Goal: Task Accomplishment & Management: Manage account settings

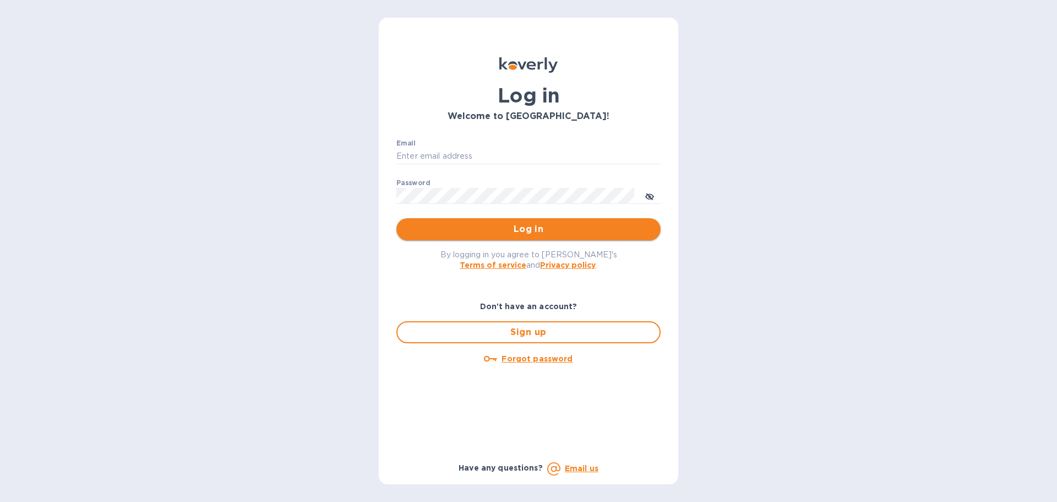
type input "angelica@gkselections.com"
click at [511, 232] on span "Log in" at bounding box center [528, 228] width 247 height 13
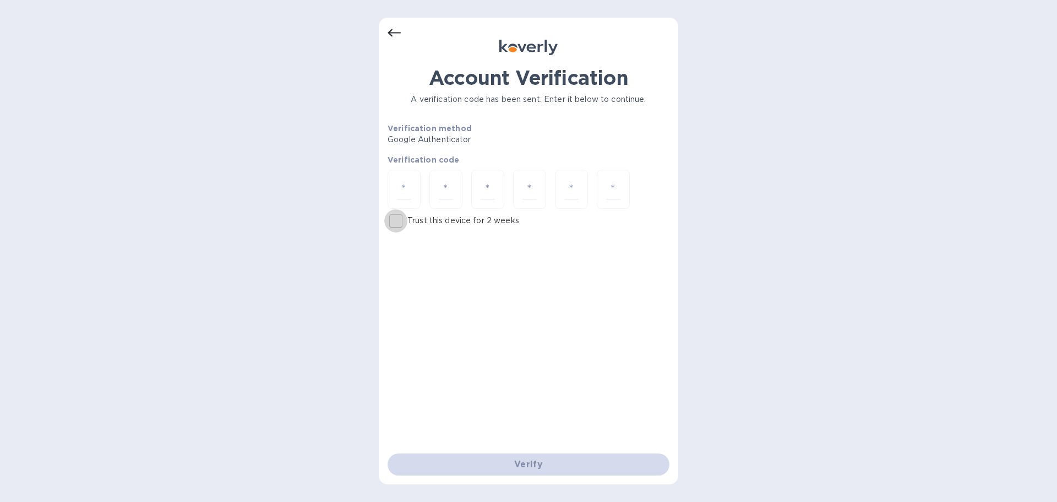
click at [398, 219] on input "Trust this device for 2 weeks" at bounding box center [395, 220] width 23 height 23
checkbox input "true"
click at [401, 191] on input "number" at bounding box center [404, 189] width 14 height 20
type input "8"
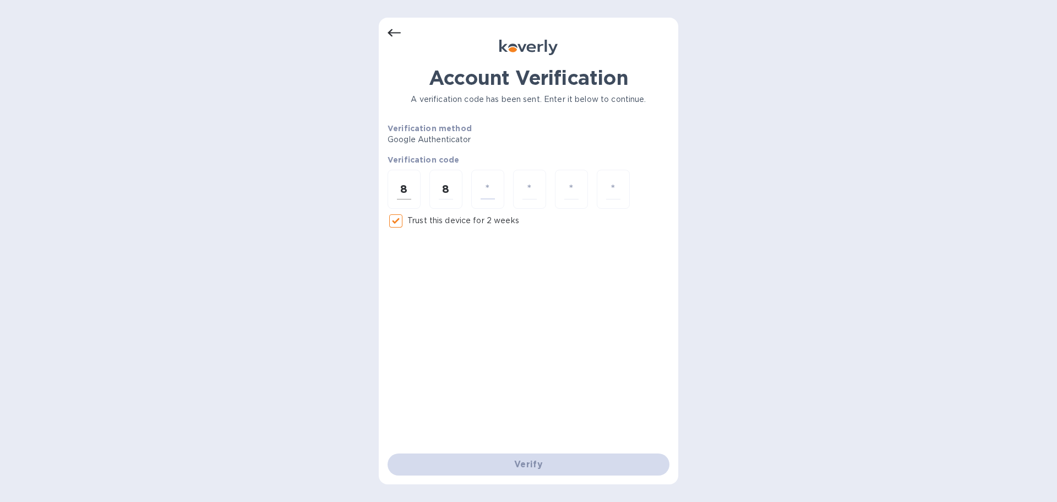
type input "6"
type input "0"
type input "3"
type input "7"
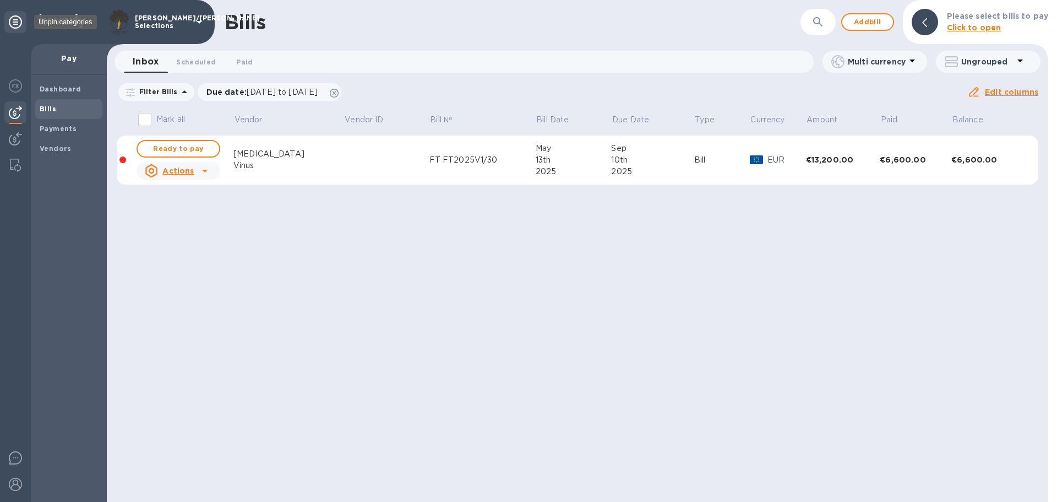
click at [13, 16] on icon at bounding box center [15, 21] width 13 height 13
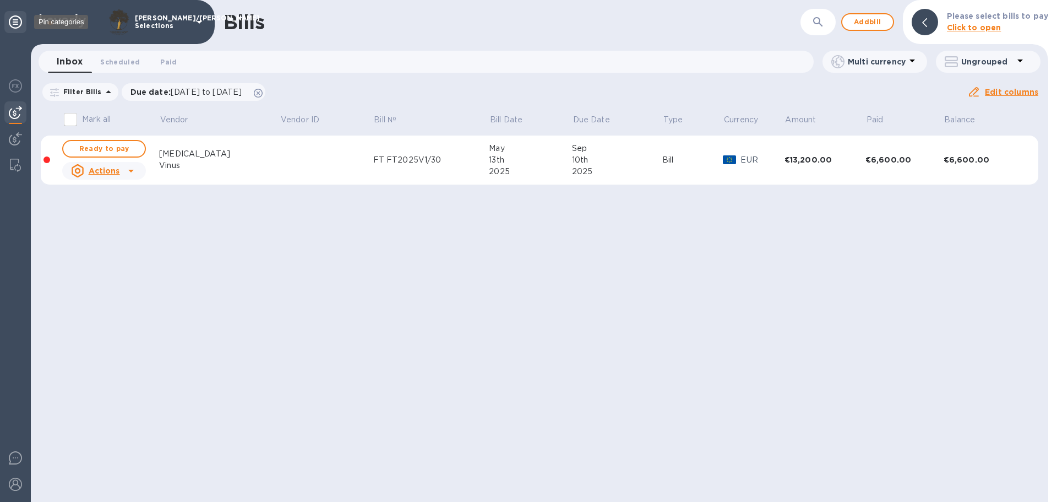
click at [15, 22] on icon at bounding box center [15, 21] width 13 height 13
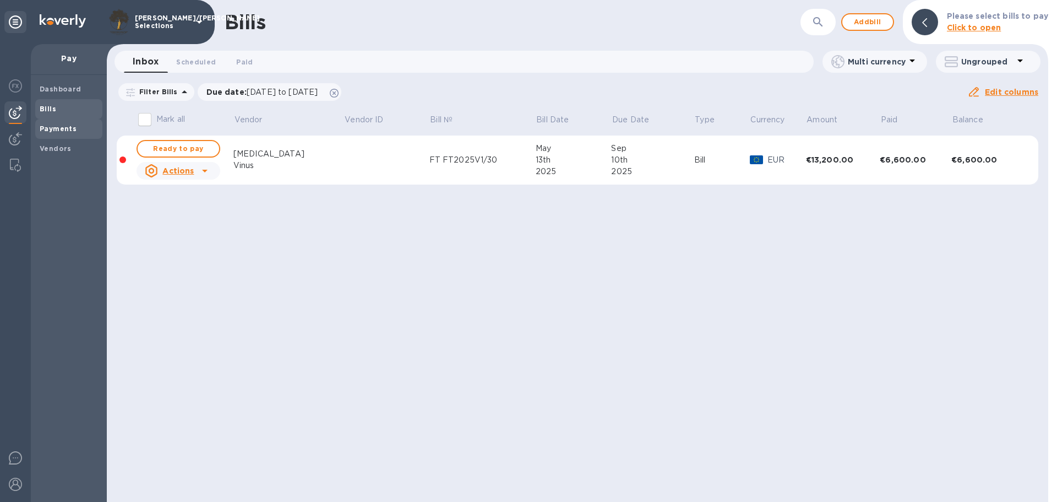
click at [55, 131] on b "Payments" at bounding box center [58, 128] width 37 height 8
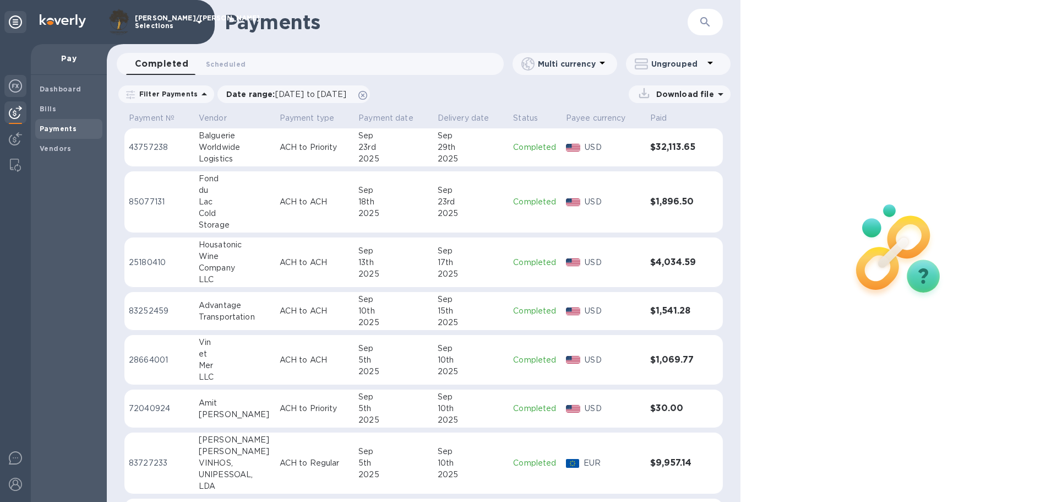
click at [11, 83] on img at bounding box center [15, 85] width 13 height 13
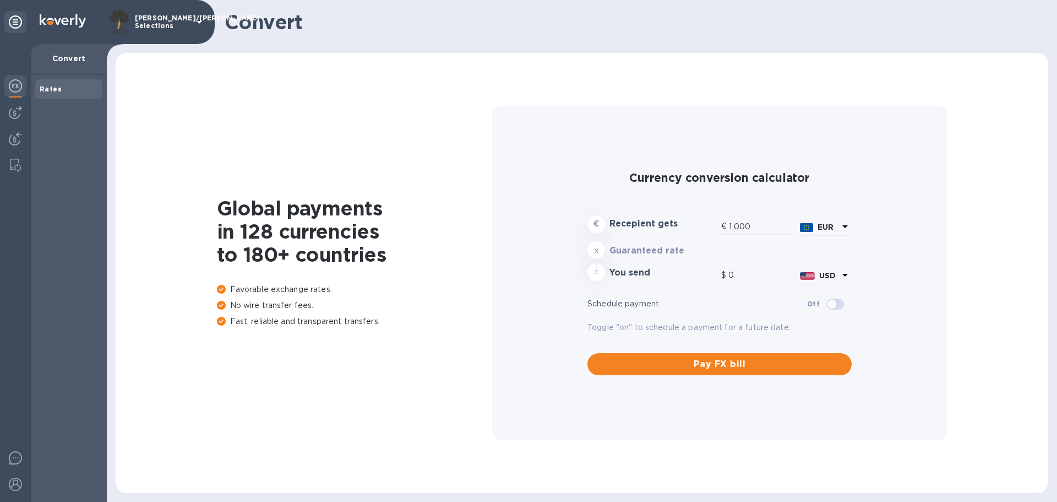
type input "1,181.51"
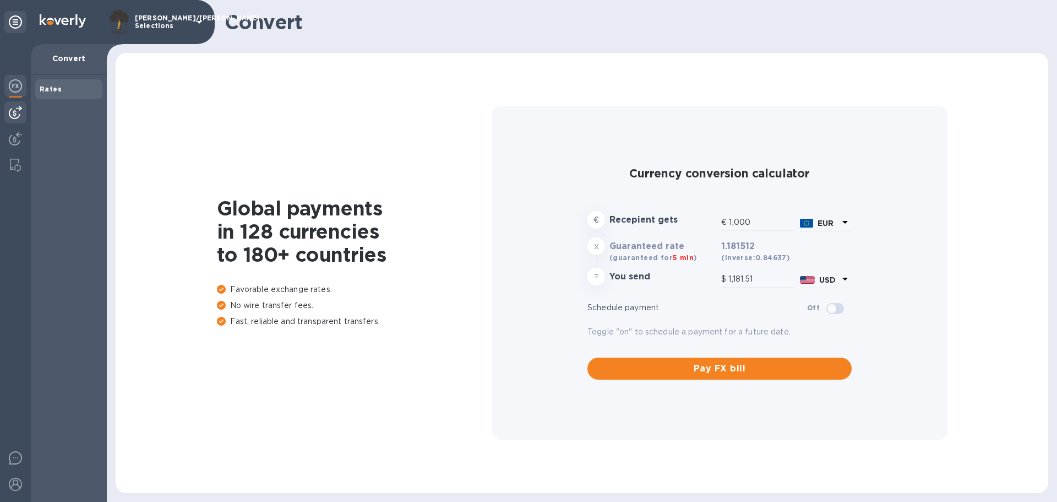
click at [14, 110] on img at bounding box center [15, 112] width 13 height 13
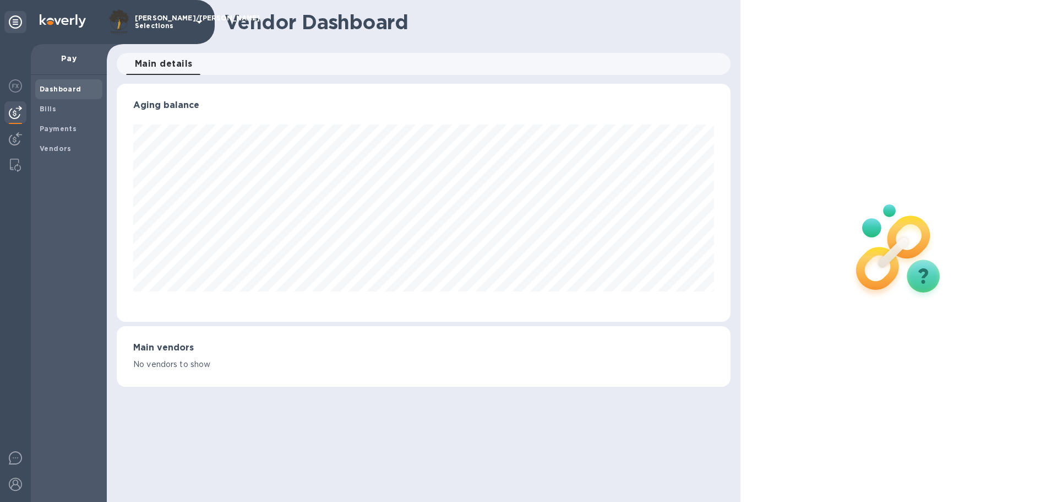
scroll to position [238, 613]
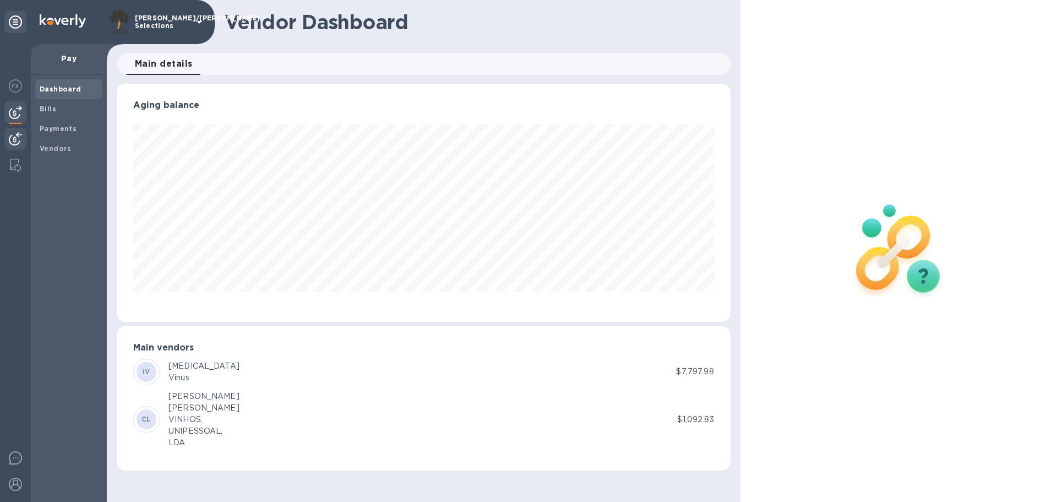
click at [9, 137] on img at bounding box center [15, 138] width 13 height 13
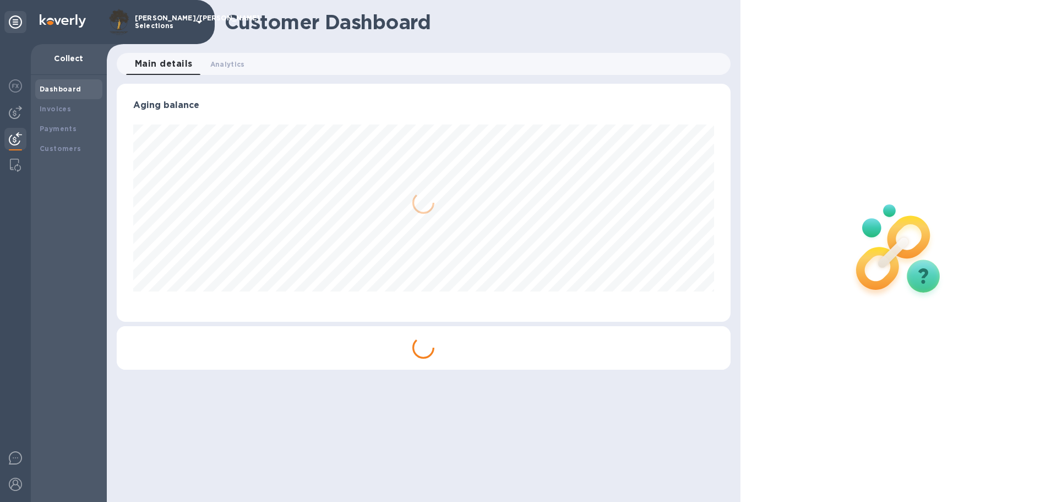
scroll to position [238, 613]
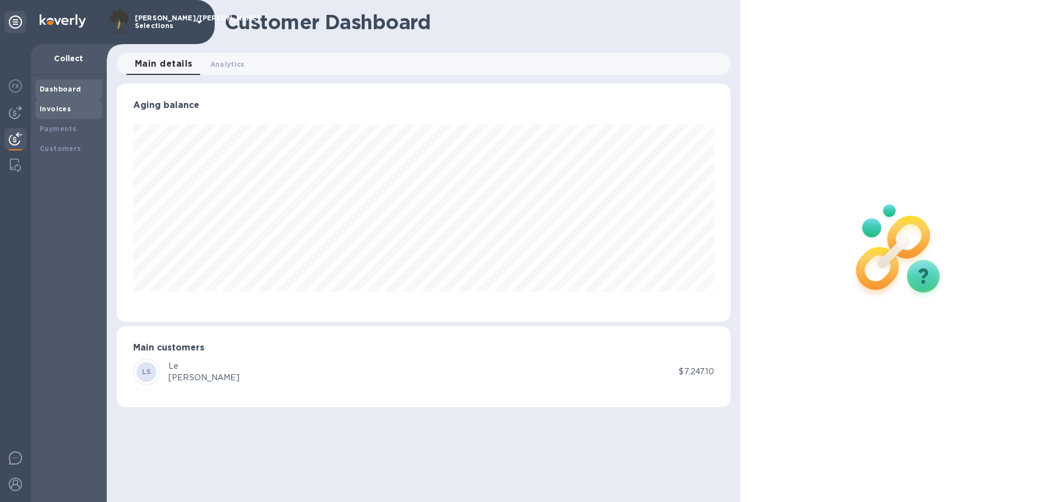
click at [68, 106] on b "Invoices" at bounding box center [55, 109] width 31 height 8
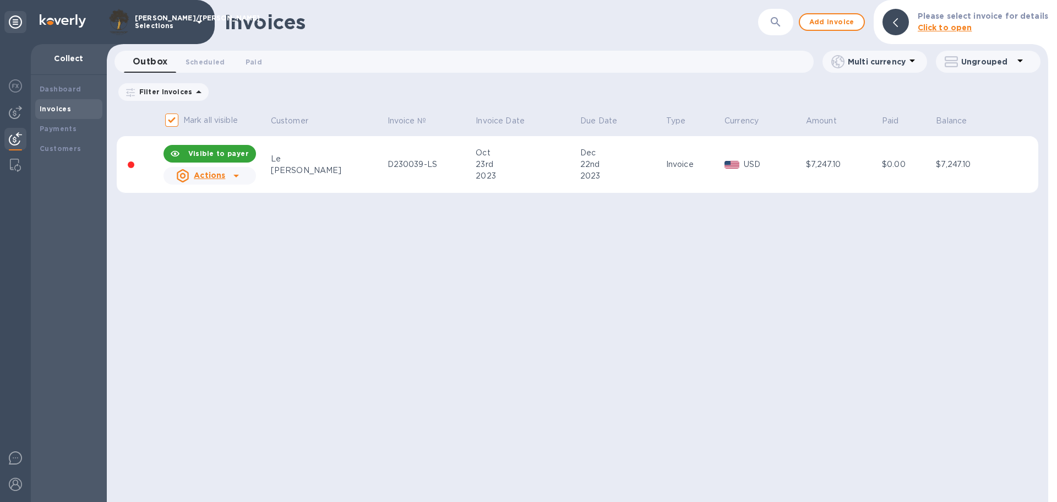
click at [390, 341] on div "Invoices ​ Add invoice Please select invoice for details Click to open Outbox 0…" at bounding box center [578, 251] width 942 height 502
click at [15, 110] on img at bounding box center [15, 112] width 13 height 13
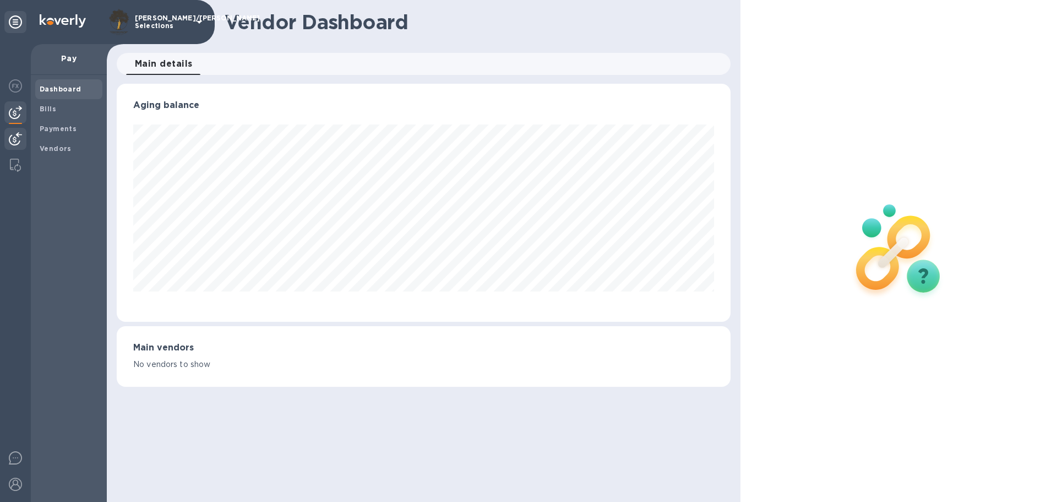
scroll to position [238, 613]
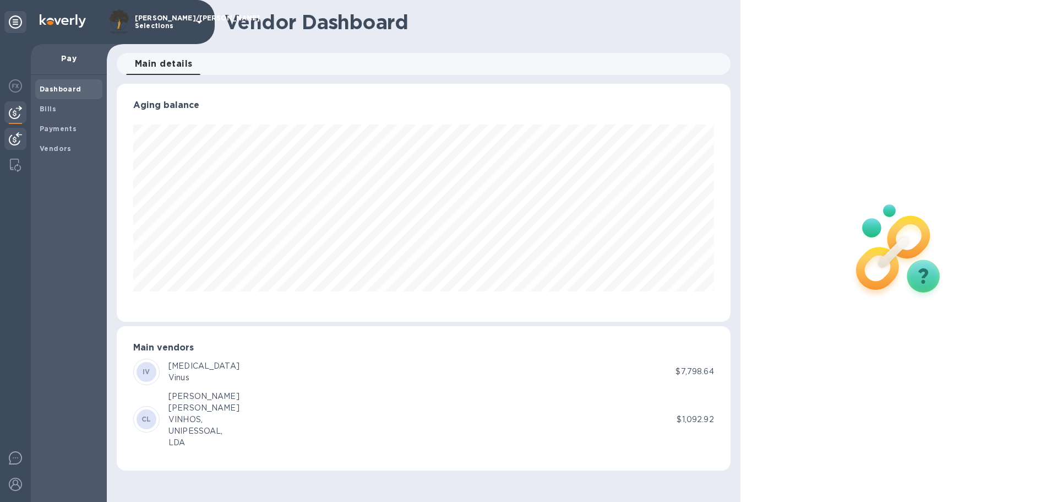
click at [15, 139] on img at bounding box center [15, 138] width 13 height 13
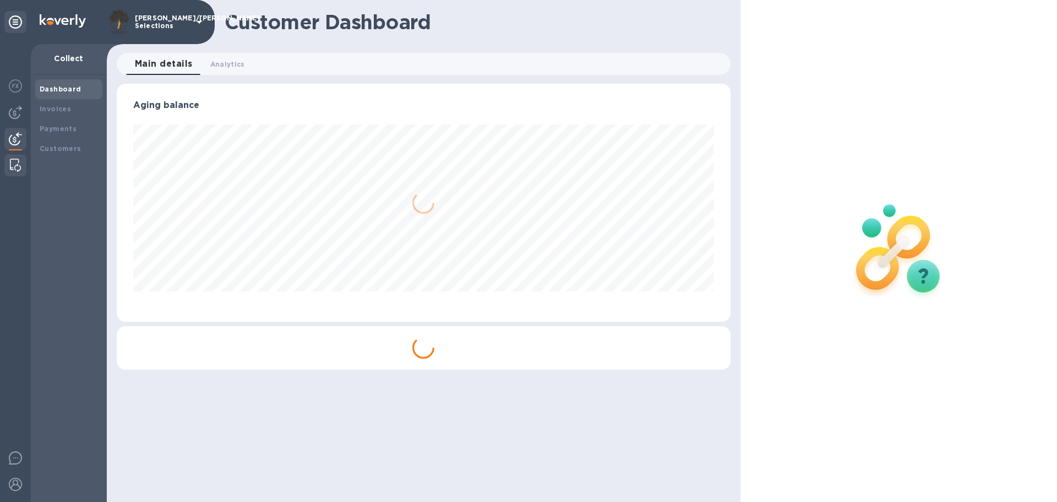
scroll to position [238, 613]
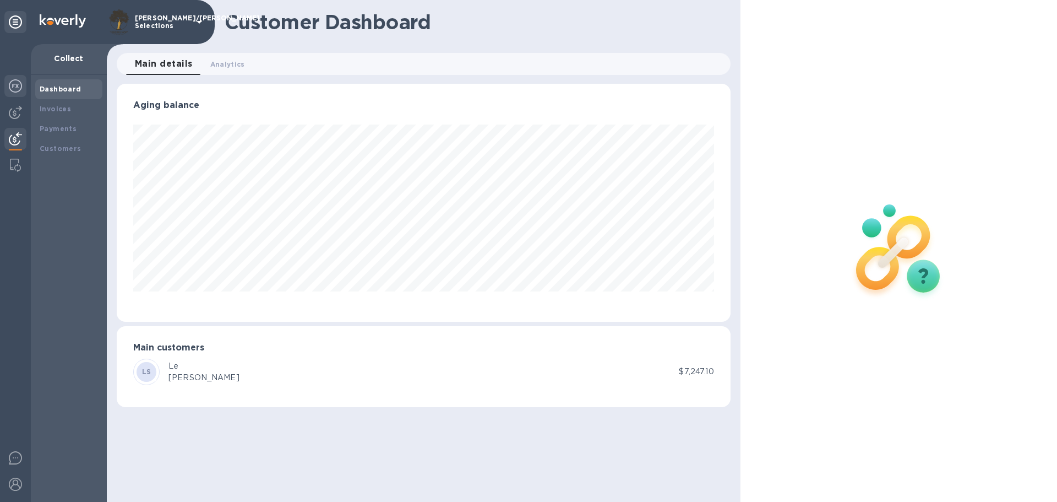
click at [18, 91] on img at bounding box center [15, 85] width 13 height 13
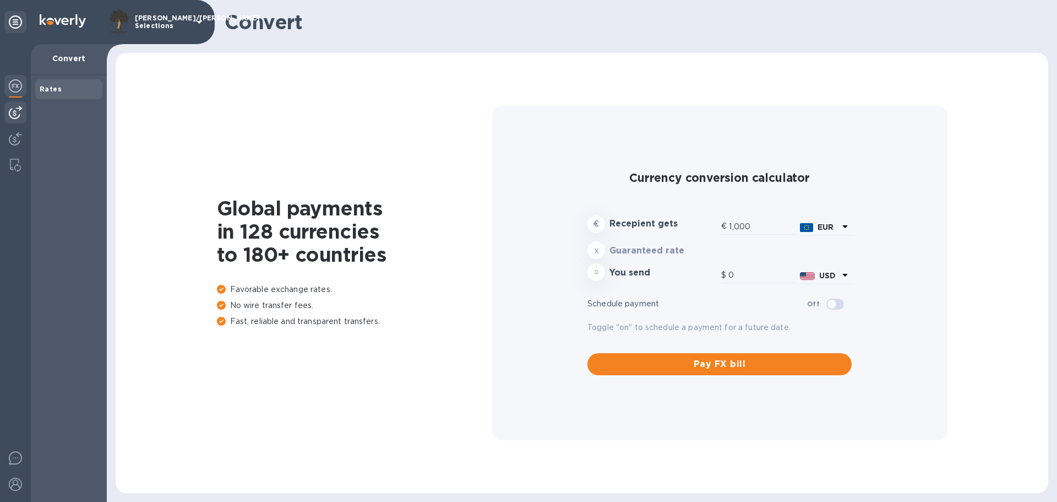
type input "1,181.61"
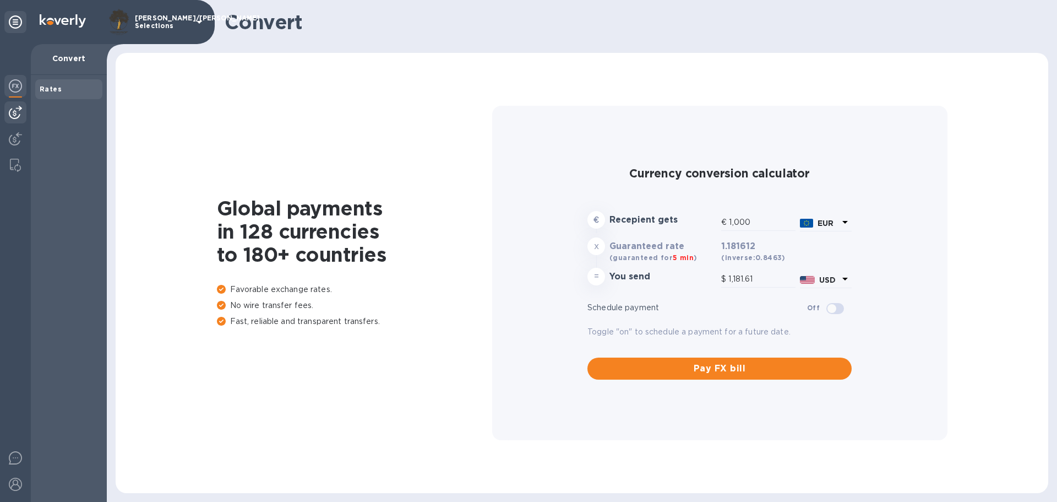
click at [11, 119] on div at bounding box center [15, 112] width 22 height 22
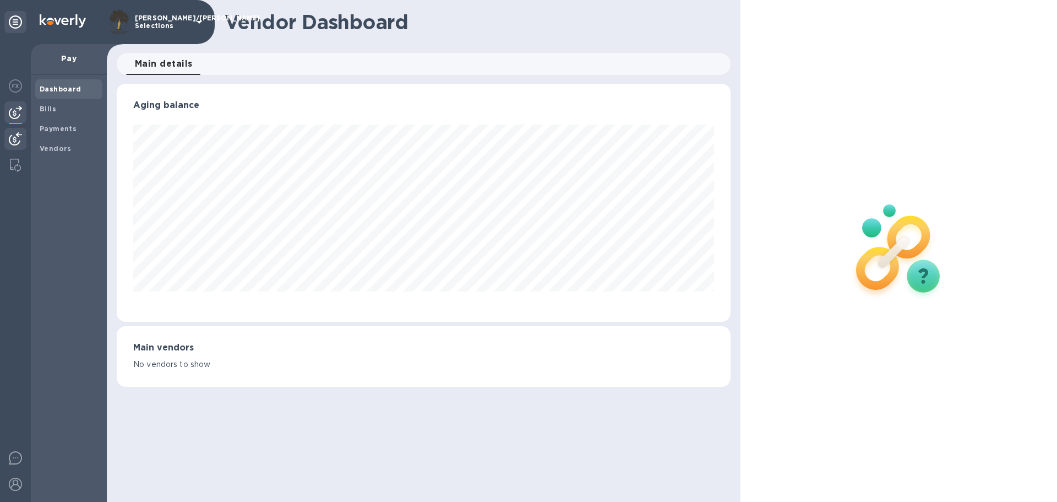
scroll to position [238, 613]
click at [12, 138] on img at bounding box center [15, 138] width 13 height 13
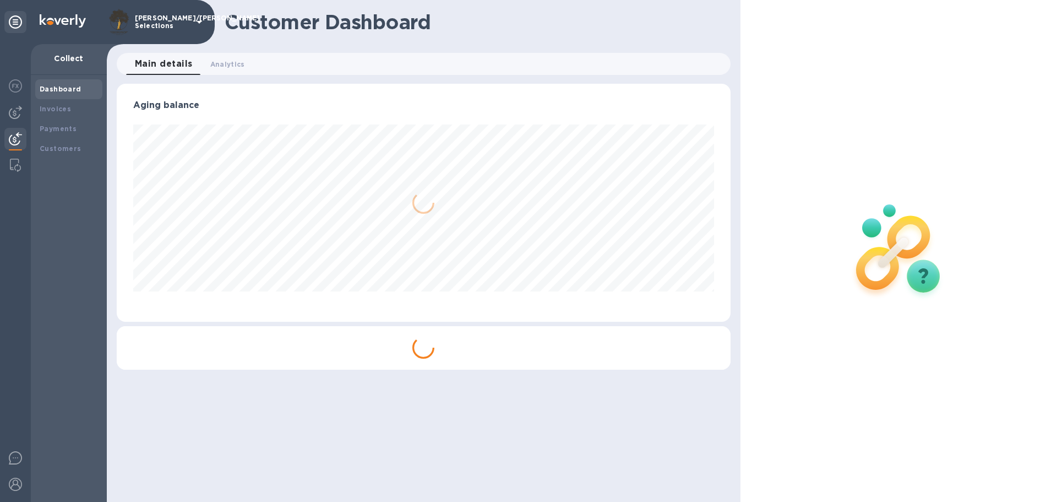
scroll to position [238, 613]
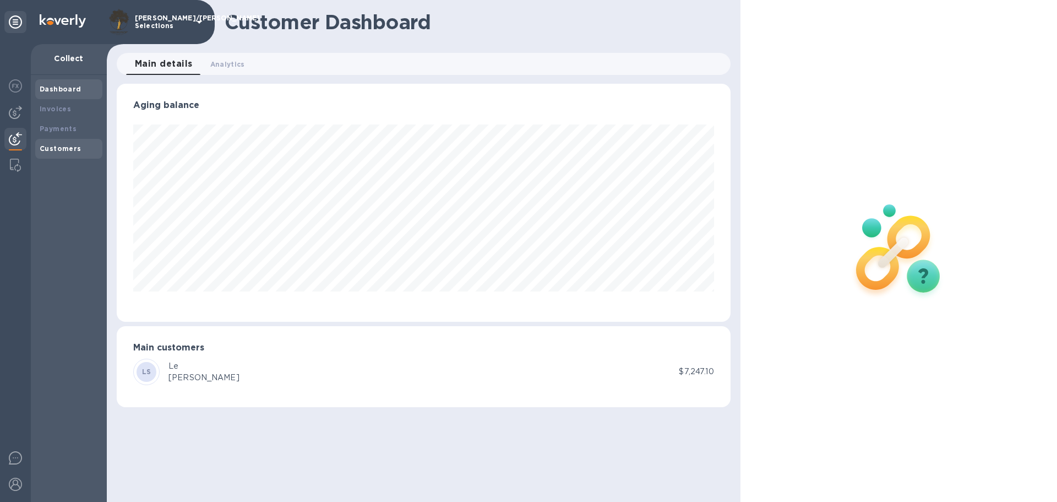
click at [56, 149] on b "Customers" at bounding box center [61, 148] width 42 height 8
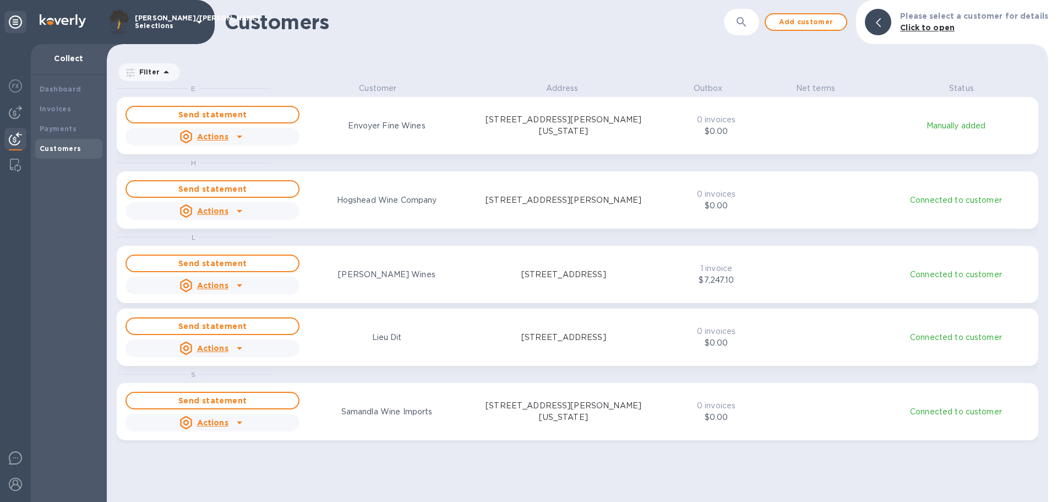
scroll to position [411, 937]
click at [809, 20] on span "Add customer" at bounding box center [806, 21] width 63 height 13
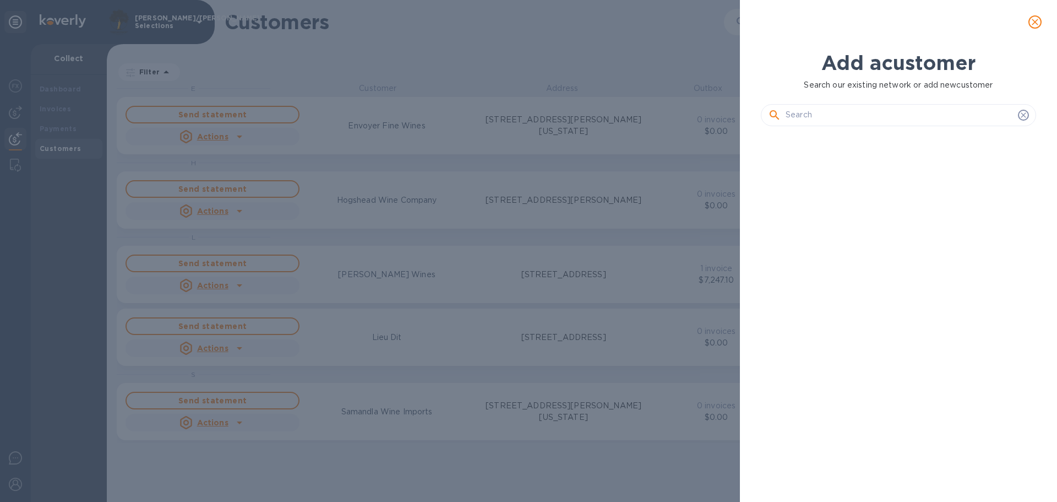
scroll to position [329, 280]
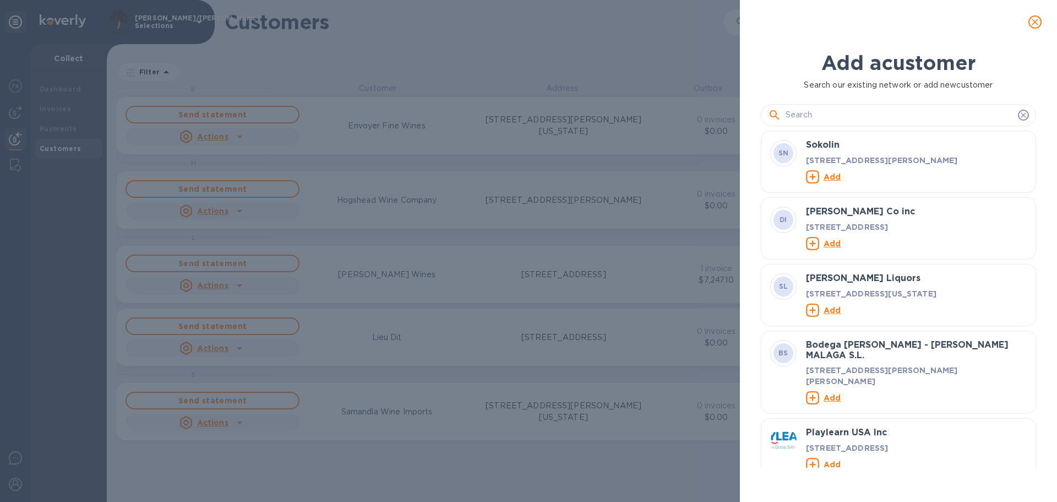
click at [810, 112] on input "text" at bounding box center [900, 115] width 228 height 17
click at [797, 115] on input "text" at bounding box center [900, 115] width 228 height 17
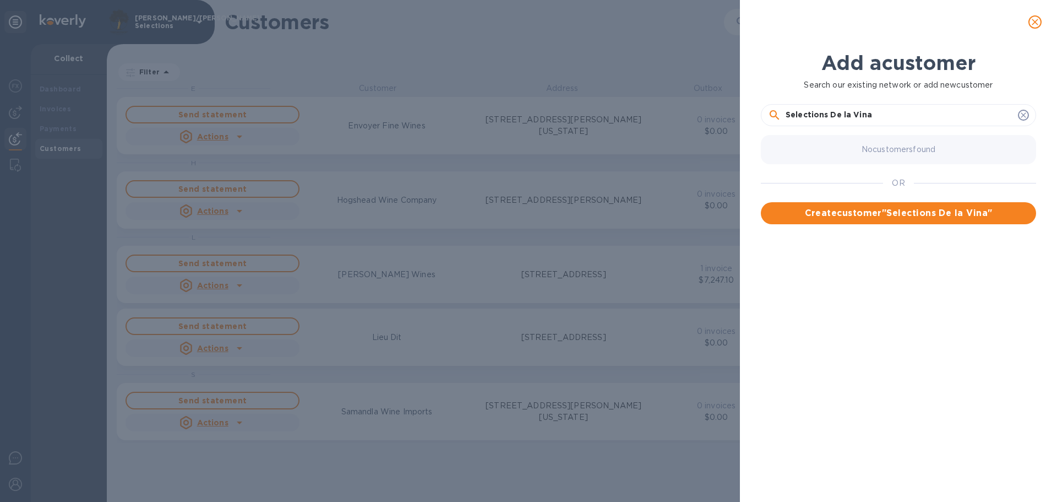
drag, startPoint x: 874, startPoint y: 111, endPoint x: 936, endPoint y: 132, distance: 65.3
click at [876, 112] on input "Selections De la Vina" at bounding box center [900, 115] width 228 height 17
type input "Selections De la Viña"
click at [893, 214] on span "Create customer " Selections De la Viña "" at bounding box center [899, 213] width 258 height 13
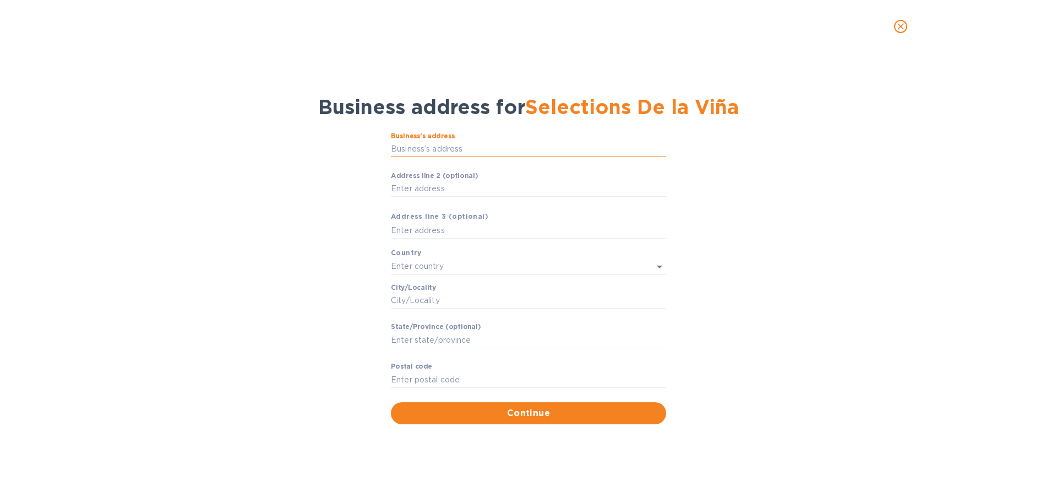
click at [436, 149] on input "Business’s аddress" at bounding box center [528, 149] width 275 height 17
click at [425, 149] on input "Business’s аddress" at bounding box center [528, 149] width 275 height 17
click at [446, 148] on input "1915 Brickel" at bounding box center [528, 149] width 275 height 17
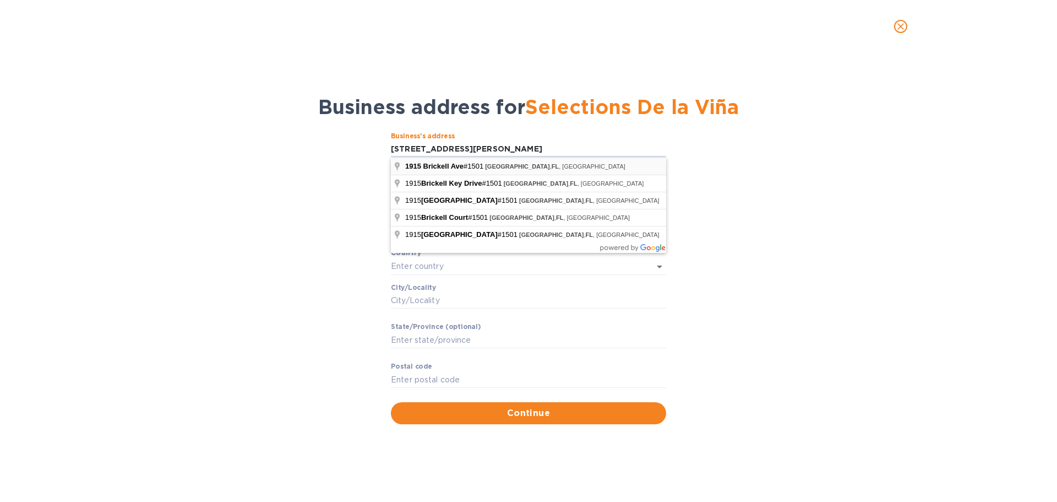
type input "1915 Brickell Avenue"
type input "United States"
type input "Miami"
type input "FL"
type input "33129"
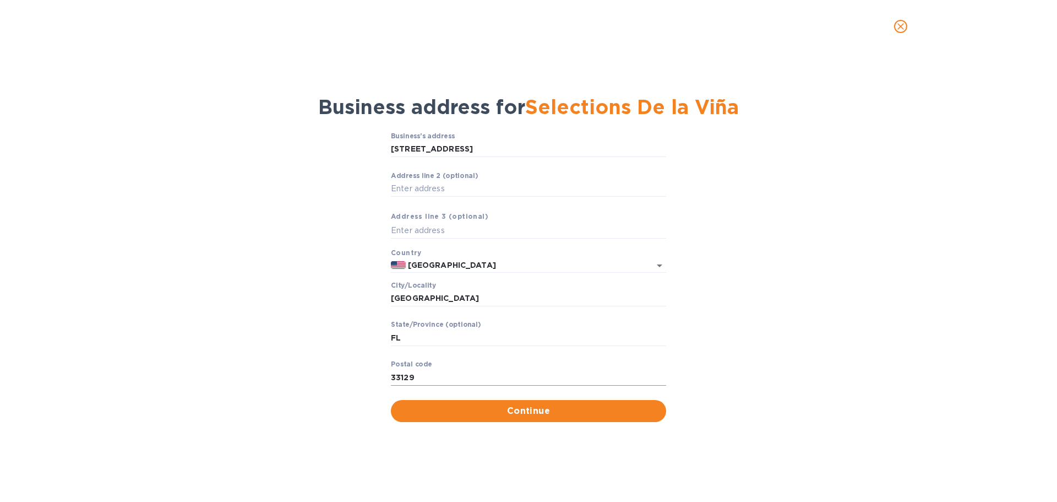
click at [432, 377] on input "33129" at bounding box center [528, 377] width 275 height 17
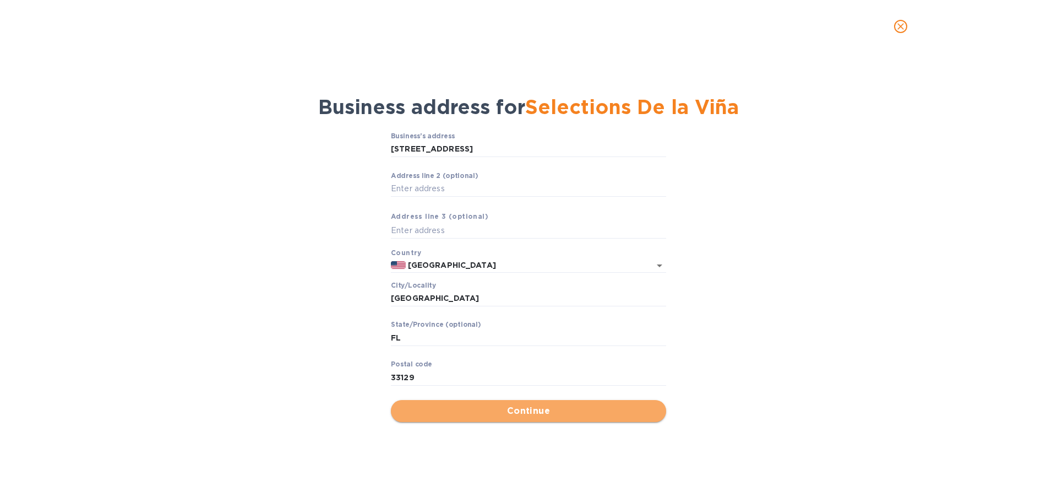
click at [517, 408] on span "Continue" at bounding box center [529, 410] width 258 height 13
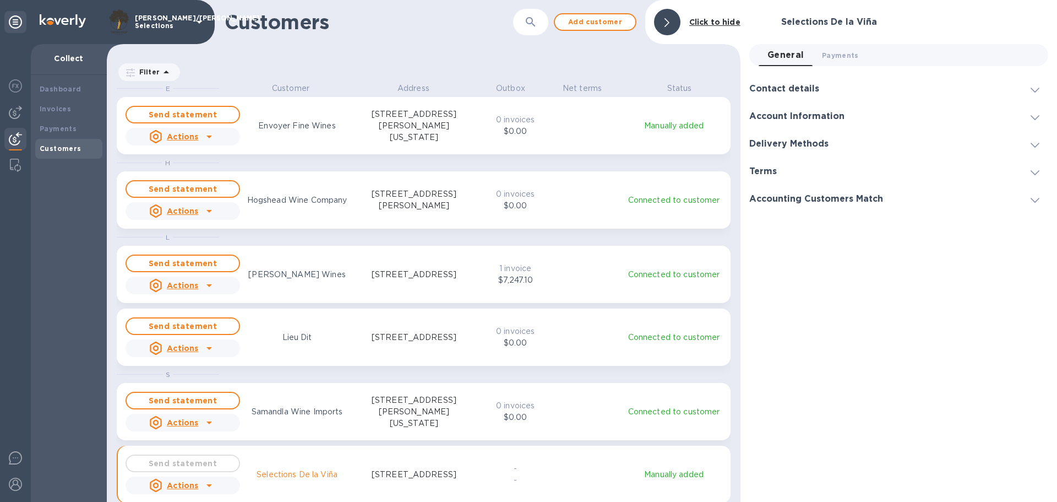
scroll to position [411, 629]
click at [1034, 89] on icon at bounding box center [1035, 90] width 9 height 5
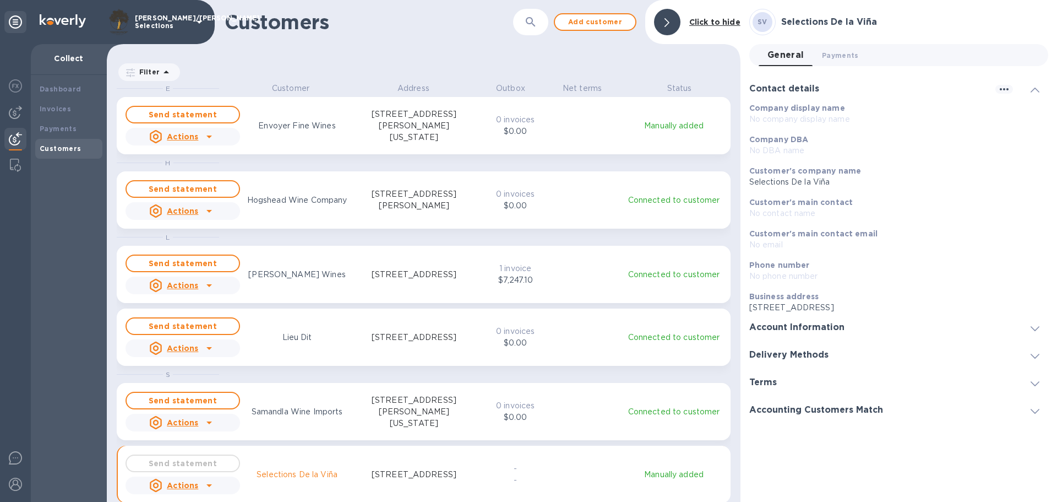
click at [1040, 85] on div at bounding box center [1035, 88] width 26 height 11
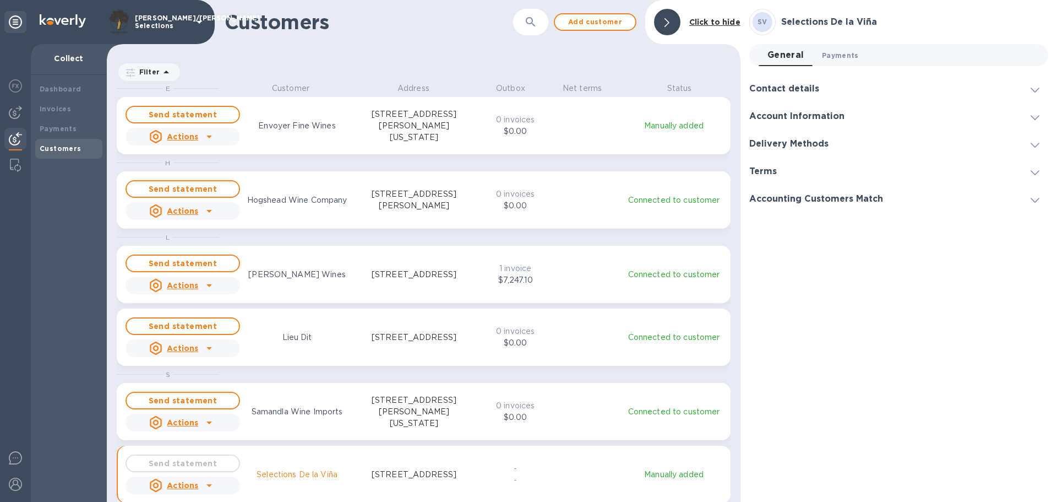
click at [844, 55] on span "Payments 0" at bounding box center [840, 56] width 37 height 12
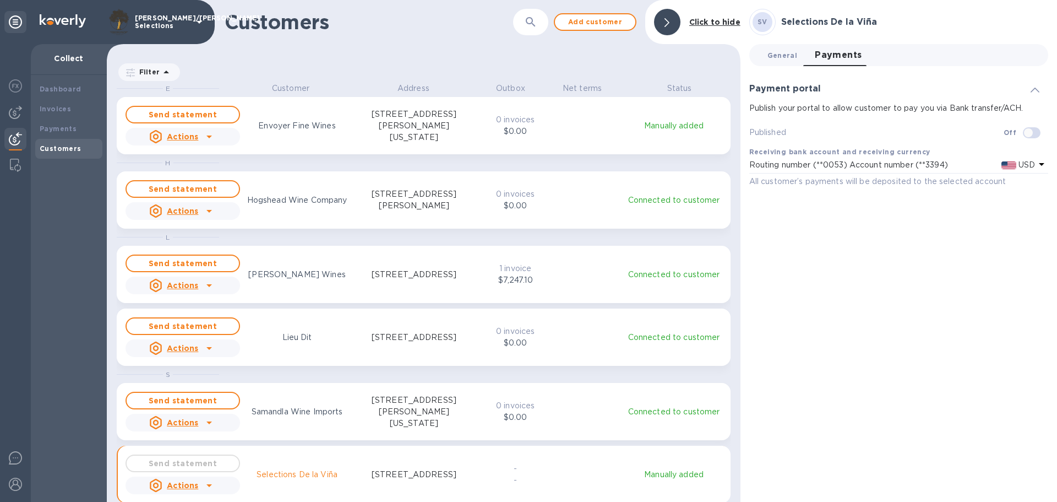
click at [771, 48] on button "General 0" at bounding box center [782, 55] width 47 height 22
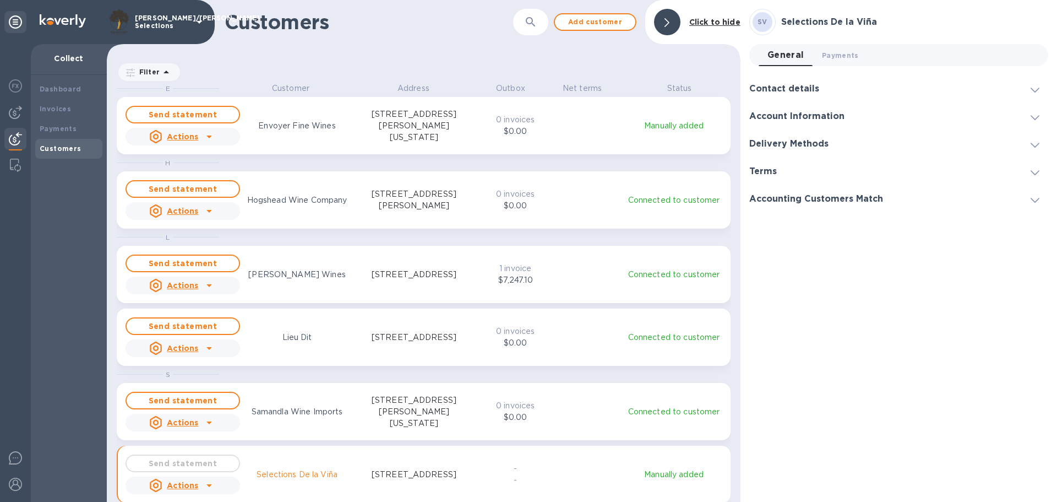
click at [1035, 85] on span at bounding box center [1035, 89] width 9 height 10
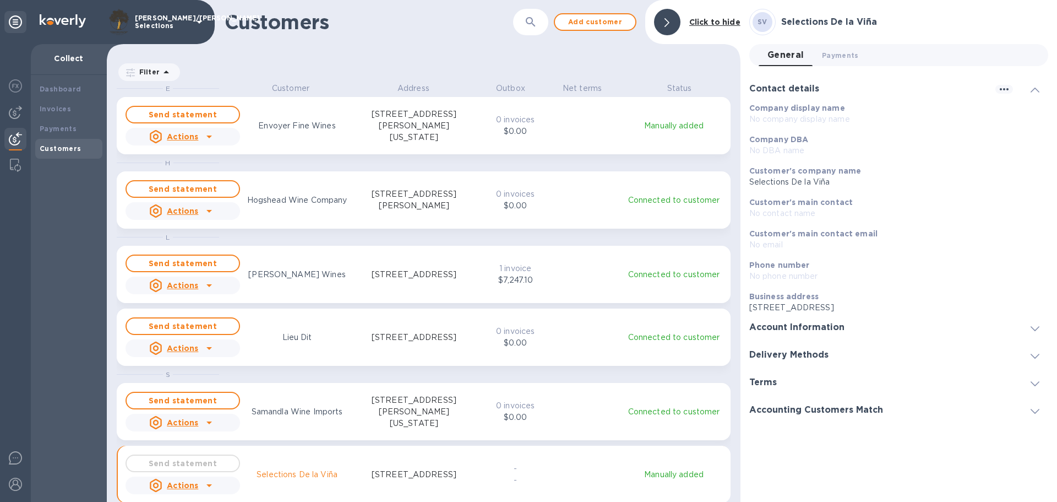
click at [850, 120] on p "No company display name" at bounding box center [895, 119] width 290 height 12
click at [1036, 328] on icon at bounding box center [1035, 328] width 9 height 5
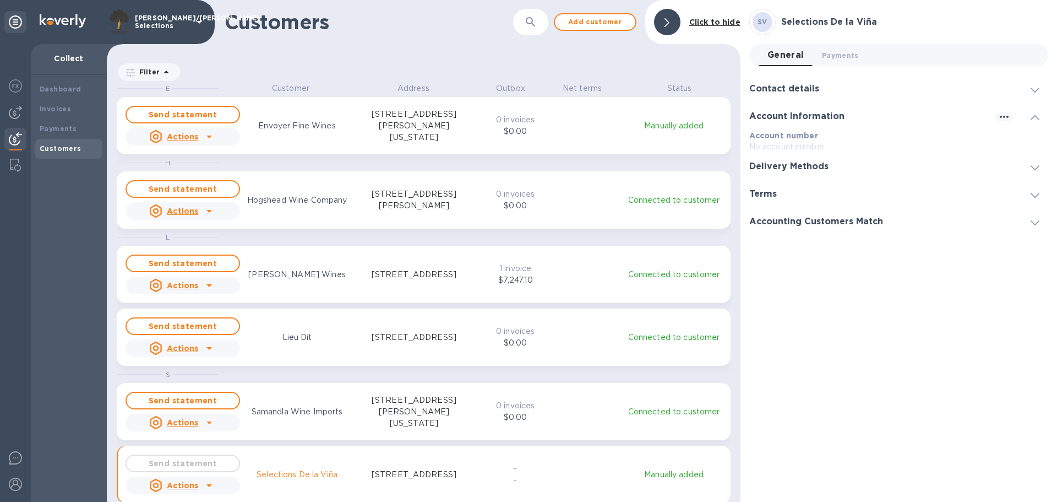
click at [1032, 167] on icon at bounding box center [1035, 167] width 9 height 5
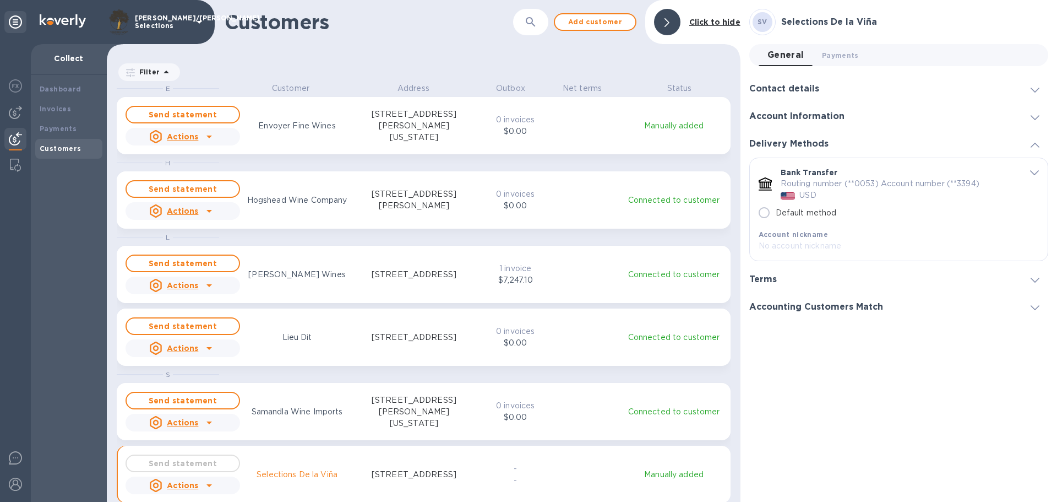
click at [1035, 278] on icon at bounding box center [1035, 280] width 9 height 5
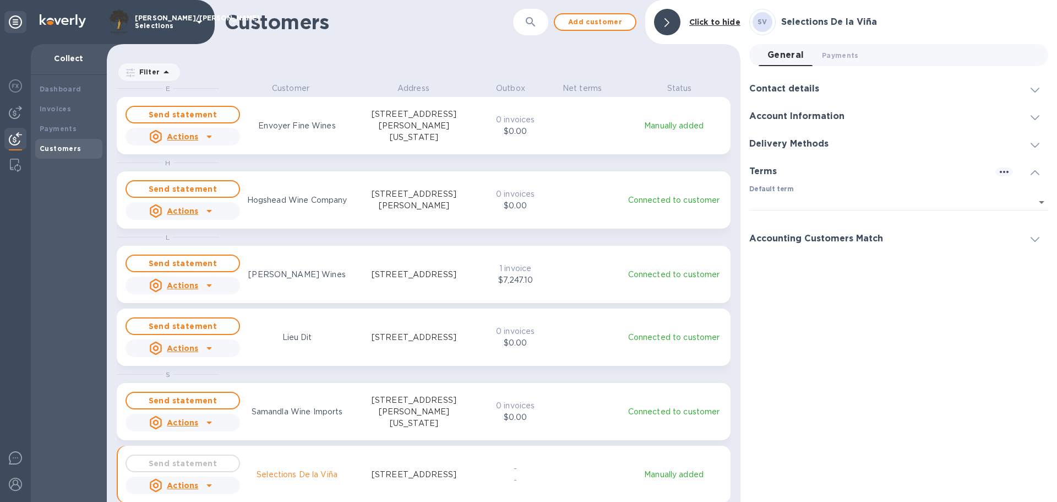
click at [1041, 239] on div at bounding box center [1035, 238] width 26 height 11
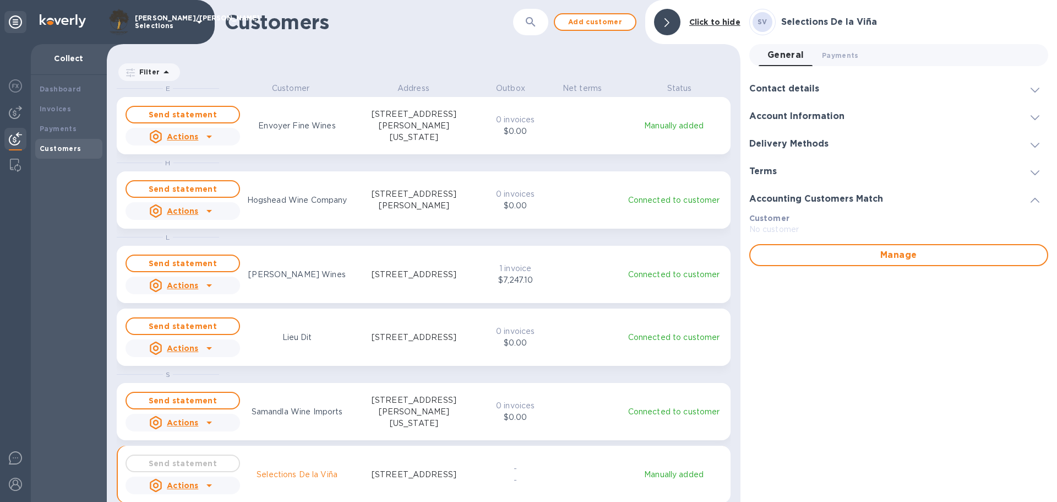
click at [1031, 193] on div at bounding box center [1035, 198] width 26 height 11
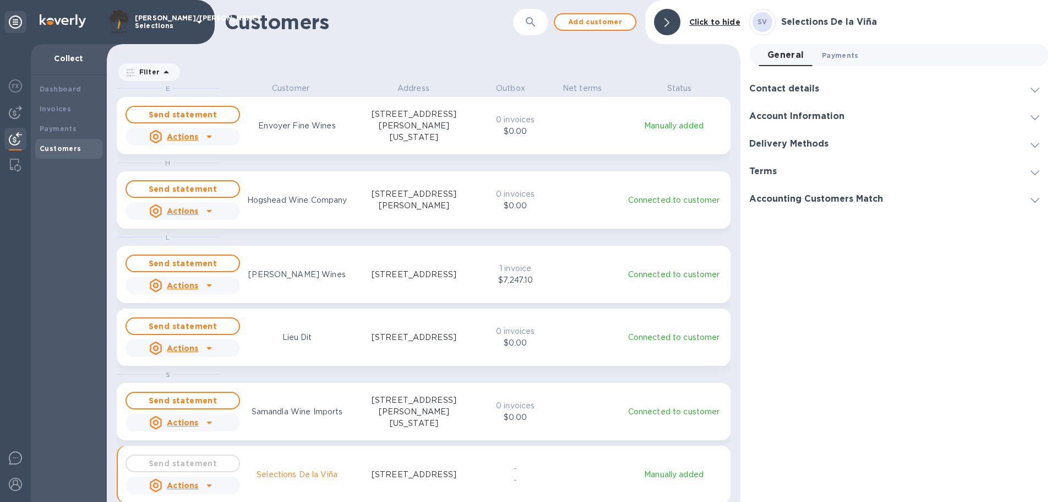
click at [842, 57] on span "Payments 0" at bounding box center [840, 56] width 37 height 12
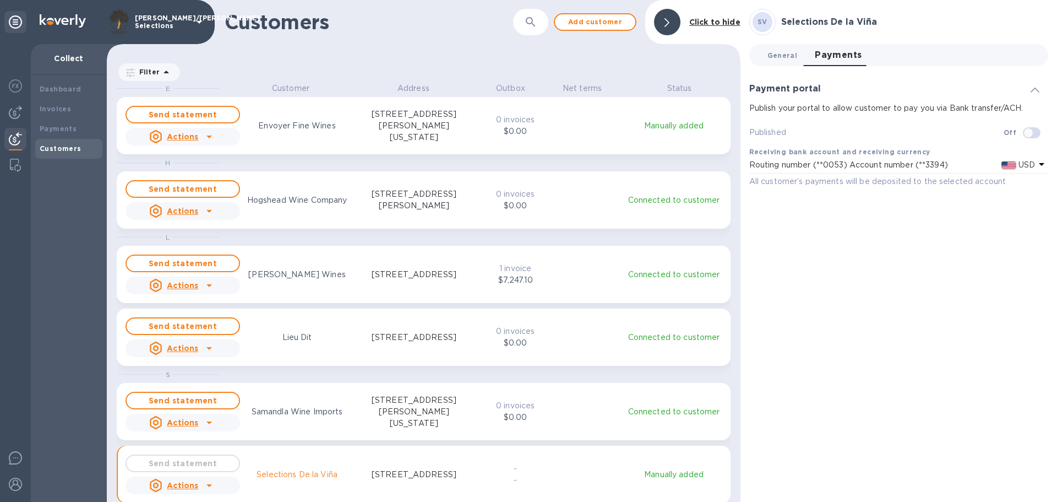
click at [781, 58] on span "General 0" at bounding box center [783, 56] width 30 height 12
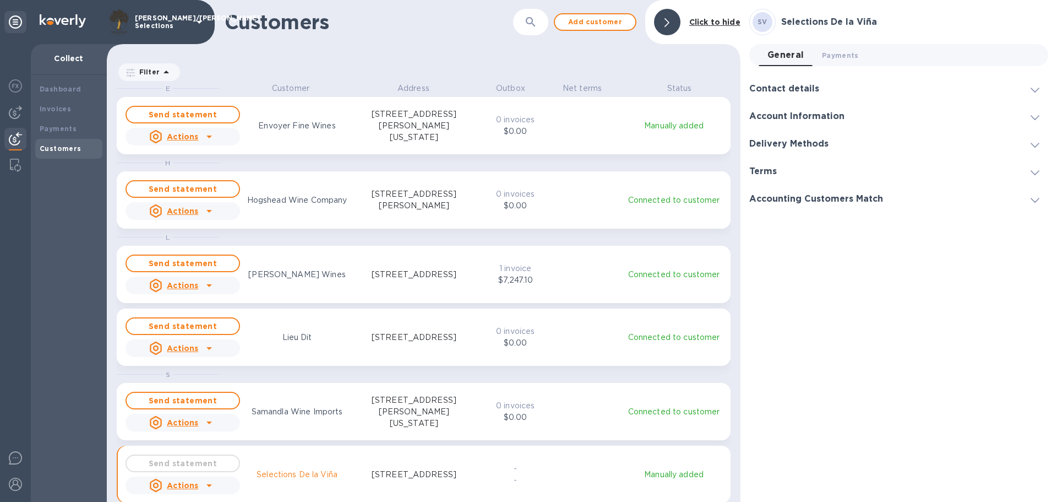
click at [846, 316] on div "SV Selections De la Viña General 0 Payments 0 Contact details Company display n…" at bounding box center [899, 251] width 299 height 484
click at [669, 18] on icon at bounding box center [667, 22] width 5 height 9
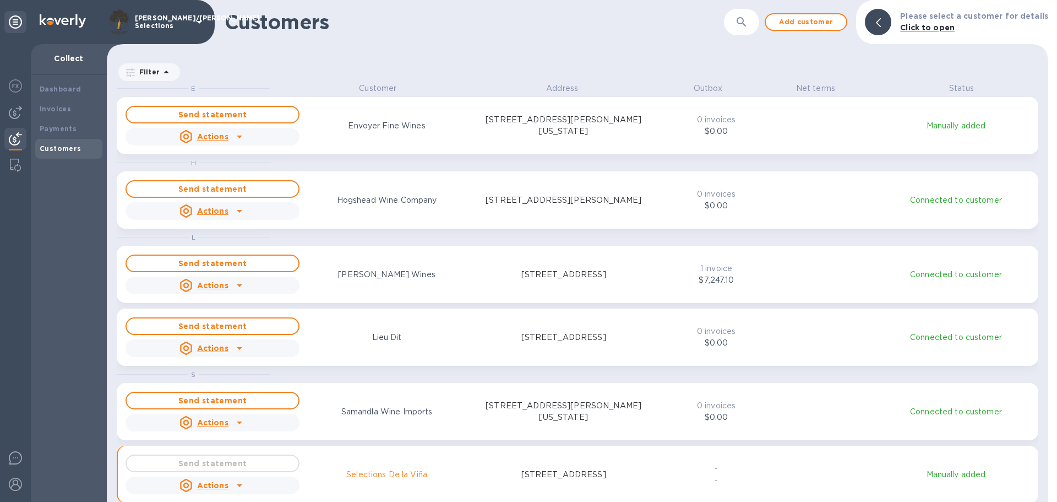
click at [15, 138] on img at bounding box center [15, 138] width 13 height 13
click at [13, 107] on img at bounding box center [15, 112] width 13 height 13
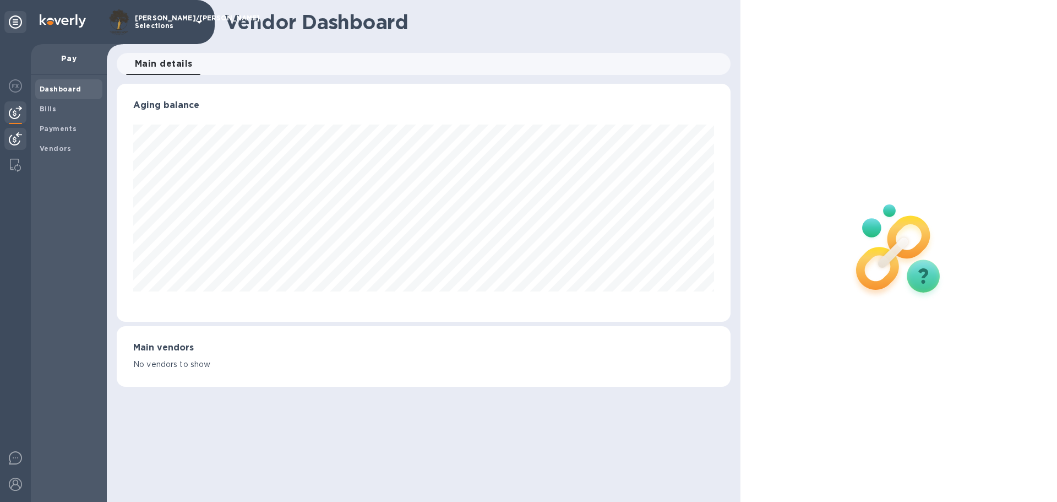
scroll to position [238, 613]
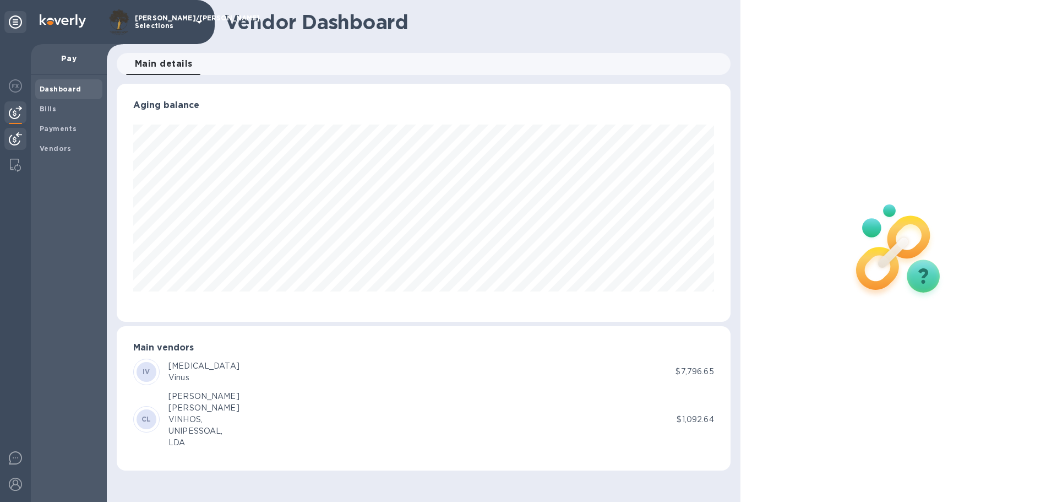
click at [13, 138] on img at bounding box center [15, 138] width 13 height 13
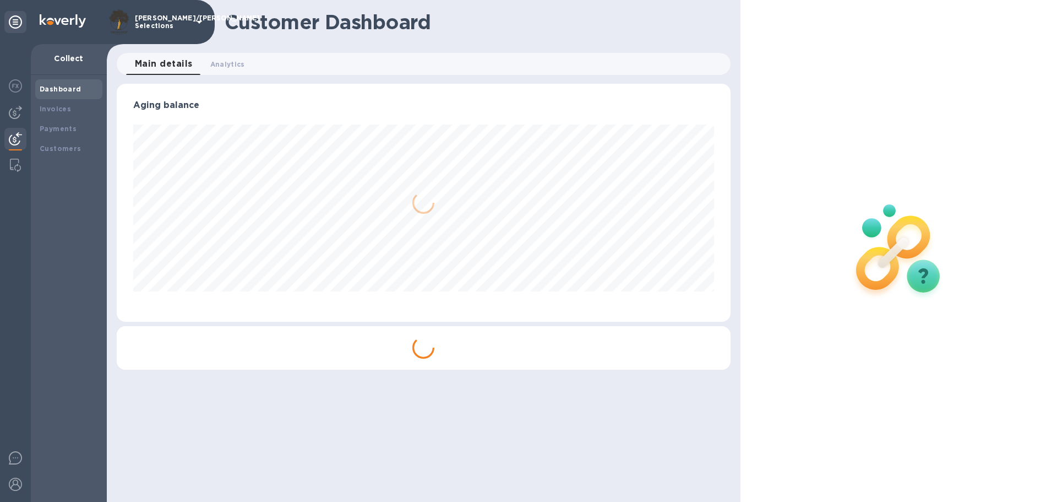
scroll to position [238, 613]
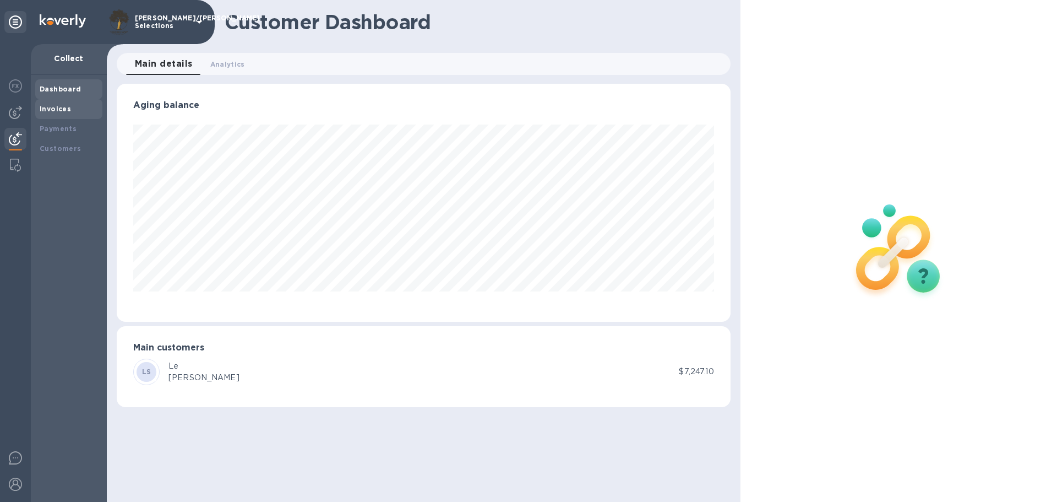
click at [60, 108] on b "Invoices" at bounding box center [55, 109] width 31 height 8
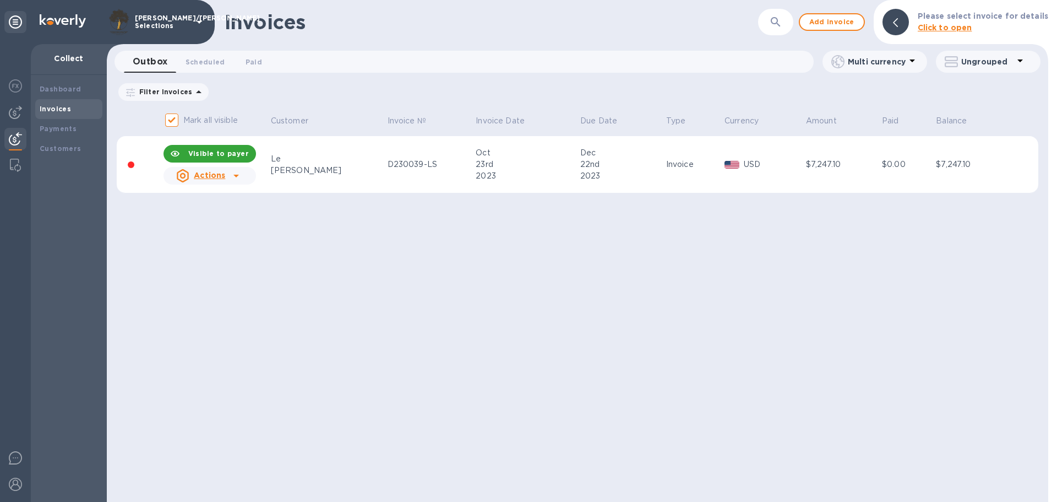
click at [285, 285] on div "Invoices ​ Add invoice Please select invoice for details Click to open Outbox 0…" at bounding box center [578, 251] width 942 height 502
drag, startPoint x: 843, startPoint y: 371, endPoint x: 834, endPoint y: 72, distance: 298.6
click at [843, 369] on div "Invoices ​ Add invoice Please select invoice for details Click to open Outbox 0…" at bounding box center [578, 251] width 942 height 502
click at [745, 292] on div "Invoices ​ Add invoice Please select invoice for details Click to open Outbox 0…" at bounding box center [578, 251] width 942 height 502
click at [831, 18] on span "Add invoice" at bounding box center [832, 21] width 46 height 13
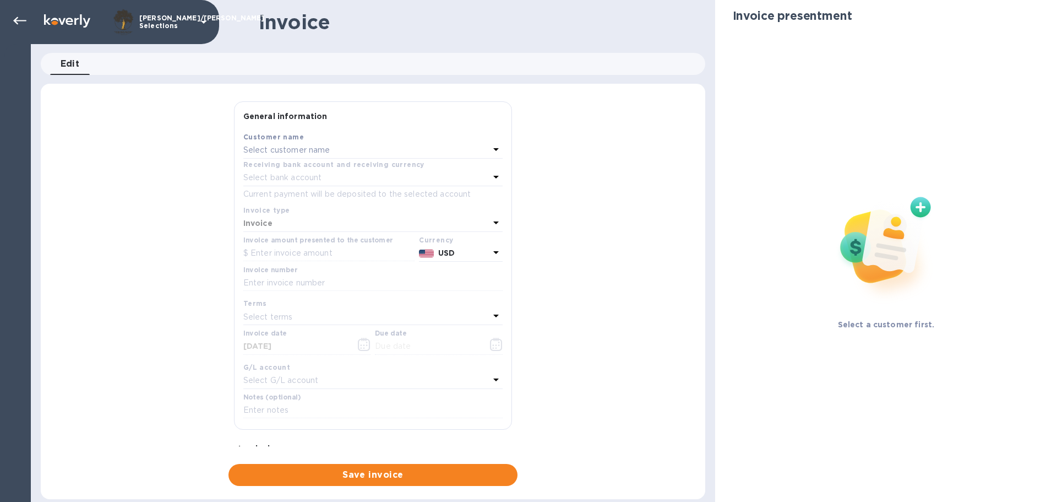
click at [917, 207] on img at bounding box center [885, 243] width 145 height 145
click at [315, 149] on p "Select customer name" at bounding box center [286, 150] width 87 height 12
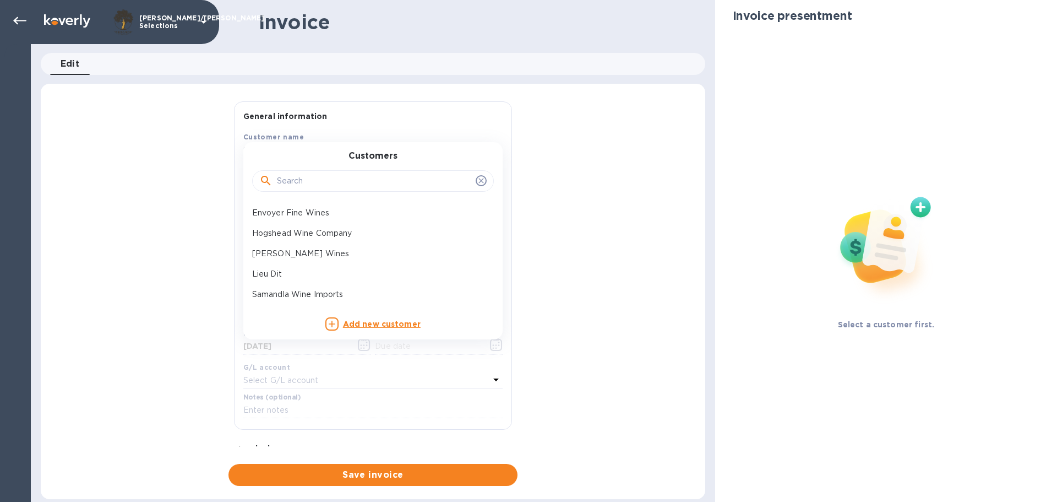
click at [310, 181] on input "text" at bounding box center [374, 181] width 194 height 17
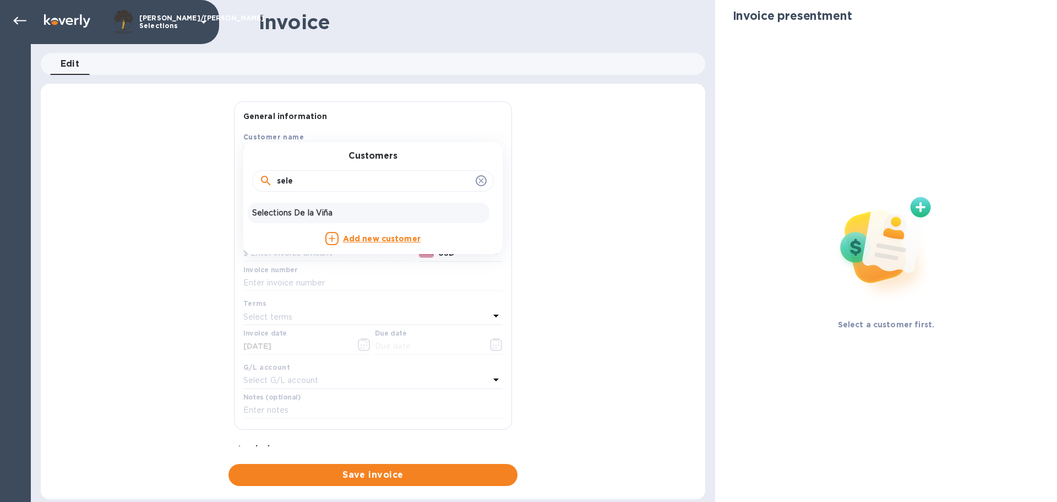
type input "sele"
click at [309, 214] on p "Selections De la Viña" at bounding box center [368, 213] width 233 height 12
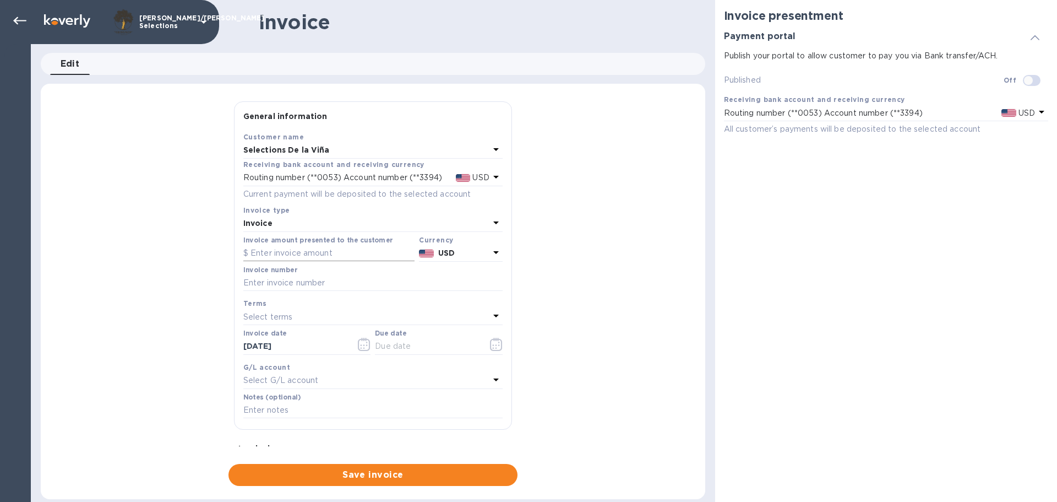
click at [291, 257] on input "text" at bounding box center [328, 253] width 171 height 17
click at [273, 251] on input "text" at bounding box center [328, 253] width 171 height 17
type input "5,850.60"
click at [302, 287] on input "text" at bounding box center [372, 283] width 259 height 17
type input "D250045-SDLV"
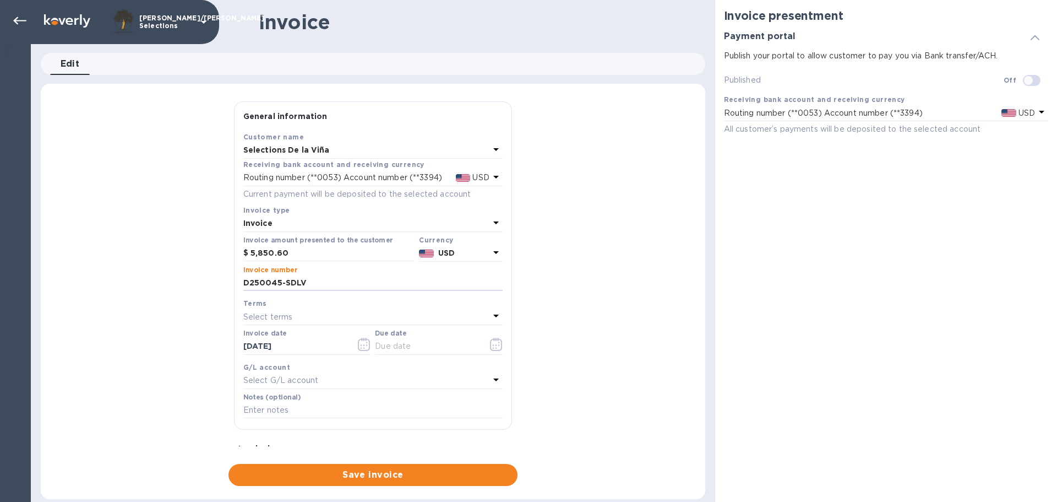
click at [312, 314] on div "Select terms" at bounding box center [366, 316] width 246 height 15
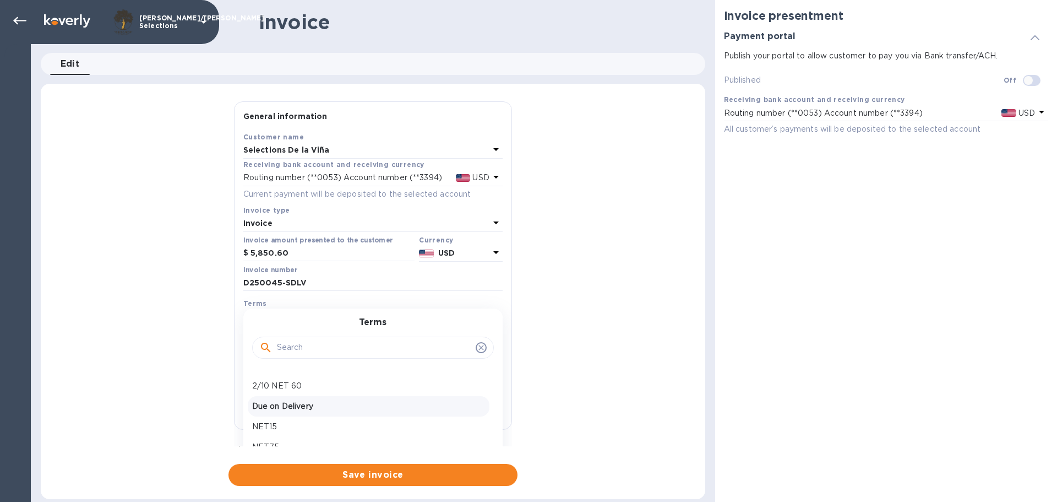
click at [307, 403] on p "Due on Delivery" at bounding box center [368, 406] width 233 height 12
type input "09/29/2025"
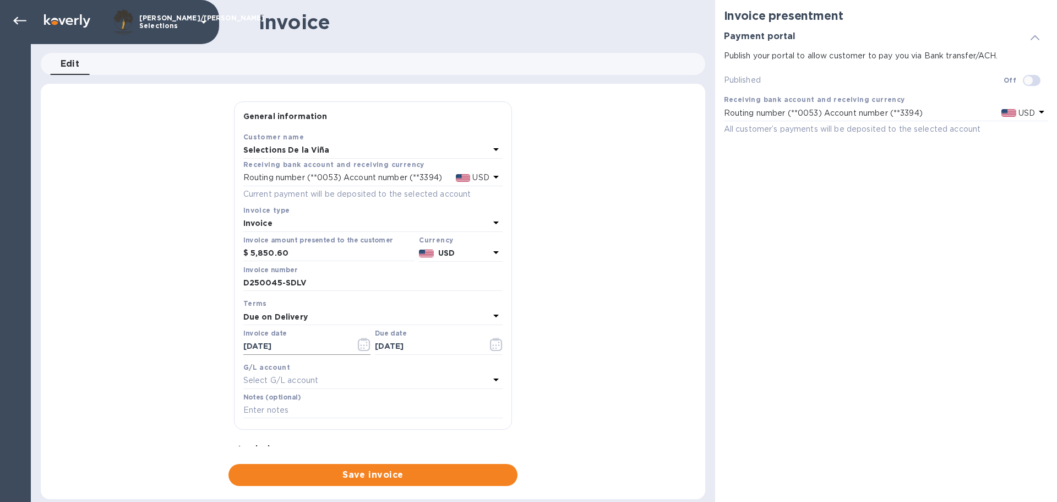
click at [360, 343] on icon "button" at bounding box center [364, 344] width 13 height 13
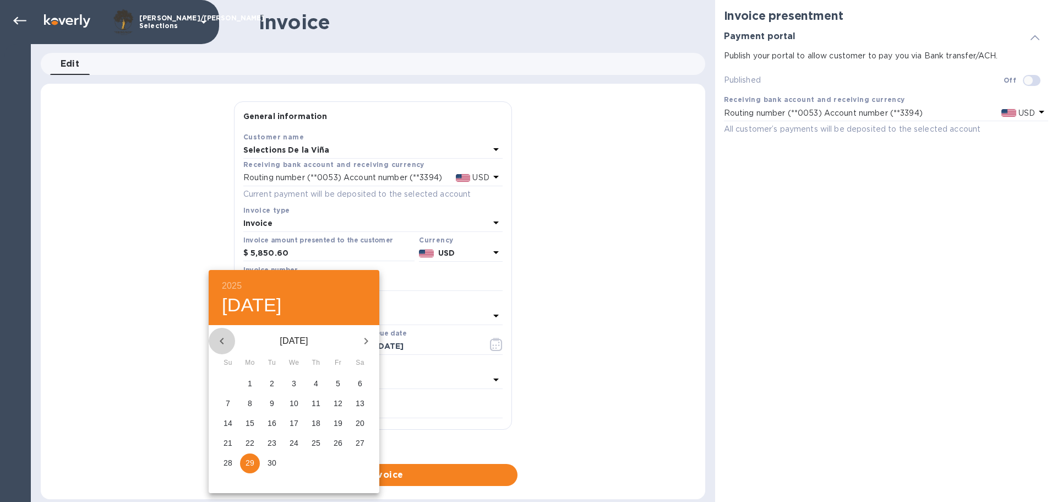
click at [225, 342] on icon "button" at bounding box center [221, 340] width 13 height 13
click at [224, 341] on icon "button" at bounding box center [221, 340] width 13 height 13
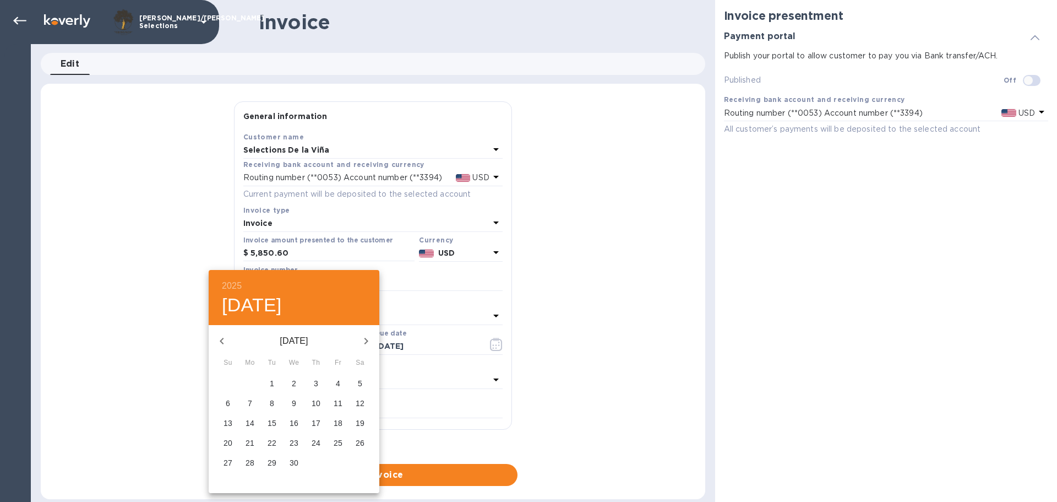
click at [341, 423] on p "18" at bounding box center [338, 422] width 9 height 11
type input "04/18/2025"
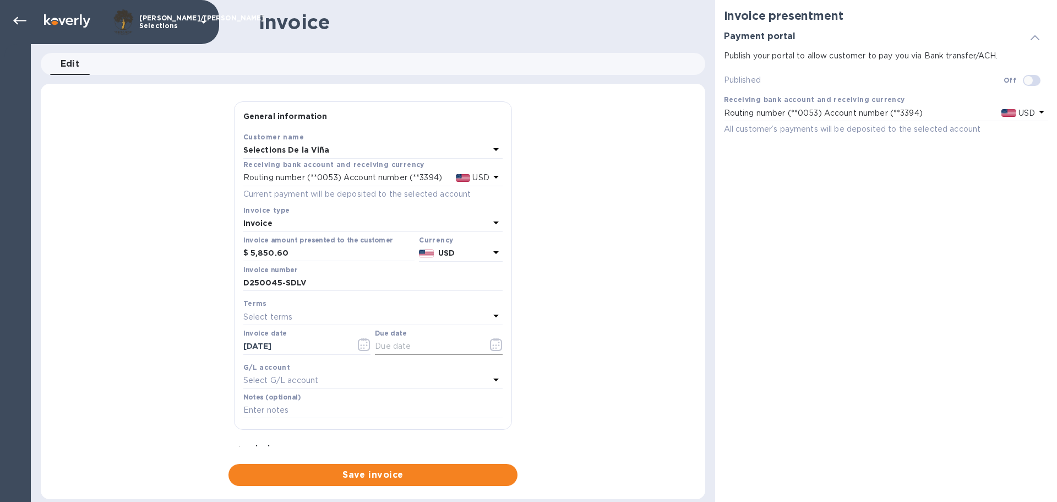
click at [490, 345] on icon "button" at bounding box center [496, 344] width 13 height 13
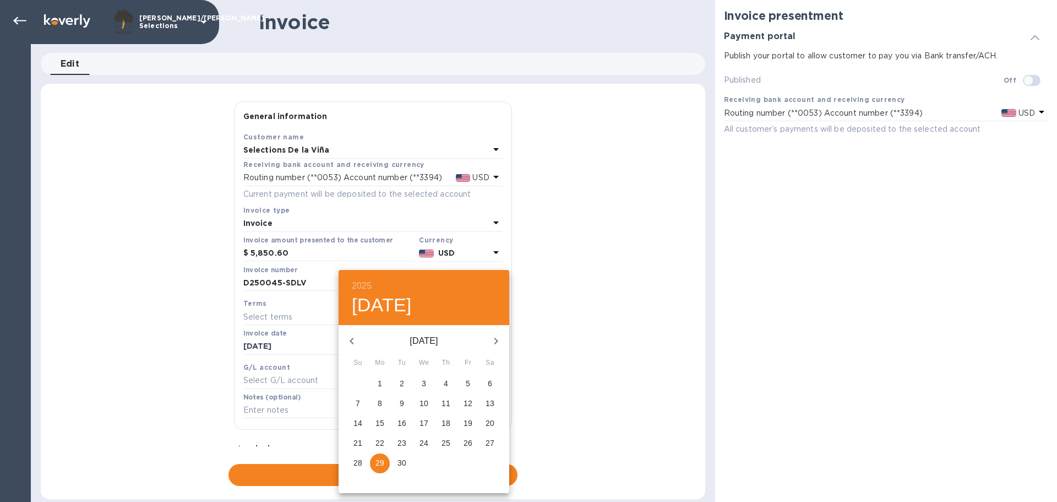
click at [354, 339] on icon "button" at bounding box center [351, 340] width 13 height 13
click at [493, 340] on icon "button" at bounding box center [496, 340] width 13 height 13
click at [377, 460] on p "29" at bounding box center [380, 462] width 9 height 11
type input "09/29/2025"
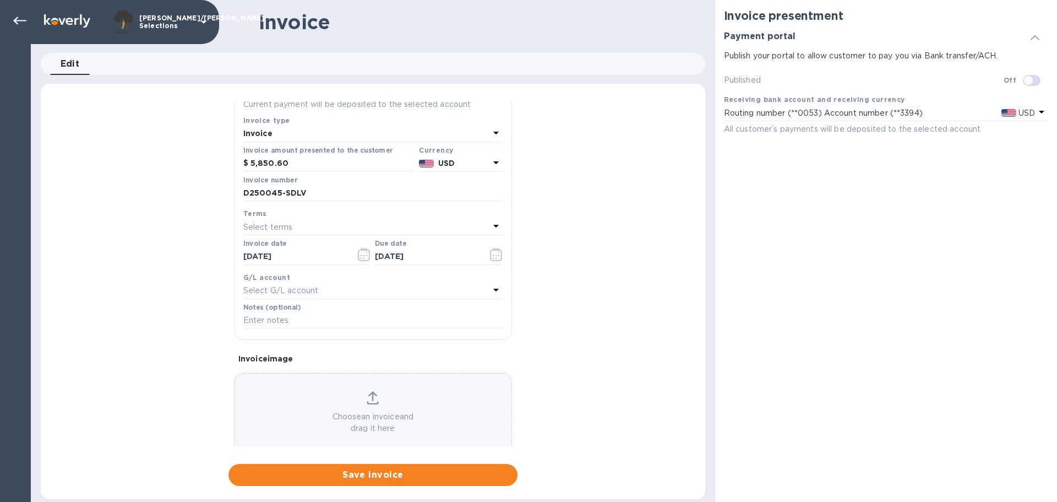
scroll to position [109, 0]
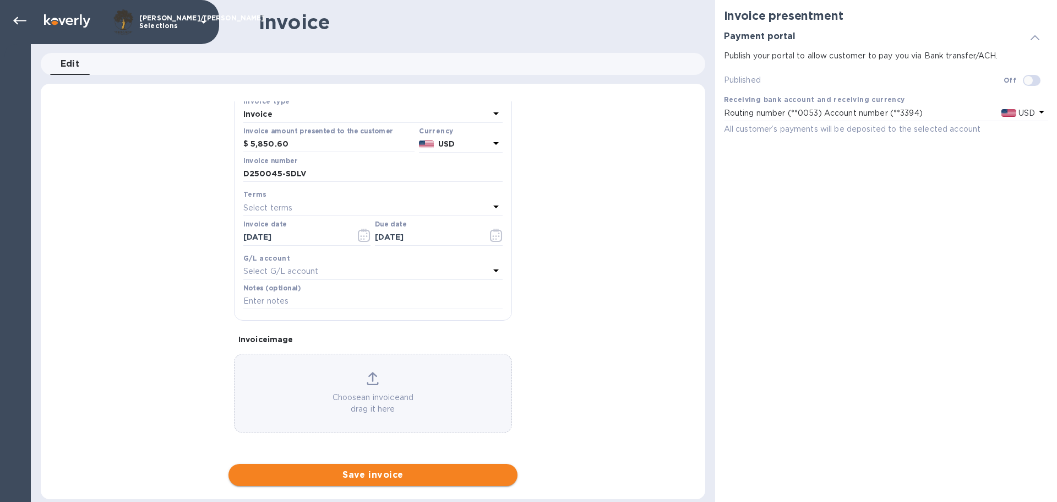
click at [401, 477] on span "Save invoice" at bounding box center [372, 474] width 271 height 13
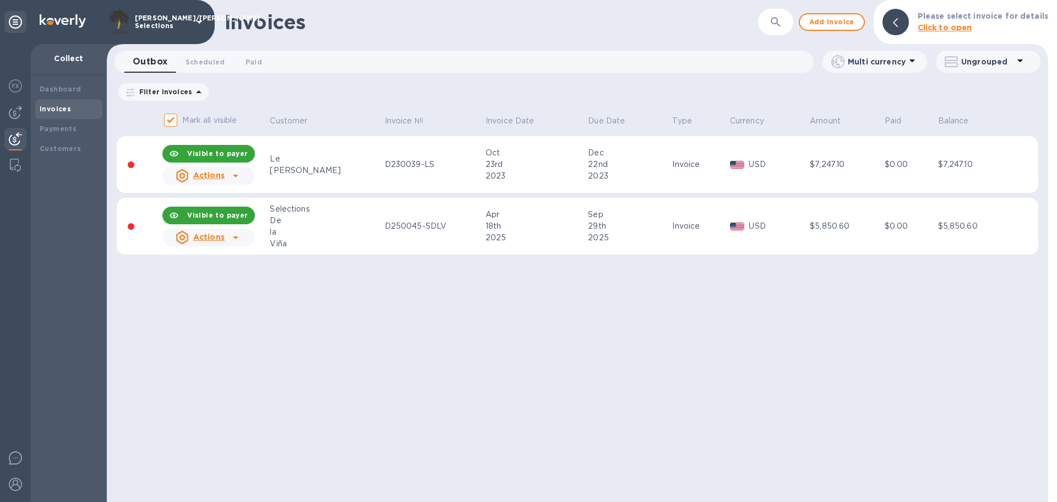
click at [237, 237] on icon at bounding box center [236, 237] width 6 height 3
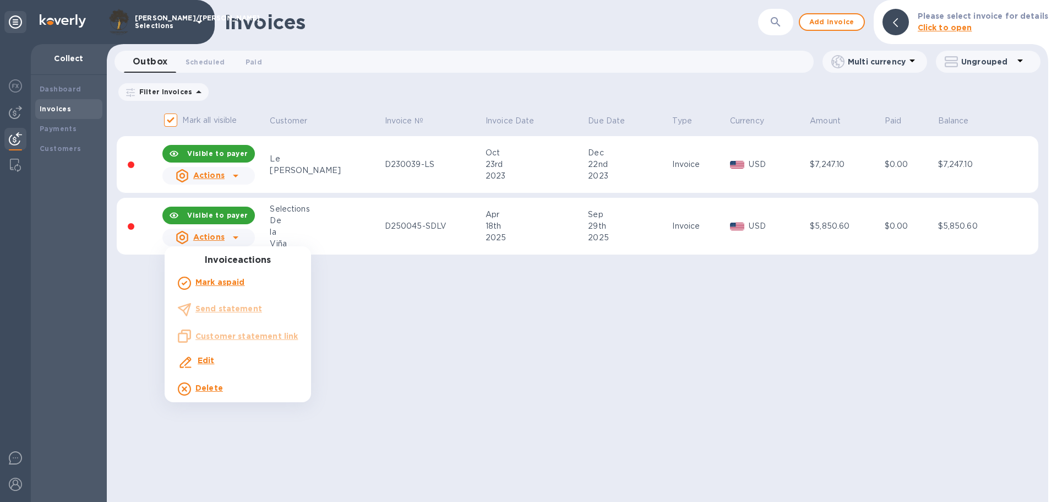
click at [575, 367] on div at bounding box center [528, 251] width 1057 height 502
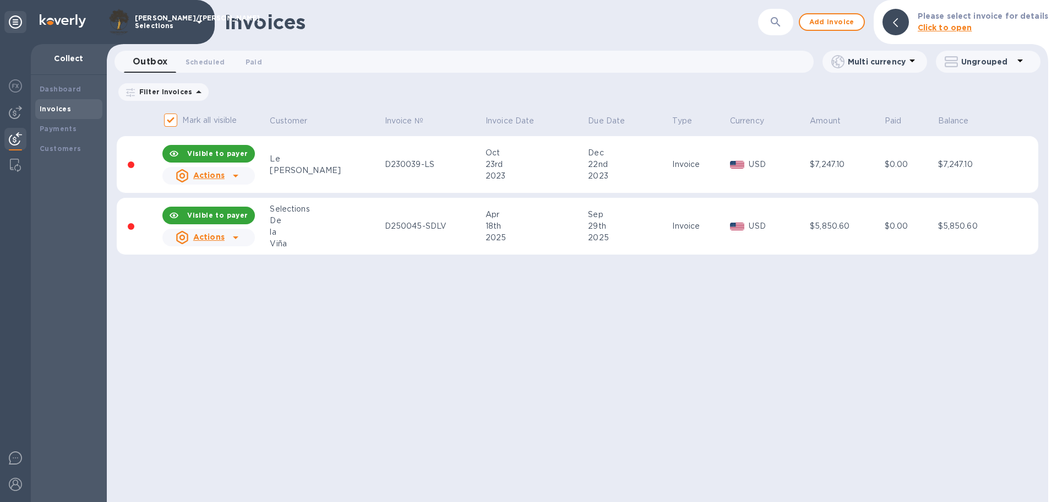
click at [216, 238] on u "Actions" at bounding box center [208, 236] width 31 height 9
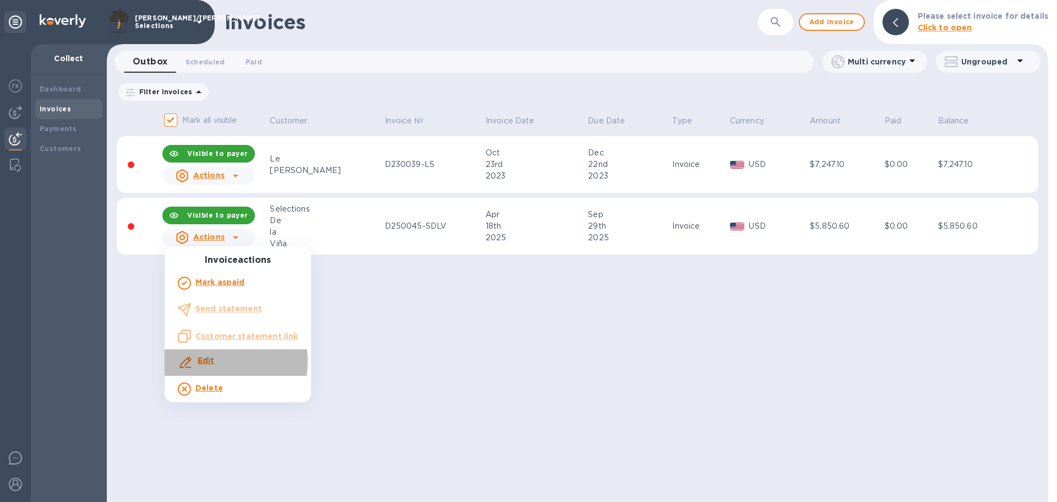
click at [207, 361] on b "Edit" at bounding box center [206, 360] width 17 height 9
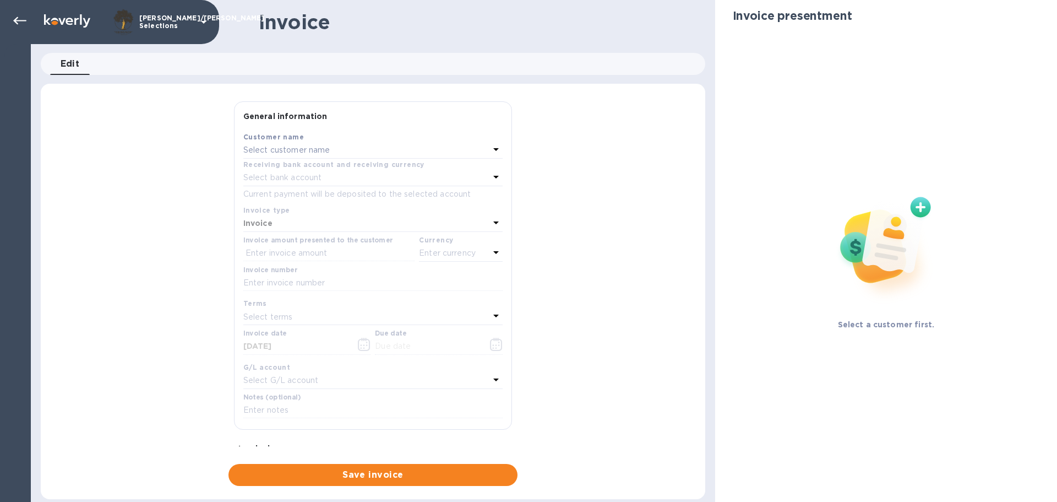
type input "04/18/2025"
type input "09/29/2025"
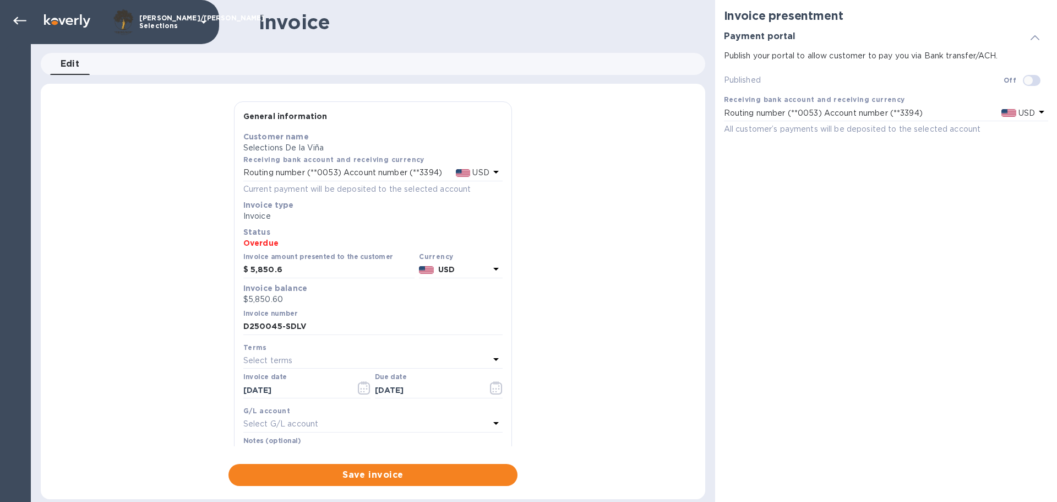
click at [1035, 36] on icon at bounding box center [1035, 37] width 9 height 5
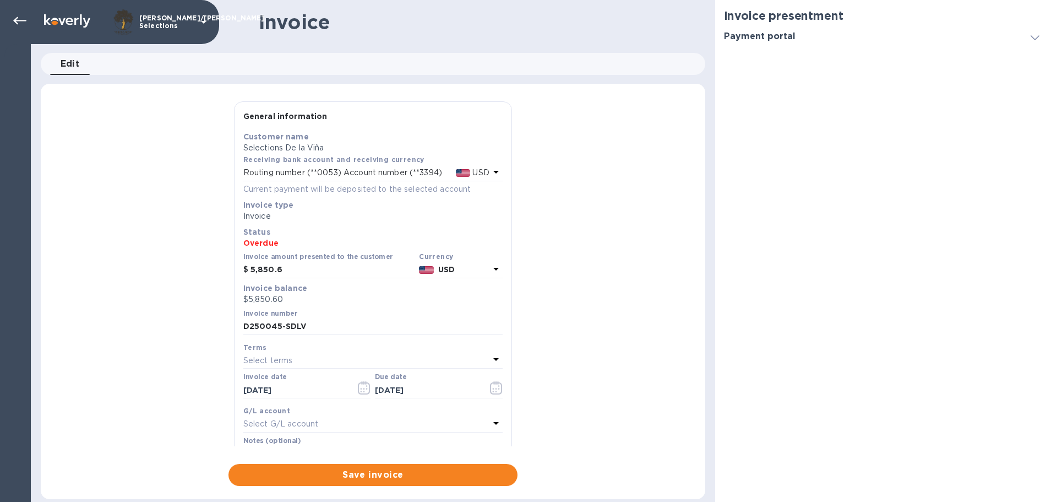
click at [1034, 36] on icon at bounding box center [1035, 37] width 9 height 5
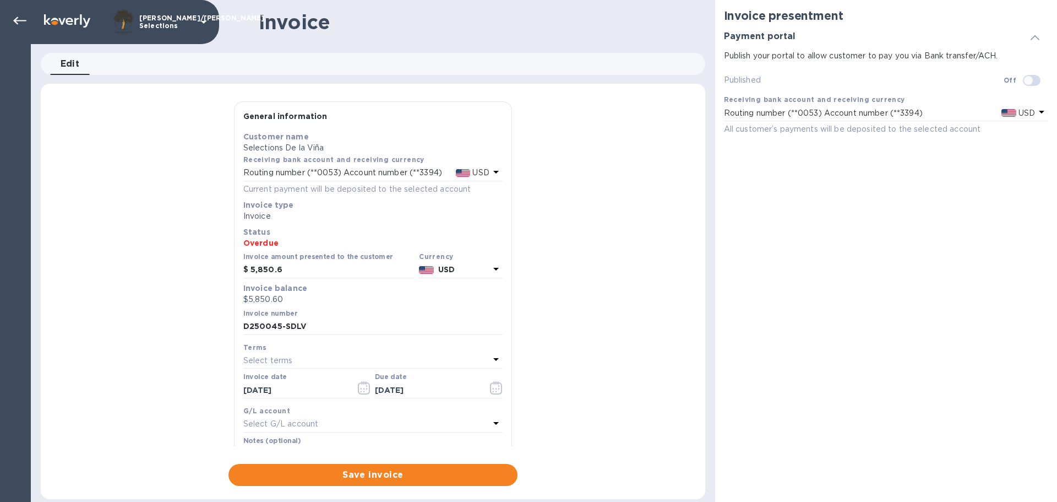
click at [840, 112] on p "Routing number (**0053) Account number (**3394)" at bounding box center [823, 113] width 199 height 12
click at [1030, 78] on input "checkbox" at bounding box center [1029, 80] width 56 height 19
checkbox input "true"
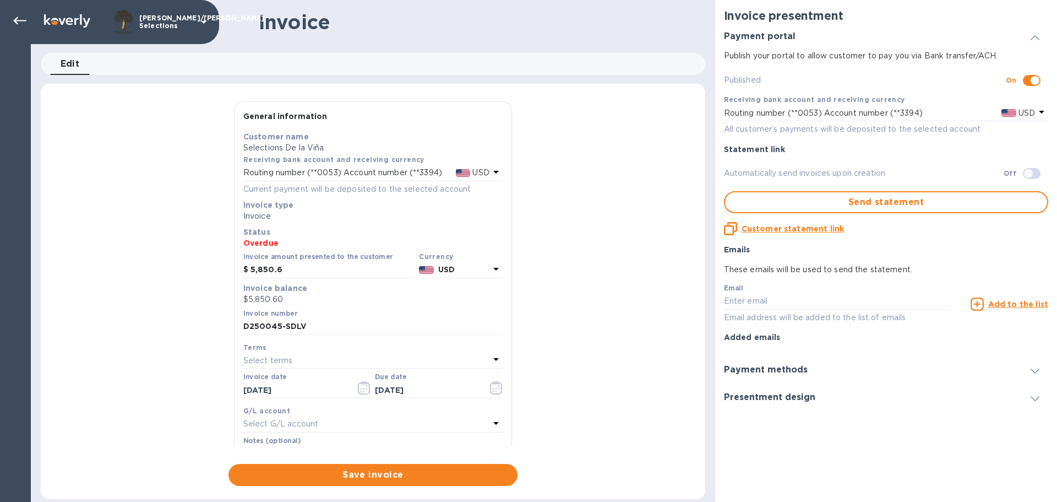
click at [795, 227] on u "Customer statement link" at bounding box center [793, 228] width 102 height 9
click at [1042, 112] on icon at bounding box center [1042, 112] width 6 height 3
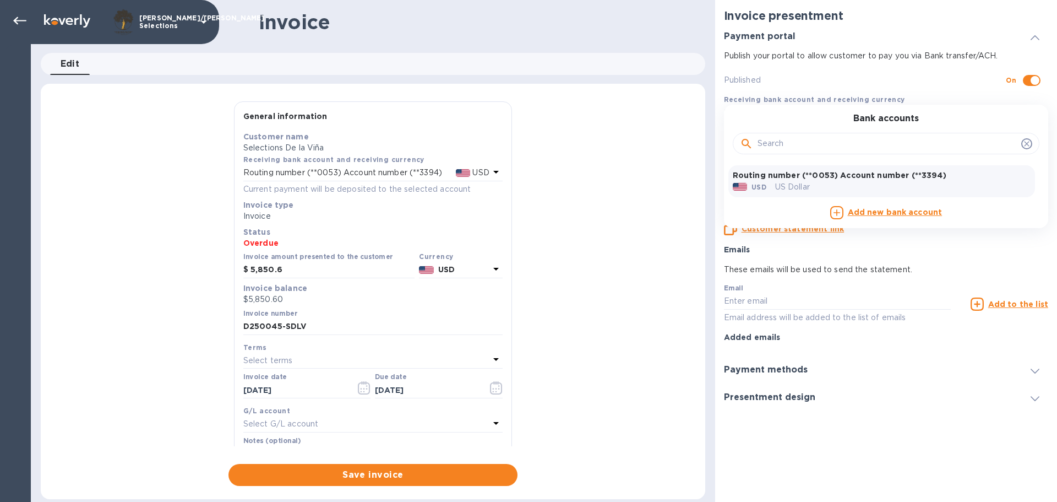
click at [1025, 142] on icon at bounding box center [1026, 143] width 5 height 5
click at [1027, 145] on icon at bounding box center [1027, 143] width 9 height 9
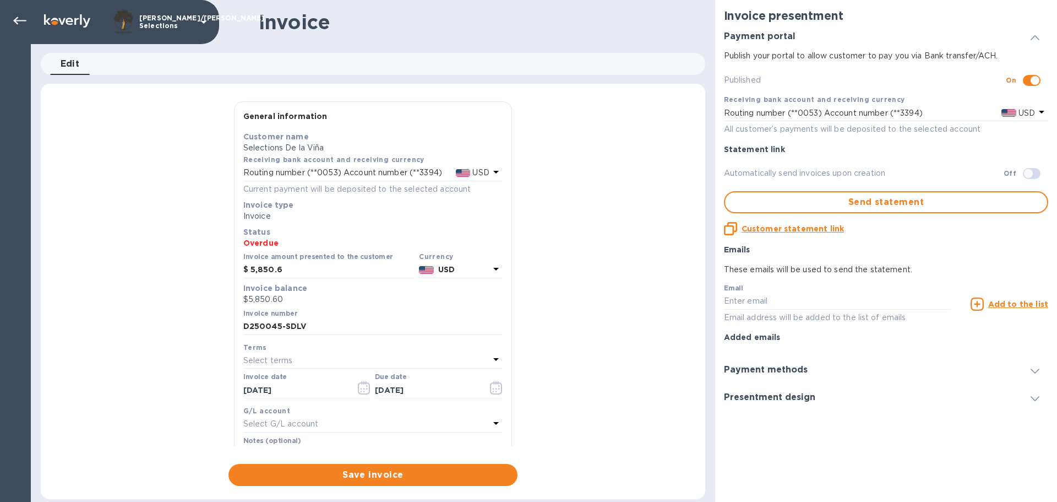
click at [865, 399] on div "Presentment design" at bounding box center [886, 397] width 324 height 28
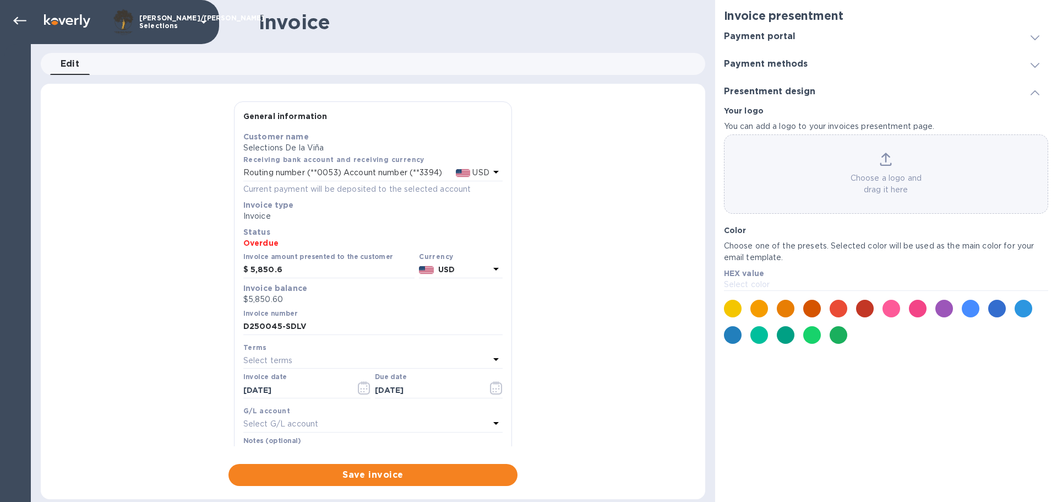
click at [784, 61] on h3 "Payment methods" at bounding box center [766, 64] width 84 height 10
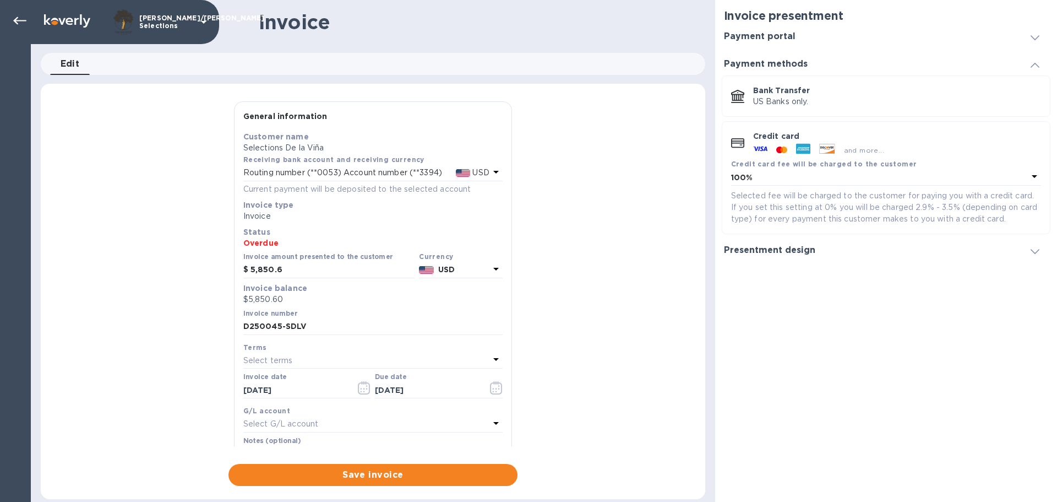
click at [1038, 35] on span at bounding box center [1035, 36] width 9 height 10
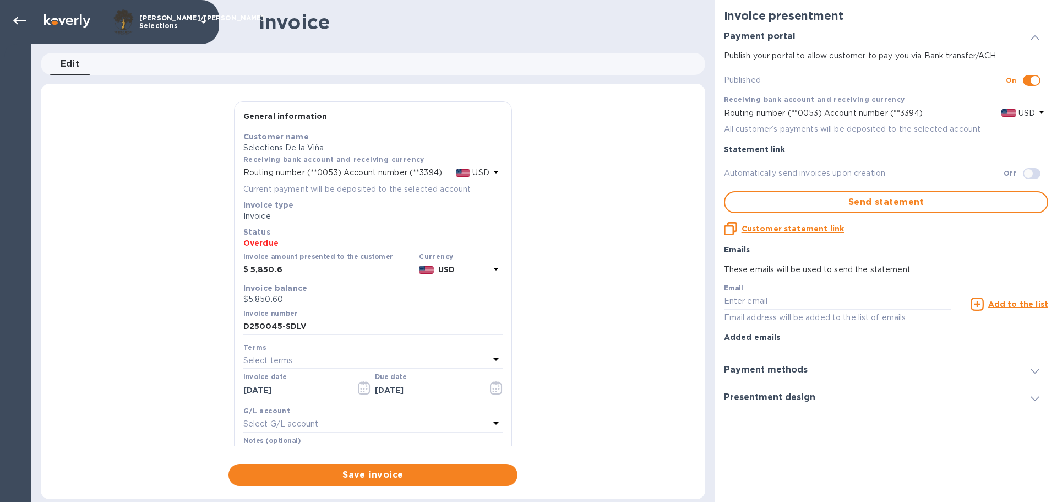
click at [1038, 370] on icon at bounding box center [1035, 370] width 9 height 5
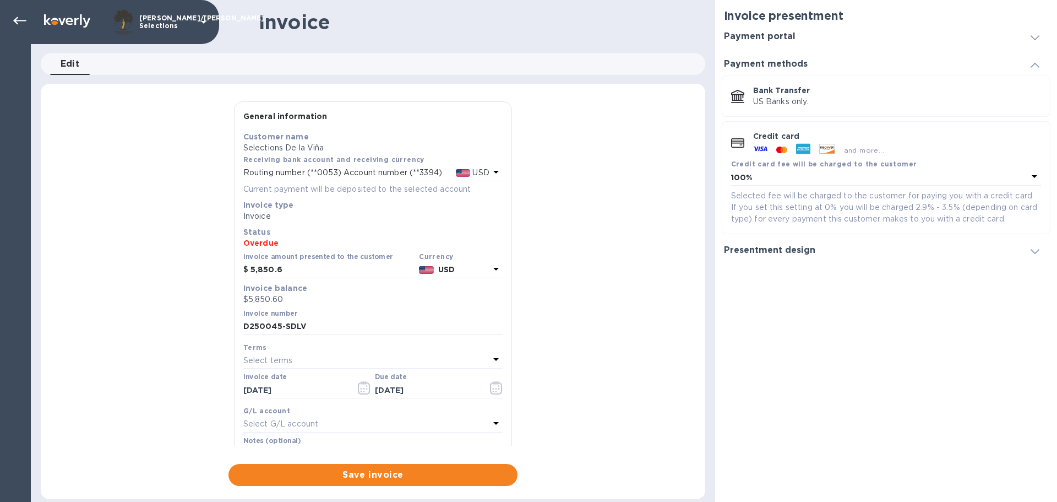
click at [1036, 63] on icon at bounding box center [1035, 65] width 9 height 5
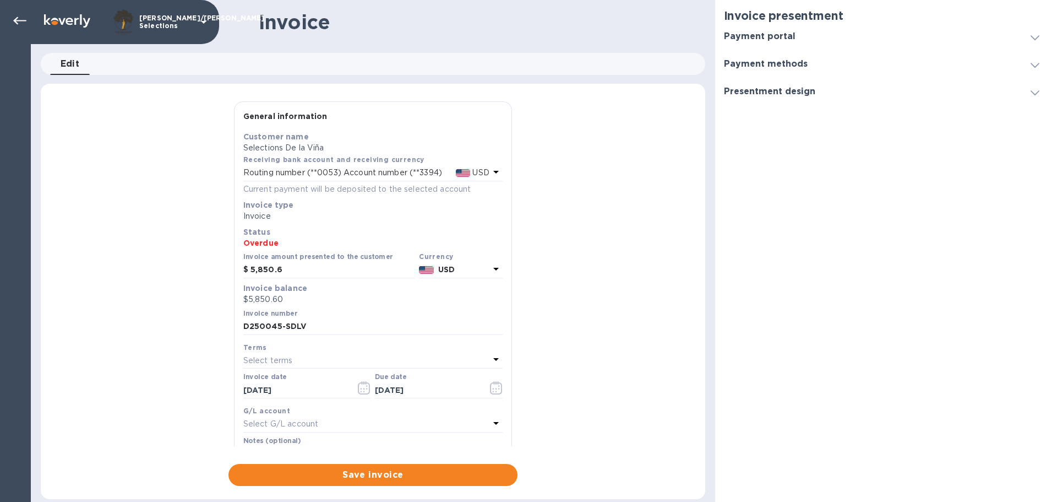
click at [1036, 88] on span at bounding box center [1035, 91] width 9 height 10
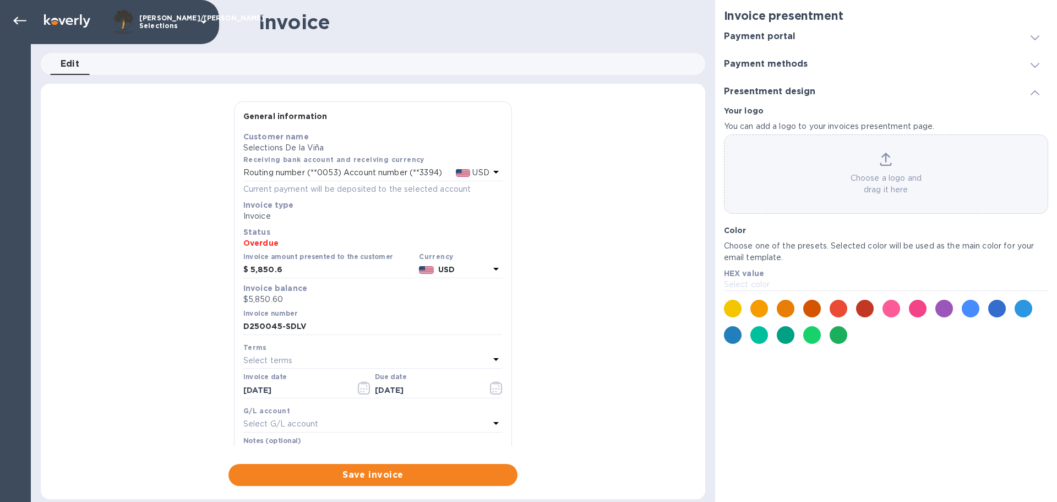
click at [1036, 91] on icon at bounding box center [1035, 92] width 9 height 5
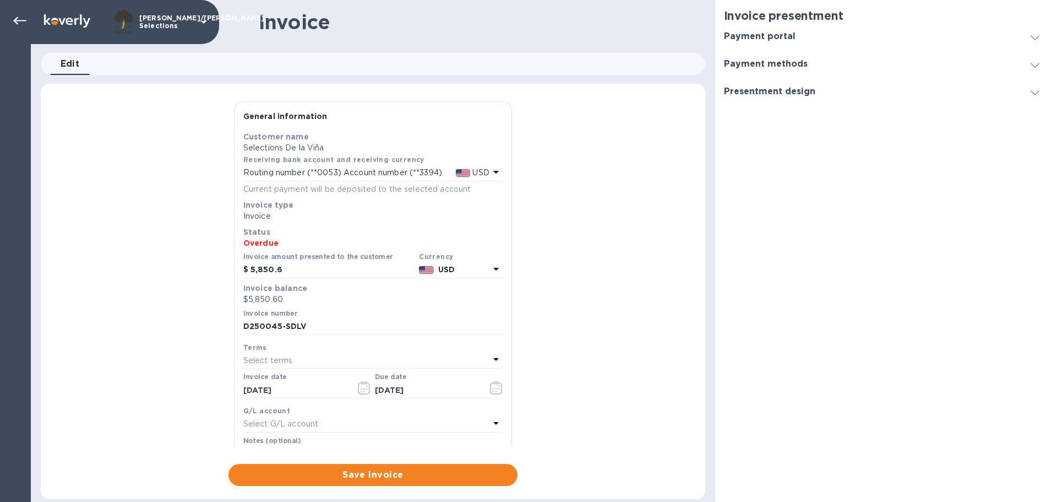
click at [1038, 62] on span at bounding box center [1035, 64] width 9 height 10
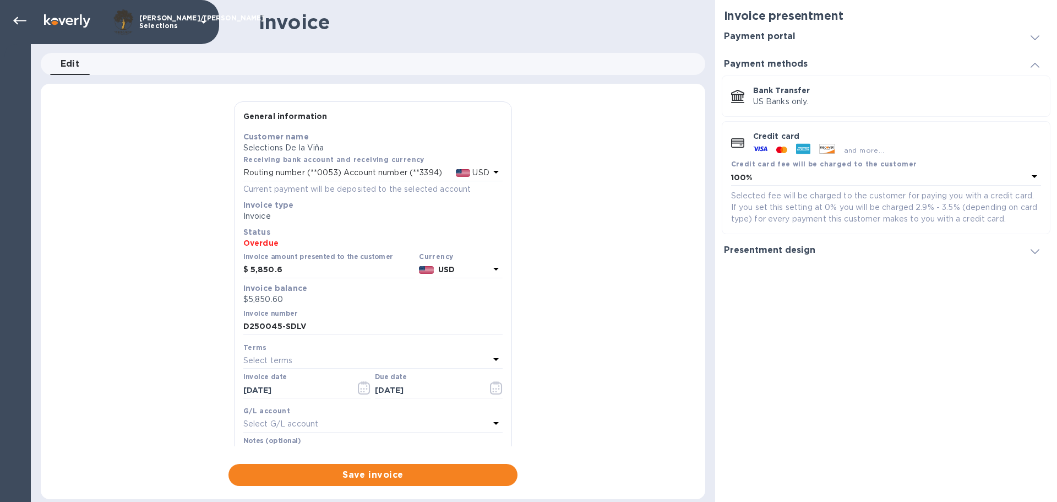
click at [1038, 62] on span at bounding box center [1035, 64] width 9 height 10
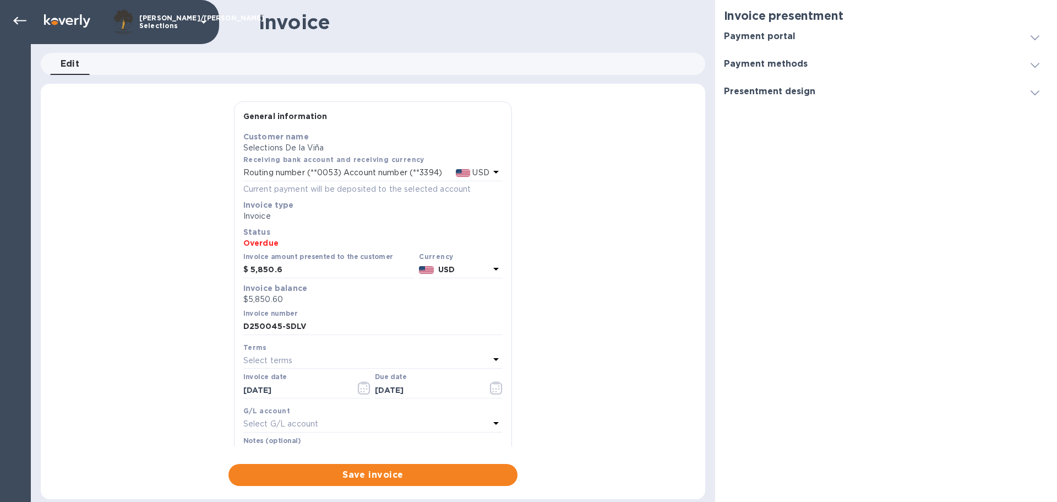
click at [1034, 32] on span at bounding box center [1035, 36] width 9 height 10
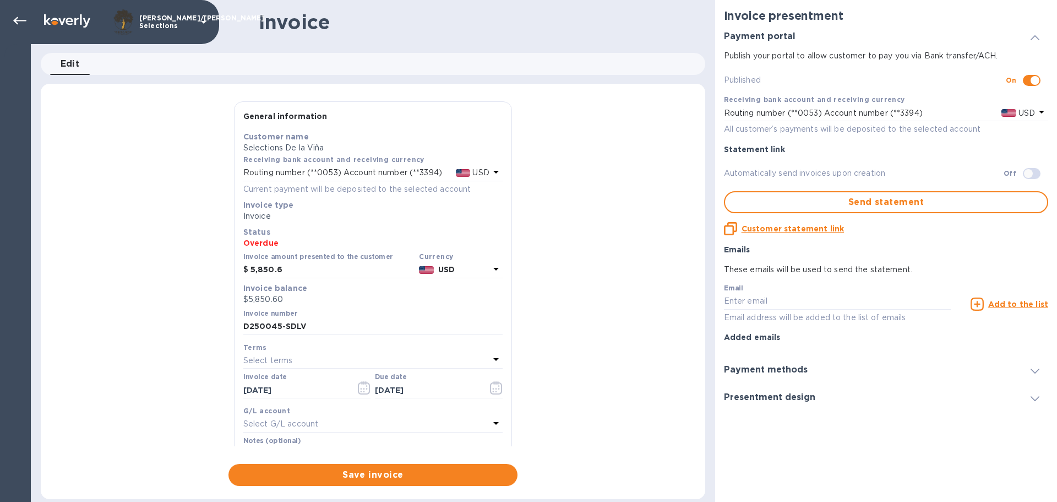
click at [70, 64] on span "Edit 0" at bounding box center [70, 63] width 19 height 15
drag, startPoint x: 594, startPoint y: 249, endPoint x: 593, endPoint y: 254, distance: 5.7
click at [594, 249] on div "General information Save Customer name Selections De la Viña Receiving bank acc…" at bounding box center [373, 293] width 665 height 384
click at [15, 18] on icon at bounding box center [19, 20] width 13 height 13
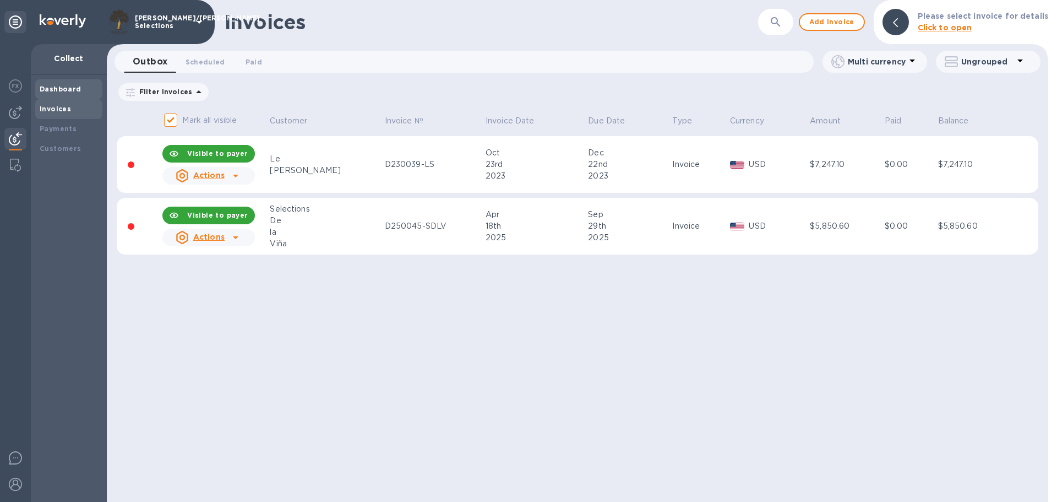
click at [44, 86] on b "Dashboard" at bounding box center [61, 89] width 42 height 8
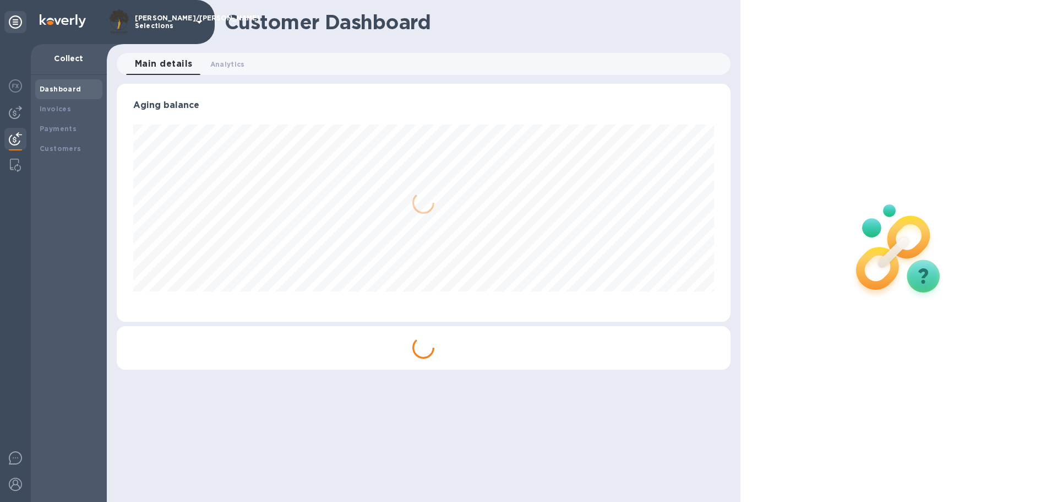
scroll to position [238, 613]
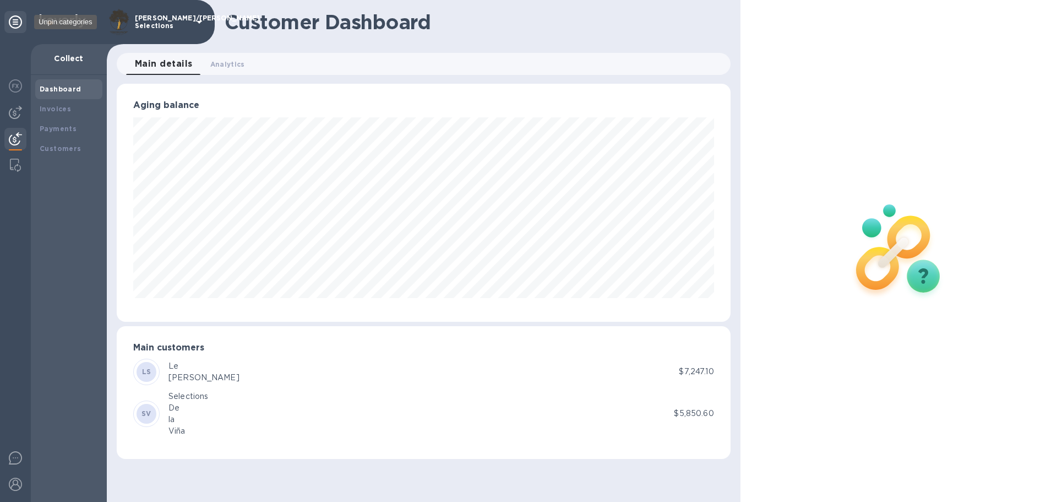
click at [12, 19] on icon at bounding box center [15, 21] width 13 height 13
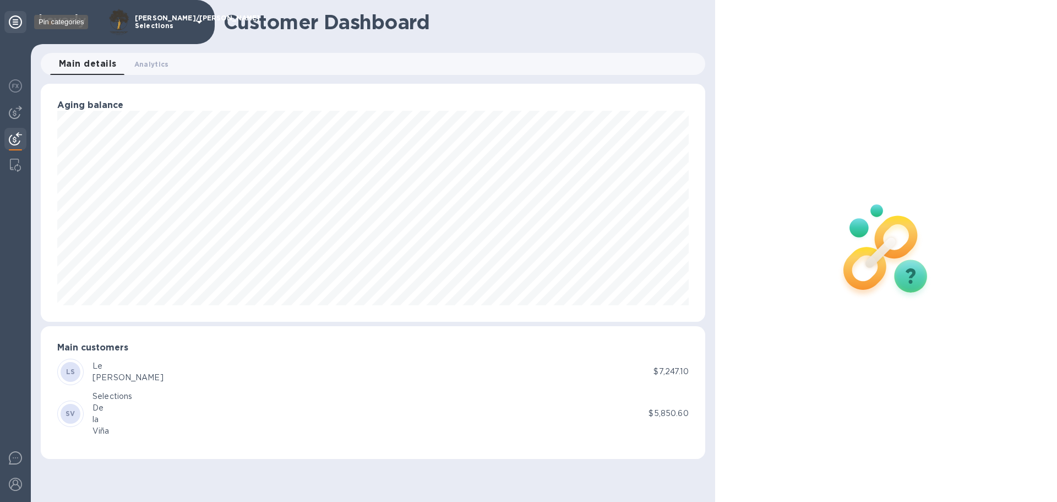
click at [12, 19] on icon at bounding box center [15, 21] width 13 height 13
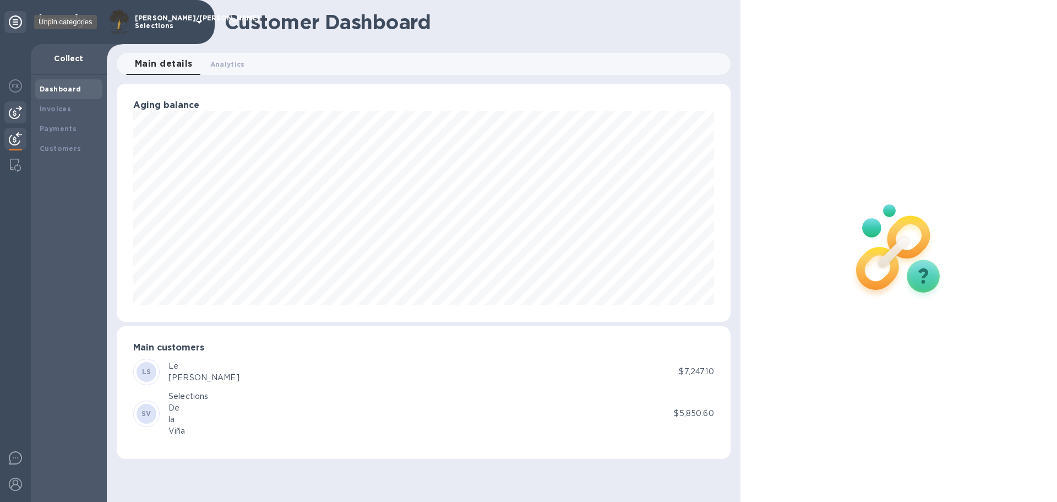
scroll to position [238, 613]
click at [16, 81] on img at bounding box center [15, 85] width 13 height 13
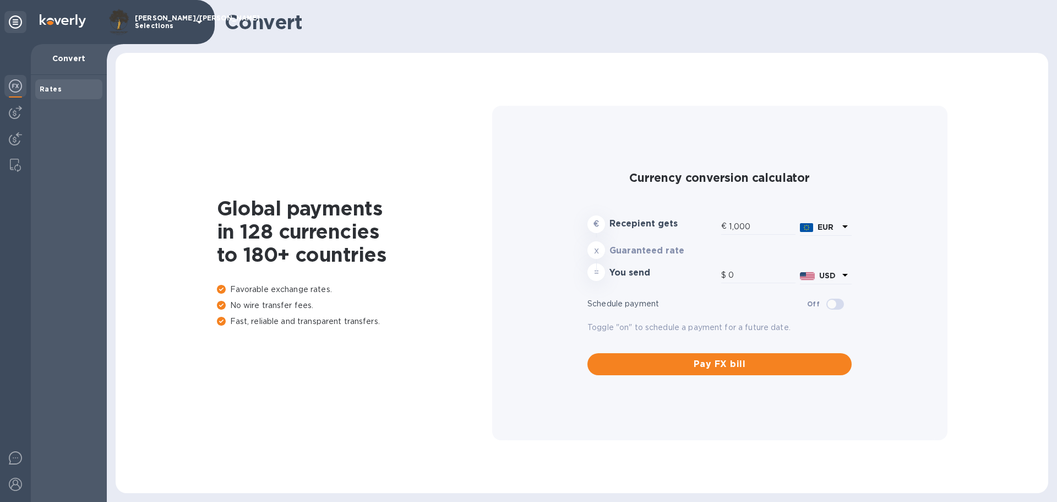
type input "1,181.21"
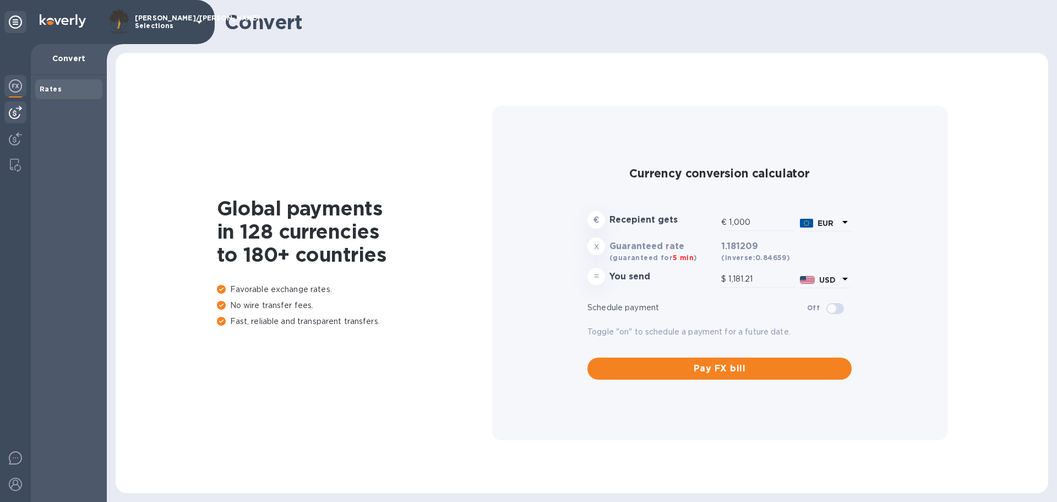
click at [12, 112] on img at bounding box center [15, 112] width 13 height 13
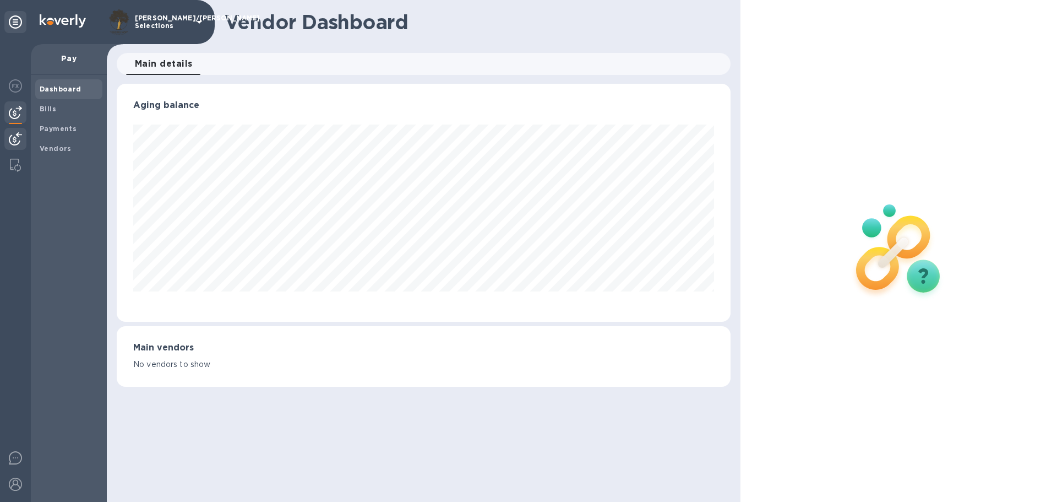
scroll to position [238, 613]
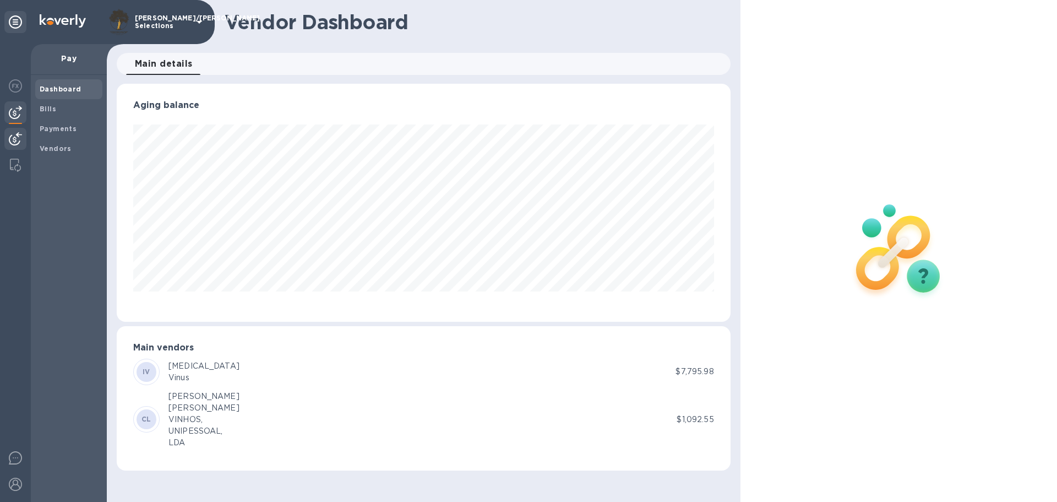
click at [15, 138] on img at bounding box center [15, 138] width 13 height 13
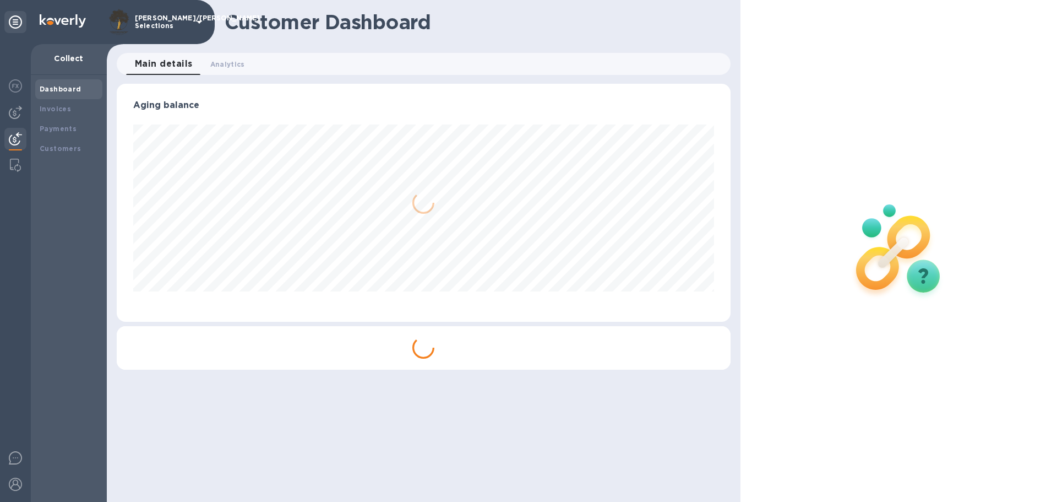
scroll to position [238, 613]
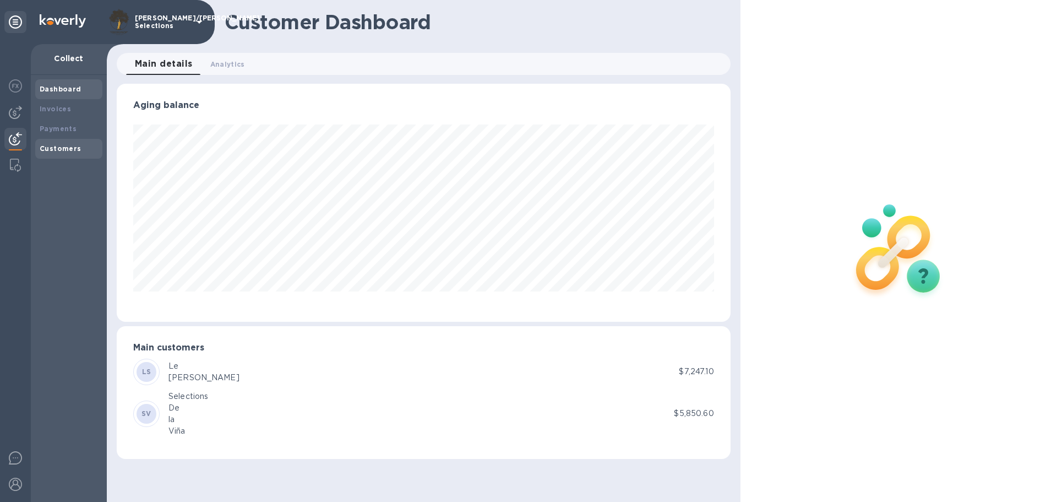
click at [54, 150] on b "Customers" at bounding box center [61, 148] width 42 height 8
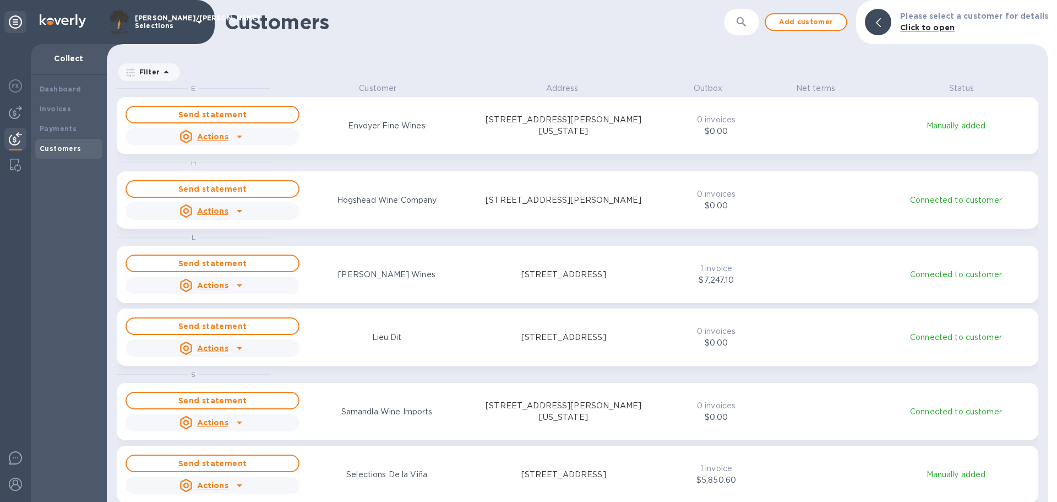
scroll to position [411, 937]
click at [748, 21] on icon "button" at bounding box center [741, 21] width 13 height 13
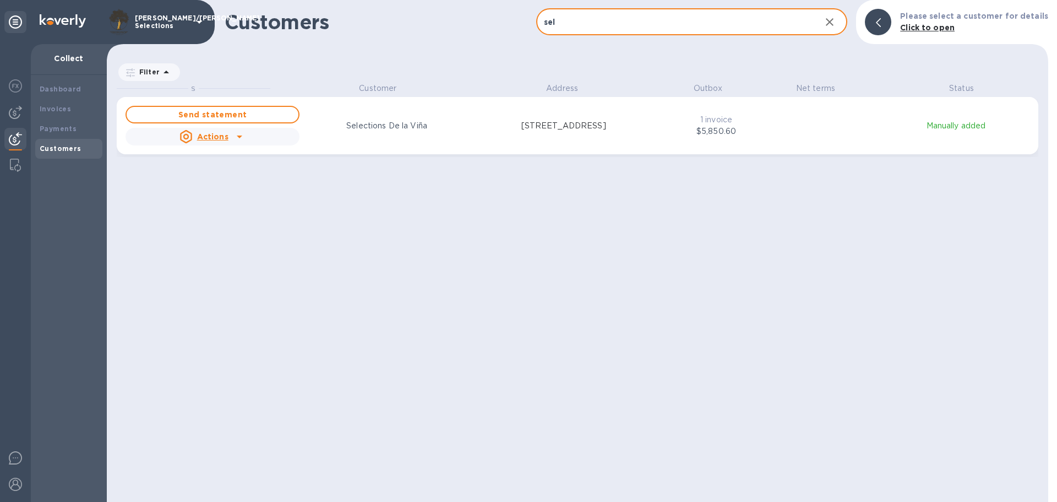
type input "sel"
click at [238, 137] on icon "grid" at bounding box center [240, 136] width 6 height 3
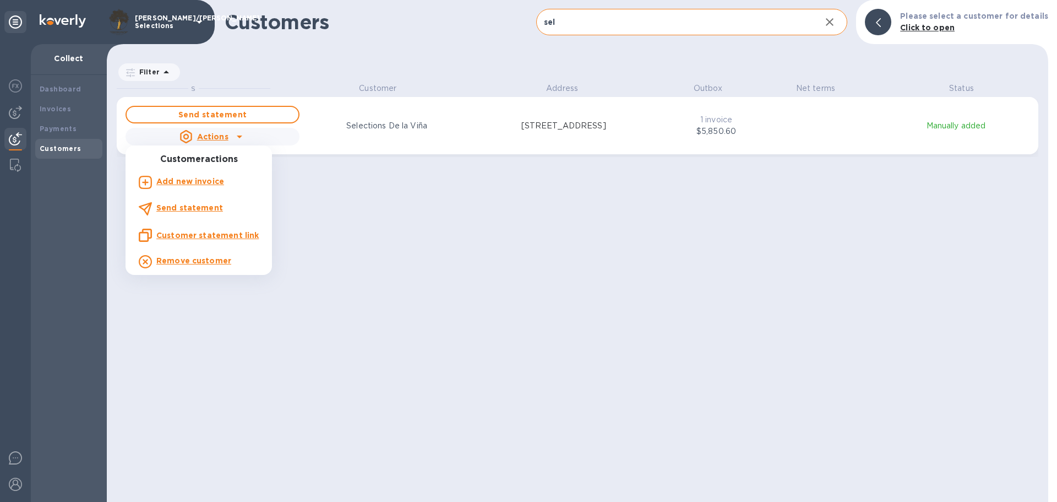
click at [501, 242] on div at bounding box center [528, 251] width 1057 height 502
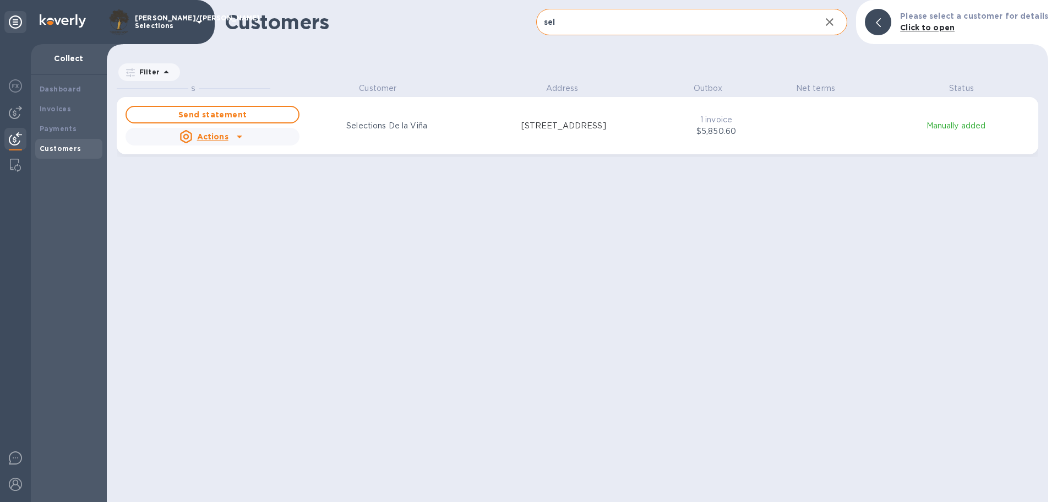
click at [408, 122] on p "Selections De la Viña" at bounding box center [386, 126] width 81 height 12
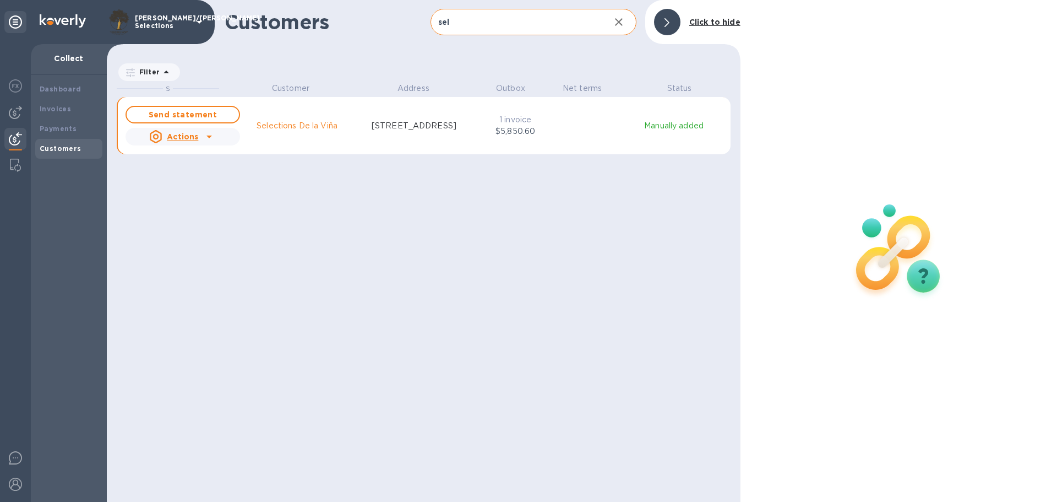
scroll to position [9, 5]
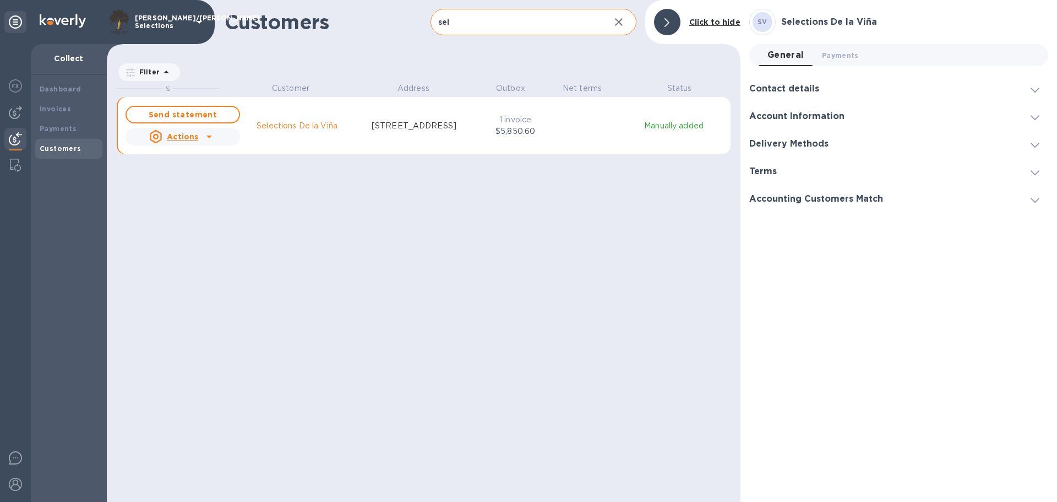
click at [1033, 113] on span at bounding box center [1035, 116] width 9 height 10
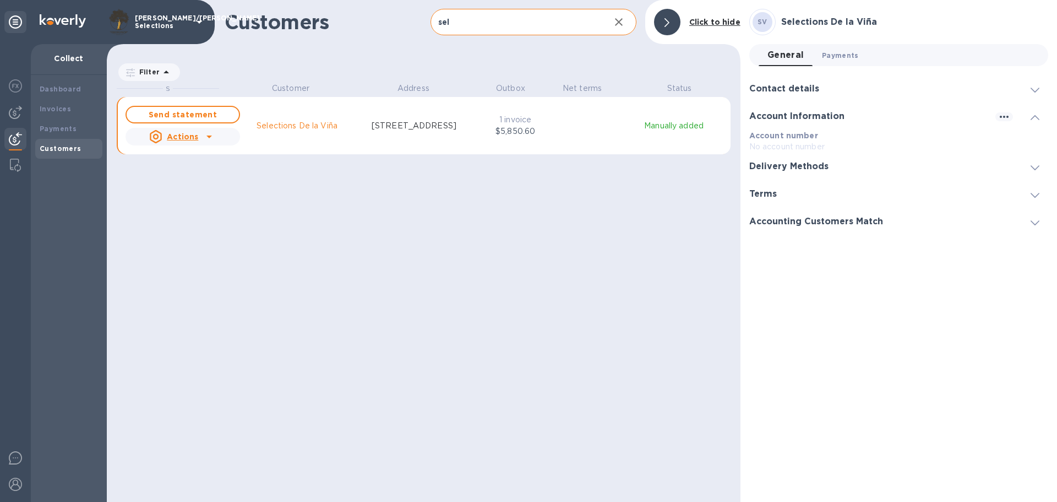
click at [837, 53] on span "Payments 0" at bounding box center [840, 56] width 37 height 12
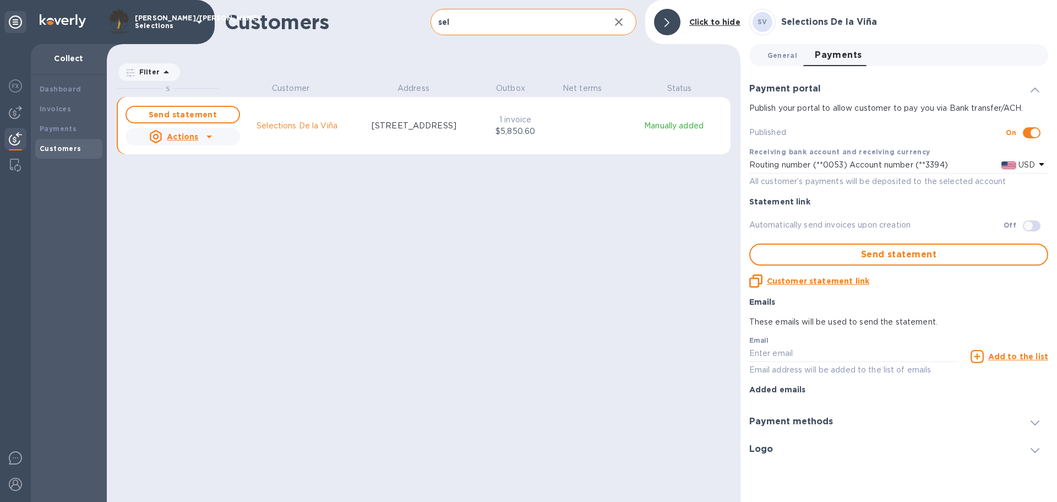
click at [783, 50] on span "General 0" at bounding box center [783, 56] width 30 height 12
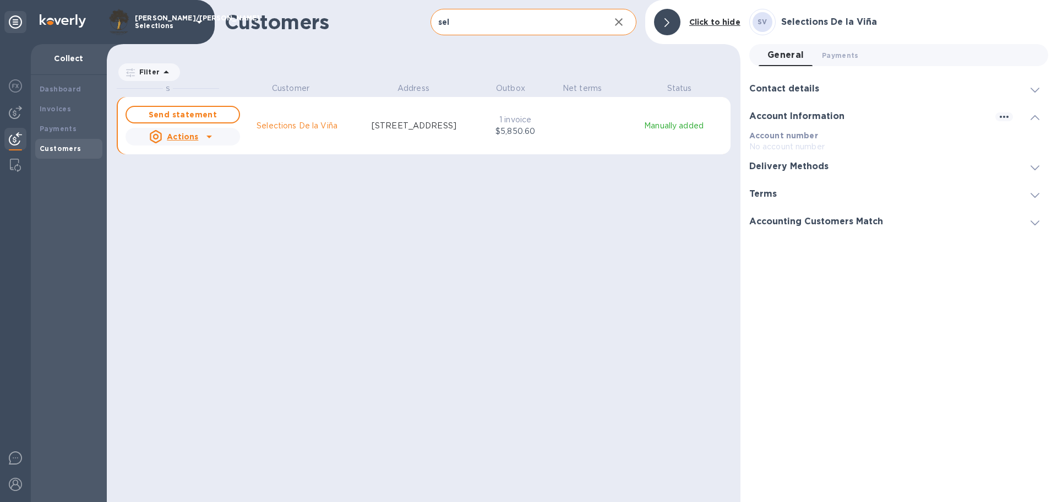
click at [1041, 168] on div at bounding box center [1035, 166] width 26 height 11
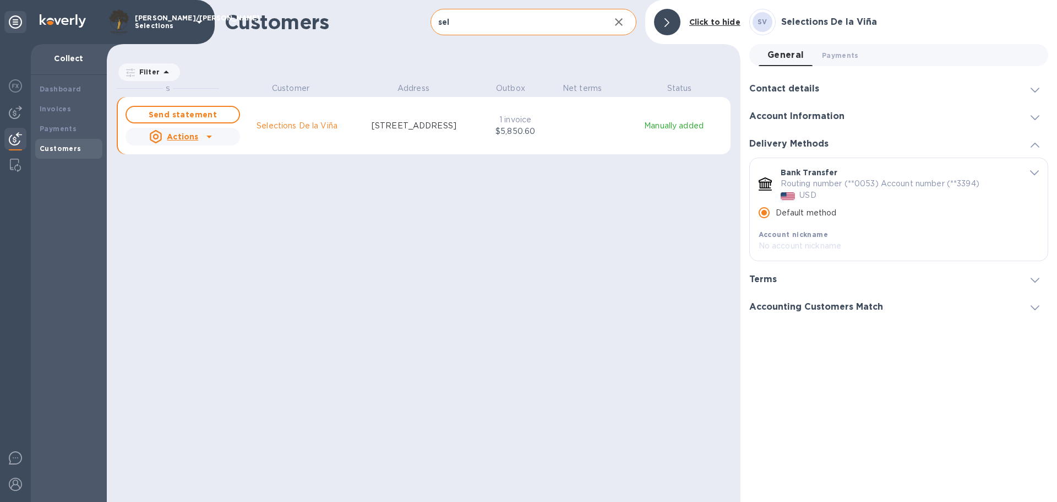
click at [1036, 279] on icon at bounding box center [1035, 280] width 9 height 5
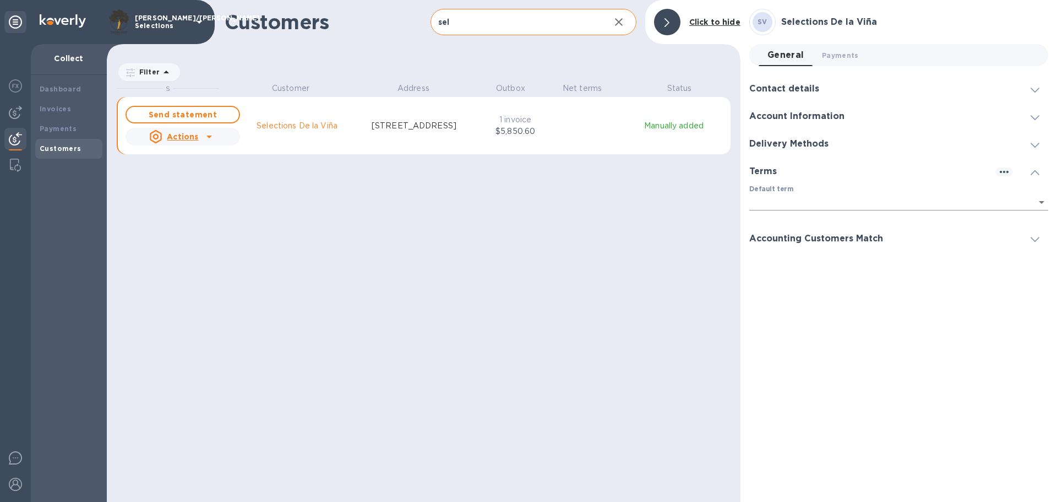
click at [1040, 200] on body "Grossberg/Kopman Selections Collect Dashboard Invoices Payments Customers Custo…" at bounding box center [528, 251] width 1057 height 502
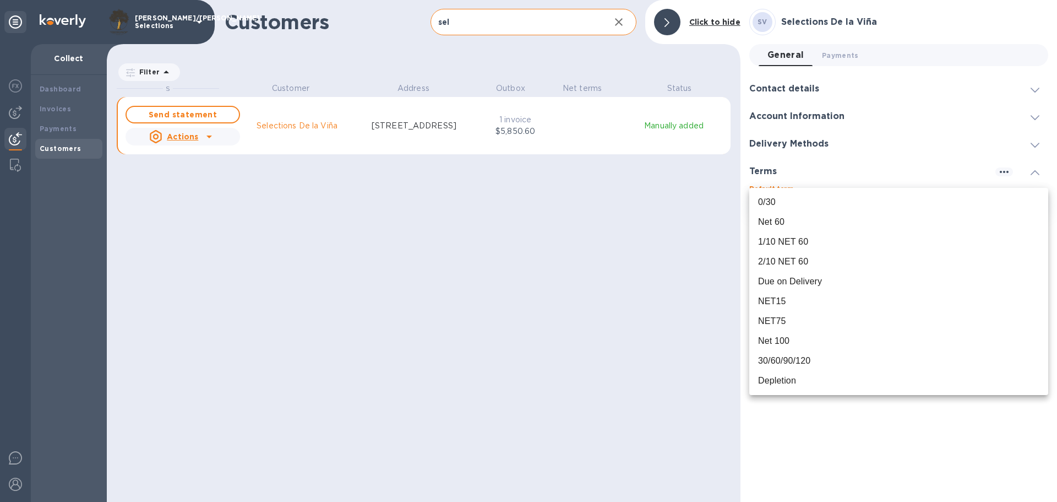
click at [817, 280] on div "Due on Delivery" at bounding box center [790, 281] width 64 height 13
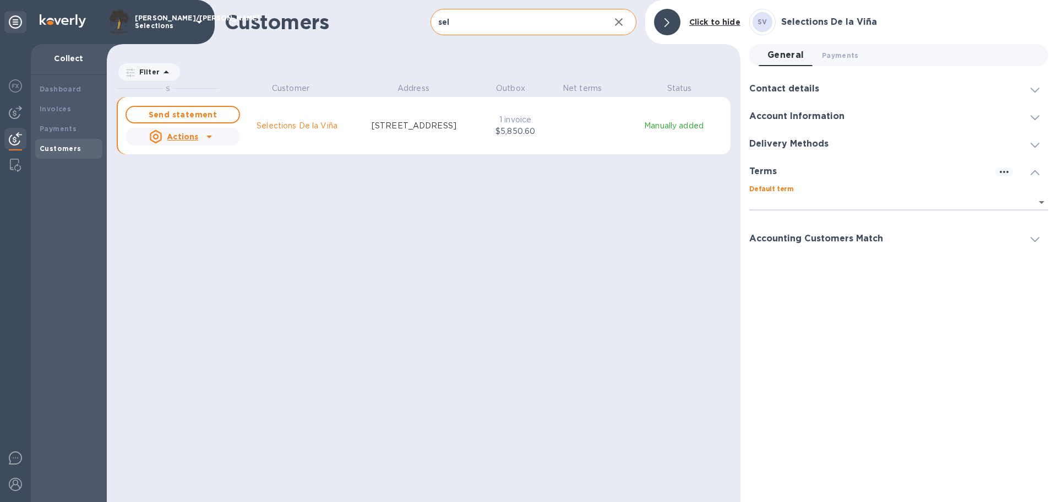
type input "08ec7bd8-0c16-45c7-be5f-d7745074df06"
click at [1038, 240] on icon at bounding box center [1035, 239] width 9 height 5
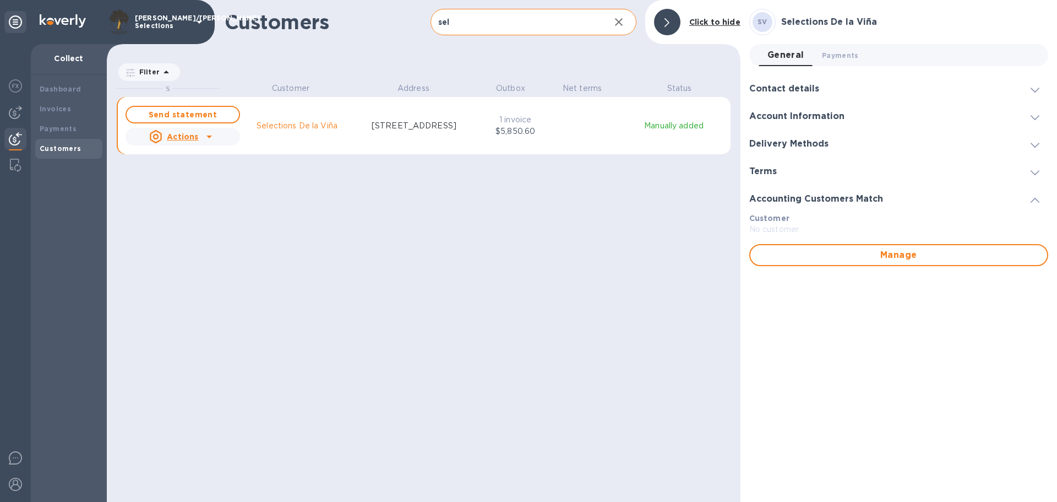
click at [1035, 198] on icon at bounding box center [1035, 200] width 9 height 5
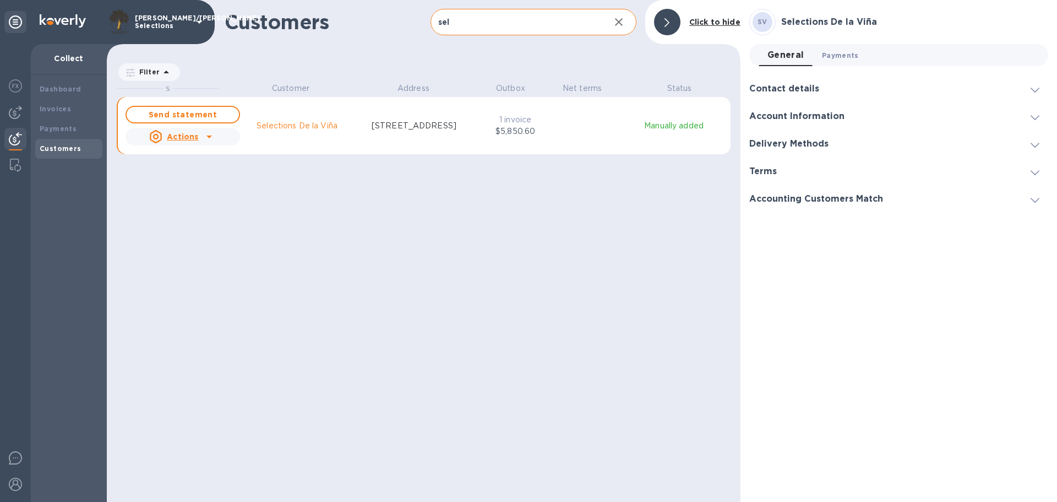
click at [834, 52] on span "Payments 0" at bounding box center [840, 56] width 37 height 12
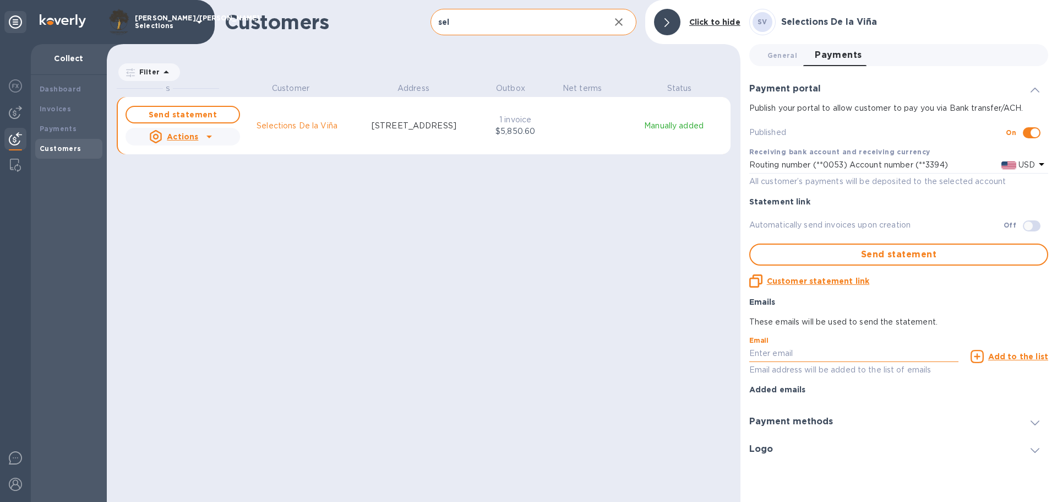
click at [786, 351] on input "text" at bounding box center [854, 353] width 209 height 17
click at [832, 355] on input "text" at bounding box center [854, 353] width 209 height 17
click at [335, 251] on div "S Customer Address Outbox Net terms Status Send statement Actions Selections De…" at bounding box center [429, 291] width 624 height 416
click at [210, 136] on icon "grid" at bounding box center [210, 136] width 6 height 3
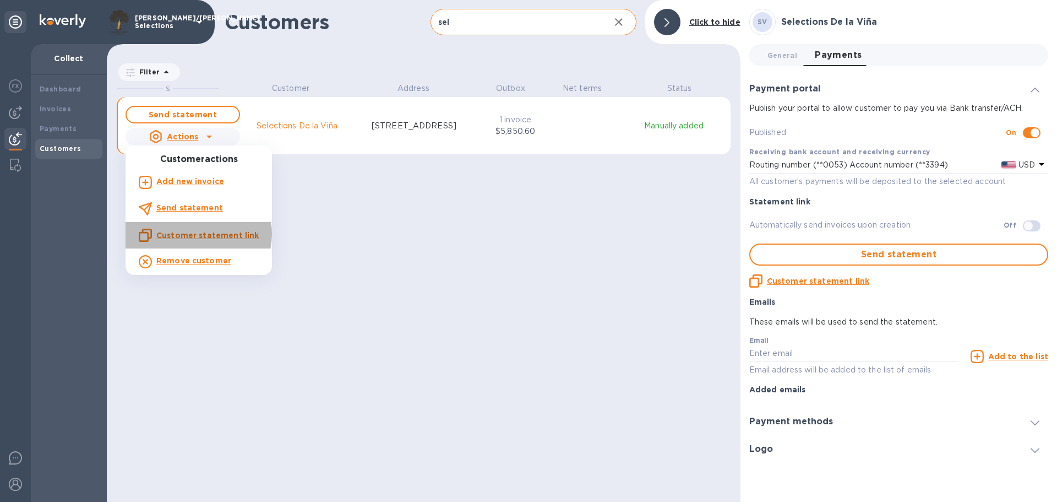
click at [198, 234] on u "Customer statement link" at bounding box center [207, 235] width 102 height 9
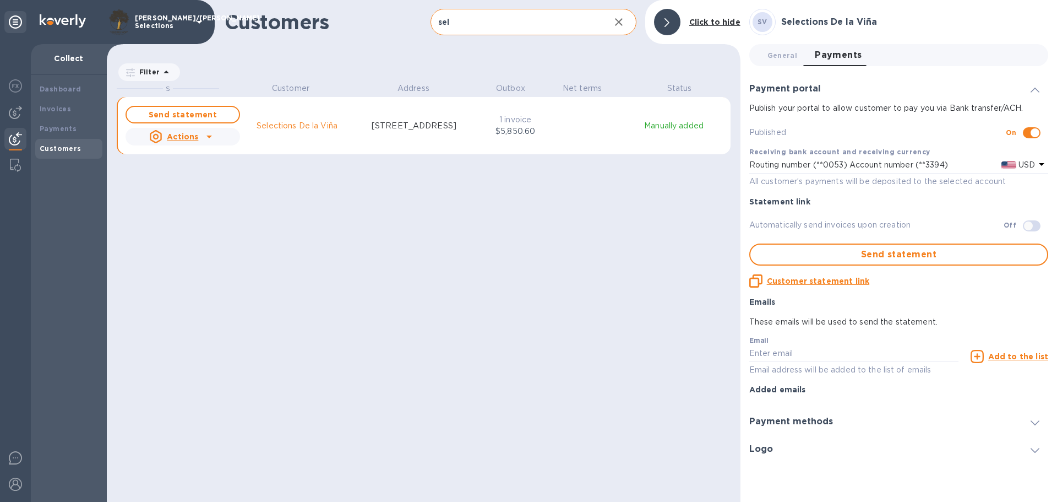
click at [300, 231] on div "S Customer Address Outbox Net terms Status Send statement Actions Selections De…" at bounding box center [429, 291] width 624 height 416
click at [13, 113] on img at bounding box center [15, 112] width 13 height 13
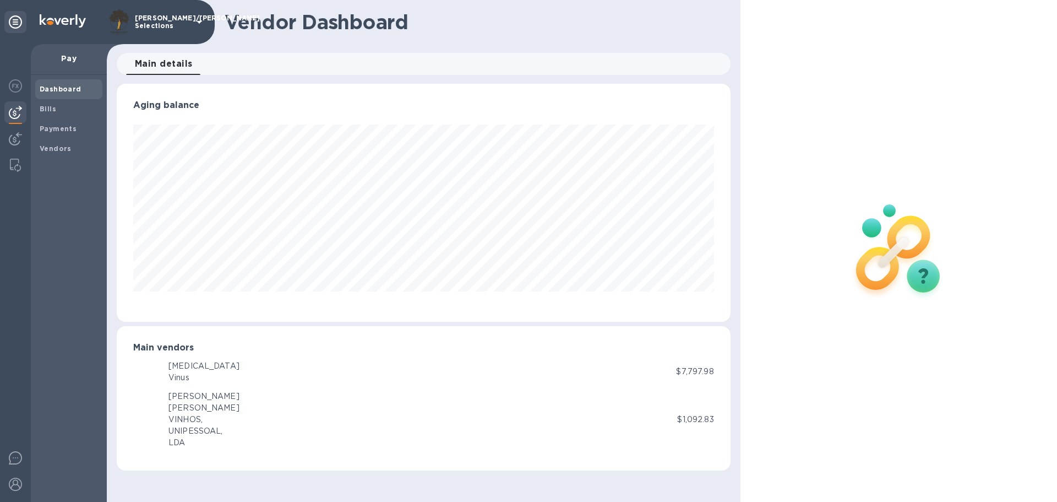
scroll to position [238, 613]
click at [48, 106] on b "Bills" at bounding box center [48, 109] width 17 height 8
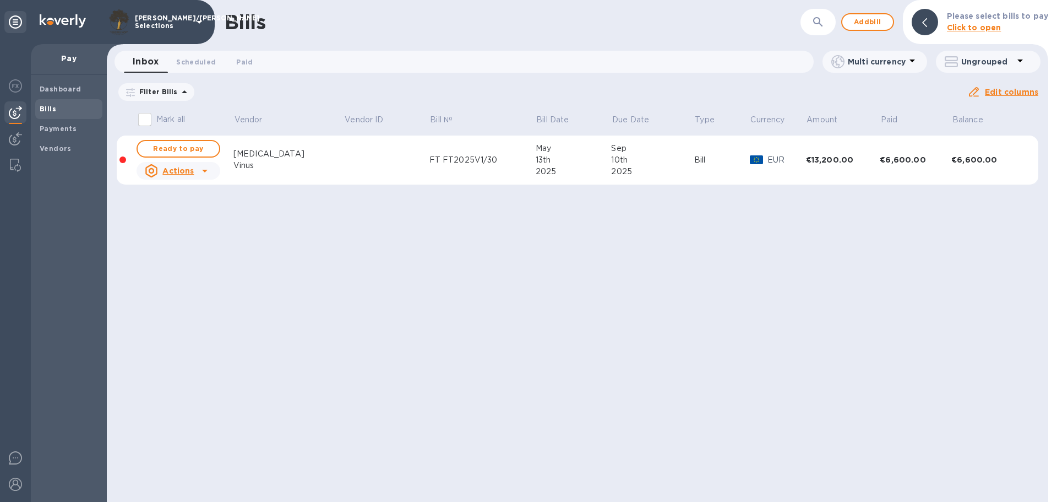
click at [303, 290] on div "Bills ​ Add bill Please select bills to pay Click to open Inbox 0 Scheduled 0 P…" at bounding box center [578, 251] width 942 height 502
click at [680, 313] on div "Bills ​ Add bill Please select bills to pay Click to open Inbox 0 Scheduled 0 P…" at bounding box center [578, 251] width 942 height 502
click at [42, 125] on b "Payments" at bounding box center [58, 128] width 37 height 8
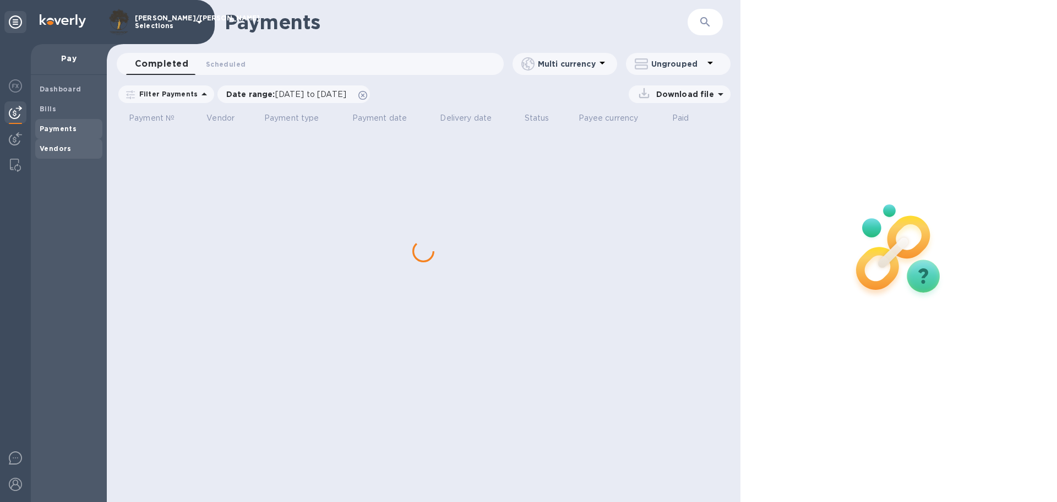
drag, startPoint x: 51, startPoint y: 149, endPoint x: 90, endPoint y: 172, distance: 45.0
click at [52, 149] on b "Vendors" at bounding box center [56, 148] width 32 height 8
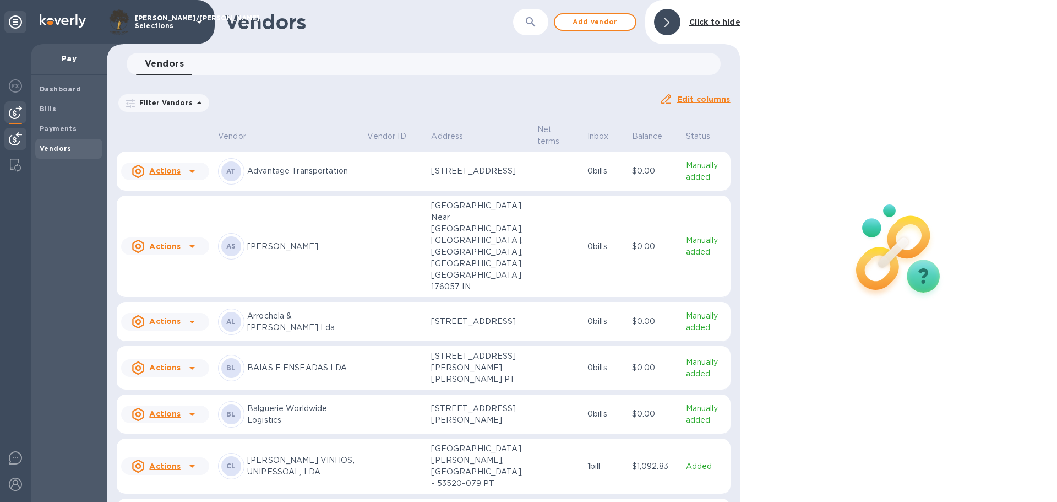
click at [12, 135] on img at bounding box center [15, 138] width 13 height 13
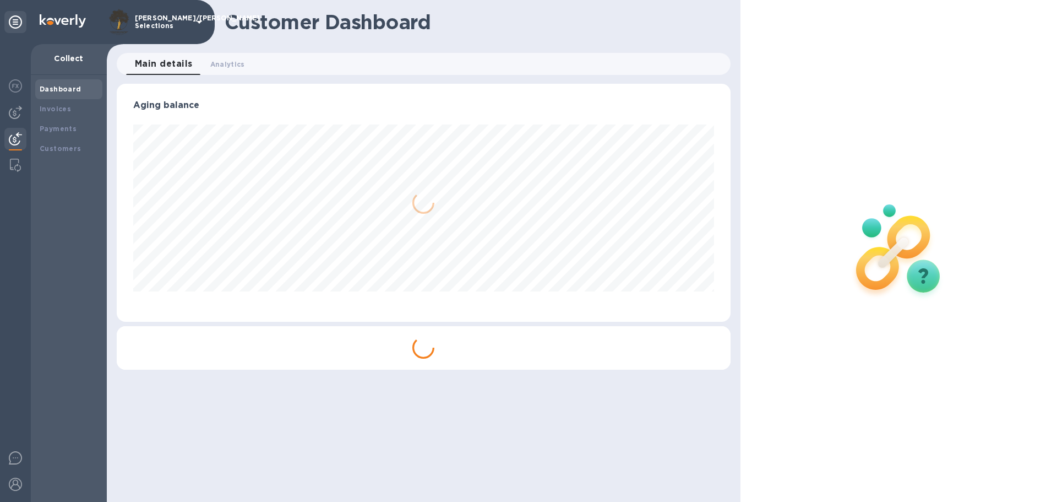
scroll to position [238, 613]
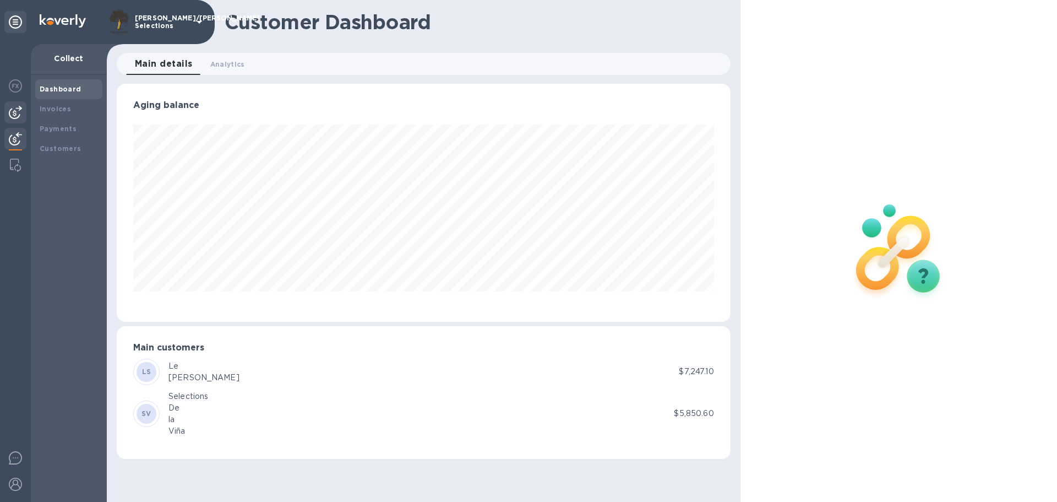
click at [14, 115] on img at bounding box center [15, 112] width 13 height 13
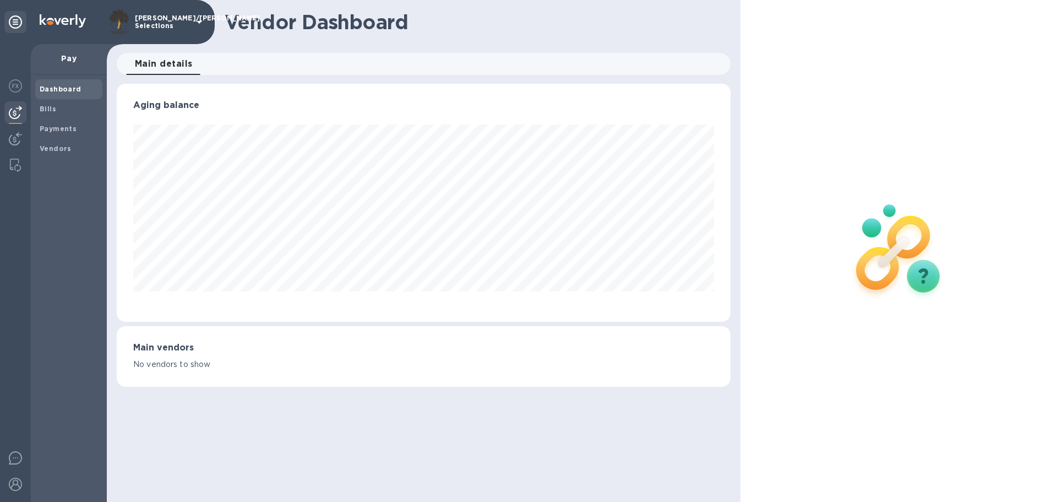
scroll to position [238, 613]
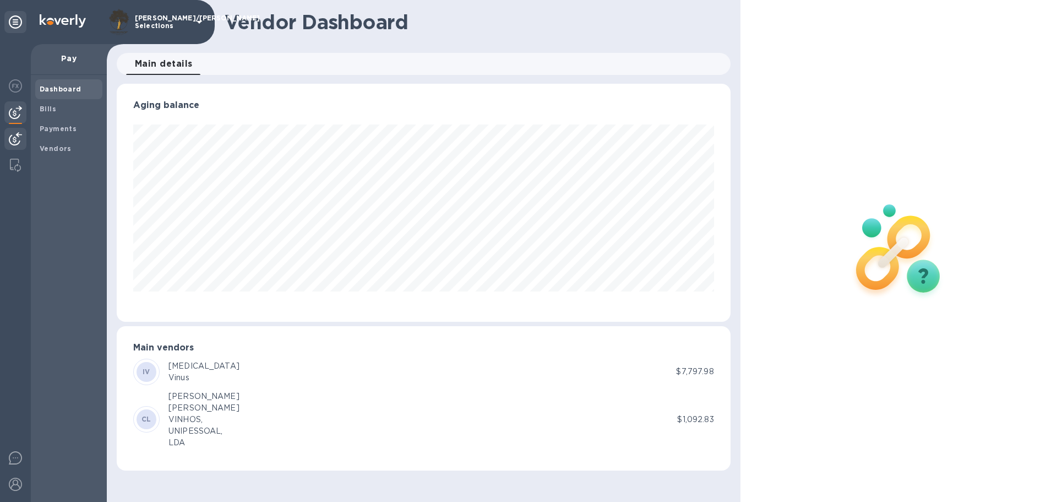
click at [13, 134] on img at bounding box center [15, 138] width 13 height 13
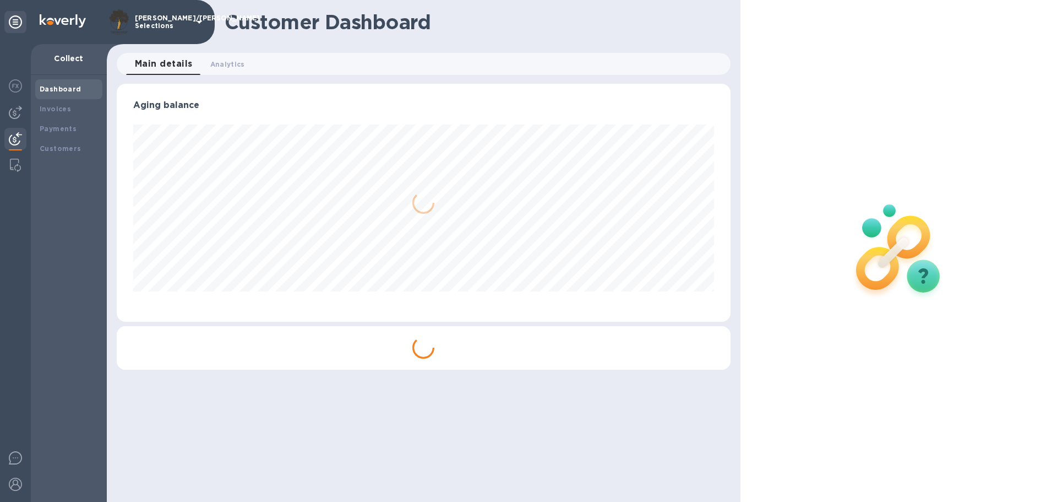
scroll to position [238, 613]
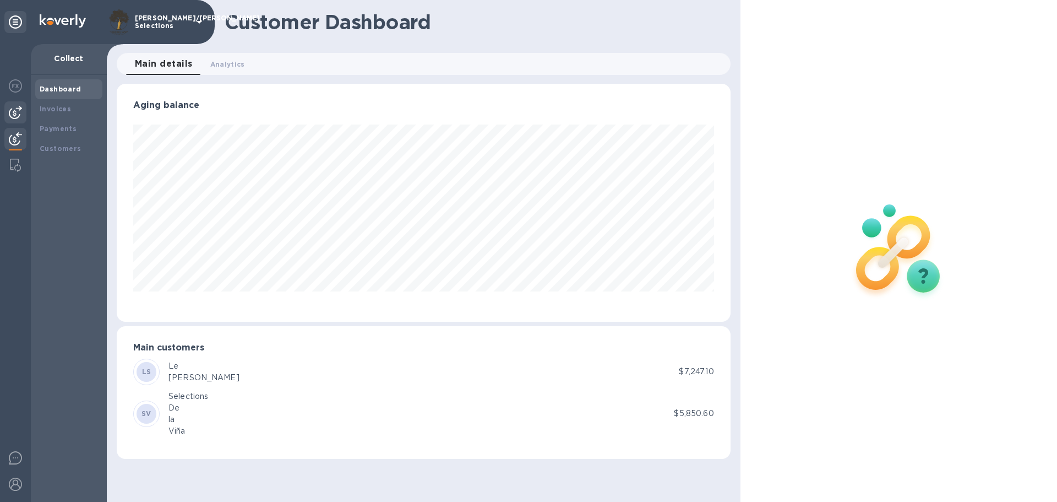
click at [10, 112] on img at bounding box center [15, 112] width 13 height 13
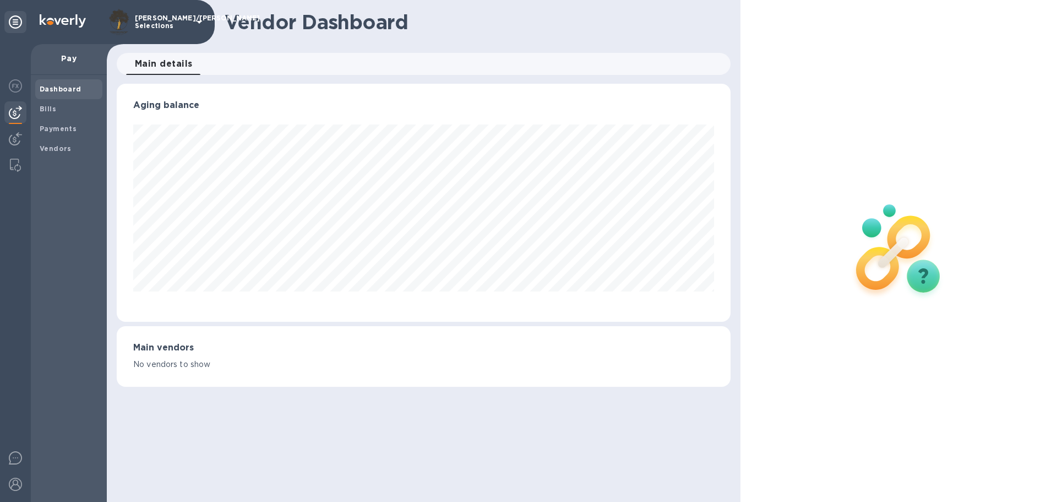
scroll to position [238, 613]
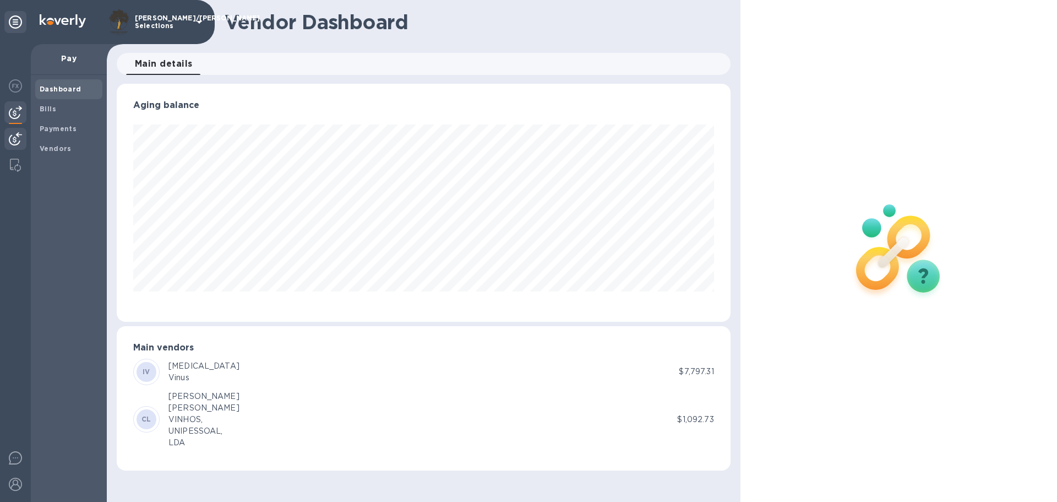
click at [9, 142] on img at bounding box center [15, 138] width 13 height 13
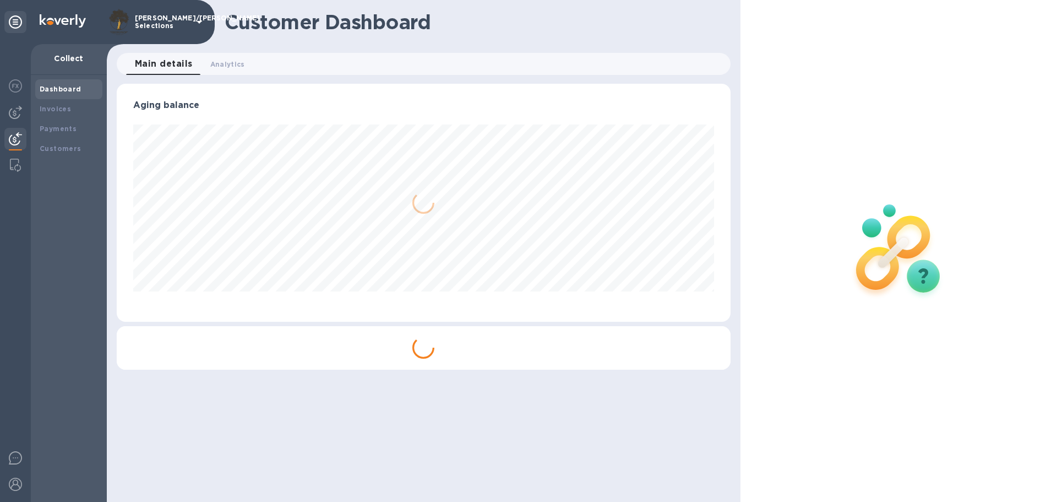
scroll to position [238, 613]
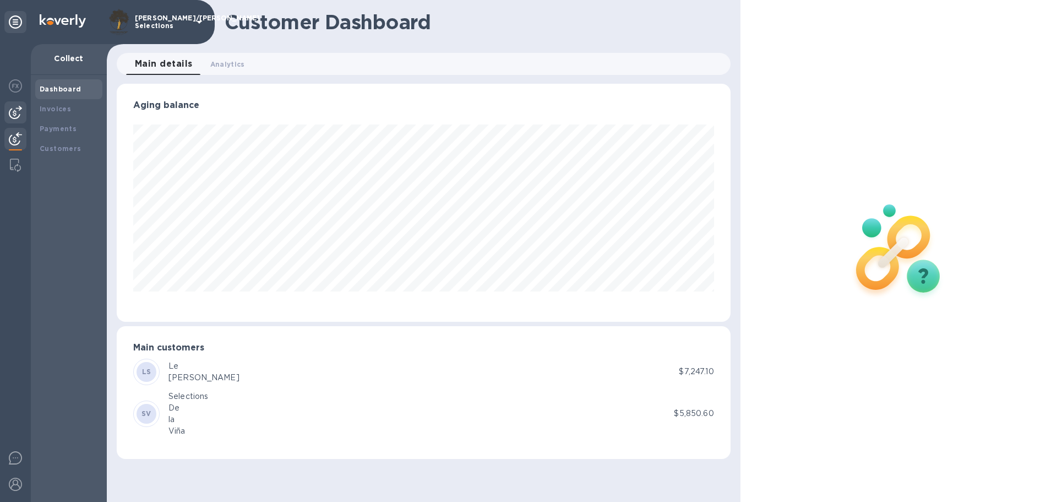
click at [14, 112] on img at bounding box center [15, 112] width 13 height 13
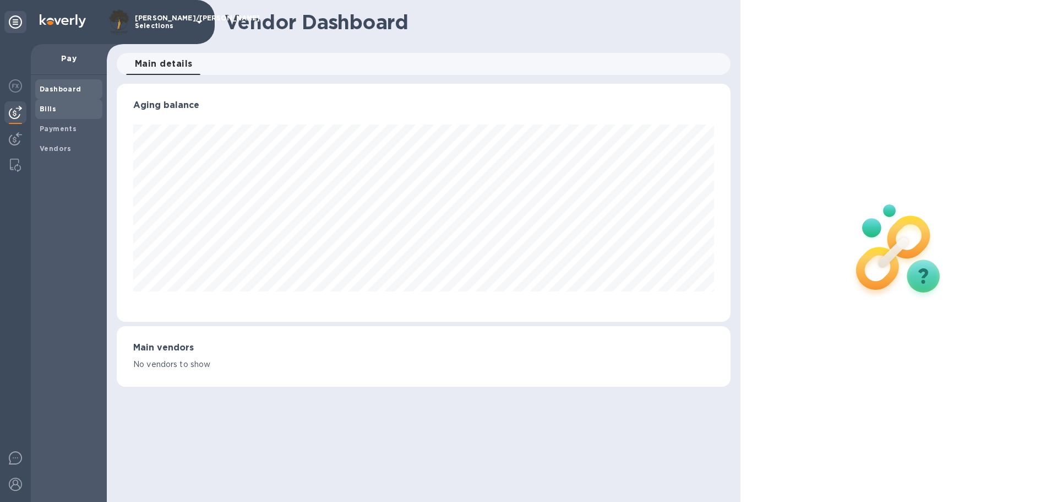
scroll to position [238, 613]
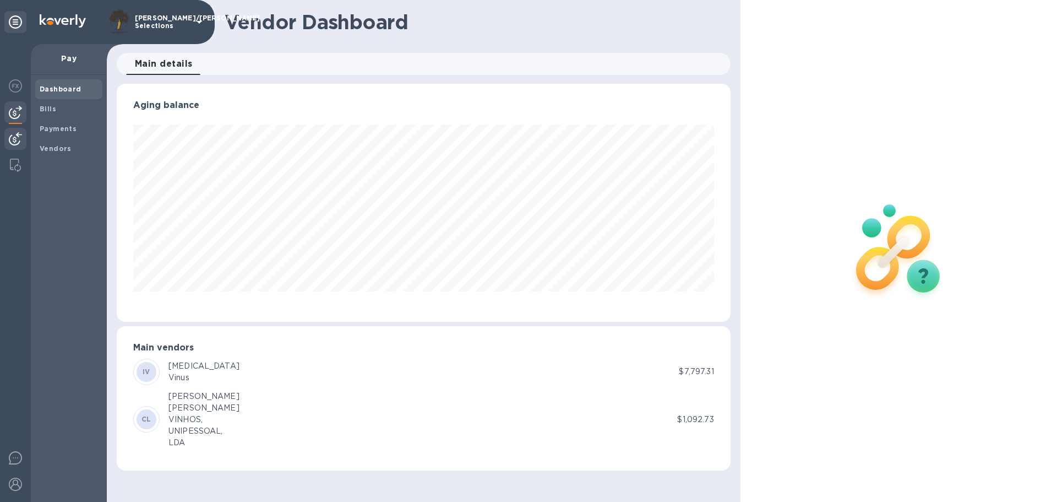
click at [13, 139] on img at bounding box center [15, 138] width 13 height 13
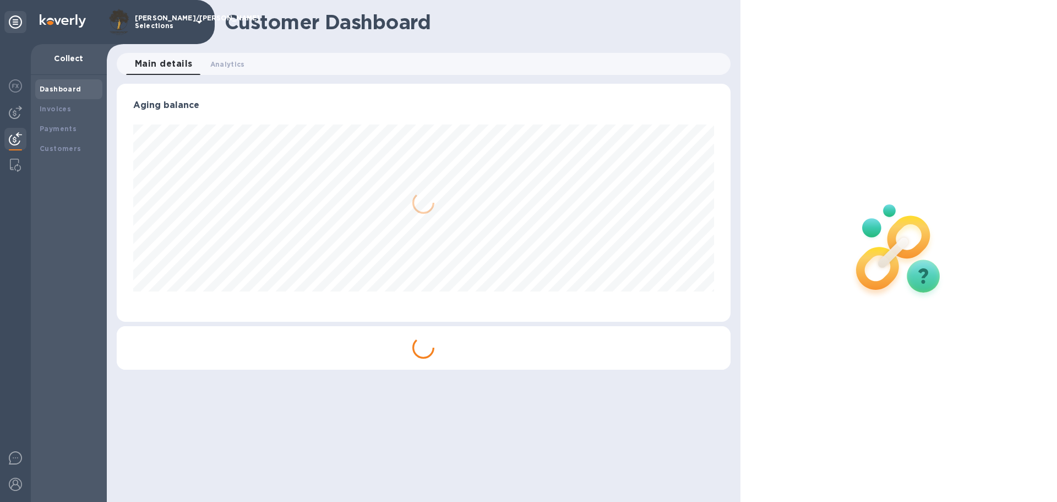
scroll to position [238, 613]
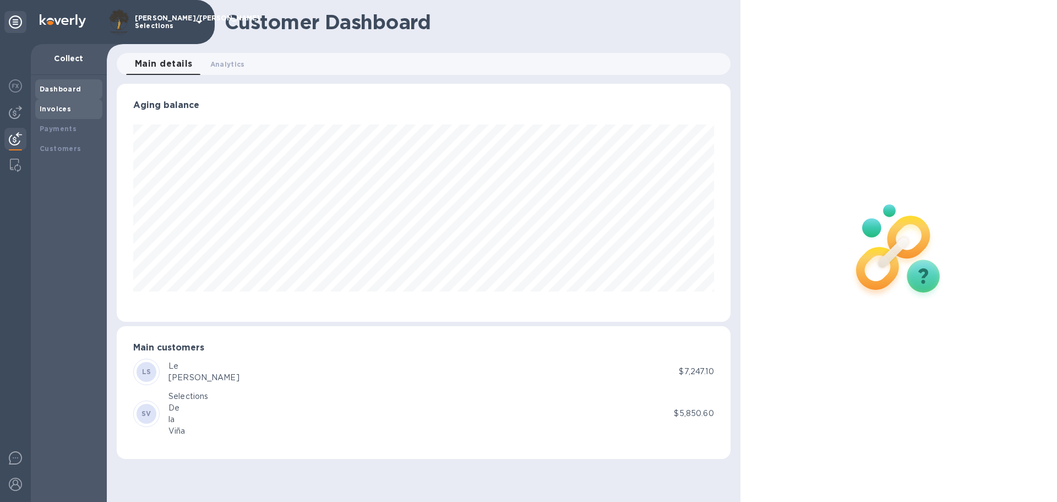
drag, startPoint x: 55, startPoint y: 110, endPoint x: 197, endPoint y: 145, distance: 145.9
click at [56, 110] on b "Invoices" at bounding box center [55, 109] width 31 height 8
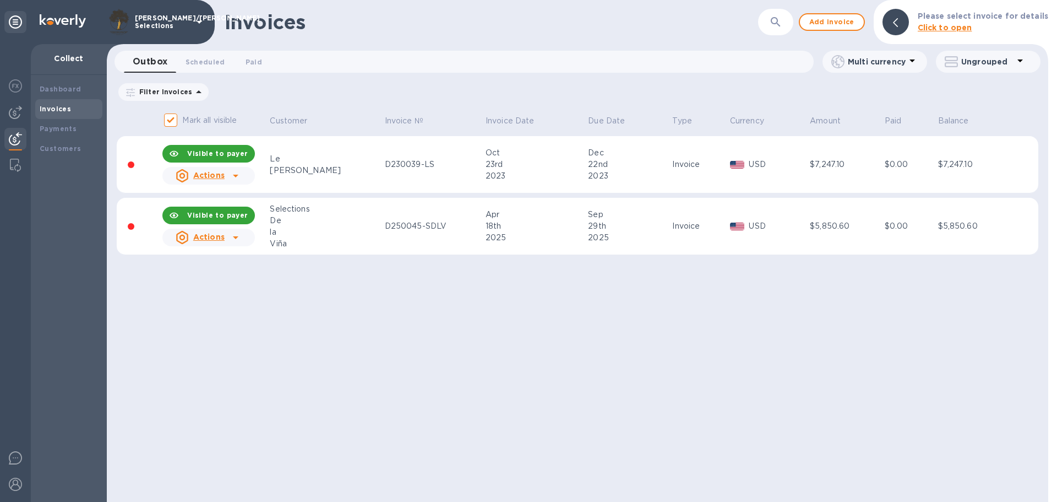
click at [415, 363] on div "Invoices ​ Add invoice Please select invoice for details Click to open Outbox 0…" at bounding box center [578, 251] width 942 height 502
click at [461, 343] on div "Invoices ​ Add invoice Please select invoice for details Click to open Outbox 0…" at bounding box center [578, 251] width 942 height 502
click at [778, 384] on div "Invoices ​ Add invoice Please select invoice for details Click to open Outbox 0…" at bounding box center [578, 251] width 942 height 502
click at [62, 125] on b "Payments" at bounding box center [58, 128] width 37 height 8
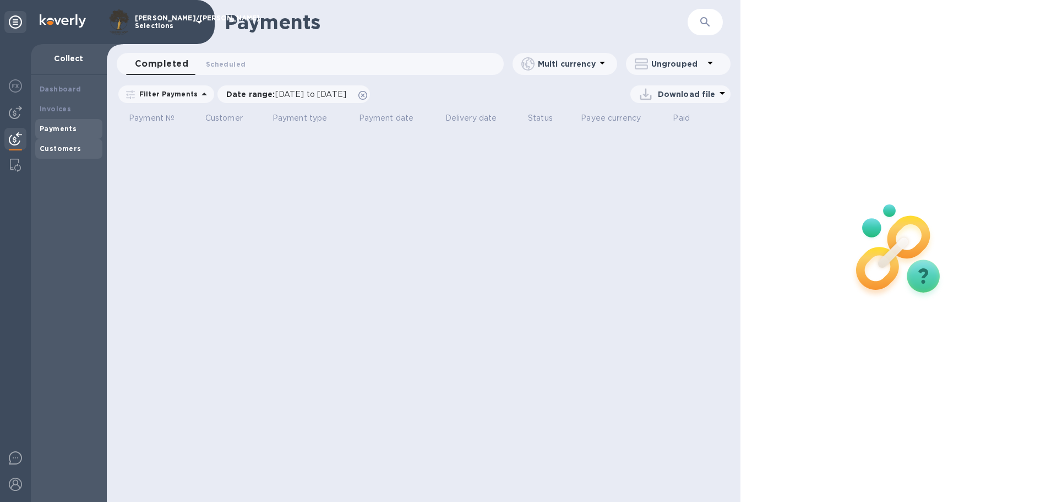
click at [55, 152] on b "Customers" at bounding box center [61, 148] width 42 height 8
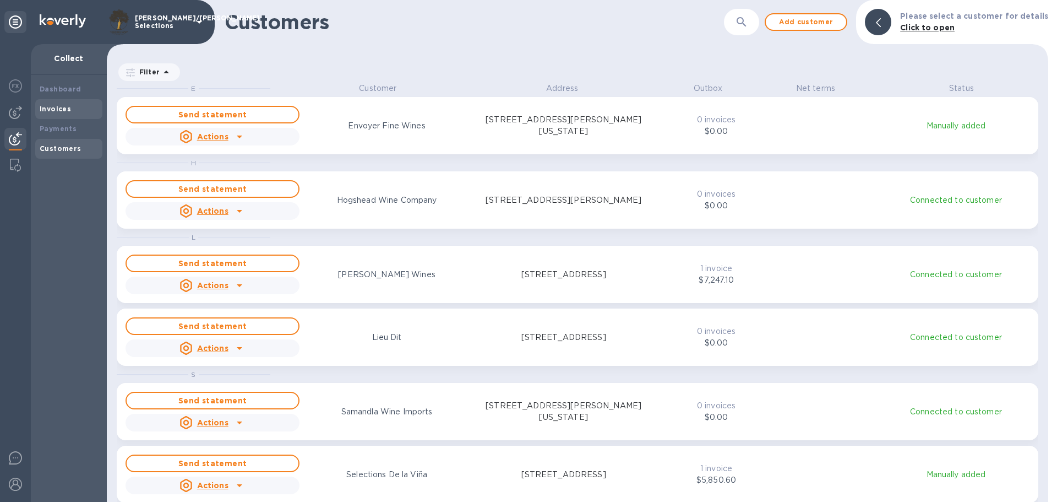
click at [64, 107] on b "Invoices" at bounding box center [55, 109] width 31 height 8
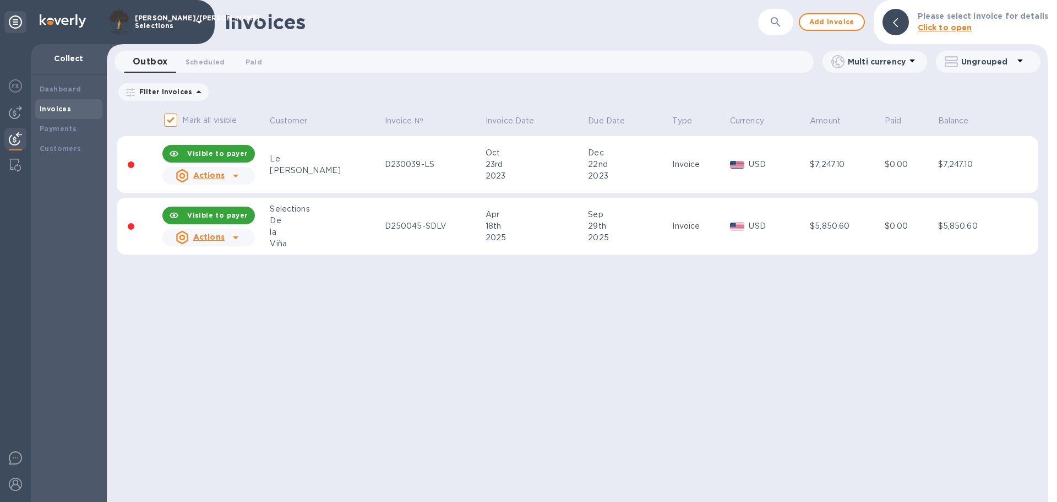
drag, startPoint x: 504, startPoint y: 362, endPoint x: 592, endPoint y: 412, distance: 101.4
click at [504, 362] on div "Invoices ​ Add invoice Please select invoice for details Click to open Outbox 0…" at bounding box center [578, 251] width 942 height 502
click at [502, 411] on div "Invoices ​ Add invoice Please select invoice for details Click to open Outbox 0…" at bounding box center [578, 251] width 942 height 502
click at [237, 236] on icon at bounding box center [235, 237] width 13 height 13
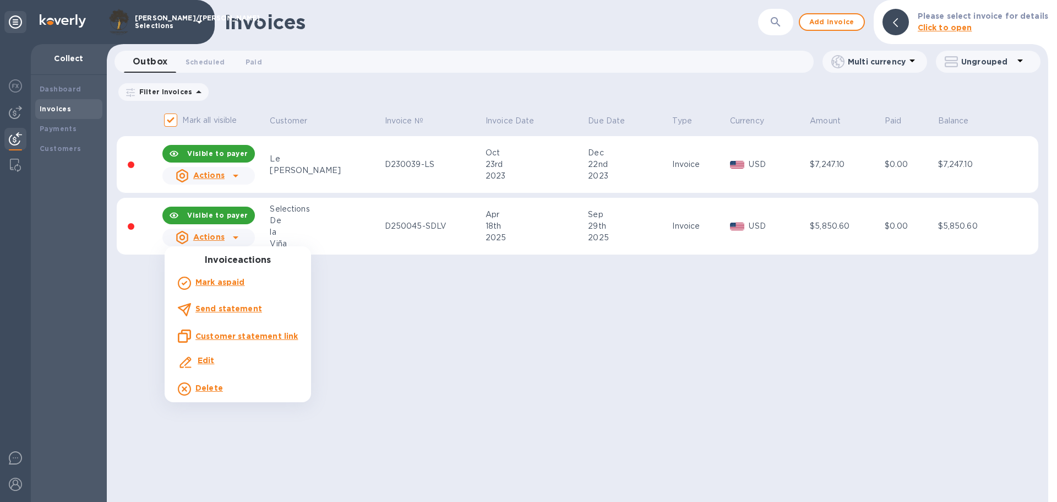
click at [447, 410] on div at bounding box center [528, 251] width 1057 height 502
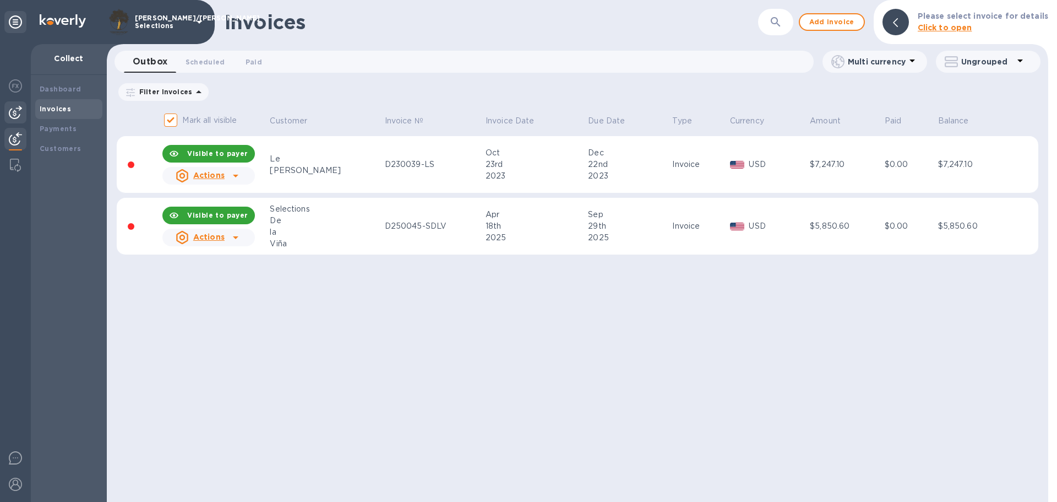
click at [19, 111] on img at bounding box center [15, 112] width 13 height 13
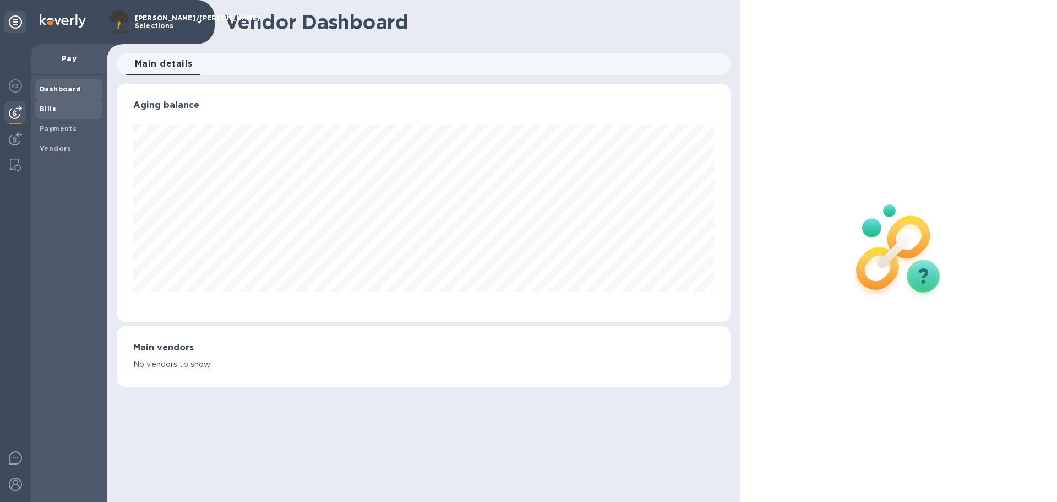
scroll to position [238, 613]
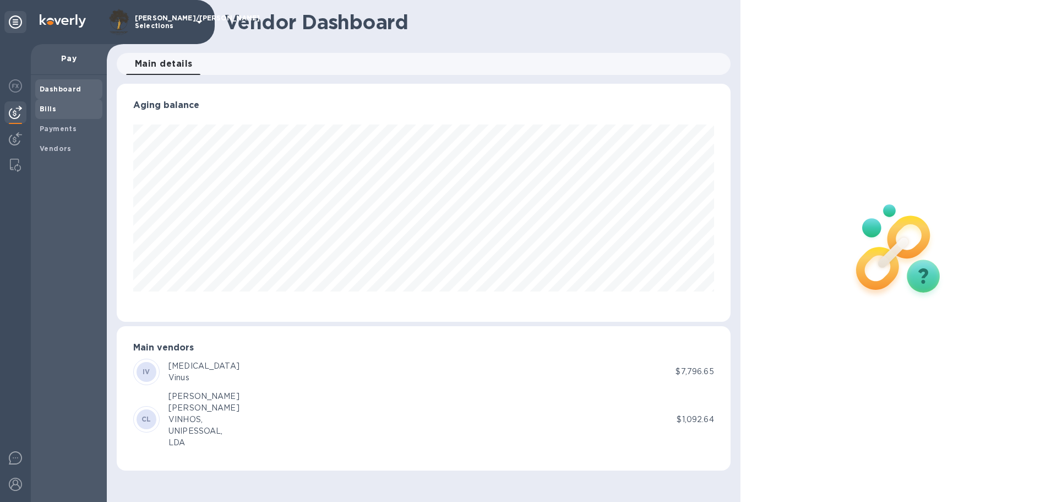
click at [50, 106] on b "Bills" at bounding box center [48, 109] width 17 height 8
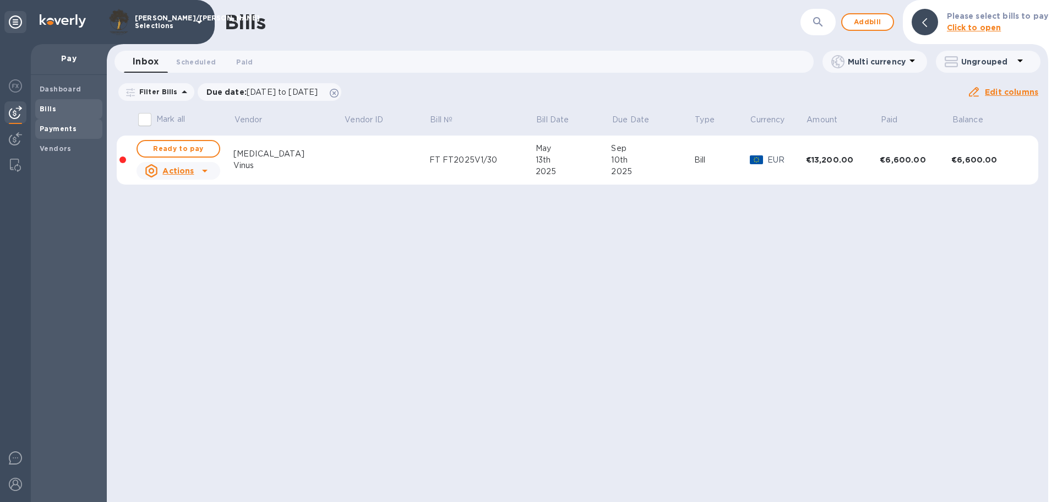
click at [46, 127] on b "Payments" at bounding box center [58, 128] width 37 height 8
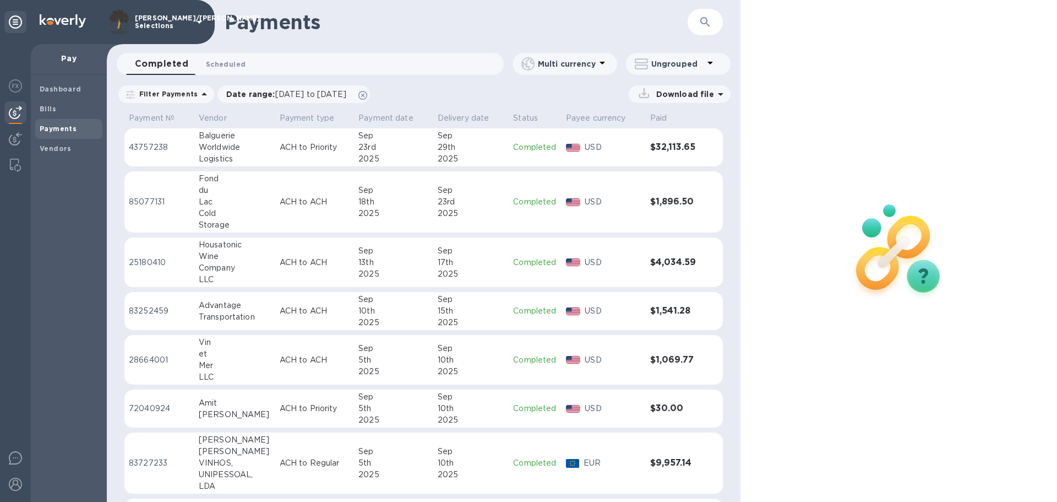
click at [226, 61] on span "Scheduled 0" at bounding box center [226, 64] width 40 height 12
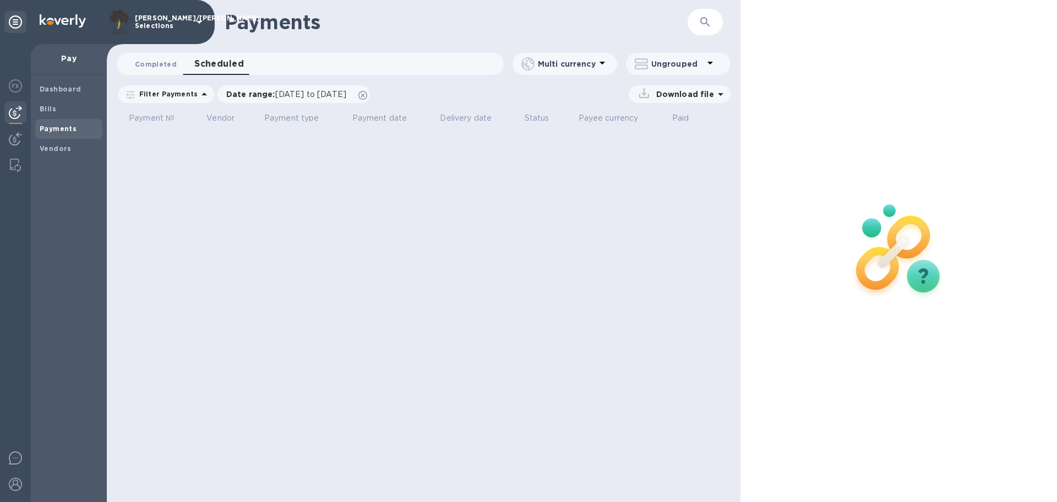
click at [156, 60] on span "Completed 0" at bounding box center [156, 64] width 42 height 12
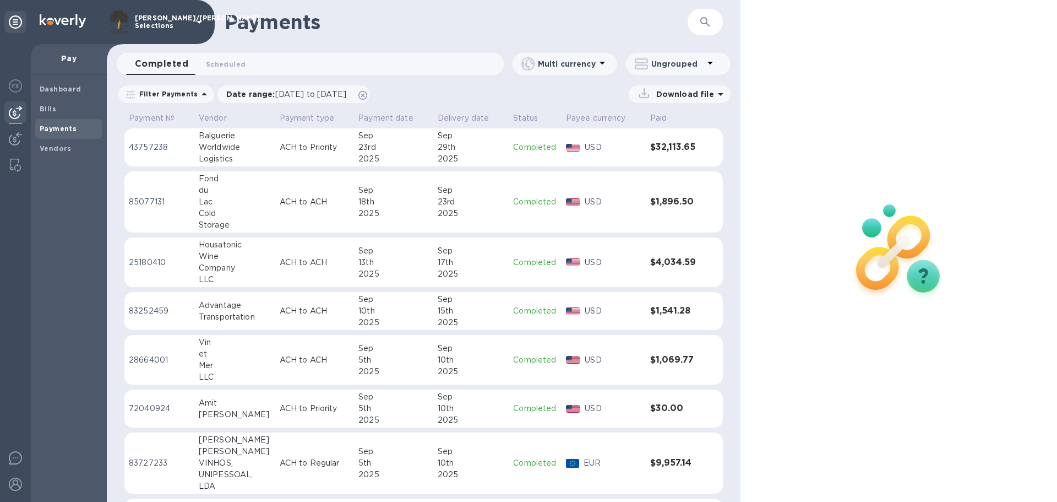
click at [708, 18] on icon "button" at bounding box center [705, 21] width 13 height 13
click at [56, 141] on div "Vendors" at bounding box center [68, 149] width 67 height 20
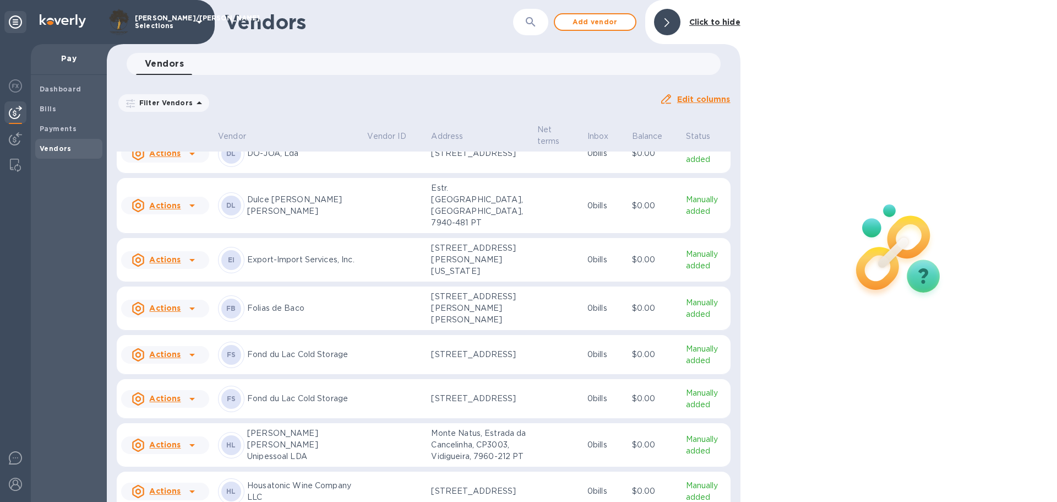
scroll to position [580, 0]
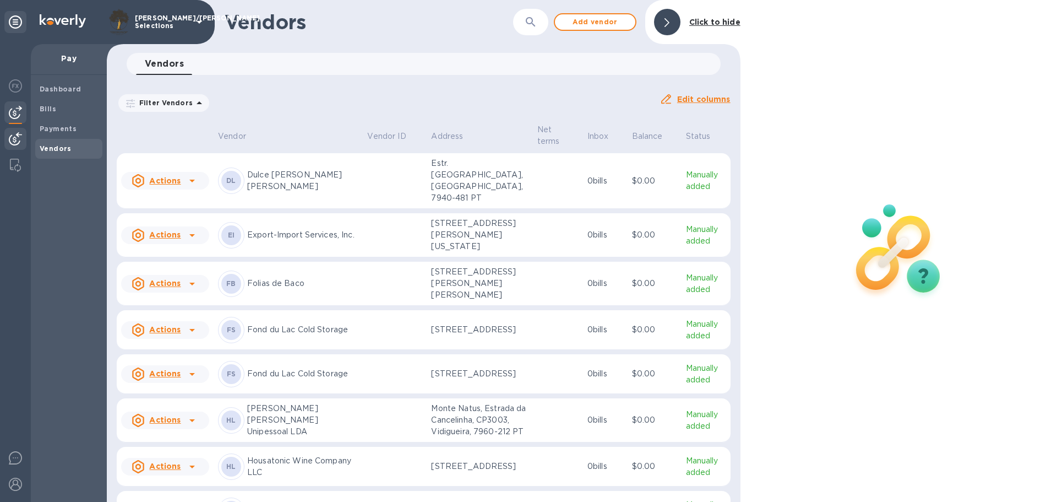
click at [12, 139] on img at bounding box center [15, 138] width 13 height 13
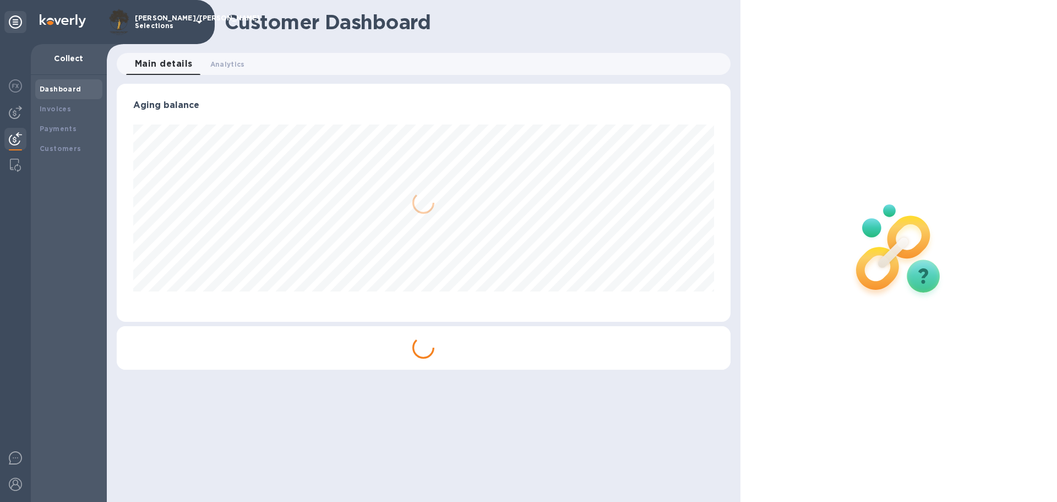
scroll to position [238, 613]
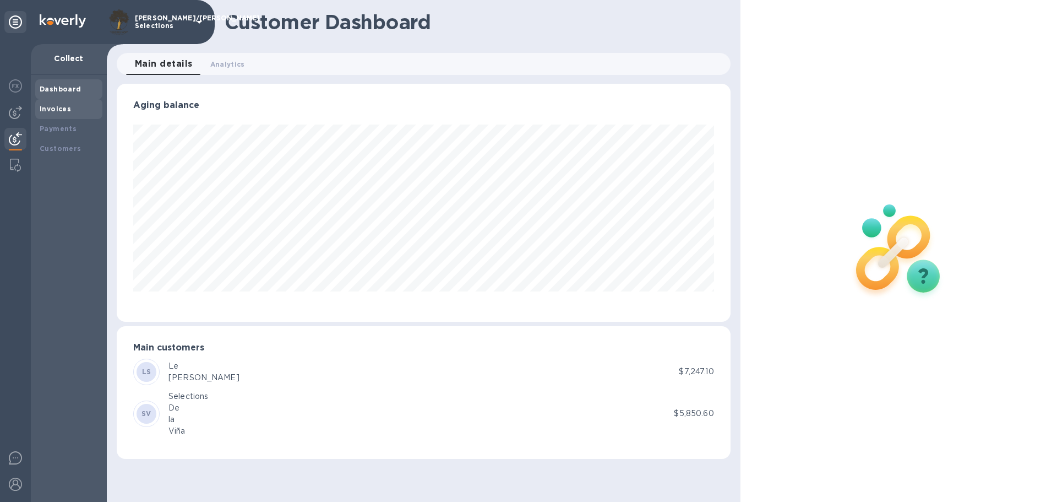
click at [70, 108] on div "Invoices" at bounding box center [69, 109] width 58 height 11
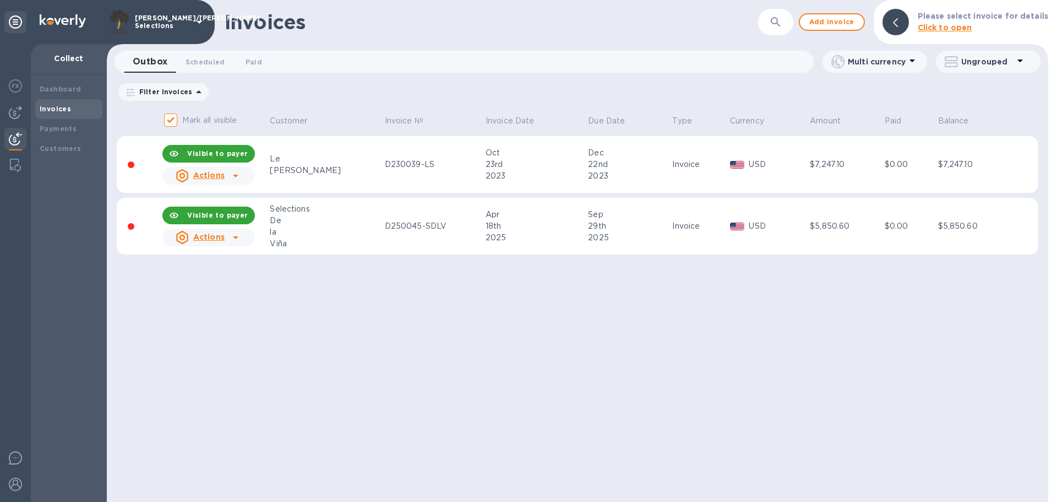
click at [309, 321] on div "Invoices ​ Add invoice Please select invoice for details Click to open Outbox 0…" at bounding box center [578, 251] width 942 height 502
click at [246, 297] on div "Invoices ​ Add invoice Please select invoice for details Click to open Outbox 0…" at bounding box center [578, 251] width 942 height 502
click at [236, 238] on icon at bounding box center [235, 237] width 13 height 13
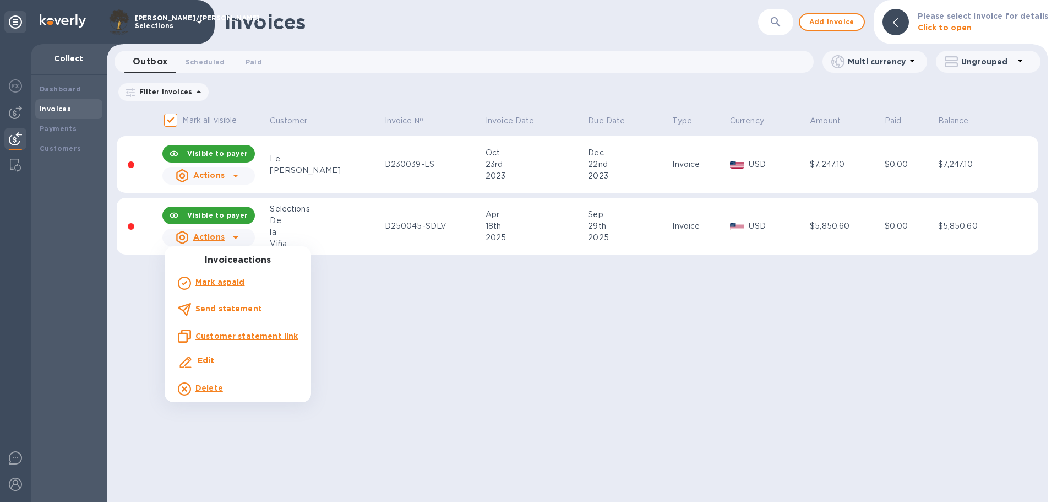
click at [210, 360] on b "Edit" at bounding box center [206, 360] width 17 height 9
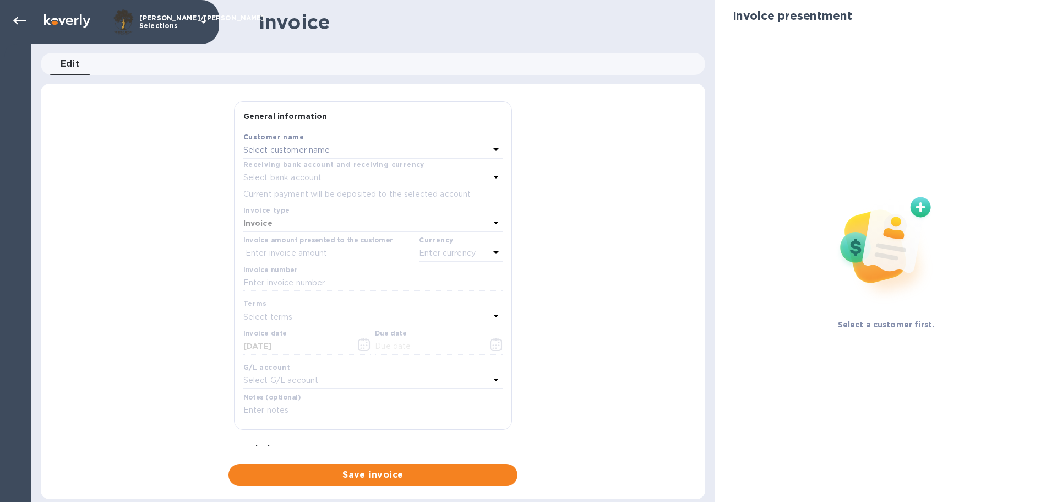
type input "04/18/2025"
type input "09/29/2025"
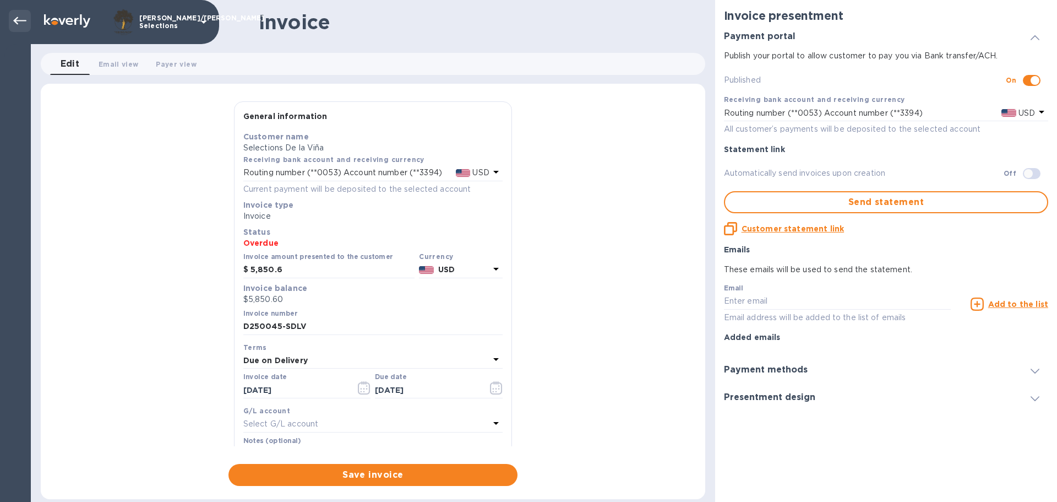
click at [19, 20] on icon at bounding box center [19, 20] width 13 height 13
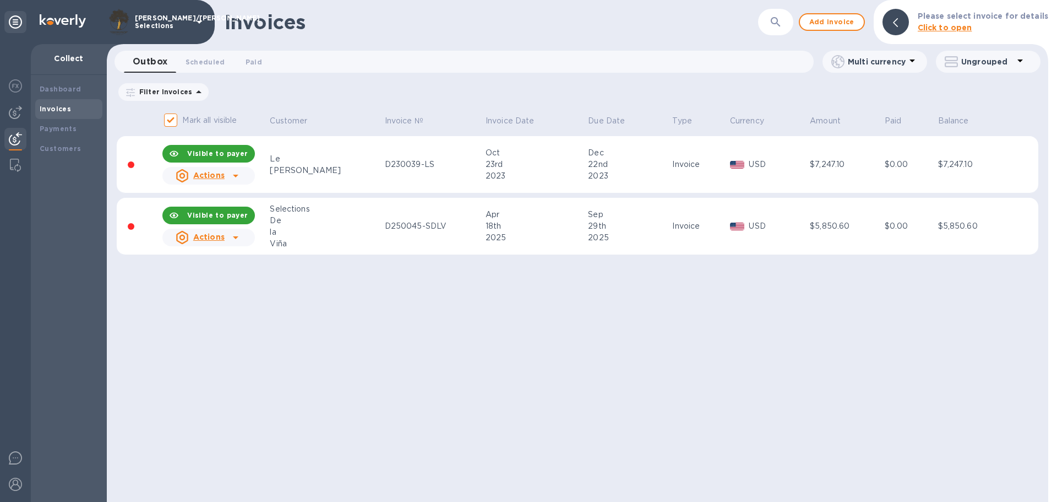
click at [233, 354] on div "Invoices ​ Add invoice Please select invoice for details Click to open Outbox 0…" at bounding box center [578, 251] width 942 height 502
click at [238, 235] on icon at bounding box center [235, 237] width 13 height 13
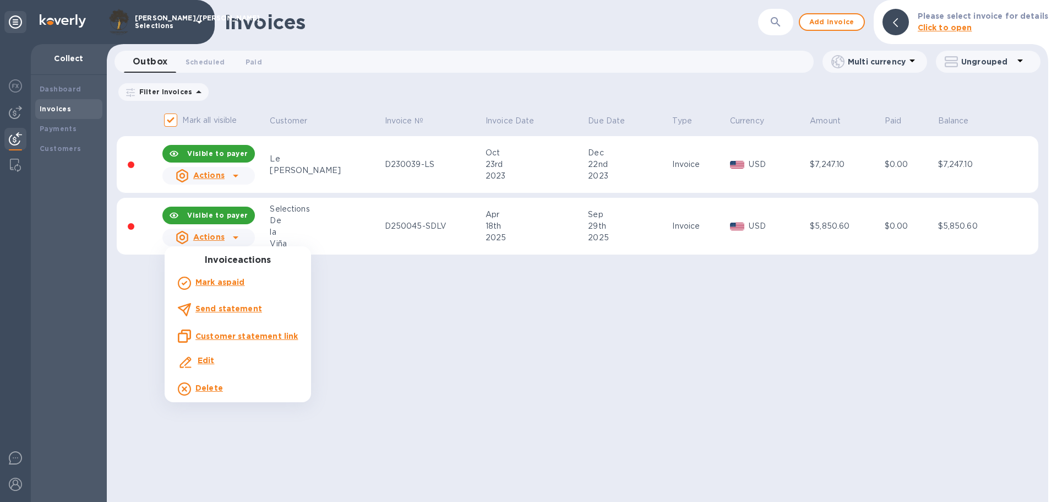
click at [204, 389] on b "Delete" at bounding box center [209, 387] width 28 height 9
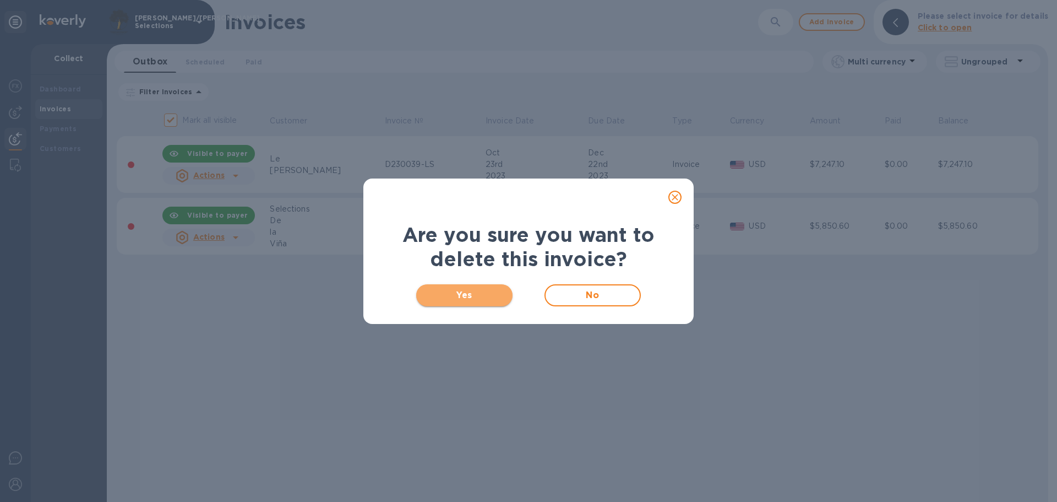
click at [476, 296] on span "Yes" at bounding box center [464, 295] width 79 height 13
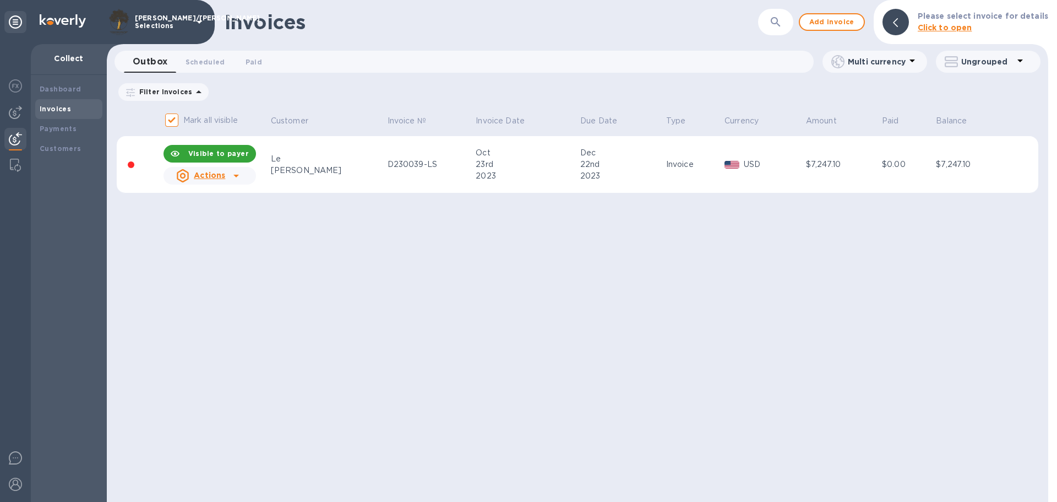
click at [464, 372] on div "Invoices ​ Add invoice Please select invoice for details Click to open Outbox 0…" at bounding box center [578, 251] width 942 height 502
click at [360, 377] on div "Invoices ​ Add invoice Please select invoice for details Click to open Outbox 0…" at bounding box center [578, 251] width 942 height 502
click at [799, 327] on div "Invoices ​ Add invoice Please select invoice for details Click to open Outbox 0…" at bounding box center [578, 251] width 942 height 502
click at [207, 266] on div "Invoices ​ Add invoice Please select invoice for details Click to open Outbox 0…" at bounding box center [578, 251] width 942 height 502
click at [63, 129] on b "Payments" at bounding box center [58, 128] width 37 height 8
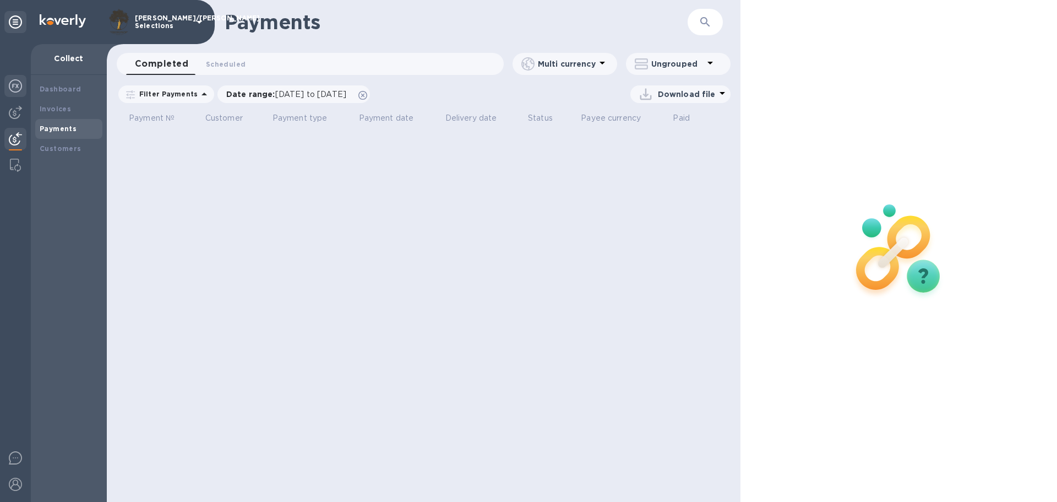
click at [14, 88] on img at bounding box center [15, 85] width 13 height 13
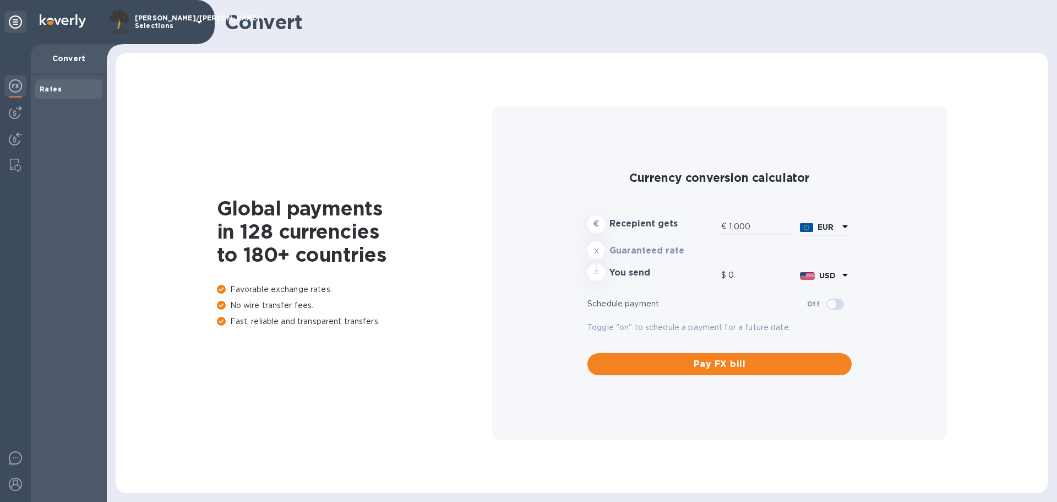
type input "1,181.31"
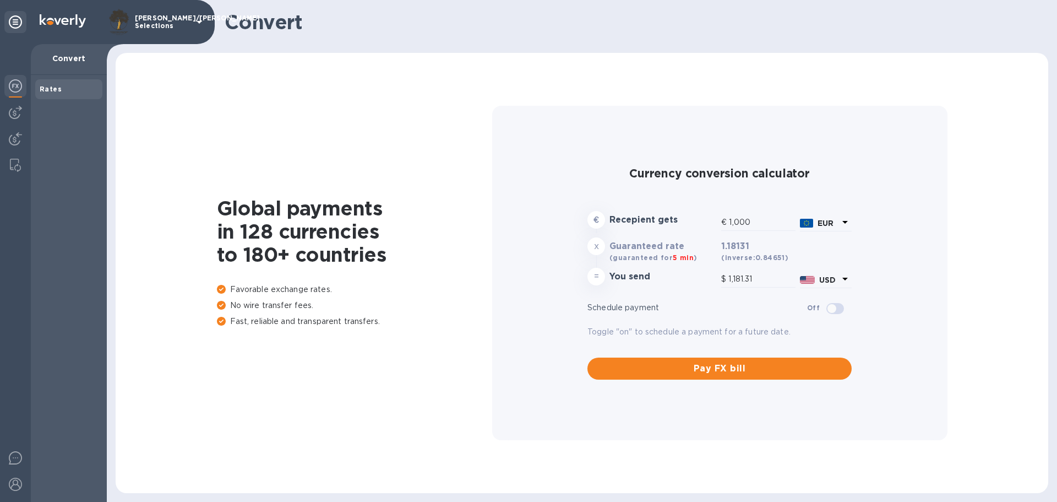
click at [12, 17] on icon at bounding box center [15, 21] width 13 height 13
click at [19, 82] on img at bounding box center [15, 85] width 13 height 13
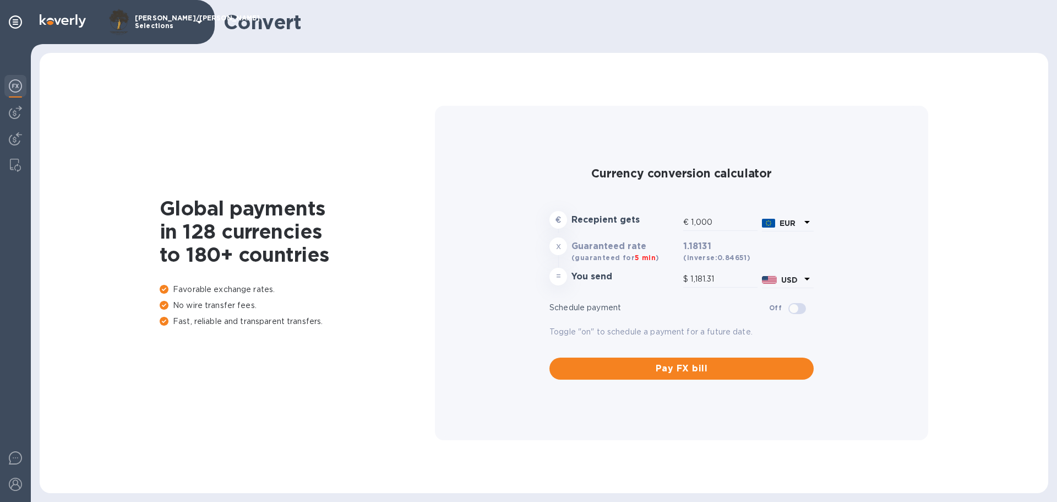
click at [15, 84] on img at bounding box center [15, 85] width 13 height 13
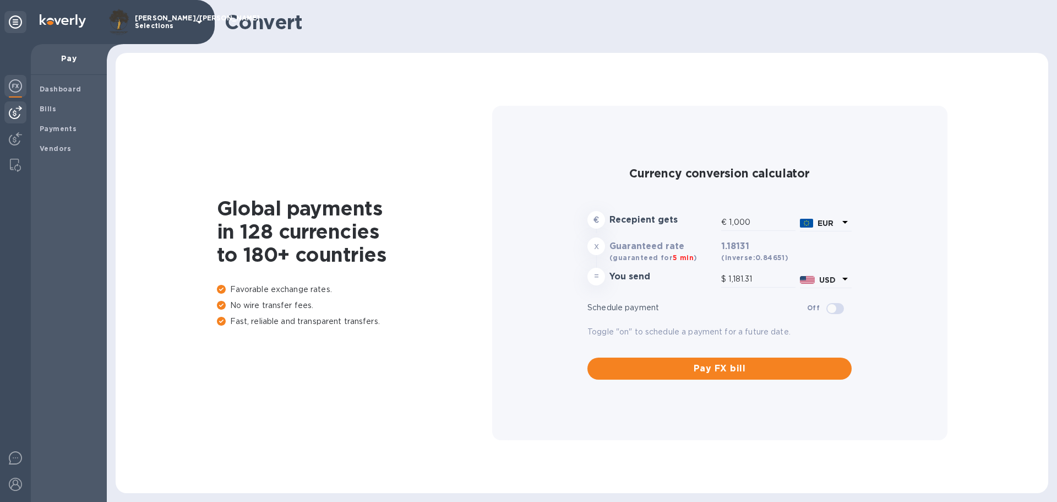
click at [14, 110] on img at bounding box center [15, 112] width 13 height 13
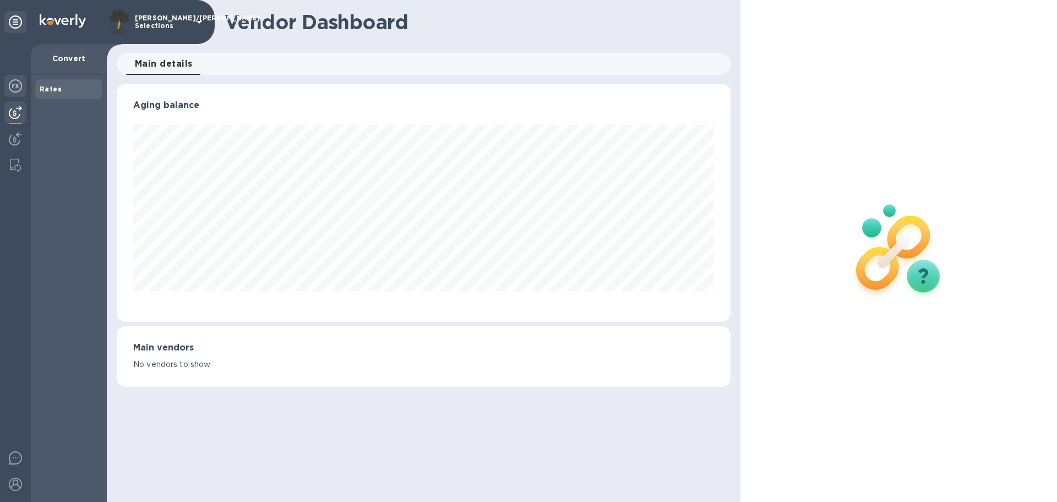
scroll to position [238, 613]
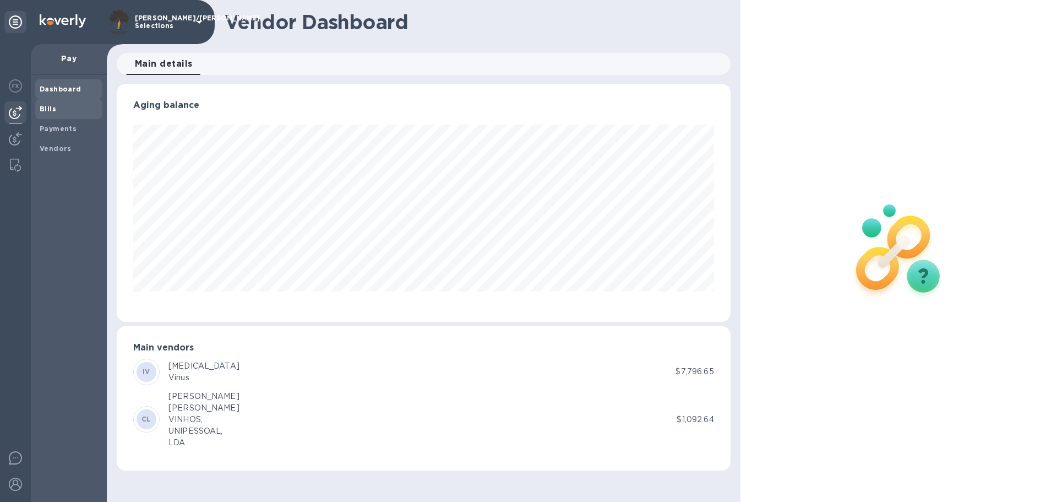
click at [54, 110] on b "Bills" at bounding box center [48, 109] width 17 height 8
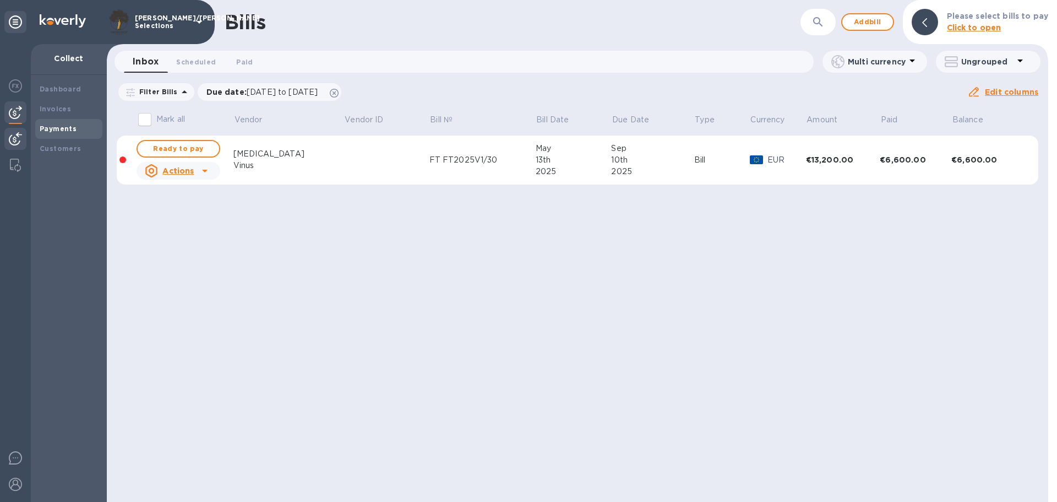
click at [57, 126] on b "Payments" at bounding box center [58, 128] width 37 height 8
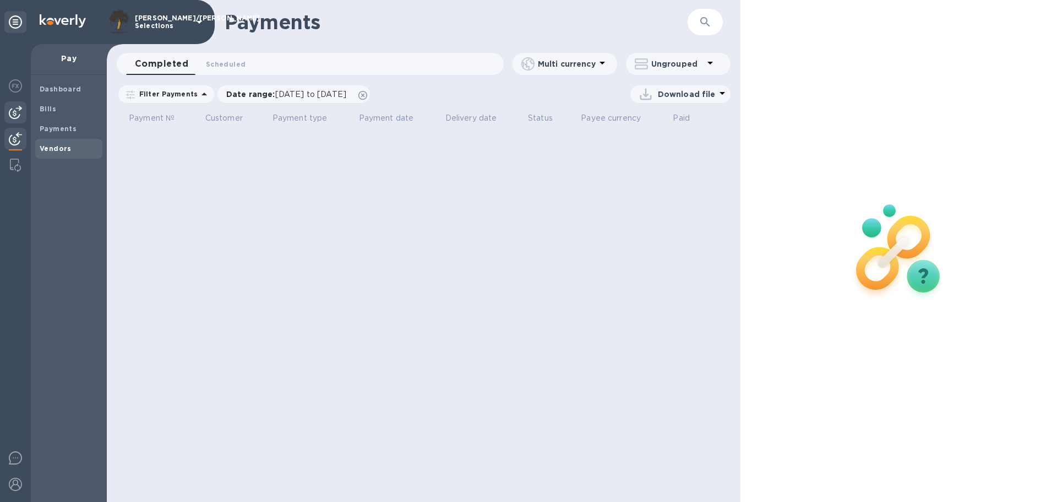
click at [49, 146] on b "Vendors" at bounding box center [56, 148] width 32 height 8
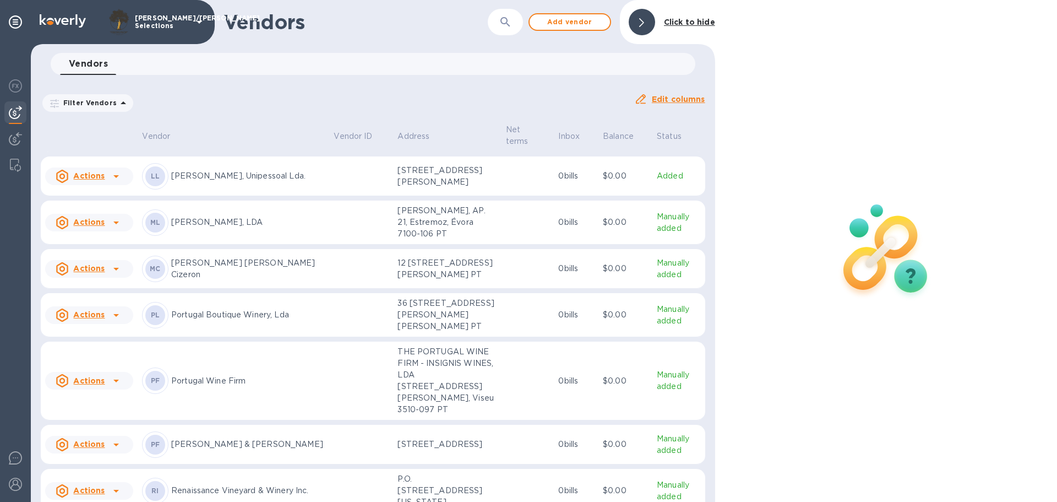
scroll to position [1331, 0]
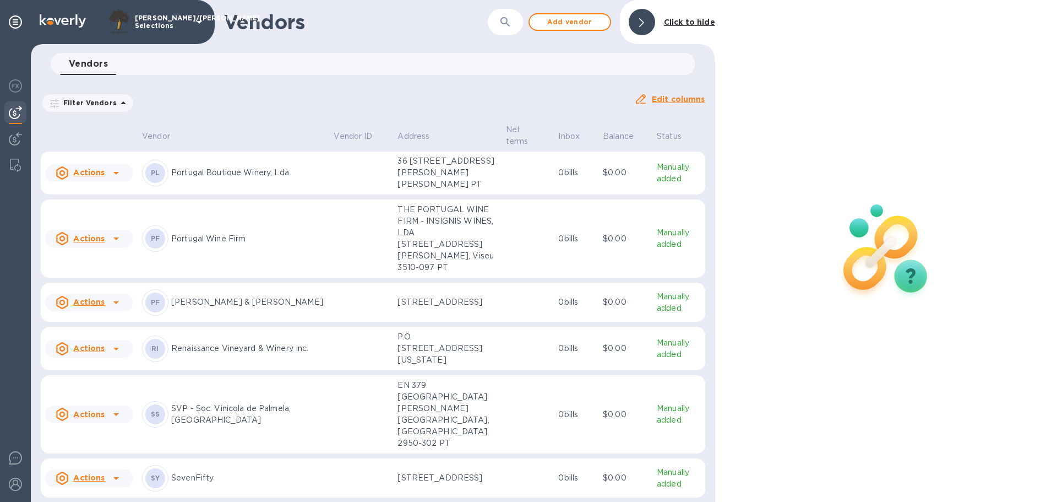
click at [113, 245] on icon at bounding box center [116, 238] width 13 height 13
click at [116, 281] on div at bounding box center [528, 251] width 1057 height 502
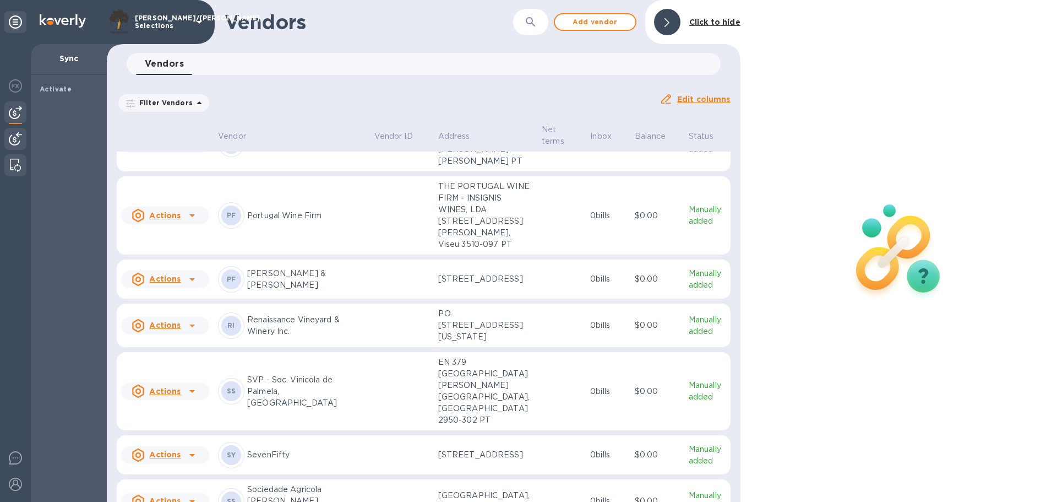
scroll to position [1370, 0]
click at [14, 128] on div at bounding box center [15, 140] width 22 height 24
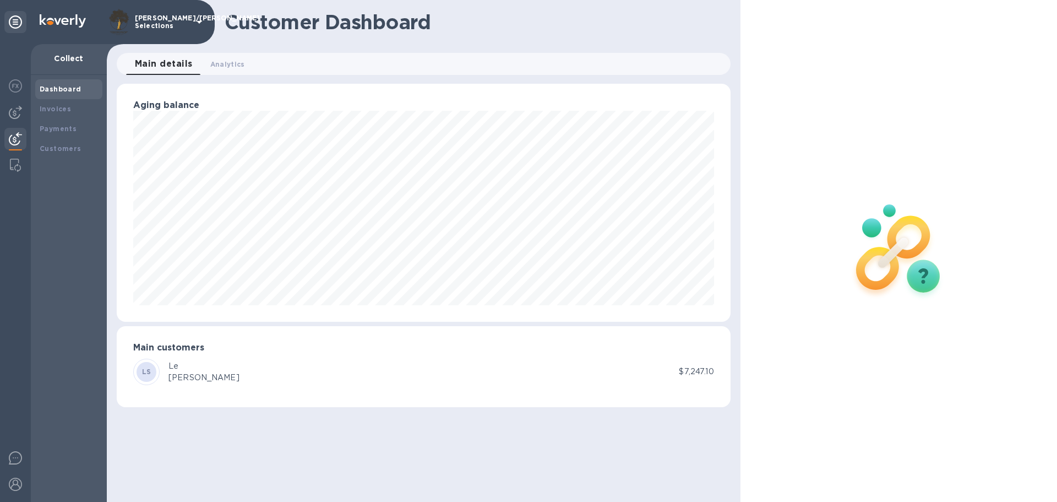
scroll to position [238, 613]
click at [11, 142] on img at bounding box center [15, 138] width 13 height 13
click at [61, 106] on b "Invoices" at bounding box center [55, 109] width 31 height 8
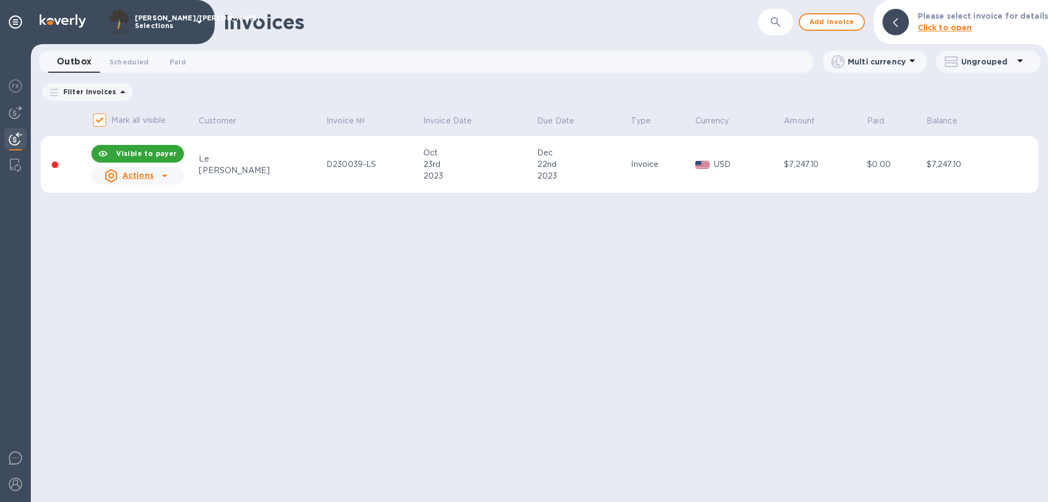
click at [298, 277] on div "Invoices ​ Add invoice Please select invoice for details Click to open Outbox 0…" at bounding box center [540, 251] width 1018 height 502
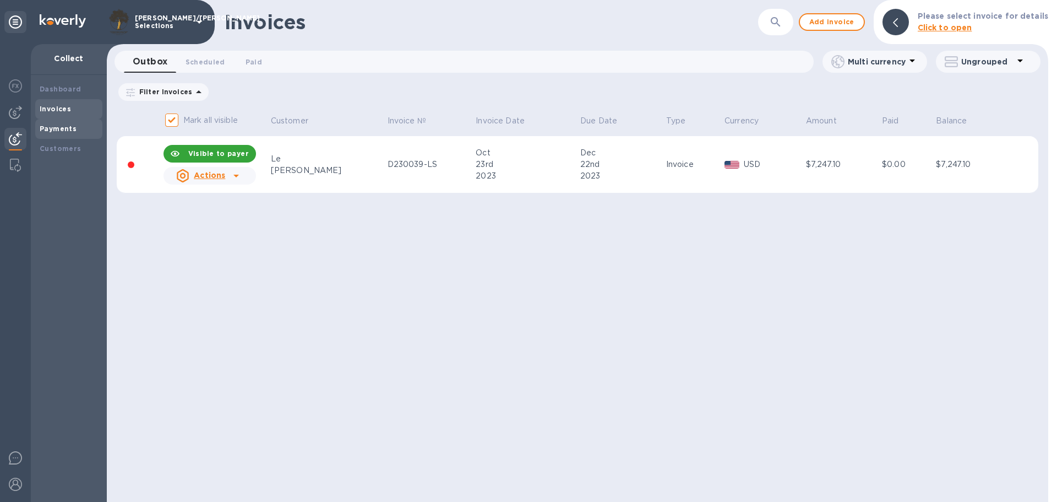
click at [72, 126] on b "Payments" at bounding box center [58, 128] width 37 height 8
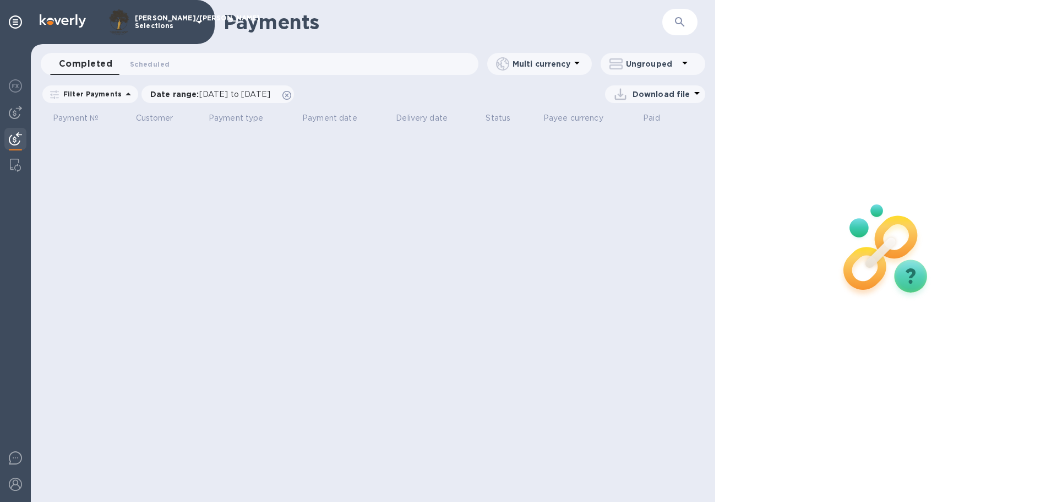
click at [574, 67] on icon at bounding box center [577, 62] width 13 height 13
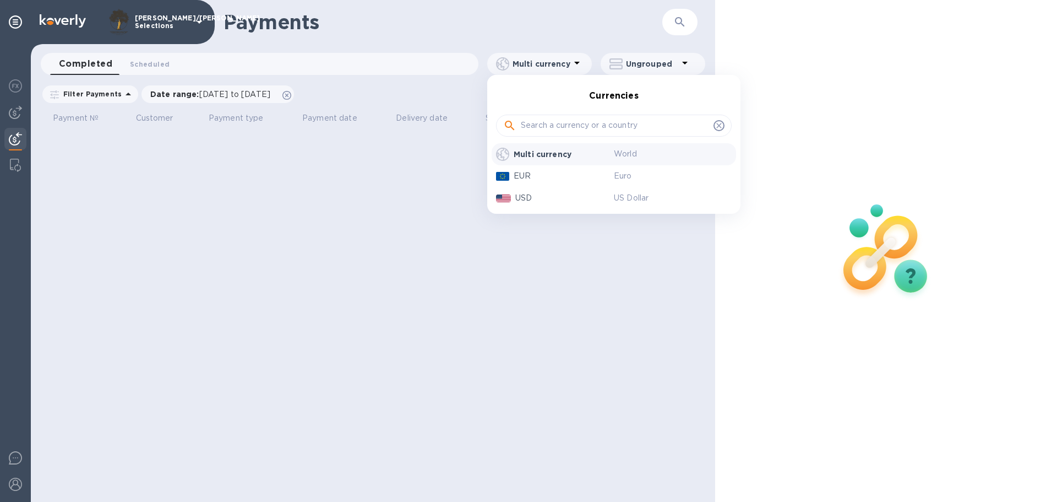
click at [578, 61] on div at bounding box center [528, 251] width 1057 height 502
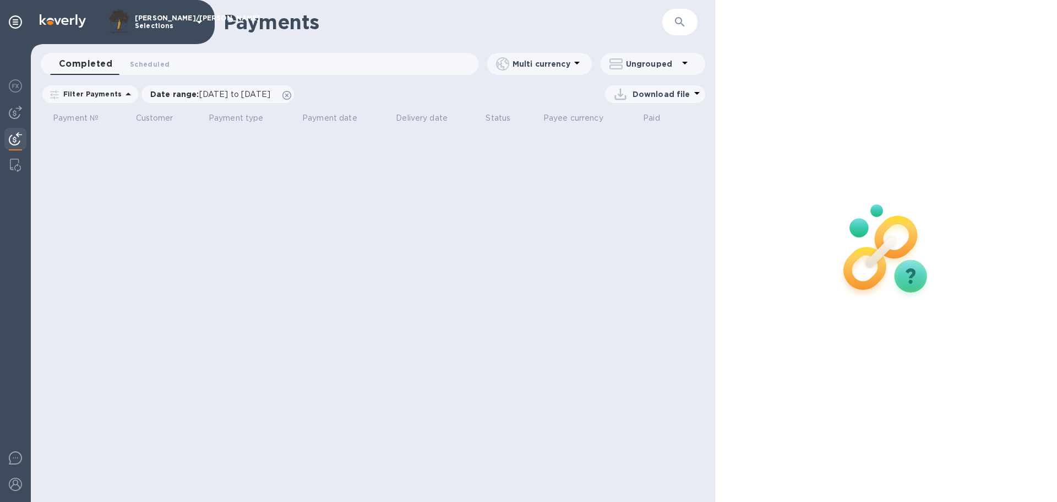
click at [688, 64] on icon at bounding box center [684, 62] width 13 height 13
click at [689, 61] on div at bounding box center [528, 251] width 1057 height 502
click at [146, 63] on span "Scheduled 0" at bounding box center [150, 64] width 40 height 12
click at [68, 61] on span "Completed 0" at bounding box center [80, 64] width 42 height 12
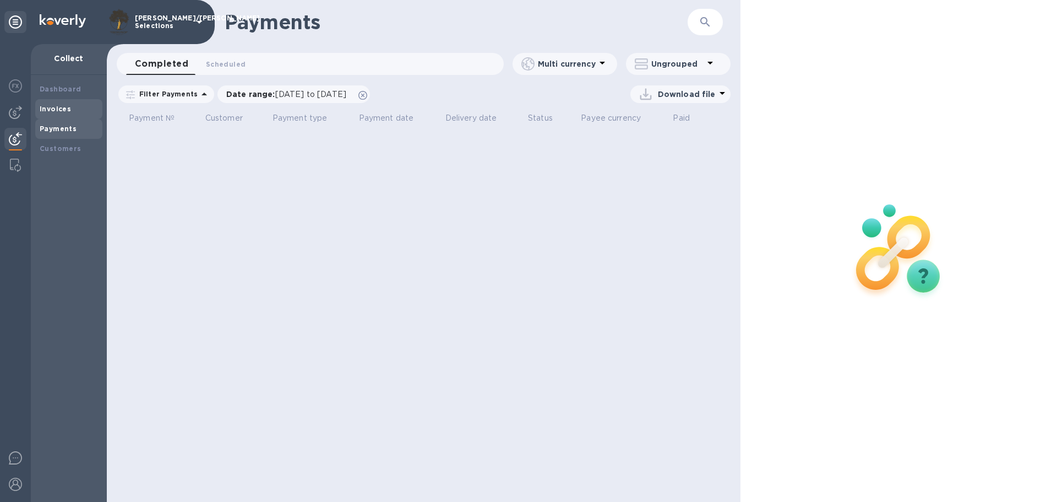
click at [60, 106] on b "Invoices" at bounding box center [55, 109] width 31 height 8
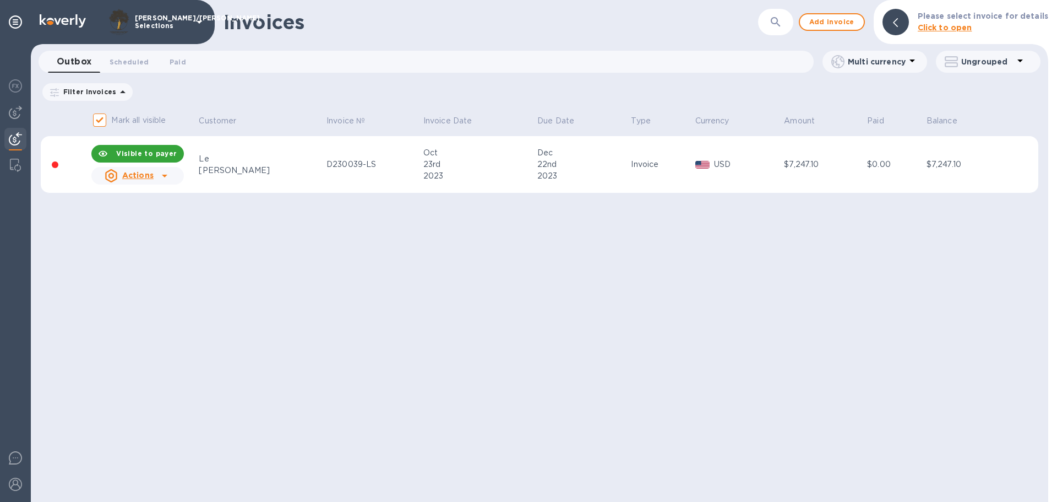
click at [555, 355] on div "Invoices ​ Add invoice Please select invoice for details Click to open Outbox 0…" at bounding box center [540, 251] width 1018 height 502
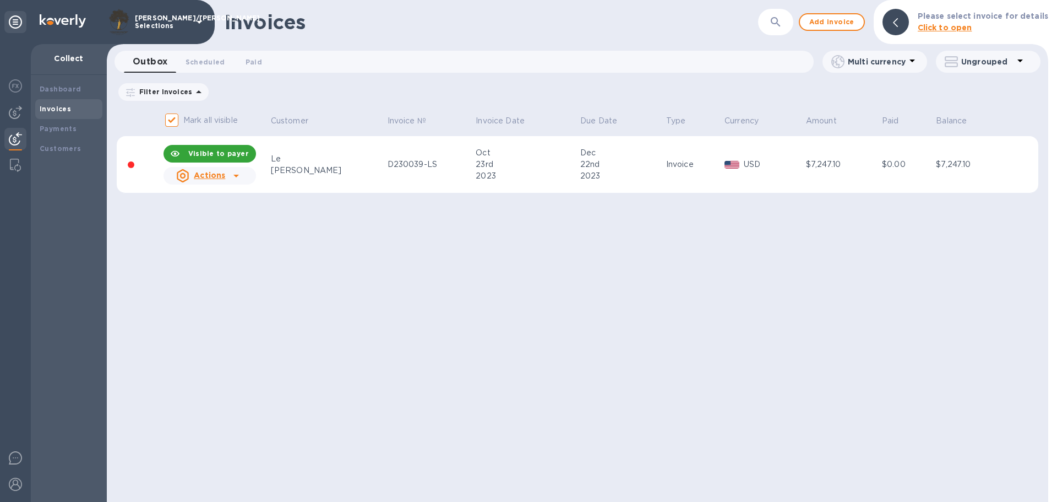
click at [16, 138] on img at bounding box center [15, 138] width 13 height 13
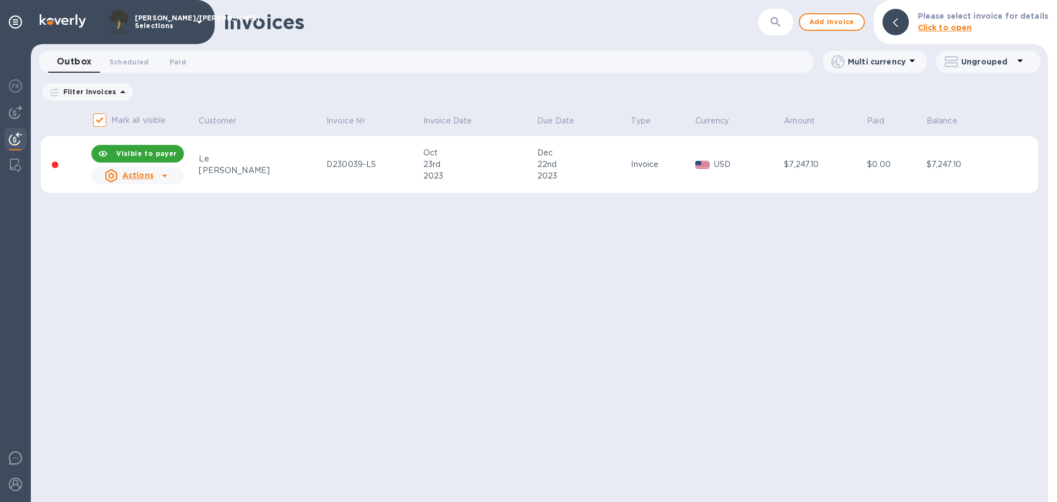
click at [16, 138] on img at bounding box center [15, 138] width 13 height 13
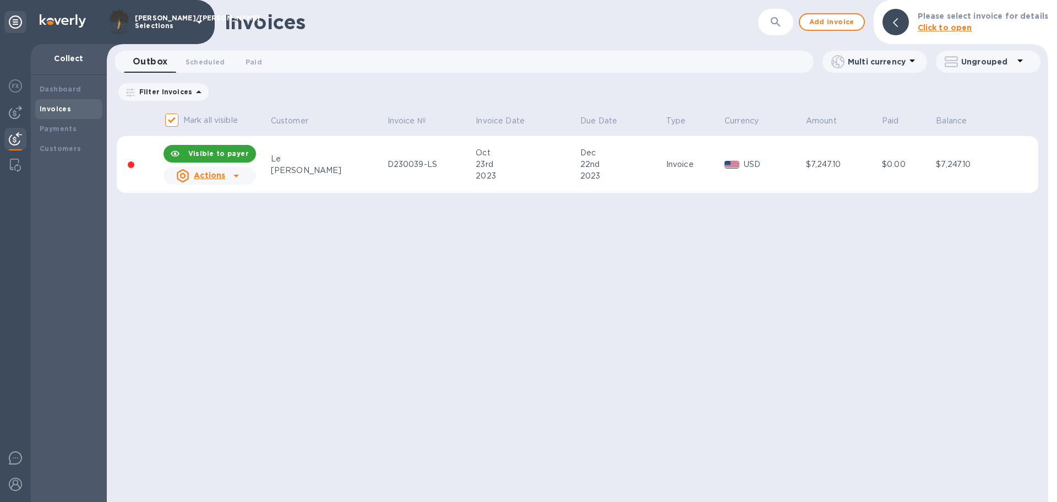
click at [56, 105] on b "Invoices" at bounding box center [55, 109] width 31 height 8
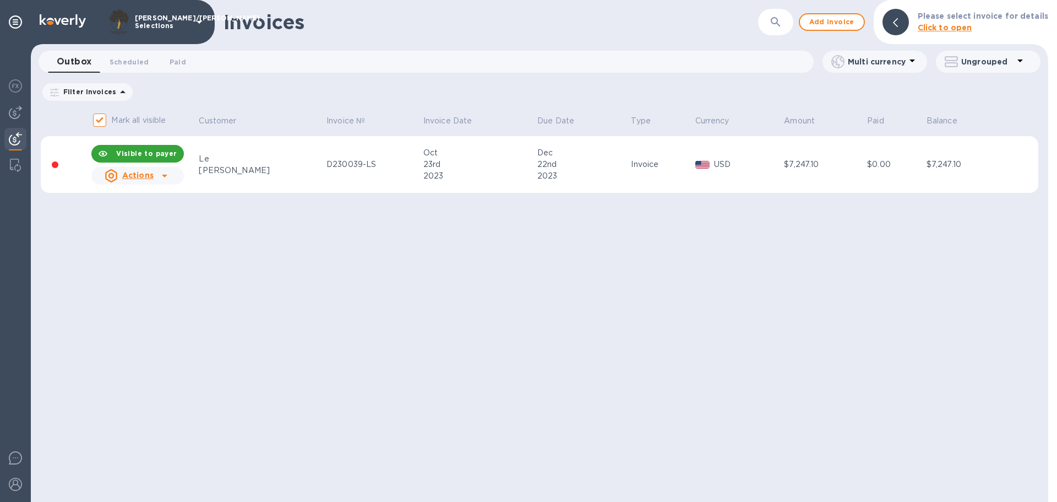
click at [304, 328] on div "Invoices ​ Add invoice Please select invoice for details Click to open Outbox 0…" at bounding box center [540, 251] width 1018 height 502
click at [821, 18] on span "Add invoice" at bounding box center [832, 21] width 46 height 13
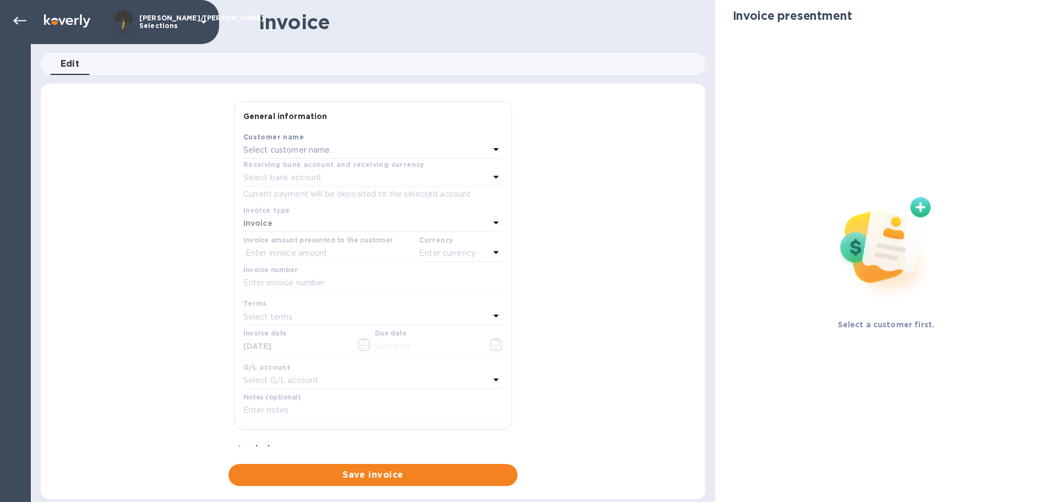
click at [493, 148] on icon at bounding box center [496, 149] width 6 height 3
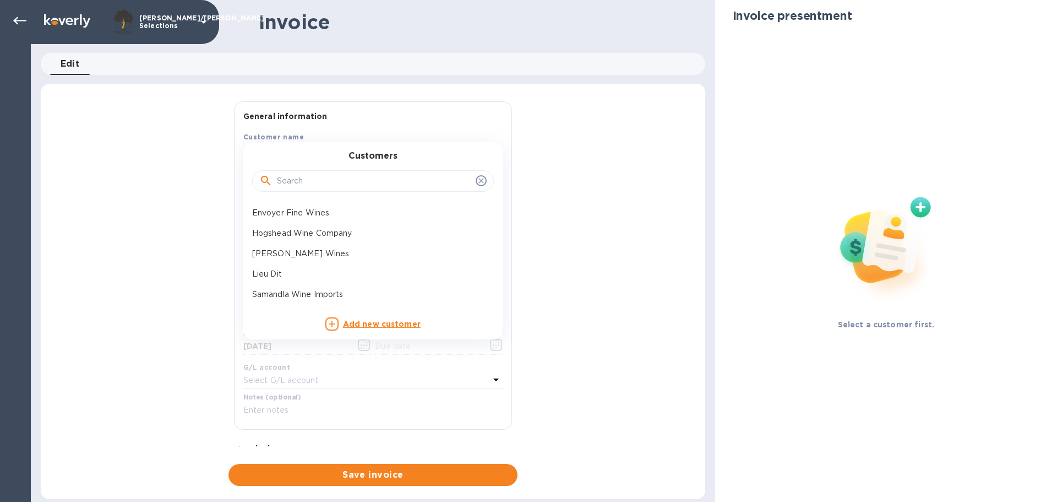
click at [345, 179] on input "text" at bounding box center [374, 181] width 194 height 17
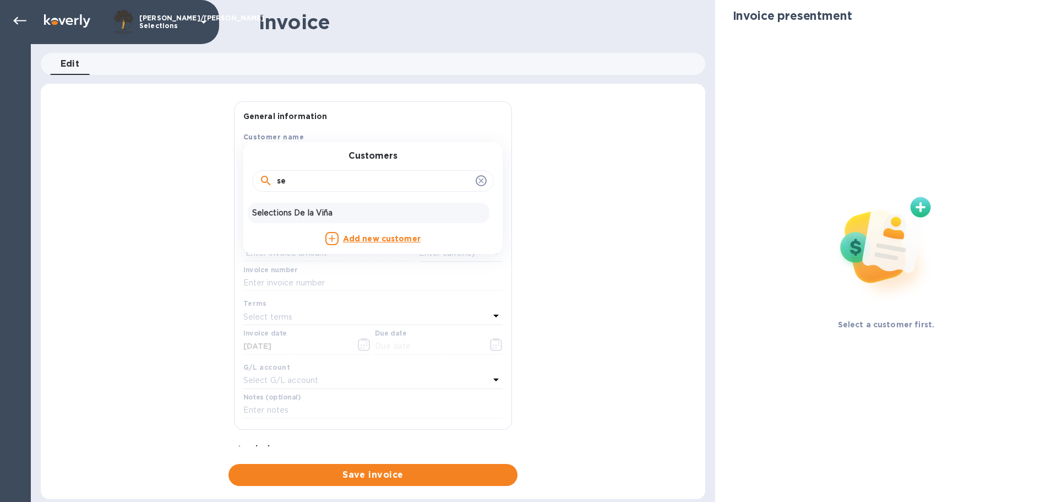
type input "se"
click at [321, 207] on p "Selections De la Viña" at bounding box center [368, 213] width 233 height 12
type input "09/29/2025"
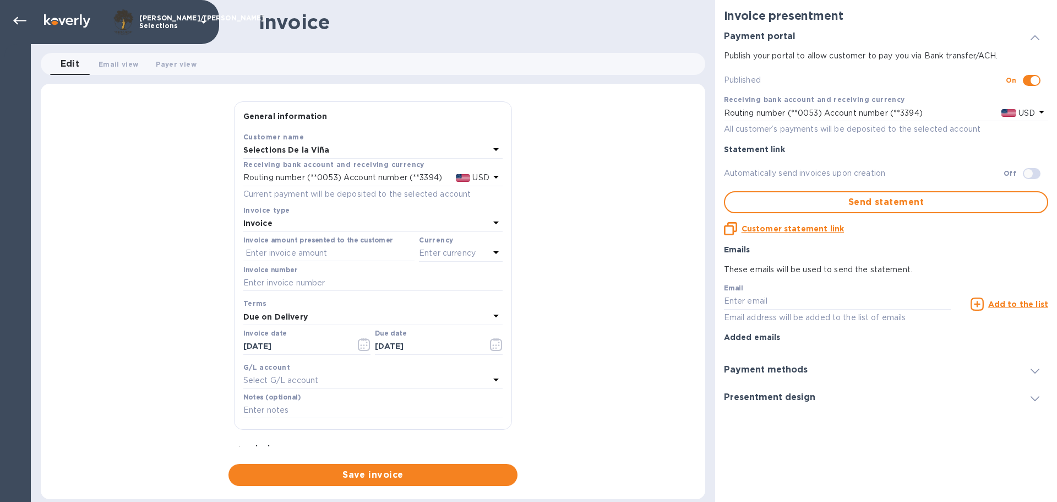
click at [490, 222] on icon at bounding box center [496, 222] width 13 height 13
click at [267, 245] on p "Invoice" at bounding box center [368, 249] width 233 height 12
click at [322, 253] on input "text" at bounding box center [328, 253] width 171 height 17
click at [490, 252] on icon at bounding box center [496, 252] width 13 height 13
click at [372, 253] on div "Currencies USD US Dollar" at bounding box center [403, 281] width 200 height 73
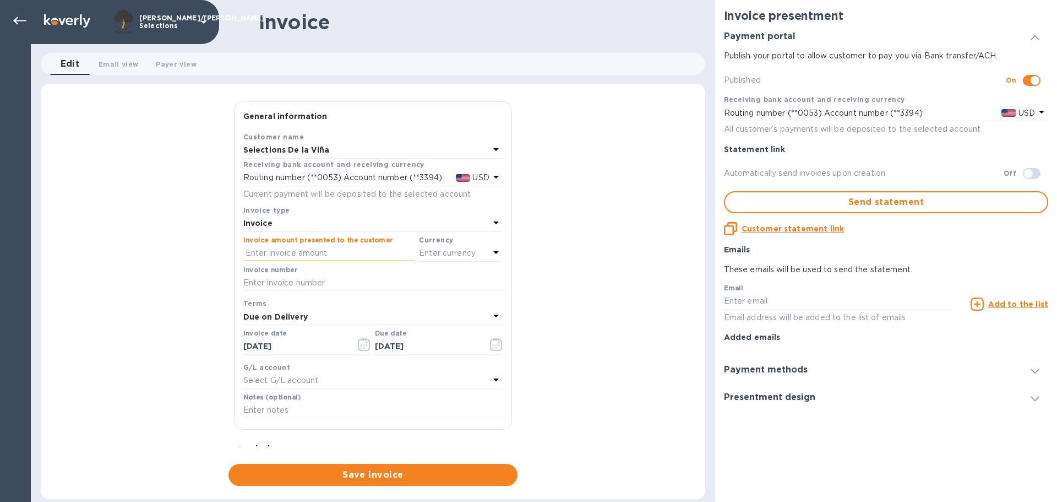
click at [245, 252] on input "text" at bounding box center [328, 253] width 171 height 17
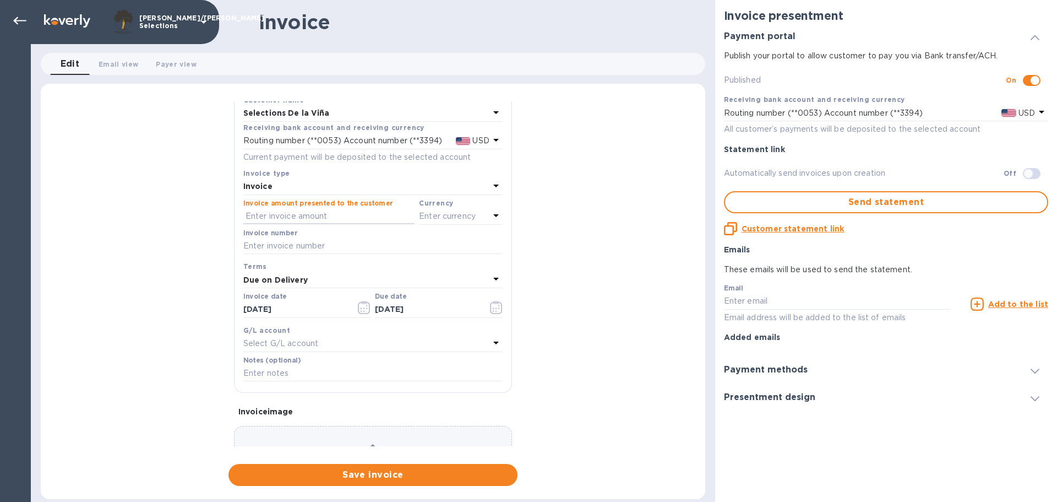
scroll to position [55, 0]
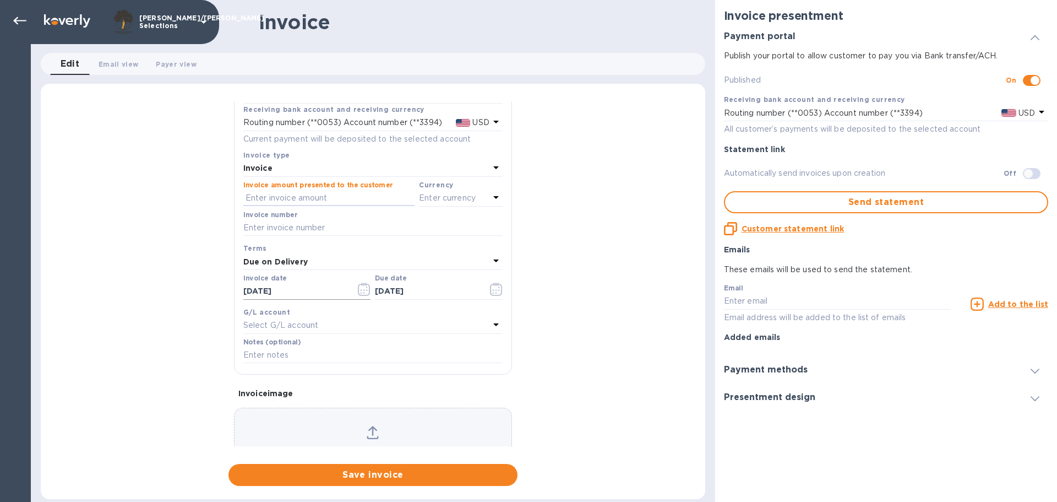
click at [360, 289] on icon "button" at bounding box center [364, 289] width 13 height 13
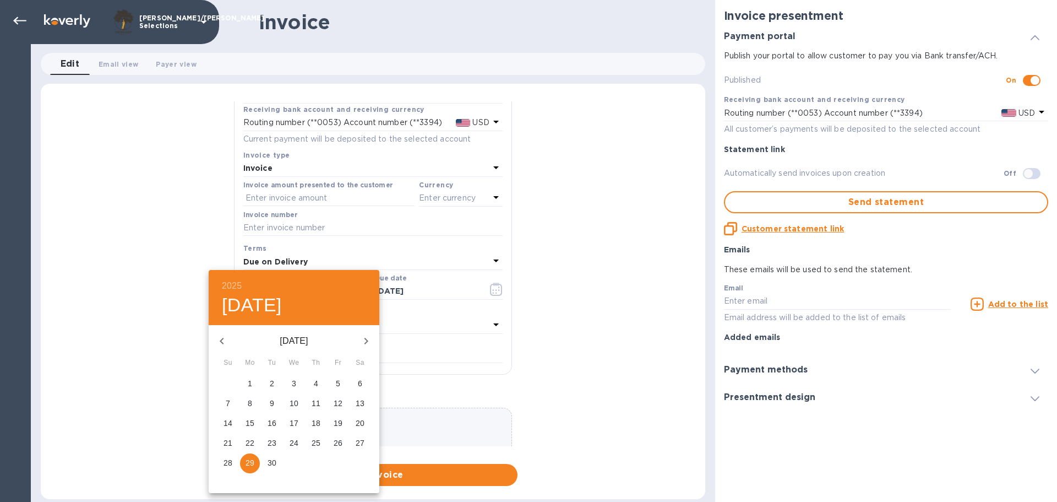
click at [225, 340] on icon "button" at bounding box center [221, 340] width 13 height 13
click at [221, 340] on icon "button" at bounding box center [222, 341] width 4 height 7
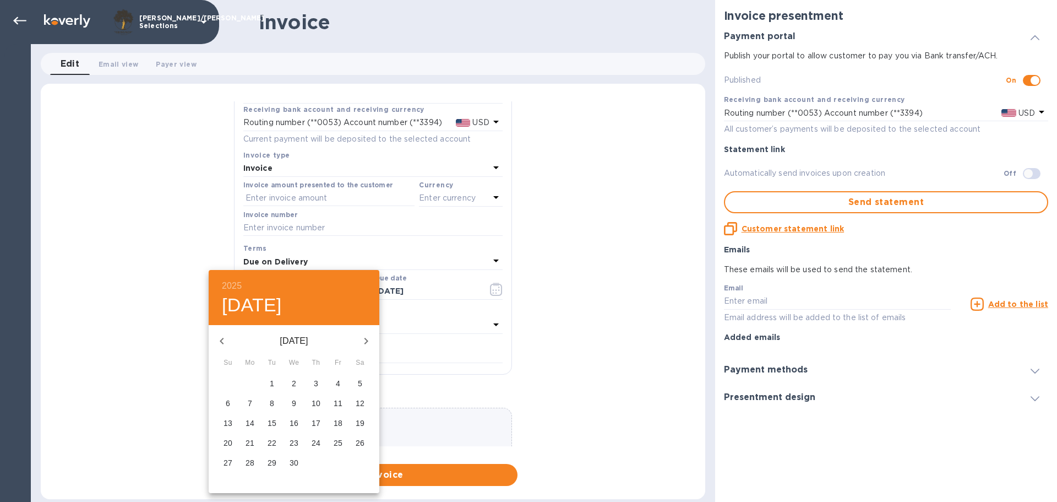
click at [336, 422] on p "18" at bounding box center [338, 422] width 9 height 11
type input "04/18/2025"
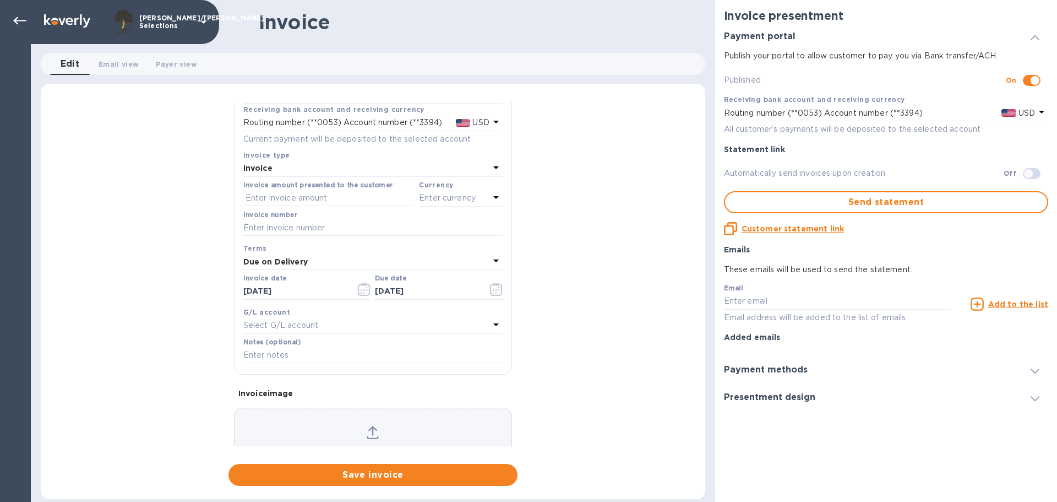
click at [318, 322] on div "Select G/L account" at bounding box center [366, 325] width 246 height 15
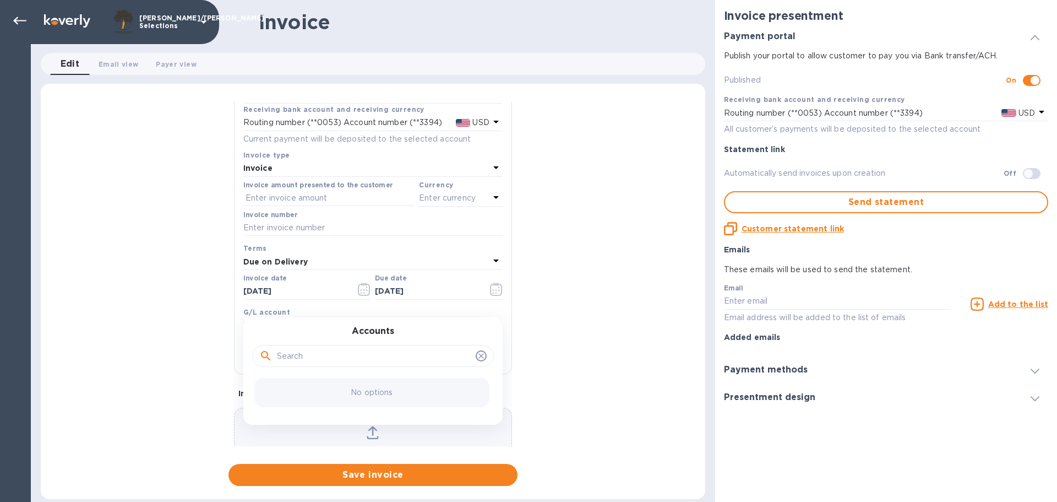
click at [385, 367] on div at bounding box center [373, 354] width 242 height 37
click at [399, 357] on input "text" at bounding box center [374, 355] width 194 height 17
click at [477, 356] on icon at bounding box center [481, 355] width 9 height 9
click at [479, 356] on icon at bounding box center [481, 356] width 5 height 5
click at [173, 317] on div "General information Save Customer name Selections De la Viña Receiving bank acc…" at bounding box center [373, 293] width 665 height 384
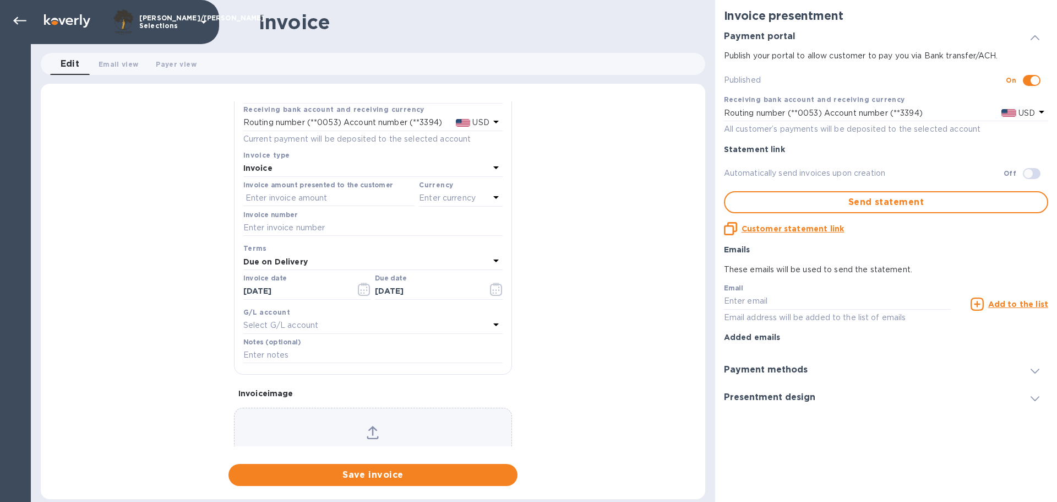
scroll to position [109, 0]
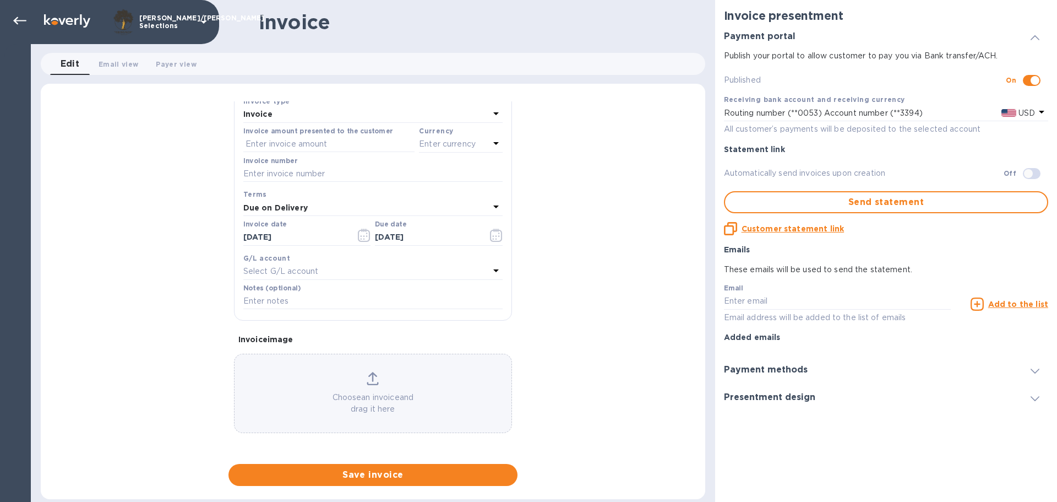
click at [478, 140] on div "Enter currency" at bounding box center [454, 144] width 70 height 15
click at [324, 166] on div "USD" at bounding box center [353, 172] width 89 height 16
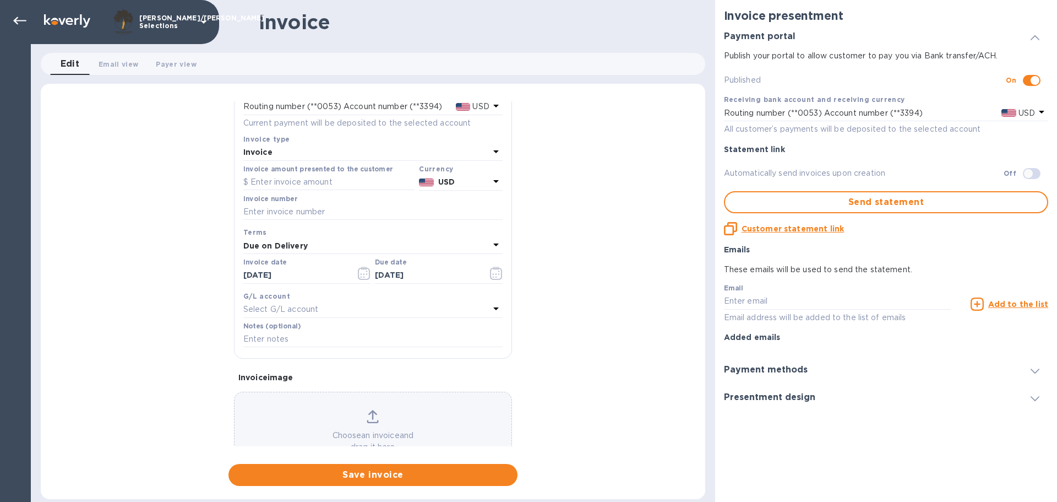
scroll to position [54, 0]
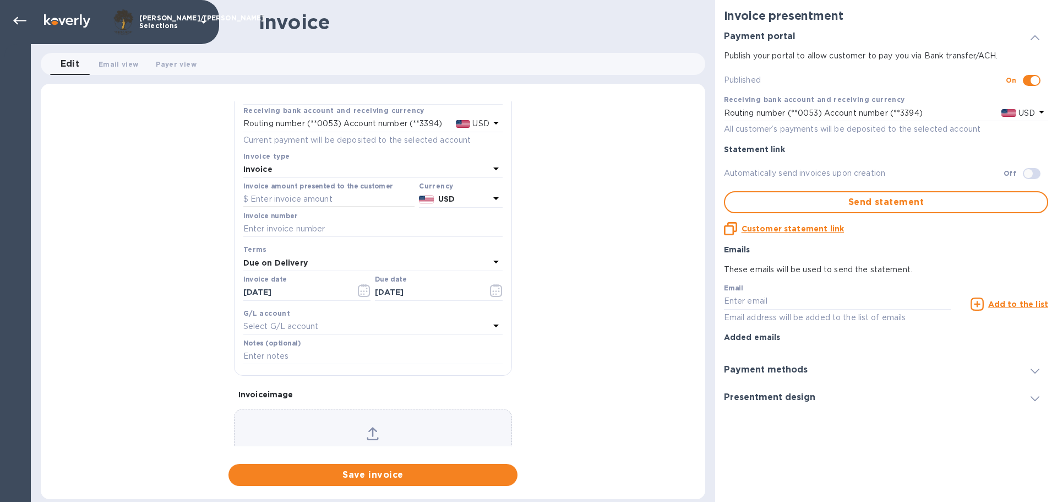
click at [281, 199] on input "text" at bounding box center [328, 199] width 171 height 17
type input "5,850.60"
click at [377, 231] on input "text" at bounding box center [372, 229] width 259 height 17
type input "D250045-SDLV"
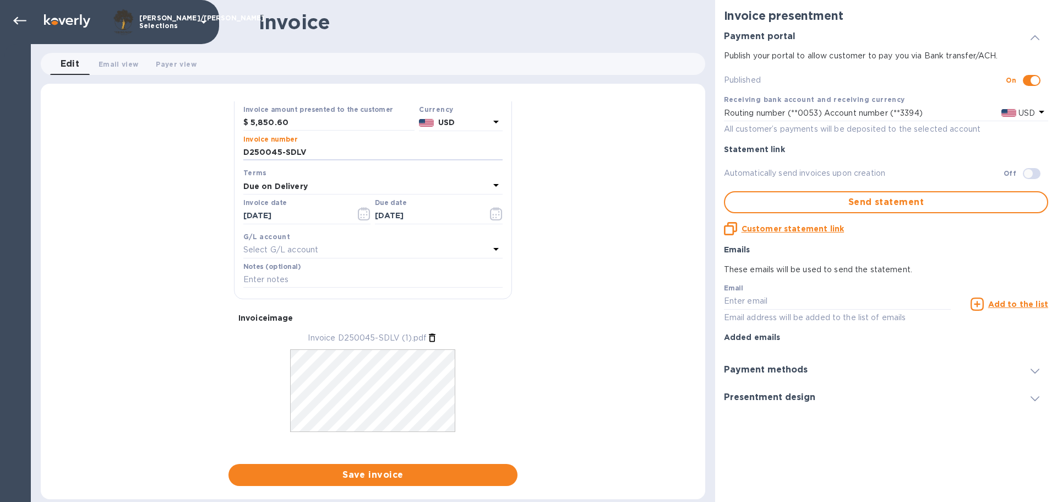
scroll to position [143, 0]
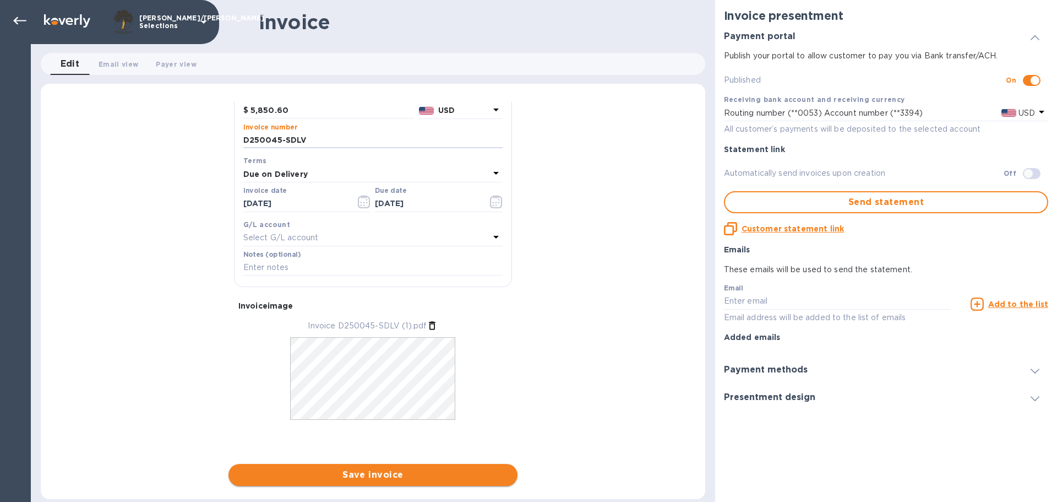
click at [411, 473] on span "Save invoice" at bounding box center [372, 474] width 271 height 13
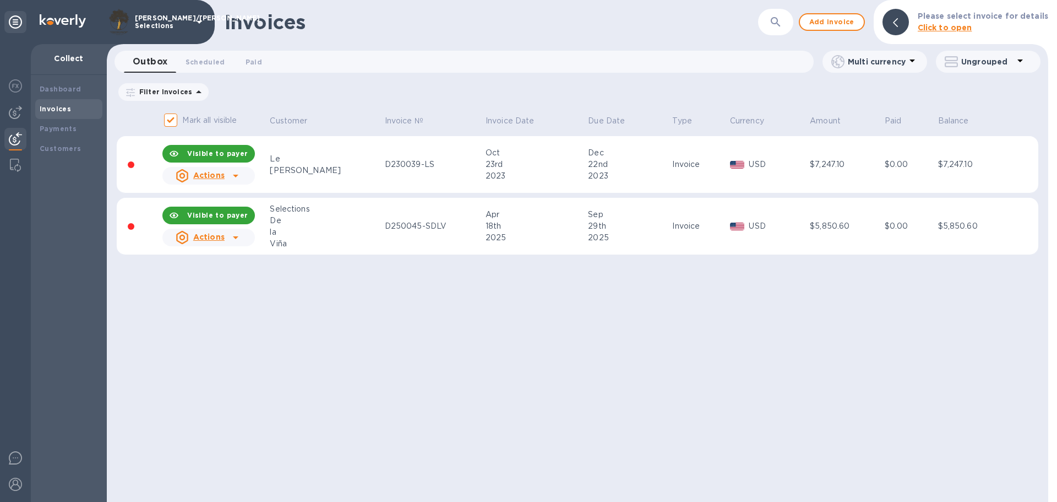
click at [238, 236] on icon at bounding box center [235, 237] width 13 height 13
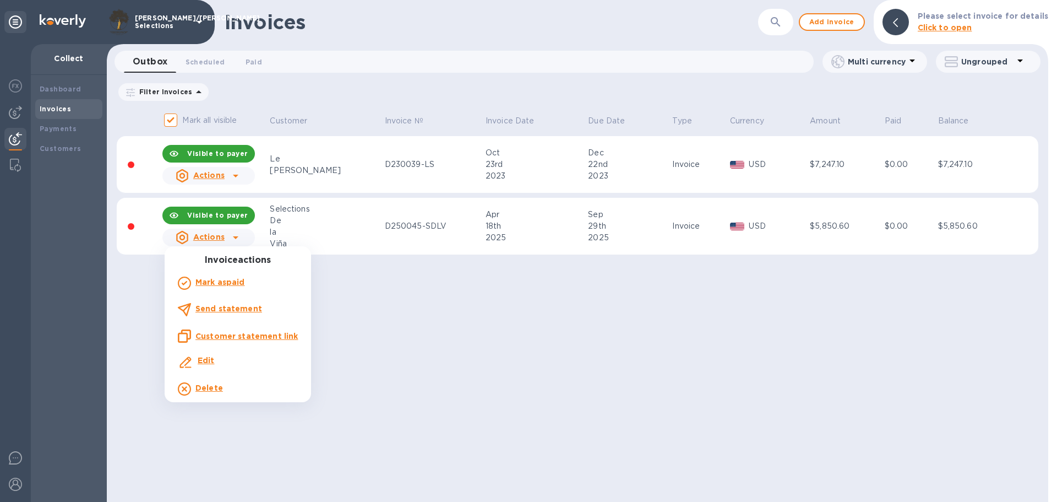
click at [218, 334] on u "Customer statement link" at bounding box center [246, 336] width 102 height 9
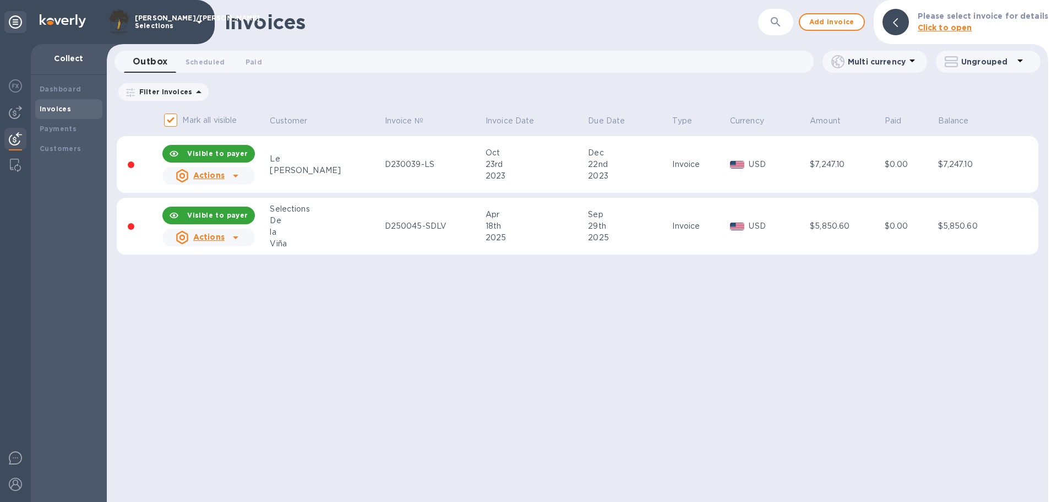
click at [398, 352] on div "Invoices ​ Add invoice Please select invoice for details Click to open Outbox 0…" at bounding box center [578, 251] width 942 height 502
click at [312, 317] on div "Invoices ​ Add invoice Please select invoice for details Click to open Outbox 0…" at bounding box center [578, 251] width 942 height 502
click at [212, 61] on span "Scheduled 0" at bounding box center [206, 62] width 40 height 12
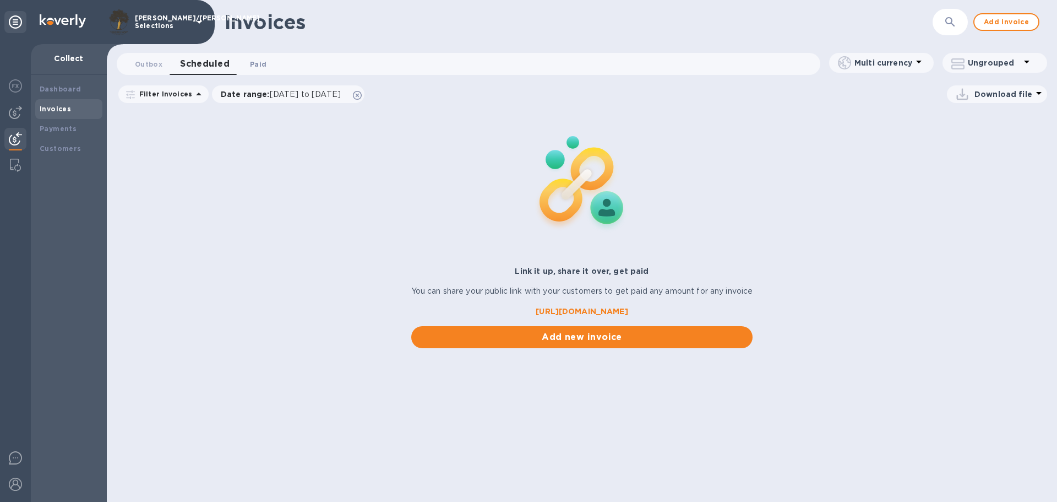
click at [259, 63] on span "Paid 0" at bounding box center [258, 64] width 17 height 12
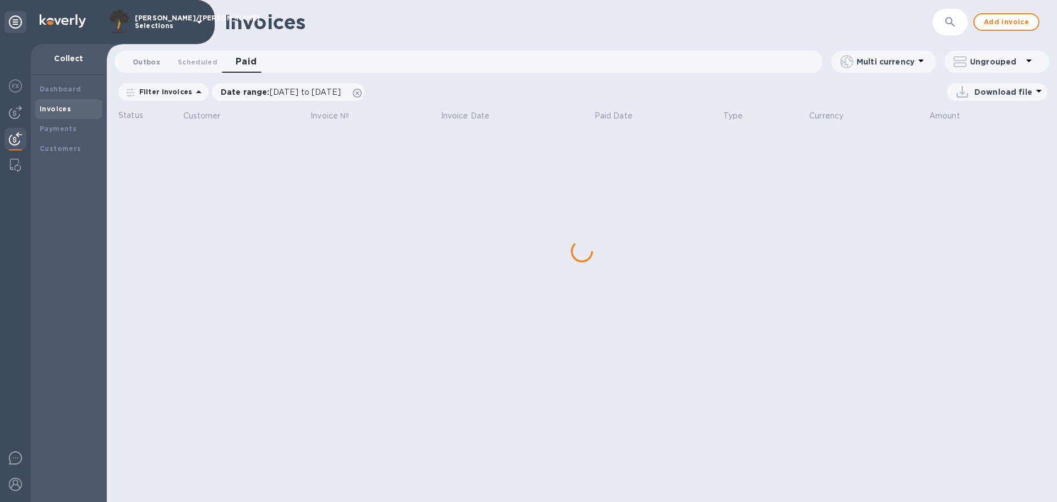
click at [158, 59] on span "Outbox 0" at bounding box center [147, 62] width 28 height 12
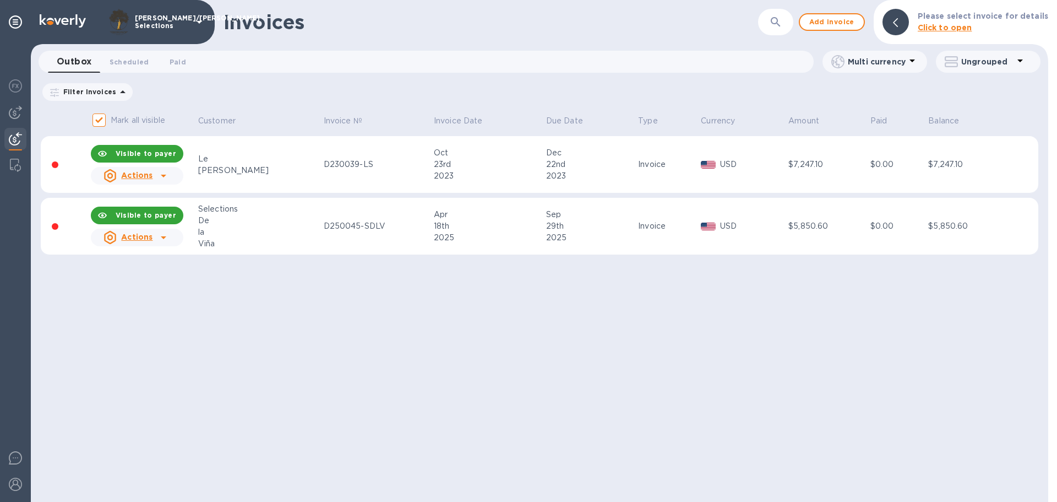
click at [557, 383] on div "Invoices ​ Add invoice Please select invoice for details Click to open Outbox 0…" at bounding box center [540, 251] width 1018 height 502
click at [167, 237] on icon at bounding box center [163, 237] width 13 height 13
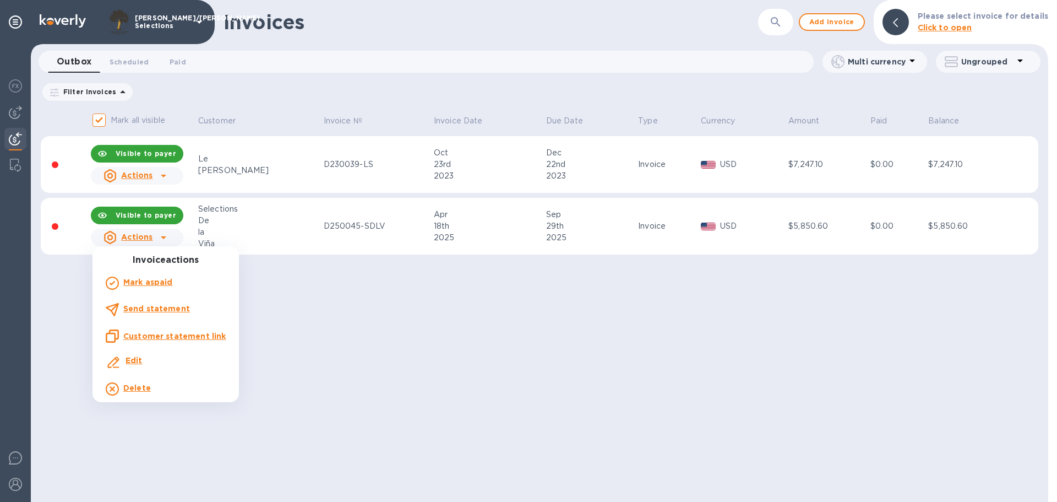
click at [550, 303] on div at bounding box center [528, 251] width 1057 height 502
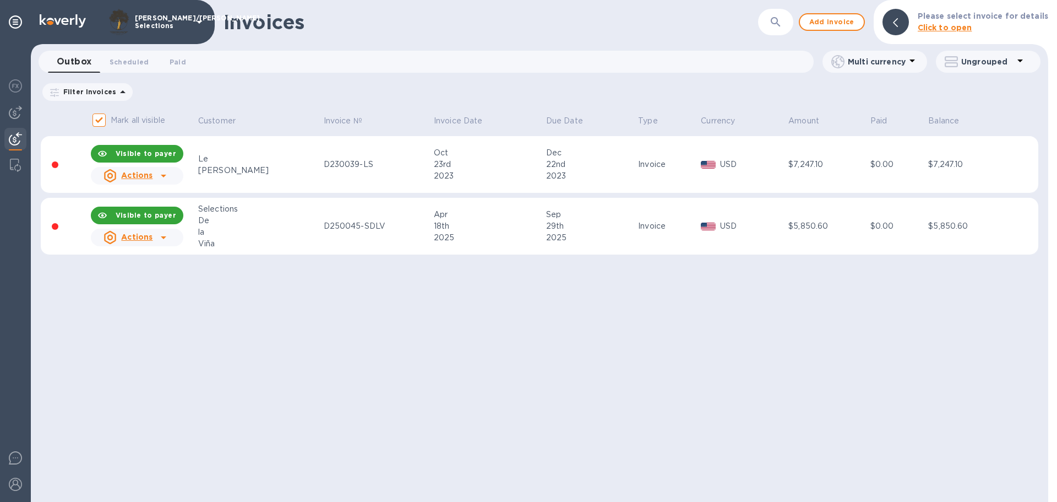
click at [166, 238] on icon at bounding box center [164, 237] width 6 height 3
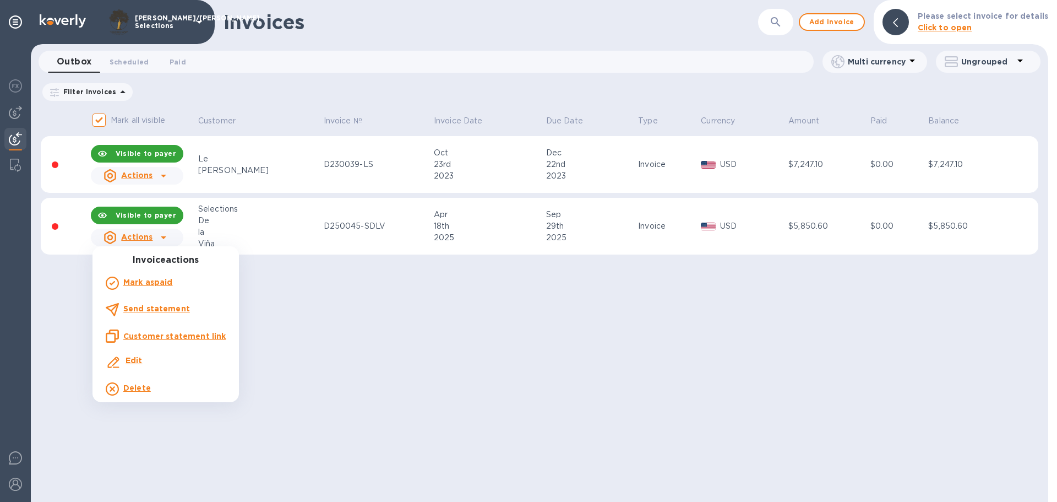
click at [12, 112] on div at bounding box center [528, 251] width 1057 height 502
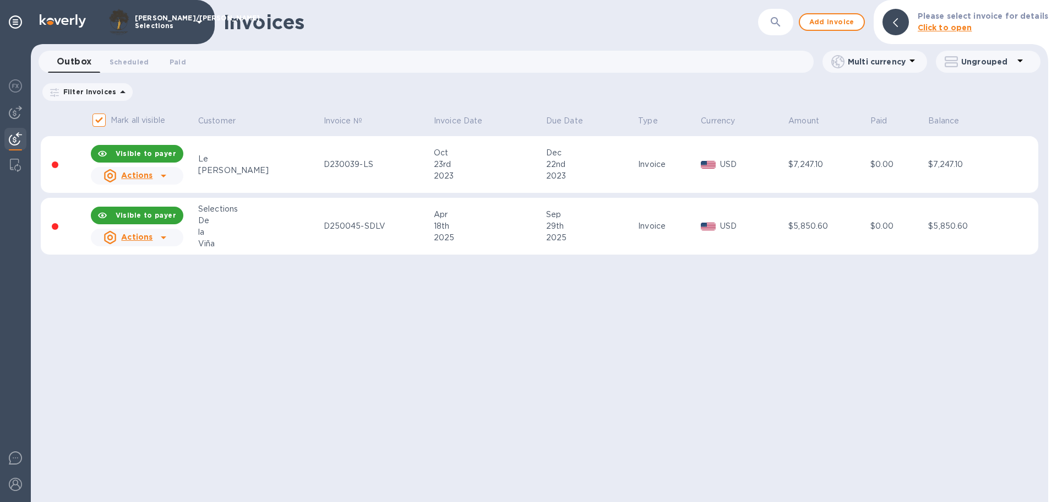
click at [12, 112] on img at bounding box center [15, 112] width 13 height 13
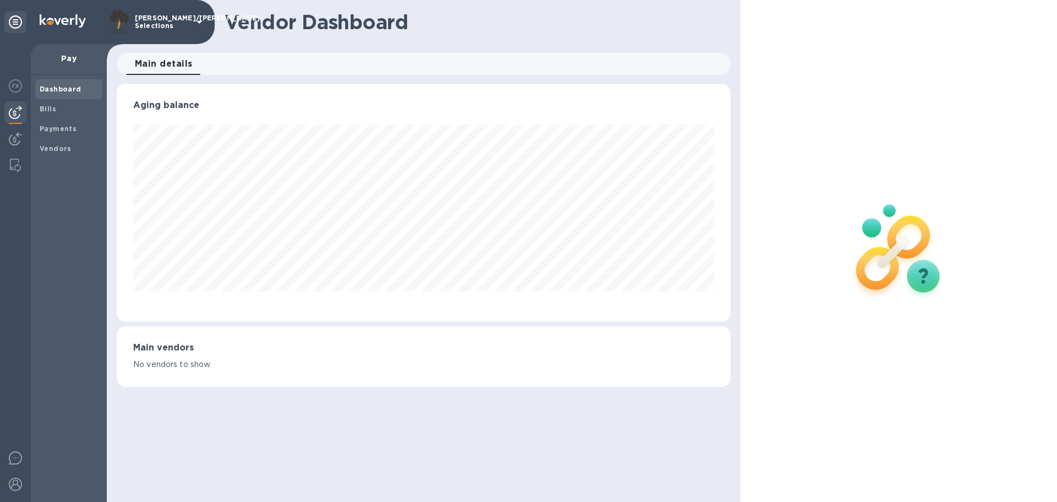
scroll to position [238, 613]
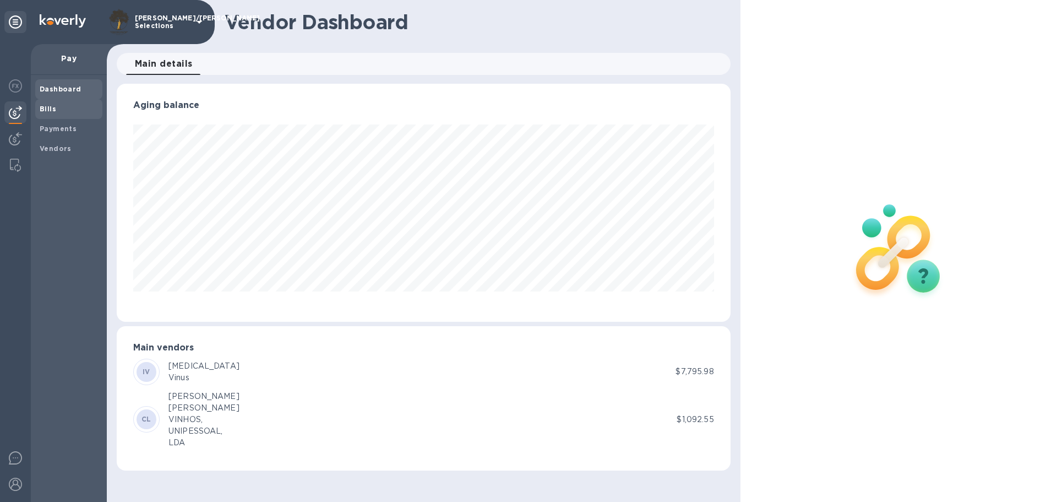
click at [48, 111] on b "Bills" at bounding box center [48, 109] width 17 height 8
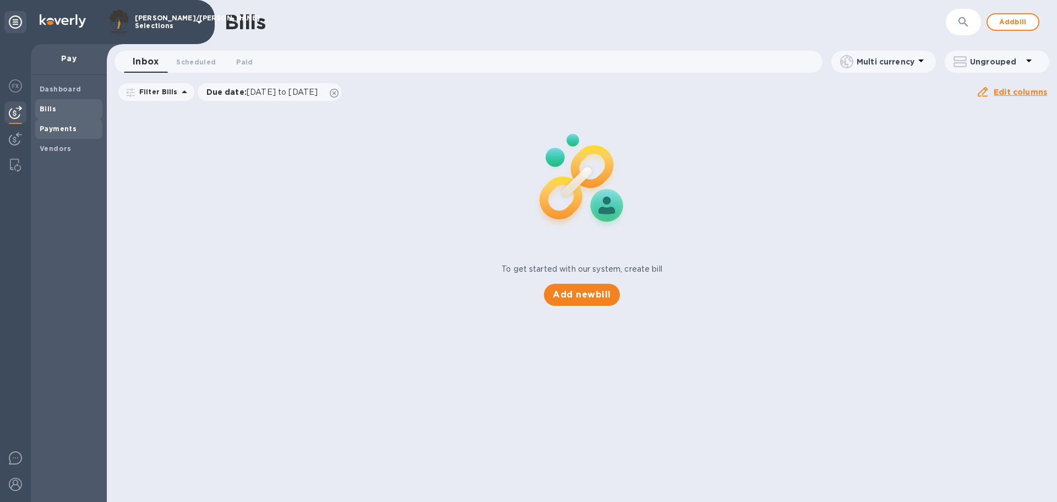
click at [48, 125] on b "Payments" at bounding box center [58, 128] width 37 height 8
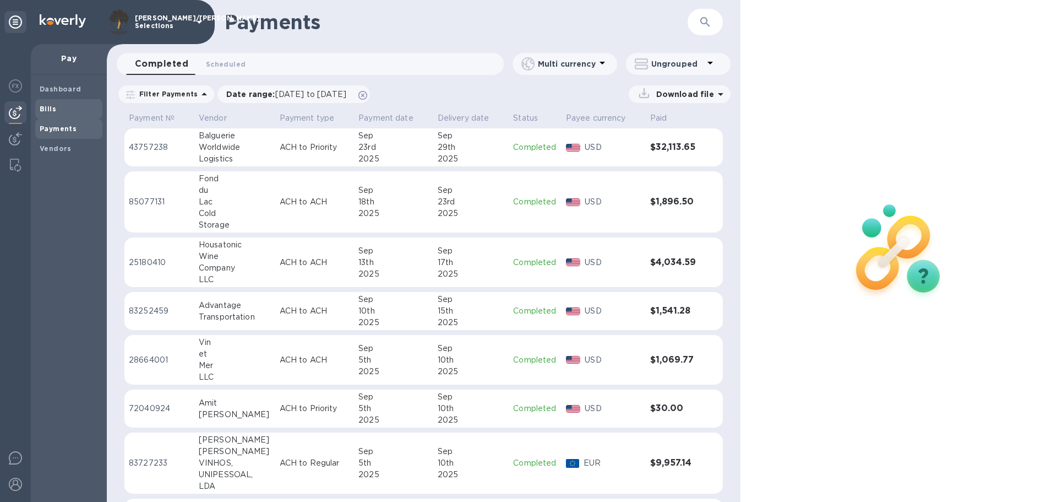
click at [61, 105] on span "Bills" at bounding box center [69, 109] width 58 height 11
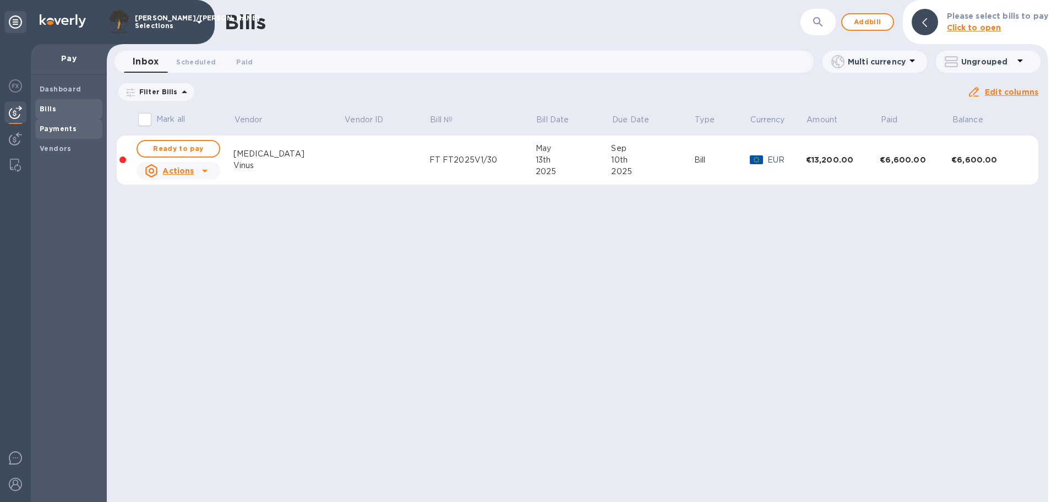
click at [64, 128] on b "Payments" at bounding box center [58, 128] width 37 height 8
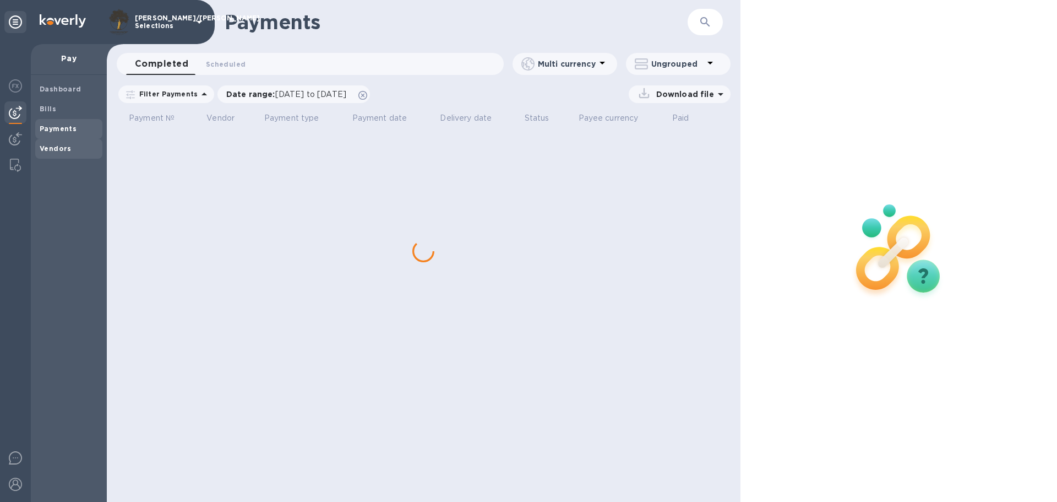
click at [56, 150] on b "Vendors" at bounding box center [56, 148] width 32 height 8
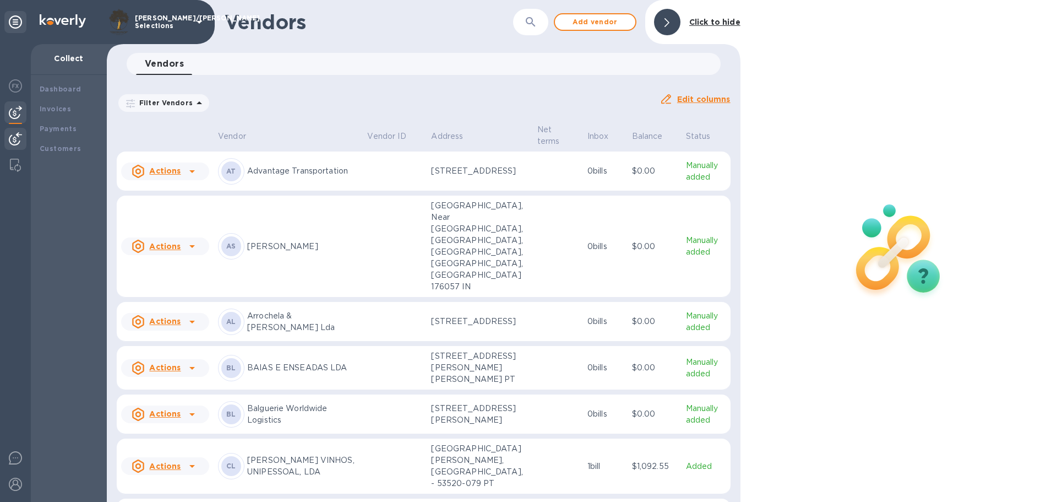
click at [14, 138] on img at bounding box center [15, 138] width 13 height 13
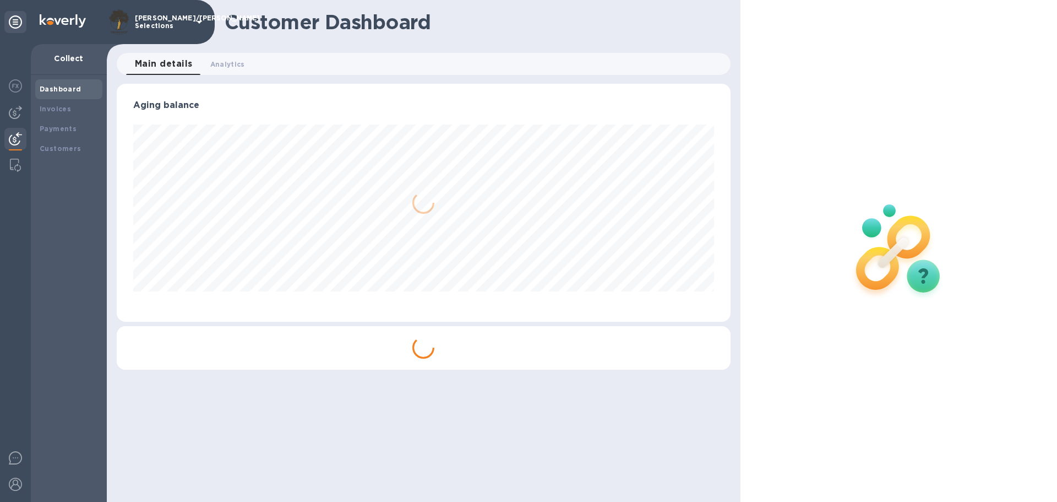
scroll to position [238, 613]
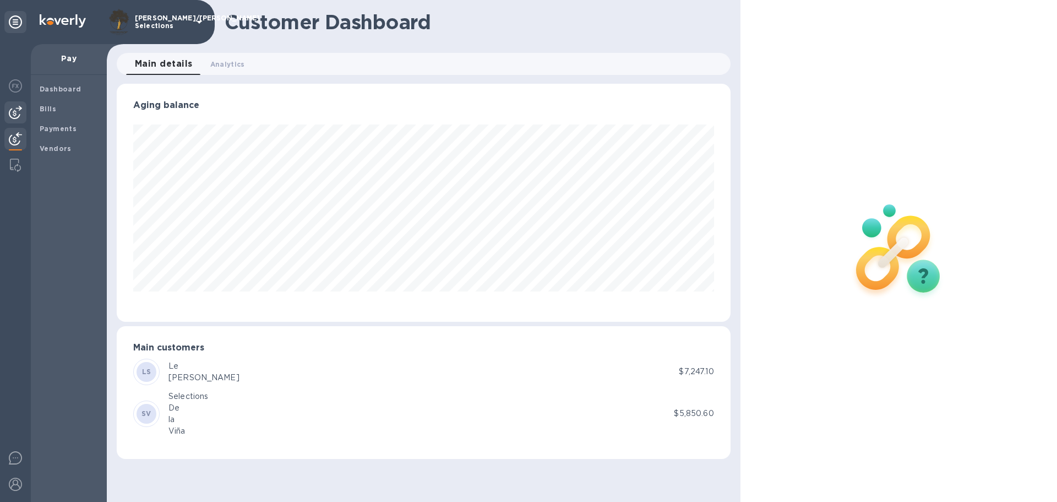
click at [14, 110] on img at bounding box center [15, 112] width 13 height 13
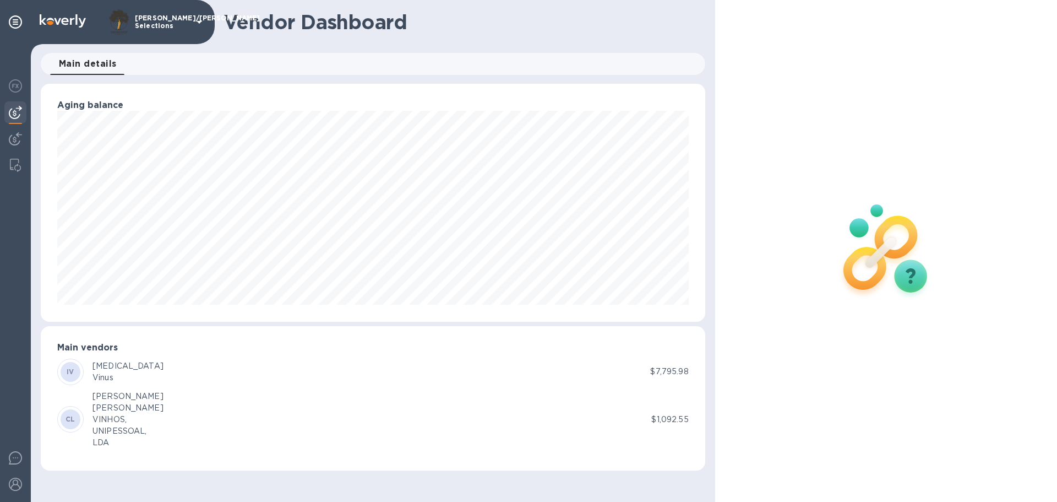
scroll to position [550465, 550089]
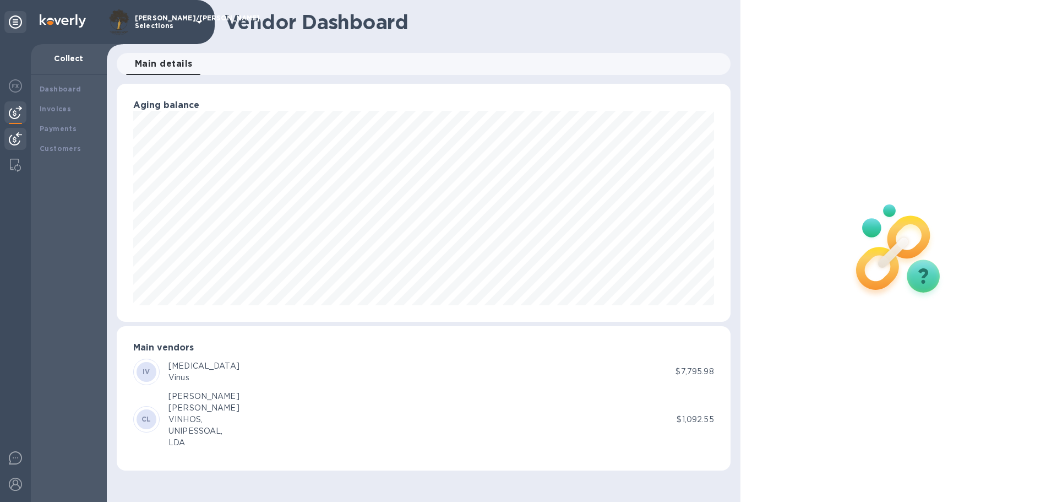
click at [14, 137] on img at bounding box center [15, 138] width 13 height 13
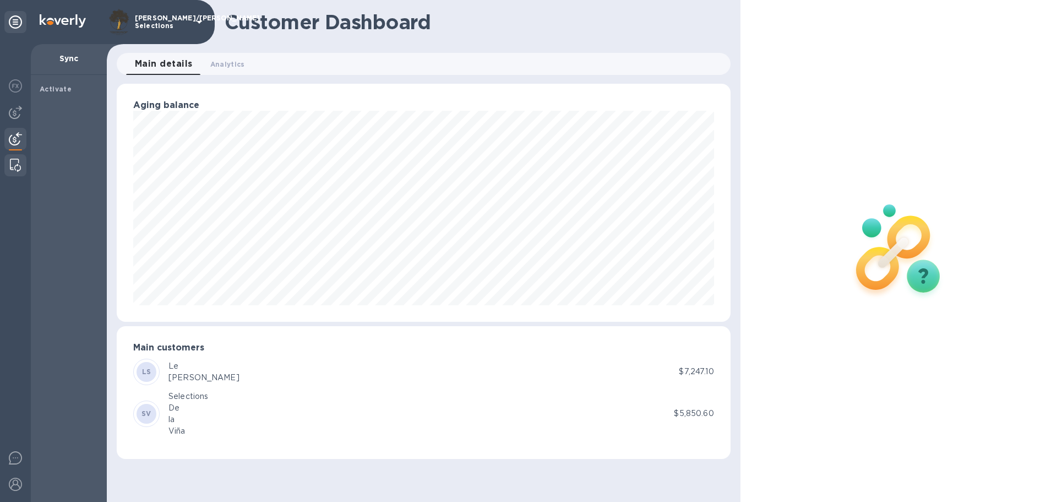
scroll to position [550465, 550089]
click at [14, 139] on img at bounding box center [15, 138] width 13 height 13
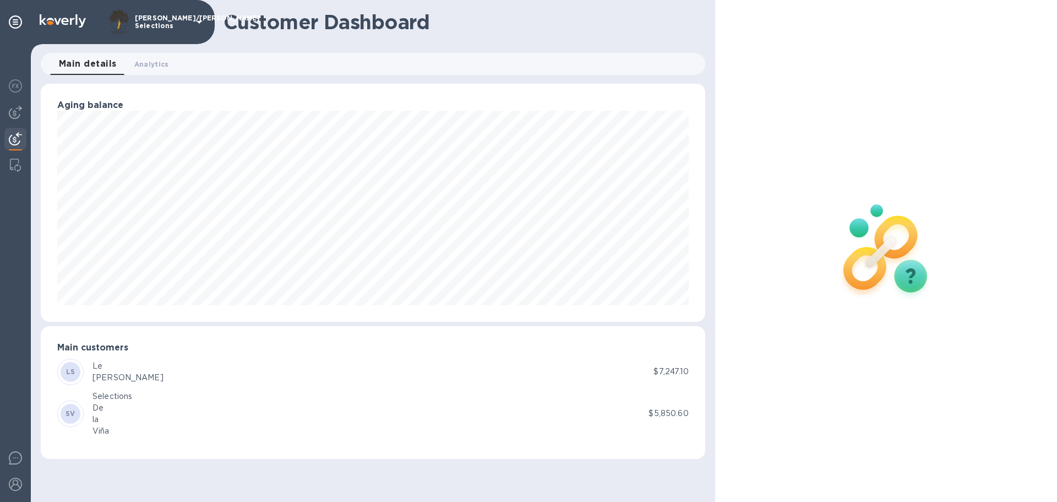
scroll to position [238, 613]
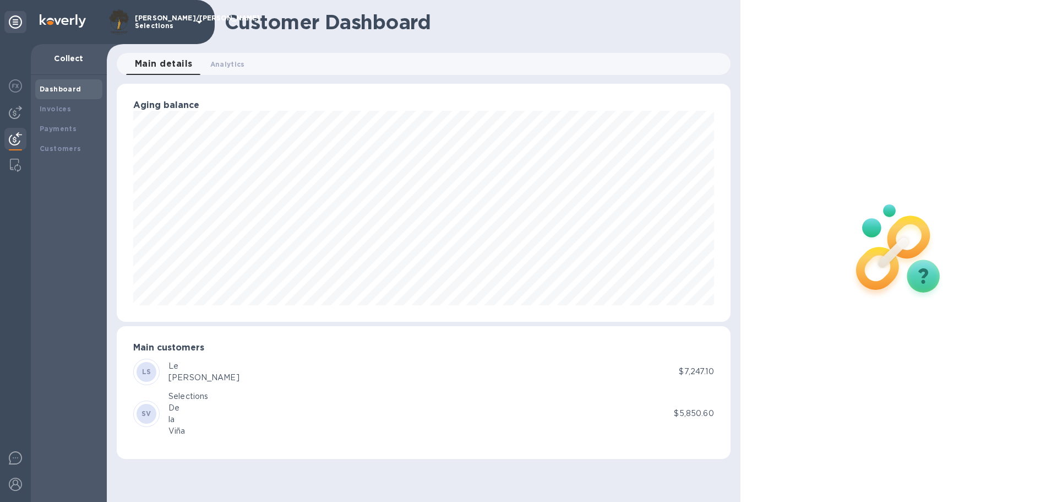
click at [13, 142] on img at bounding box center [15, 138] width 13 height 13
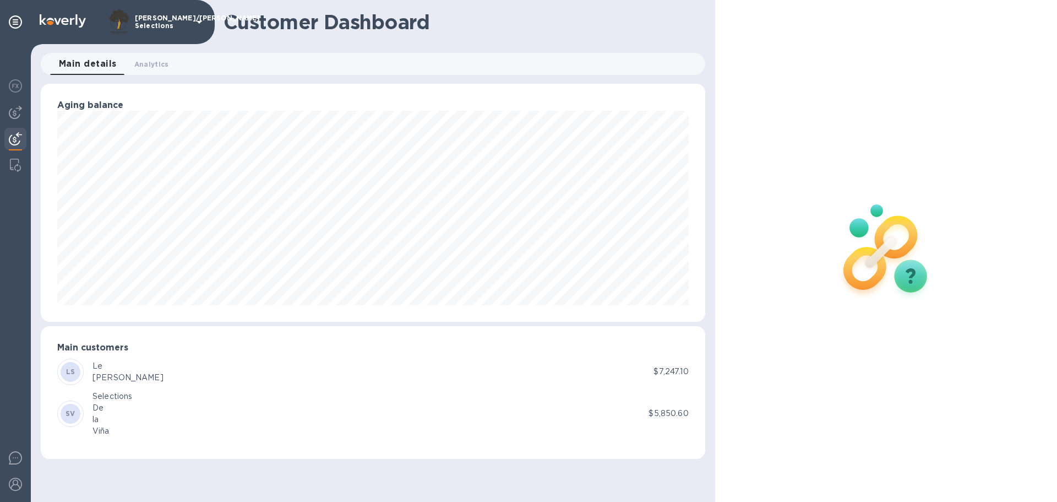
scroll to position [550465, 550089]
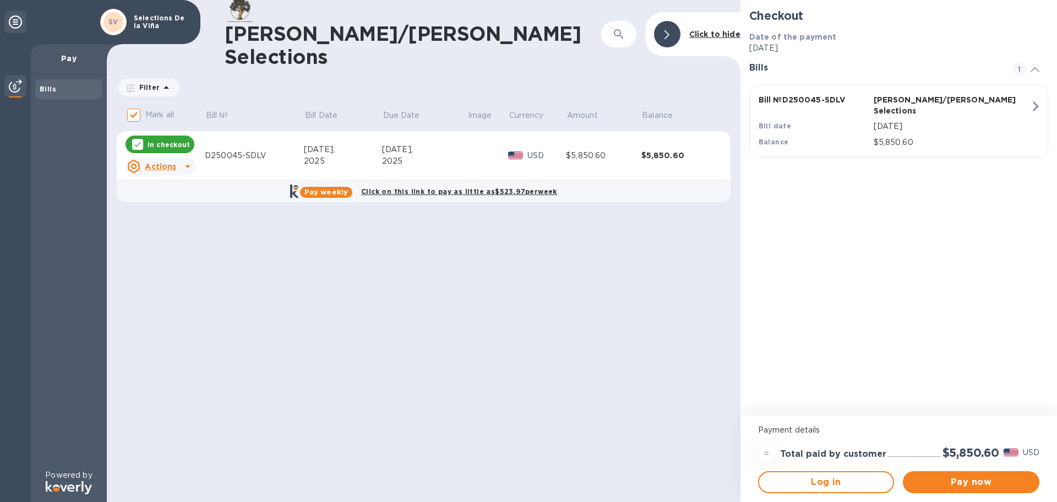
click at [1037, 105] on icon "button" at bounding box center [1036, 106] width 6 height 10
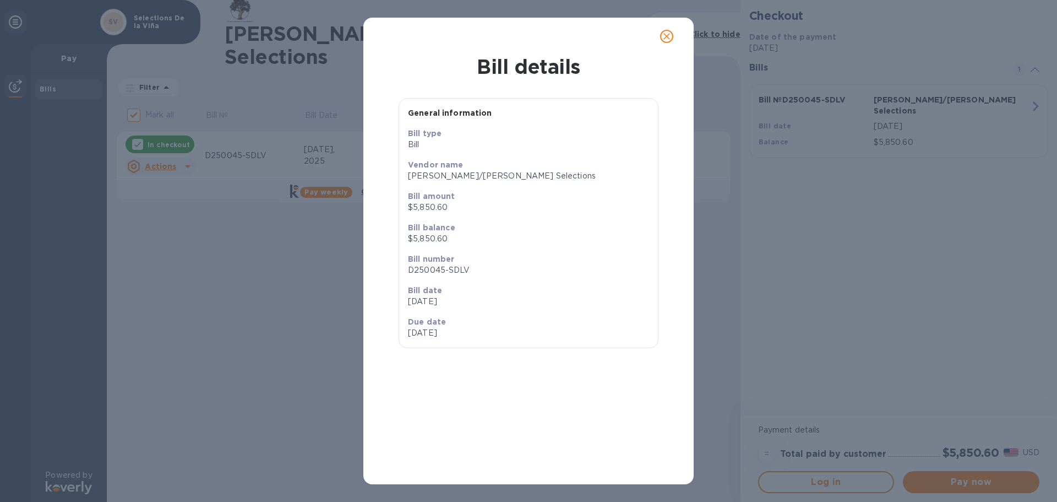
click at [668, 36] on icon "close" at bounding box center [667, 36] width 7 height 7
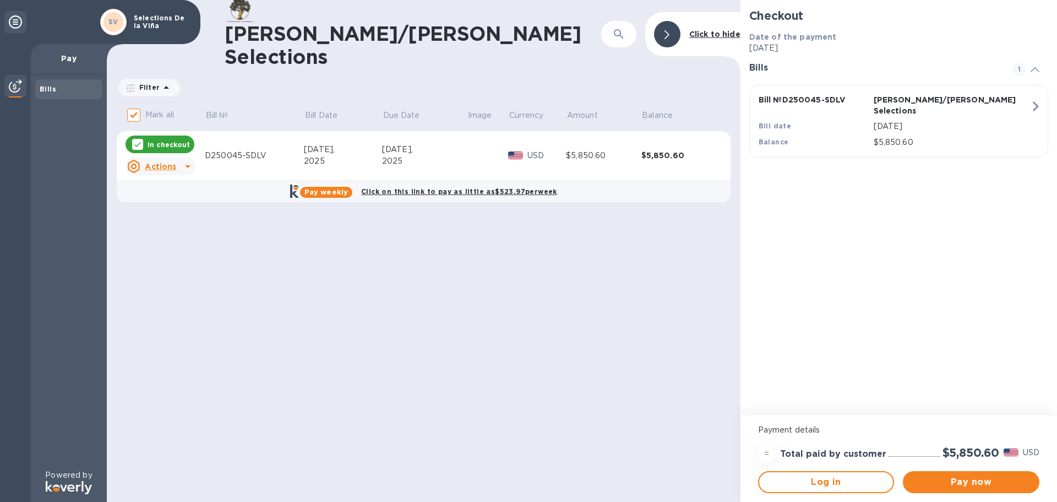
click at [180, 262] on div "Grossberg/Kopman Selections ​ Click to hide Filter Amount Mark all Bill № Bill …" at bounding box center [424, 251] width 634 height 502
click at [409, 187] on b "Click on this link to pay as little as $523.97 per week" at bounding box center [459, 191] width 196 height 8
click at [358, 265] on div "[PERSON_NAME]/[PERSON_NAME] Selections ​ Click to hide Filter Amount Mark all B…" at bounding box center [424, 251] width 634 height 502
click at [566, 332] on div "[PERSON_NAME]/[PERSON_NAME] Selections ​ Click to hide Filter Amount Mark all B…" at bounding box center [424, 251] width 634 height 502
click at [1035, 68] on icon at bounding box center [1035, 69] width 9 height 5
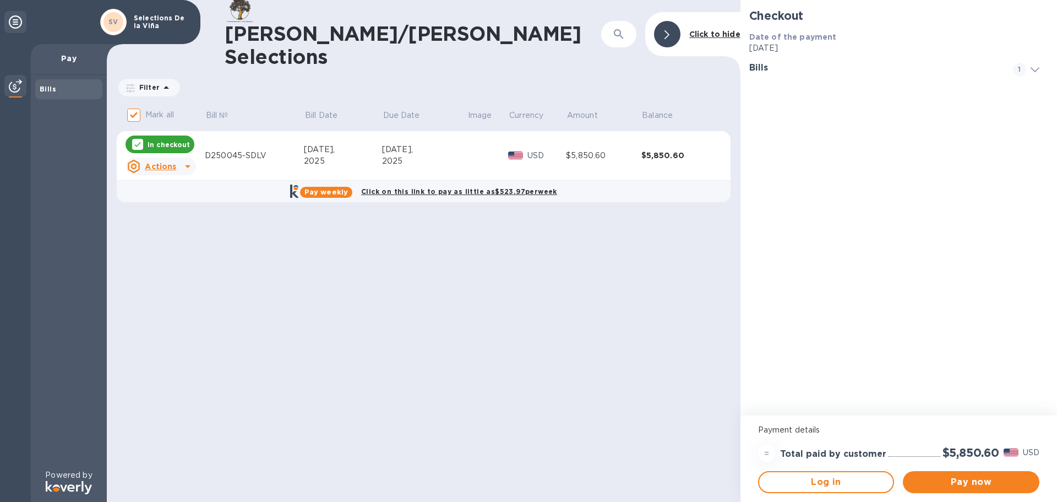
click at [1034, 68] on icon at bounding box center [1035, 69] width 9 height 5
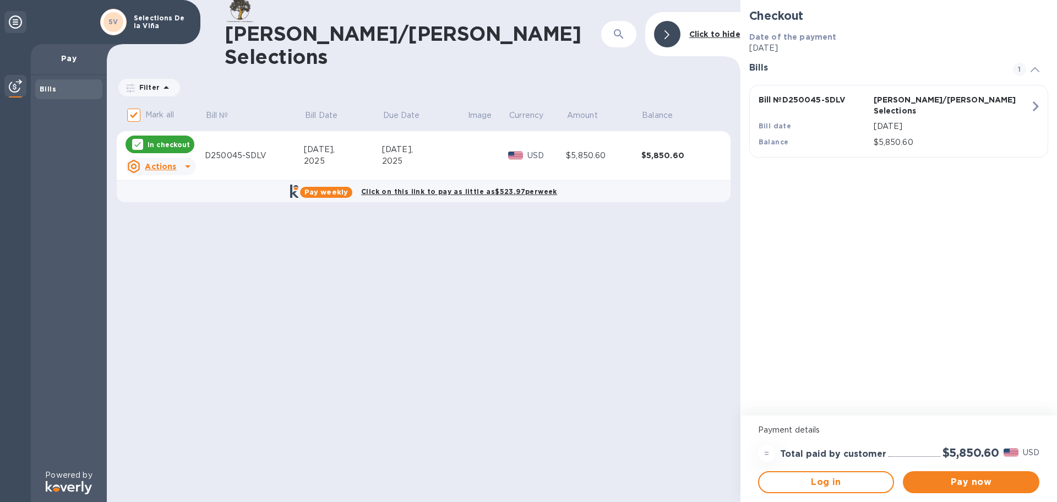
click at [497, 287] on div "[PERSON_NAME]/[PERSON_NAME] Selections ​ Click to hide Filter Amount Mark all B…" at bounding box center [424, 251] width 634 height 502
click at [442, 289] on div "Grossberg/Kopman Selections ​ Click to hide Filter Amount Mark all Bill № Bill …" at bounding box center [424, 251] width 634 height 502
click at [181, 160] on icon at bounding box center [187, 166] width 13 height 13
click at [324, 327] on div at bounding box center [528, 251] width 1057 height 502
click at [166, 162] on u "Actions" at bounding box center [160, 166] width 31 height 9
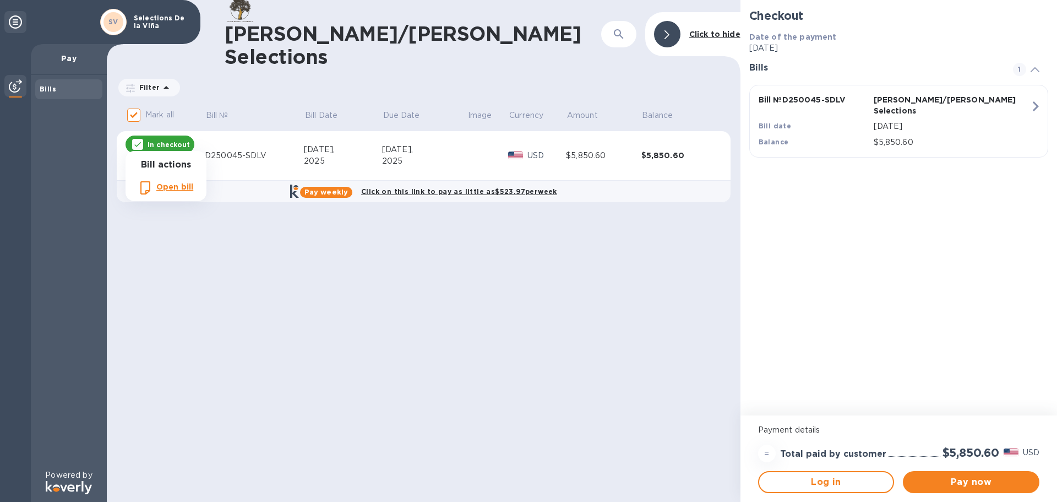
click at [159, 187] on b "Open bill" at bounding box center [174, 186] width 37 height 9
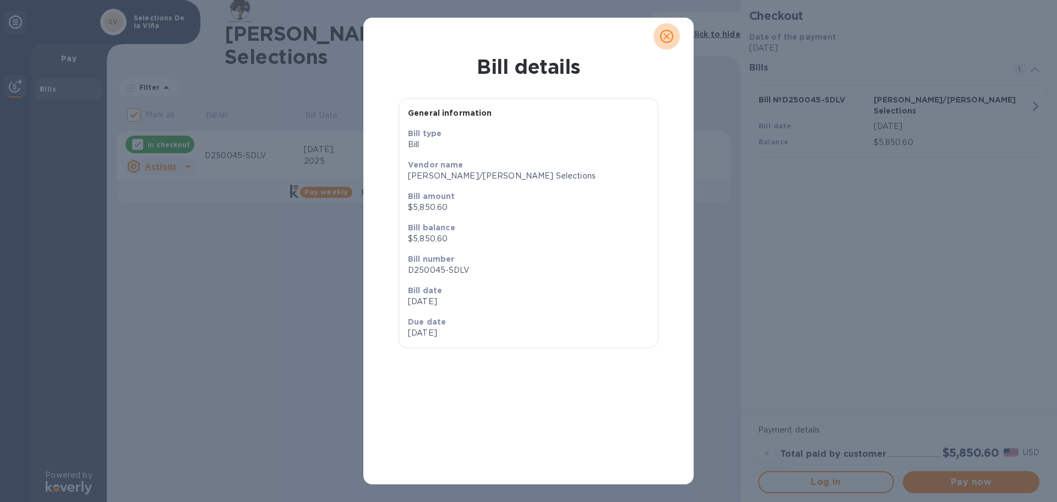
click at [669, 31] on icon "close" at bounding box center [666, 36] width 11 height 11
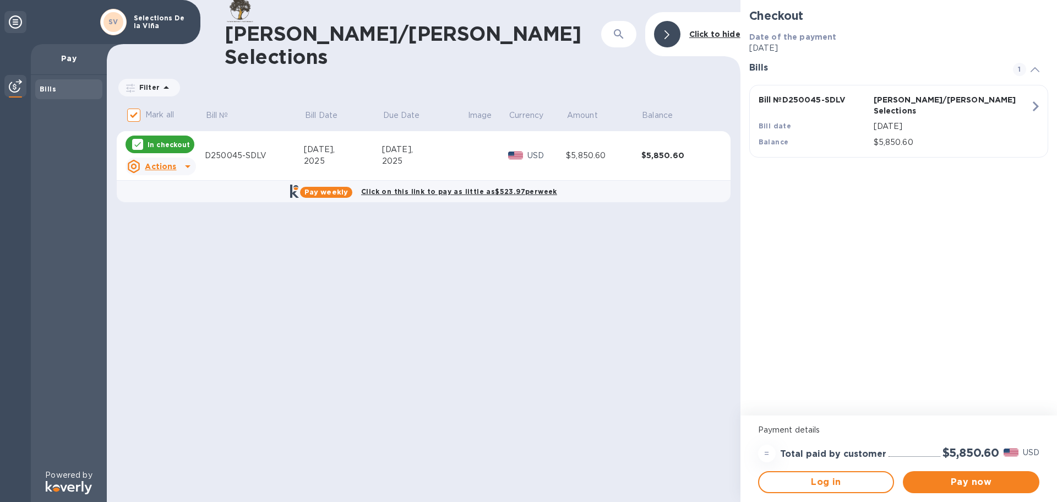
click at [687, 275] on div "Grossberg/Kopman Selections ​ Click to hide Filter Amount Mark all Bill № Bill …" at bounding box center [424, 251] width 634 height 502
click at [594, 318] on div "Grossberg/Kopman Selections ​ Click to hide Filter Amount Mark all Bill № Bill …" at bounding box center [424, 251] width 634 height 502
click at [555, 279] on div "Grossberg/Kopman Selections ​ Click to hide Filter Amount Mark all Bill № Bill …" at bounding box center [424, 251] width 634 height 502
click at [495, 381] on div "Grossberg/Kopman Selections ​ Click to hide Filter Amount Mark all Bill № Bill …" at bounding box center [424, 251] width 634 height 502
click at [397, 260] on div "Grossberg/Kopman Selections ​ Click to hide Filter Amount Mark all Bill № Bill …" at bounding box center [424, 251] width 634 height 502
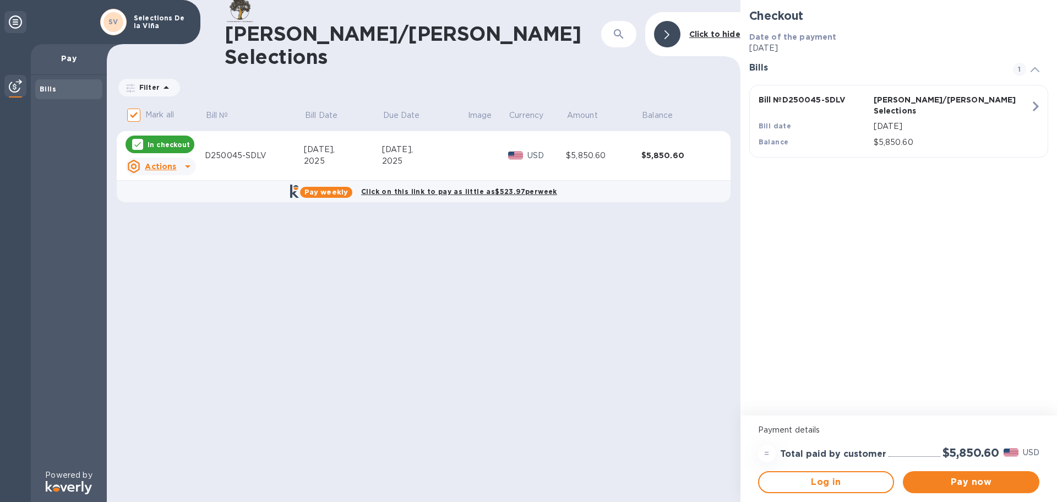
click at [355, 373] on div "Grossberg/Kopman Selections ​ Click to hide Filter Amount Mark all Bill № Bill …" at bounding box center [424, 251] width 634 height 502
drag, startPoint x: 528, startPoint y: 291, endPoint x: 536, endPoint y: 292, distance: 7.7
click at [535, 292] on div "Grossberg/Kopman Selections ​ Click to hide Filter Amount Mark all Bill № Bill …" at bounding box center [424, 251] width 634 height 502
click at [385, 242] on div "Grossberg/Kopman Selections ​ Click to hide Filter Amount Mark all Bill № Bill …" at bounding box center [424, 251] width 634 height 502
click at [441, 290] on div "[PERSON_NAME]/[PERSON_NAME] Selections ​ Click to hide Filter Amount Mark all B…" at bounding box center [424, 251] width 634 height 502
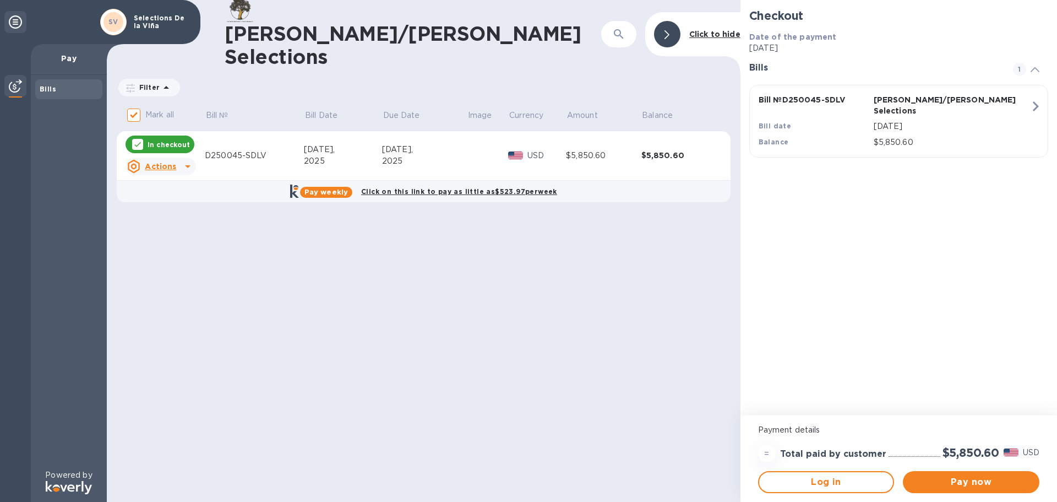
click at [670, 29] on span at bounding box center [667, 34] width 5 height 10
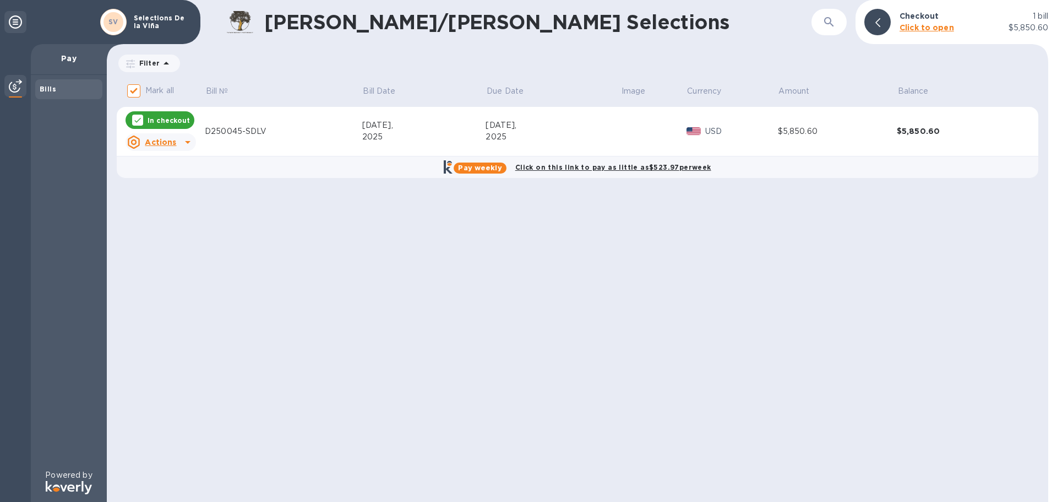
click at [257, 296] on div "Grossberg/Kopman Selections ​ Checkout 1 bill Click to open $5,850.60 Filter Am…" at bounding box center [578, 251] width 942 height 502
click at [493, 275] on div "Grossberg/Kopman Selections ​ Checkout 1 bill Click to open $5,850.60 Filter Am…" at bounding box center [578, 251] width 942 height 502
click at [550, 319] on div "Grossberg/Kopman Selections ​ Checkout 1 bill Click to open $5,850.60 Filter Am…" at bounding box center [578, 251] width 942 height 502
click at [752, 307] on div "Grossberg/Kopman Selections ​ Checkout 1 bill Click to open $5,850.60 Filter Am…" at bounding box center [578, 251] width 942 height 502
click at [812, 237] on div "Grossberg/Kopman Selections ​ Checkout 1 bill Click to open $5,850.60 Filter Am…" at bounding box center [578, 251] width 942 height 502
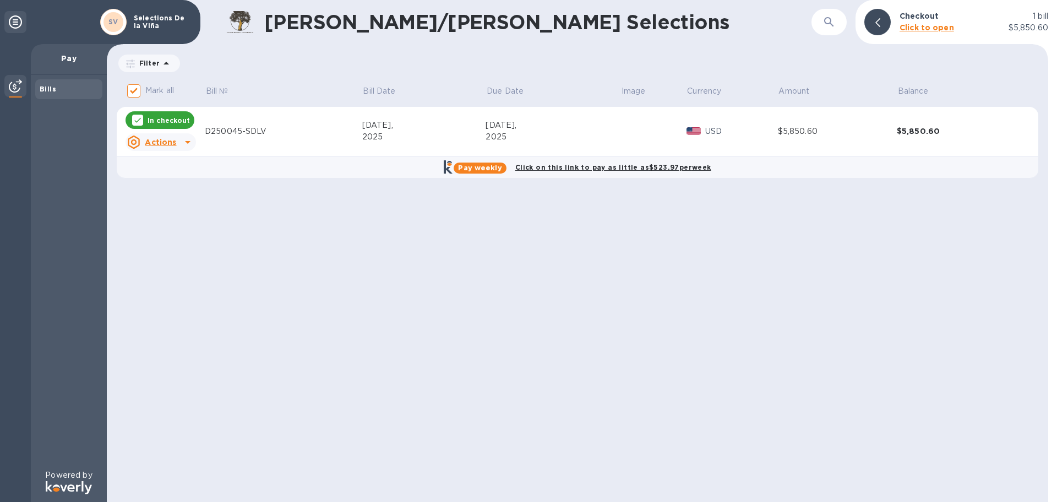
click at [685, 216] on div "Grossberg/Kopman Selections ​ Checkout 1 bill Click to open $5,850.60 Filter Am…" at bounding box center [578, 251] width 942 height 502
drag, startPoint x: 481, startPoint y: 305, endPoint x: 468, endPoint y: 295, distance: 16.2
click at [481, 305] on div "Grossberg/Kopman Selections ​ Checkout 1 bill Click to open $5,850.60 Filter Am…" at bounding box center [578, 251] width 942 height 502
click at [259, 225] on div "Grossberg/Kopman Selections ​ Checkout 1 bill Click to open $5,850.60 Filter Am…" at bounding box center [578, 251] width 942 height 502
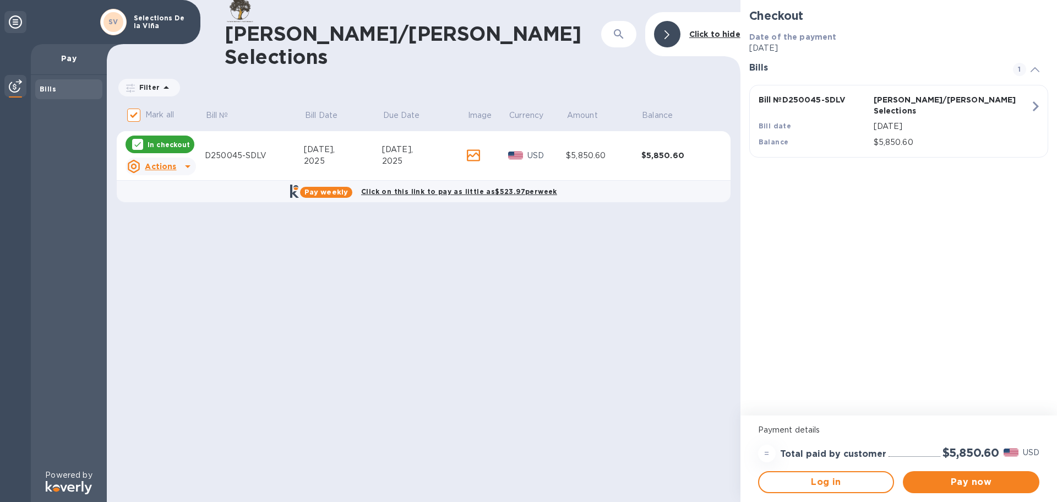
click at [476, 278] on div "[PERSON_NAME]/[PERSON_NAME] Selections ​ Click to hide Filter Amount Mark all B…" at bounding box center [424, 251] width 634 height 502
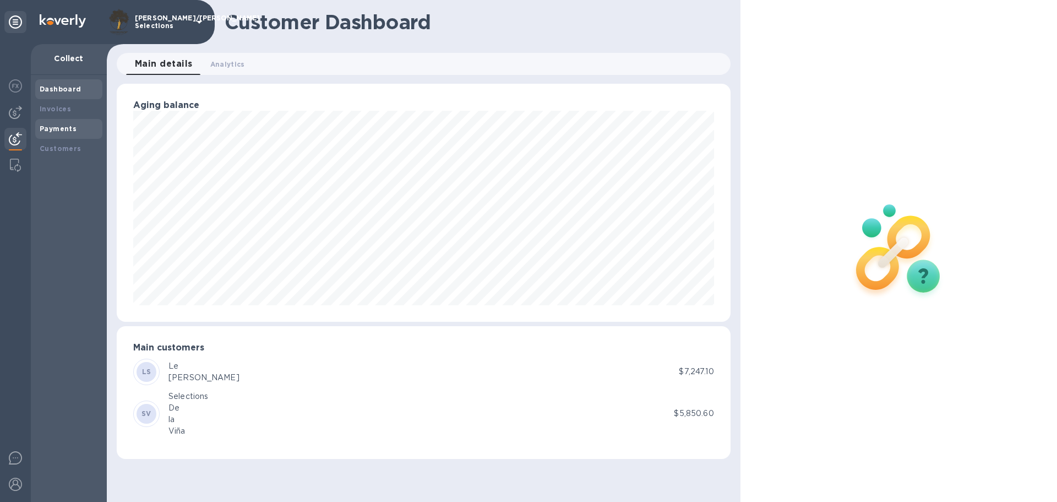
scroll to position [238, 613]
click at [55, 112] on b "Invoices" at bounding box center [55, 109] width 31 height 8
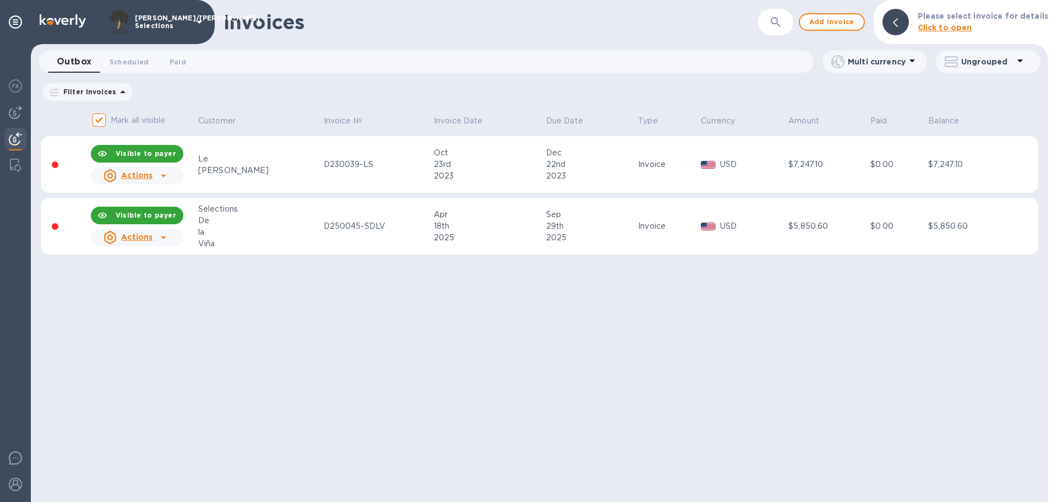
drag, startPoint x: 580, startPoint y: 381, endPoint x: 678, endPoint y: 368, distance: 98.3
click at [581, 381] on div "Invoices ​ Add invoice Please select invoice for details Click to open Outbox 0…" at bounding box center [540, 251] width 1018 height 502
click at [166, 236] on icon at bounding box center [164, 237] width 6 height 3
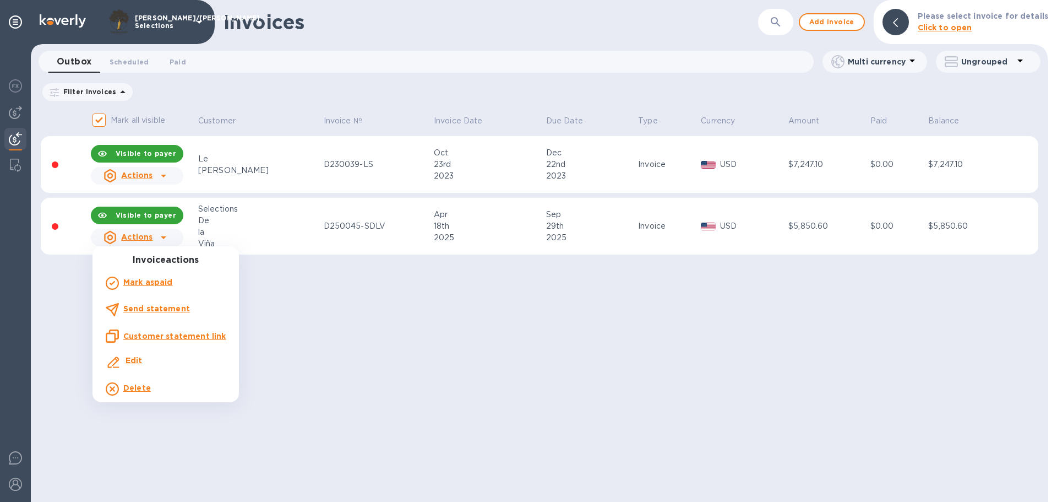
click at [379, 376] on div at bounding box center [528, 251] width 1057 height 502
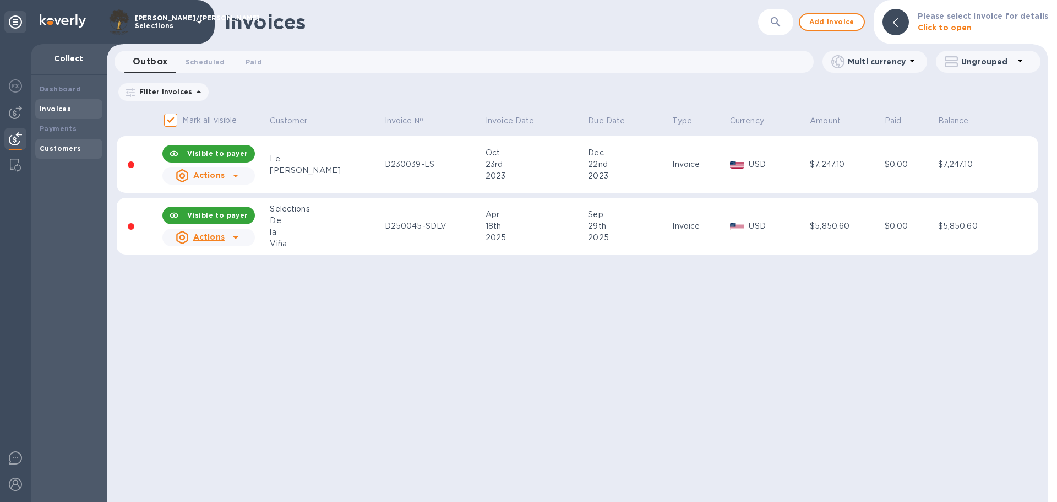
click at [54, 149] on b "Customers" at bounding box center [61, 148] width 42 height 8
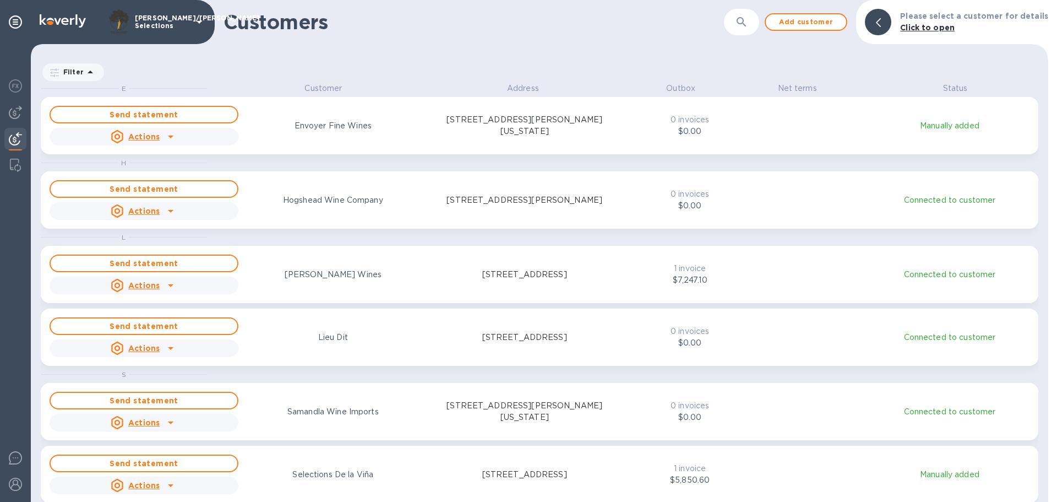
scroll to position [411, 1013]
click at [742, 19] on icon "button" at bounding box center [741, 21] width 13 height 13
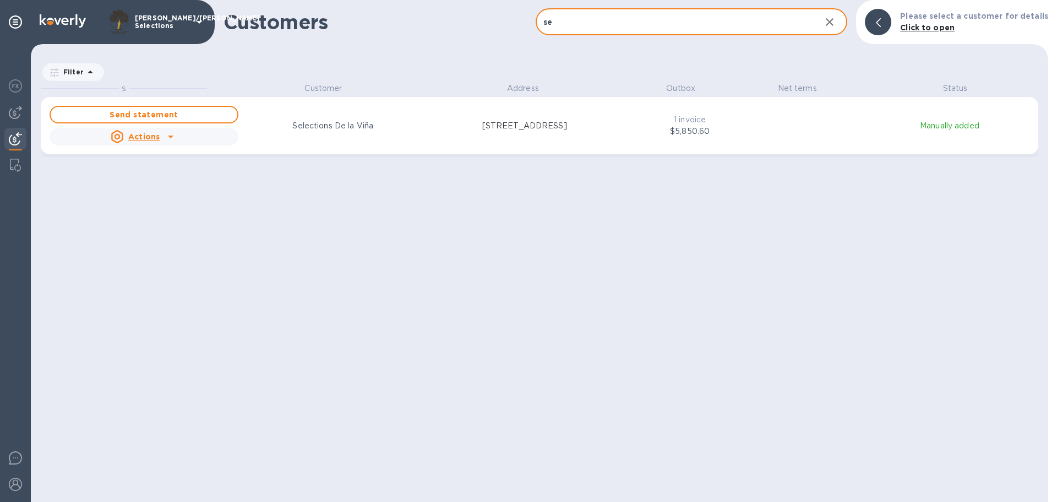
type input "se"
click at [381, 131] on div "Selections De la Viña" at bounding box center [332, 126] width 193 height 16
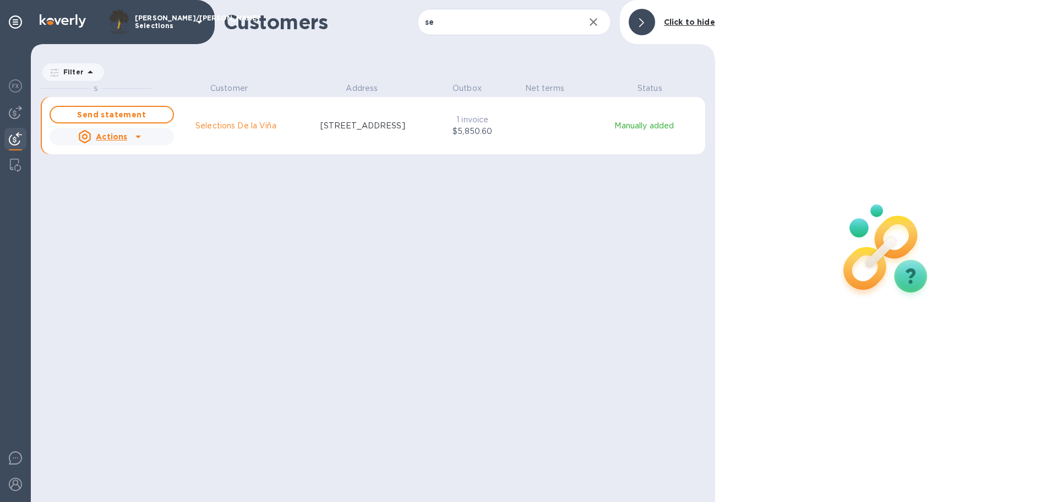
scroll to position [9, 5]
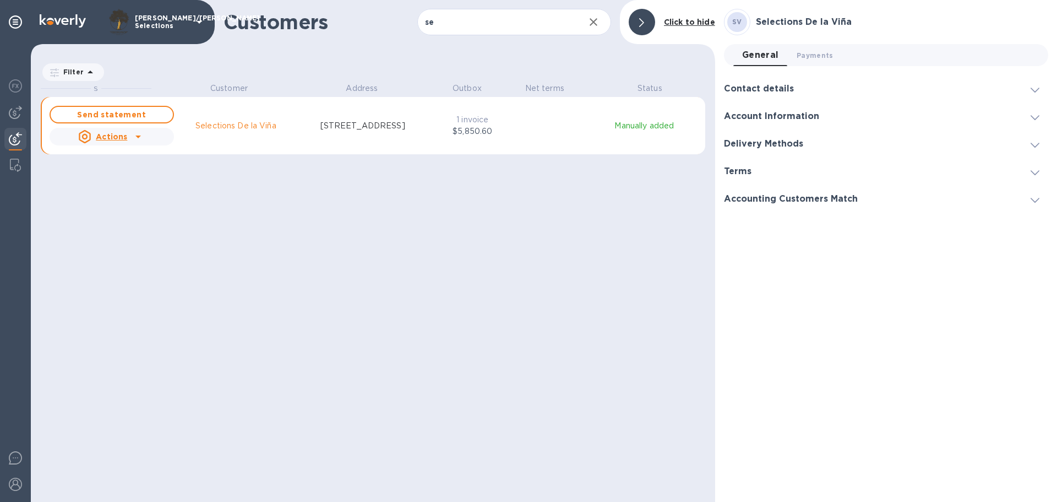
click at [1033, 88] on icon at bounding box center [1035, 90] width 9 height 5
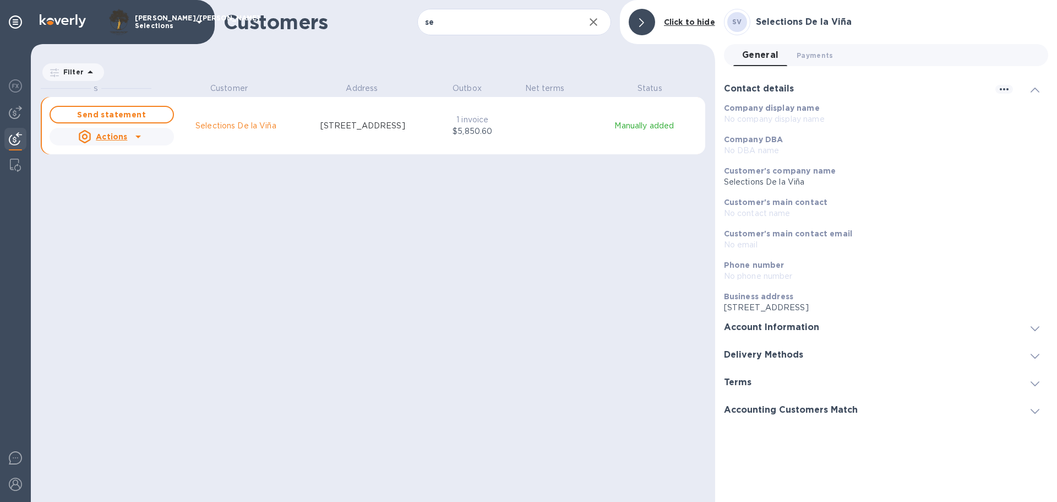
click at [1034, 327] on icon at bounding box center [1035, 328] width 9 height 5
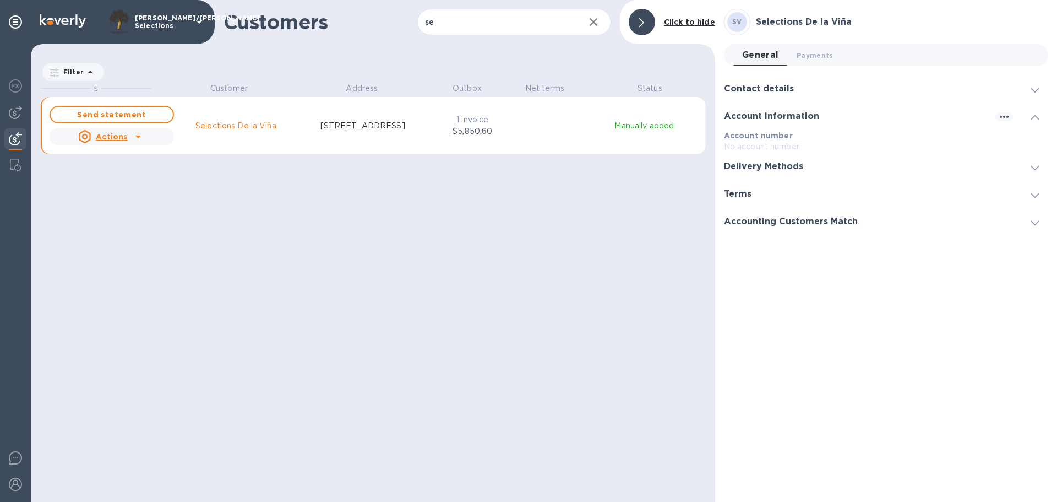
click at [1039, 167] on icon at bounding box center [1035, 167] width 9 height 5
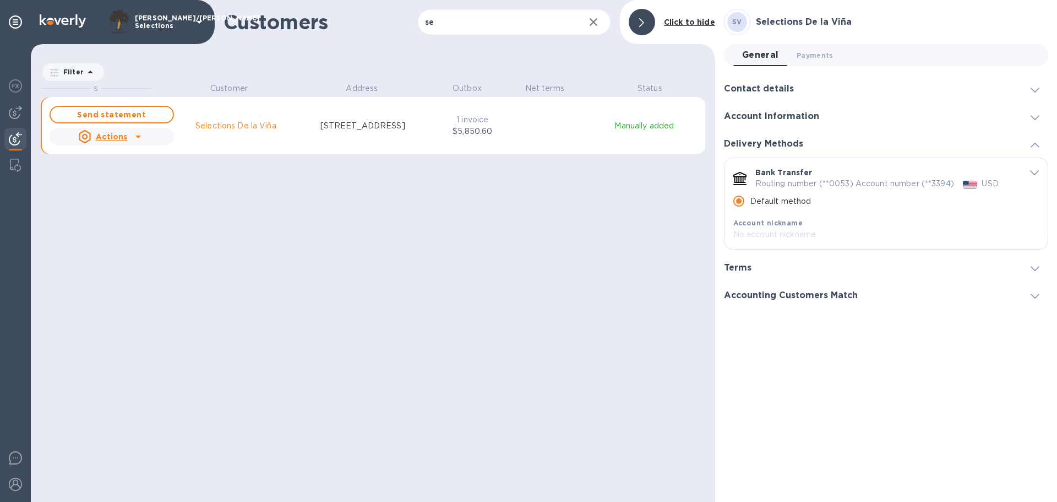
click at [1037, 270] on icon at bounding box center [1035, 268] width 9 height 5
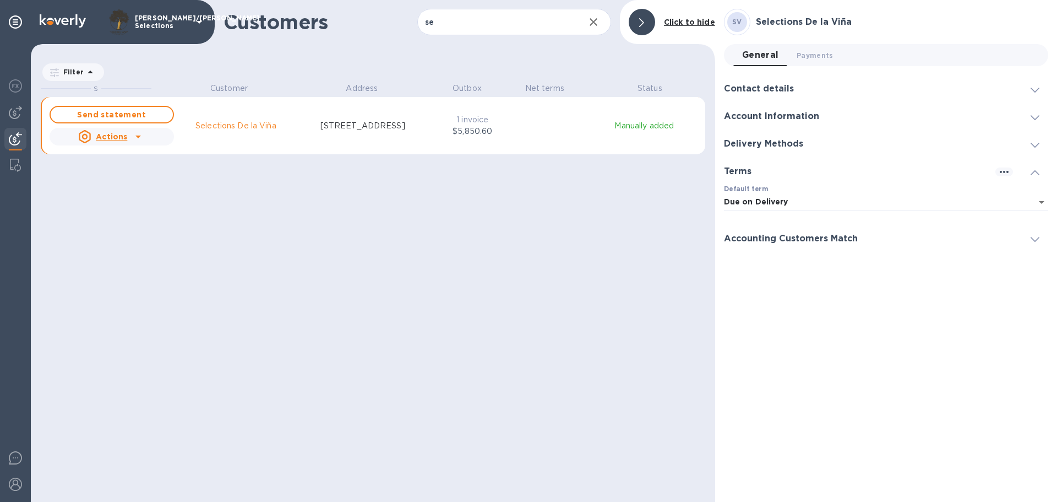
click at [1040, 237] on div at bounding box center [1035, 238] width 26 height 11
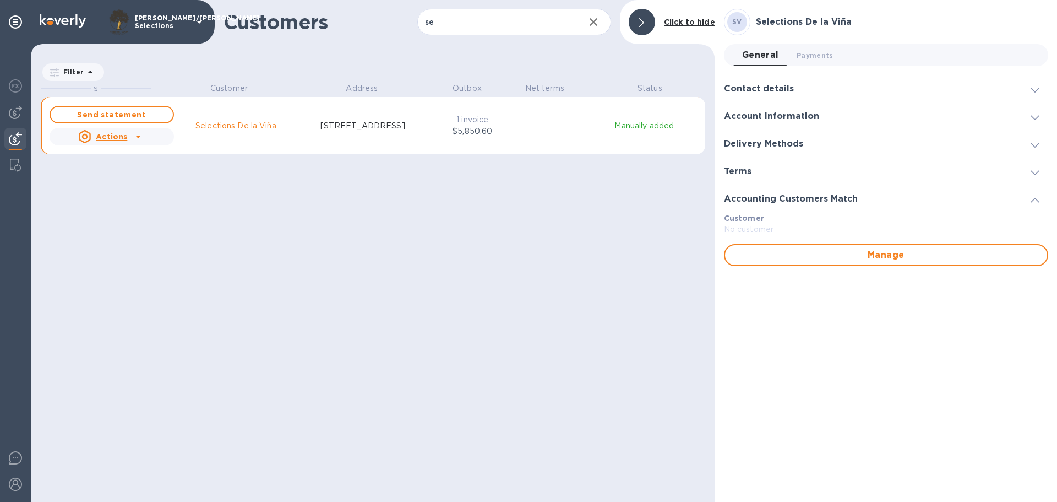
click at [1035, 86] on span at bounding box center [1035, 89] width 9 height 10
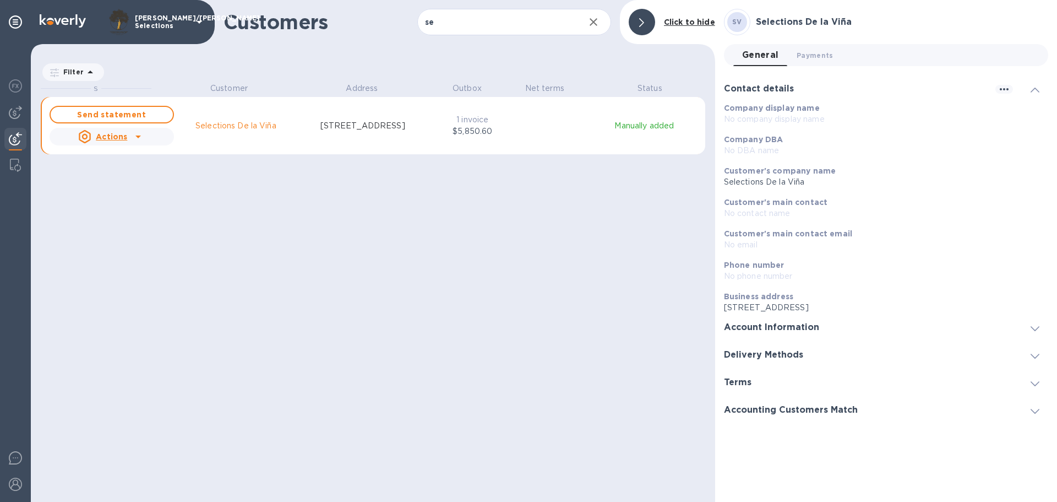
click at [770, 214] on p "No contact name" at bounding box center [882, 214] width 316 height 12
click at [1003, 86] on icon "button" at bounding box center [1004, 89] width 13 height 13
click at [819, 56] on div at bounding box center [528, 251] width 1057 height 502
click at [818, 56] on span "Payments 0" at bounding box center [815, 56] width 37 height 12
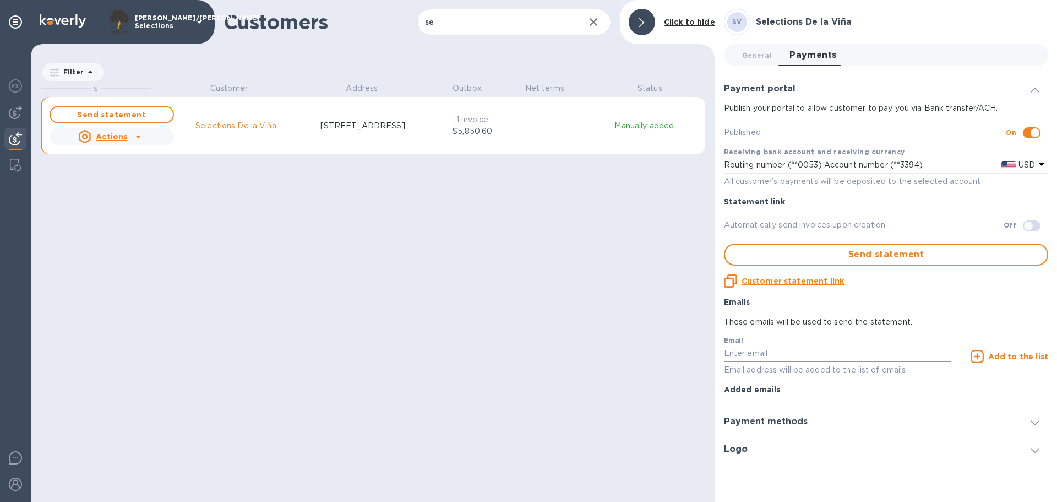
click at [758, 356] on input "text" at bounding box center [837, 353] width 227 height 17
click at [745, 357] on input "text" at bounding box center [837, 353] width 227 height 17
paste input "alvaro@selectionsdelavina.com"
click at [981, 356] on icon at bounding box center [977, 356] width 13 height 13
click at [863, 351] on input "alvaro@selectionsdelavina.com" at bounding box center [837, 353] width 227 height 17
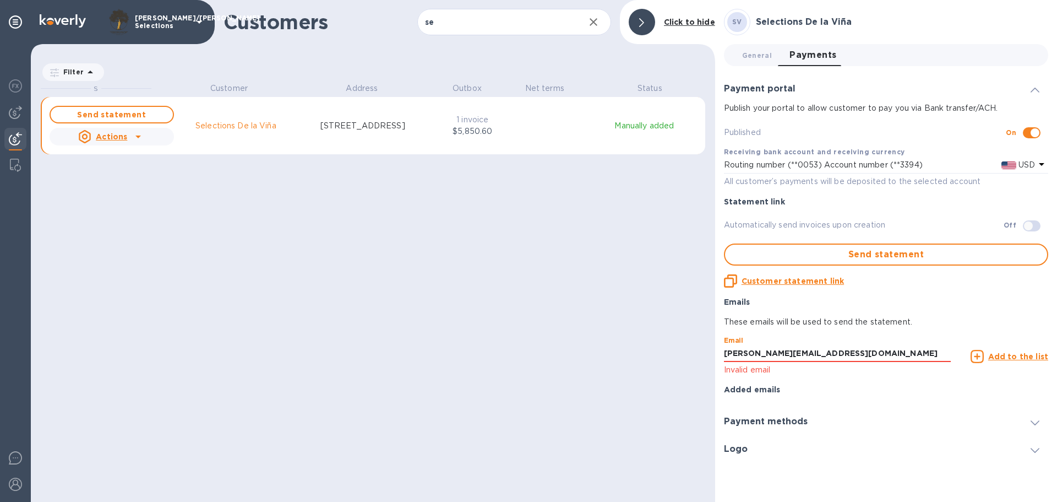
type input "alvaro@selectionsdelavina.com"
click at [980, 352] on icon at bounding box center [977, 356] width 13 height 13
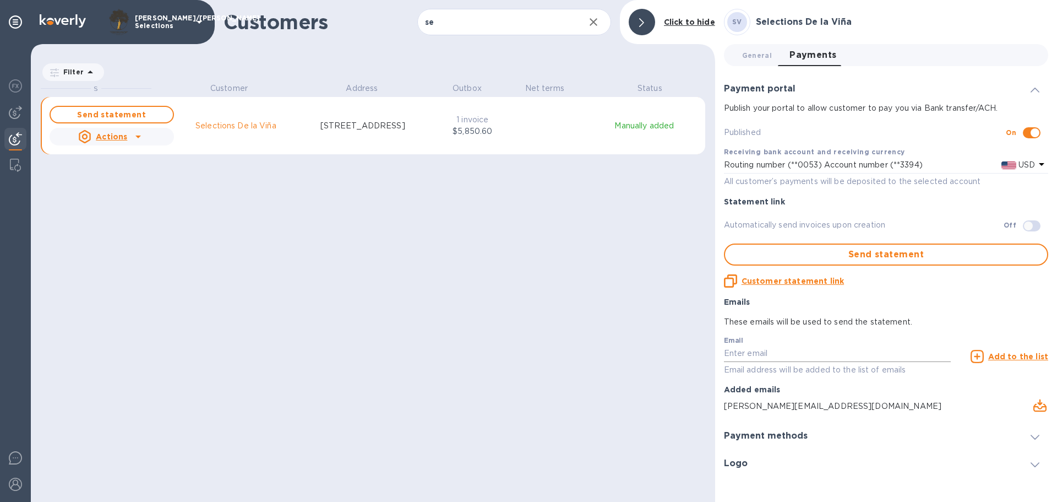
click at [813, 357] on input "text" at bounding box center [837, 353] width 227 height 17
click at [761, 354] on input "text" at bounding box center [837, 353] width 227 height 17
paste input "ana@selectionsdelavina.com"
type input "ana@selectionsdelavina.com"
click at [981, 357] on icon at bounding box center [977, 356] width 13 height 13
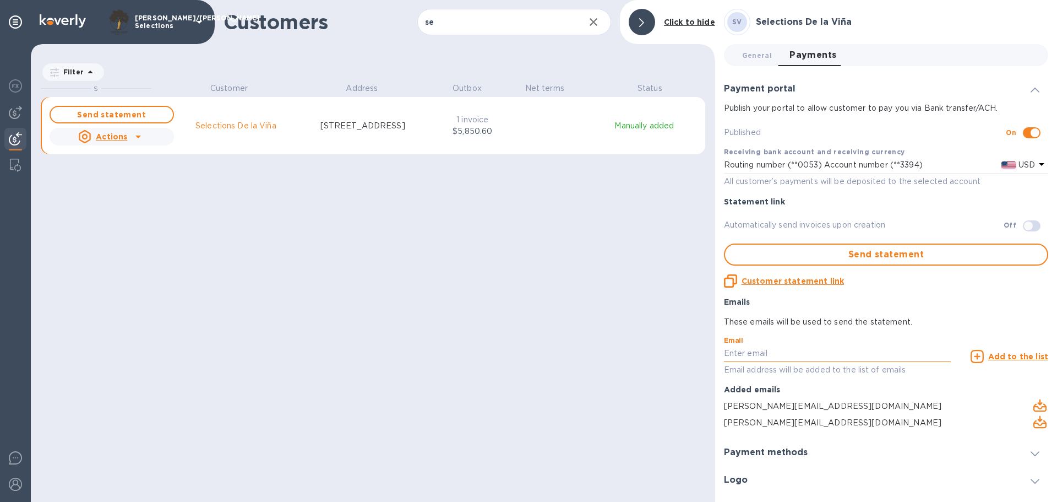
click at [776, 354] on input "text" at bounding box center [837, 353] width 227 height 17
click at [137, 135] on icon "grid" at bounding box center [138, 136] width 13 height 13
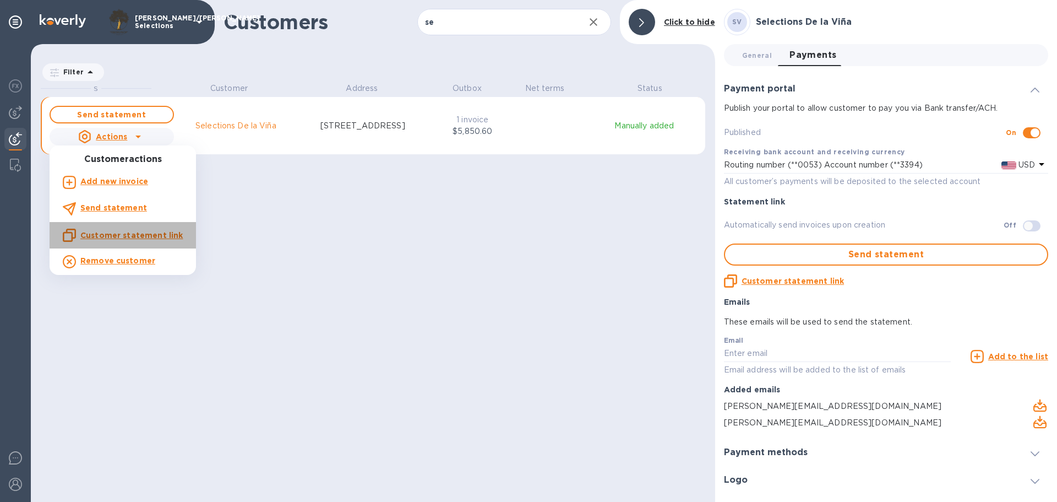
click at [136, 233] on u "Customer statement link" at bounding box center [131, 235] width 102 height 9
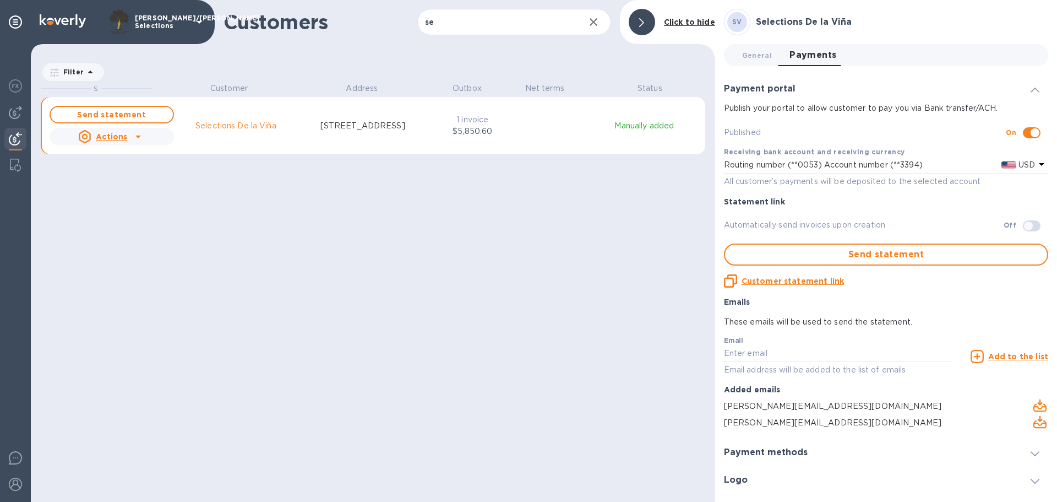
click at [1033, 451] on icon at bounding box center [1035, 453] width 9 height 5
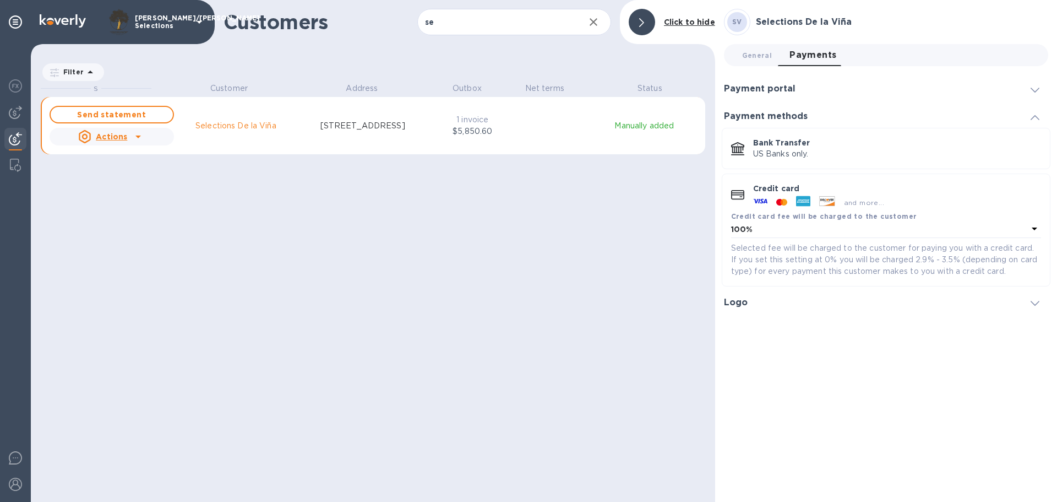
click at [1037, 225] on icon at bounding box center [1034, 228] width 13 height 13
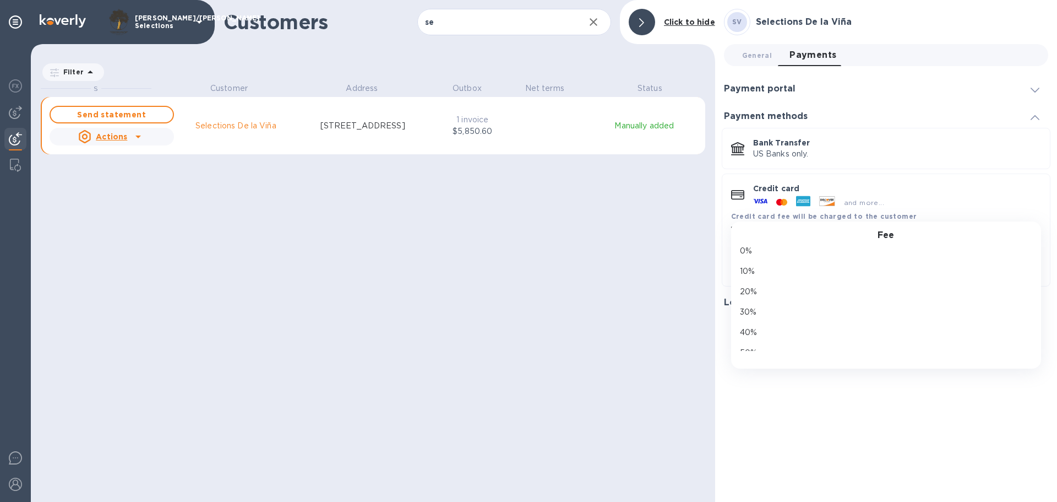
scroll to position [0, 0]
click at [567, 274] on div "S Customer Address Outbox Net terms Status Send statement Actions Selections De…" at bounding box center [378, 291] width 675 height 416
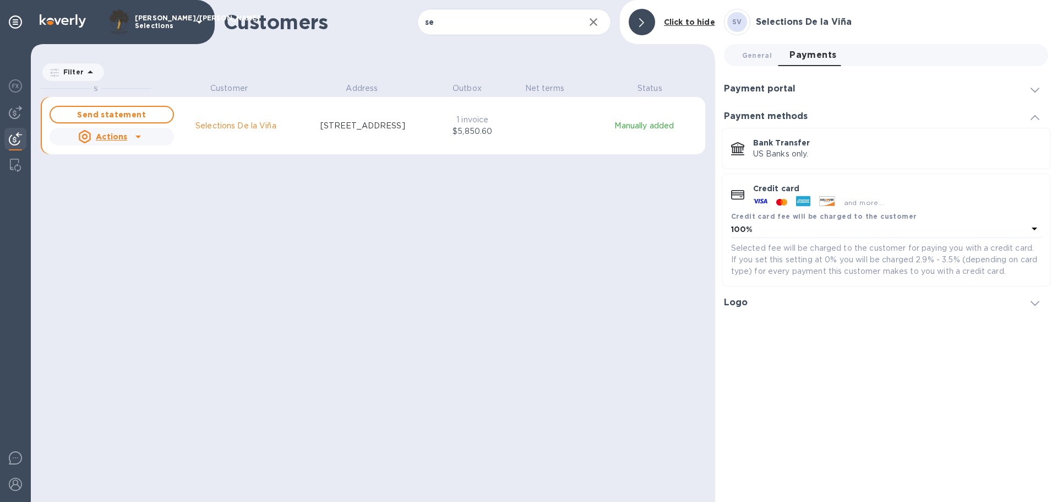
click at [813, 148] on p "Bank Transfer" at bounding box center [897, 142] width 288 height 11
click at [138, 138] on icon "grid" at bounding box center [138, 136] width 13 height 13
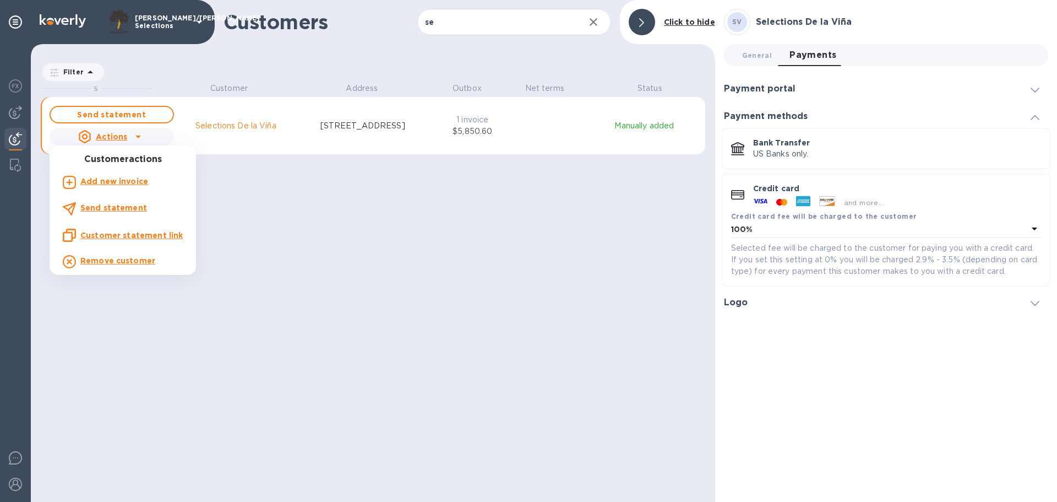
click at [110, 235] on u "Customer statement link" at bounding box center [131, 235] width 102 height 9
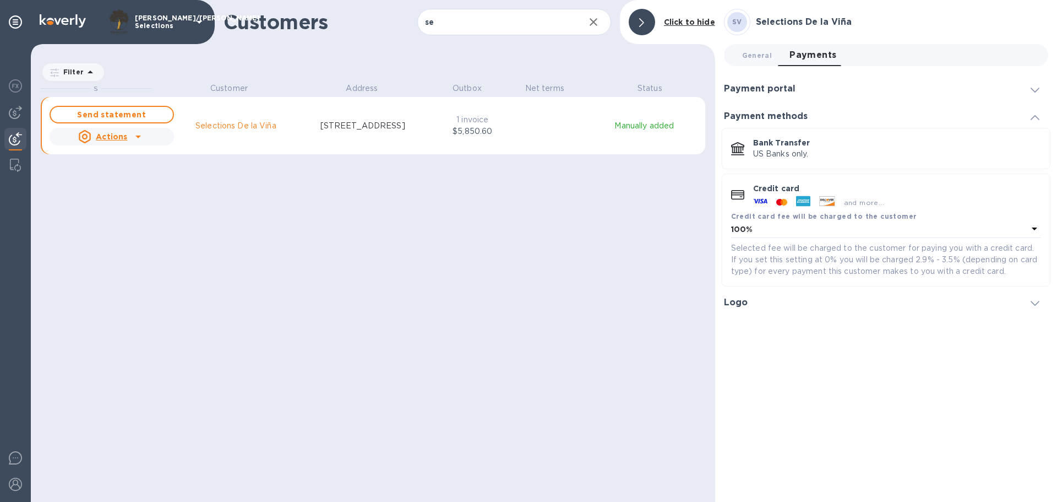
click at [207, 224] on div "S Customer Address Outbox Net terms Status Send statement Actions Selections De…" at bounding box center [378, 291] width 675 height 416
click at [638, 21] on div at bounding box center [642, 22] width 26 height 26
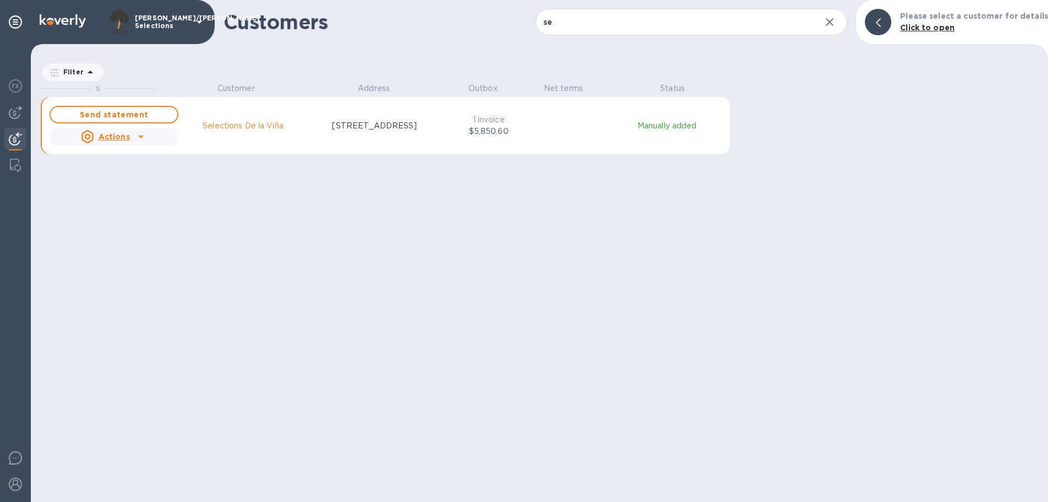
scroll to position [9, 5]
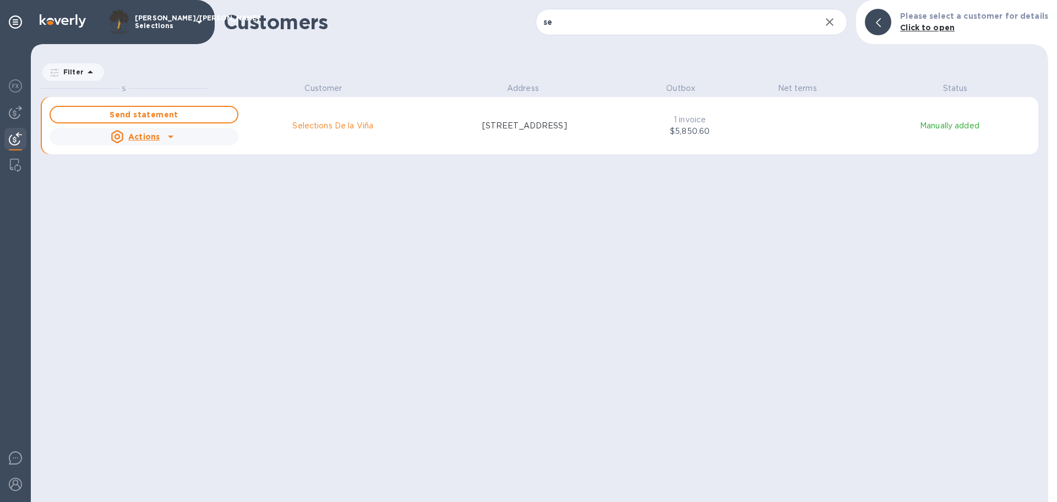
click at [586, 301] on div "S Customer Address Outbox Net terms Status Send statement Actions Selections De…" at bounding box center [545, 291] width 1008 height 416
click at [243, 318] on div "S Customer Address Outbox Net terms Status Send statement Actions Selections De…" at bounding box center [545, 291] width 1008 height 416
drag, startPoint x: 544, startPoint y: 299, endPoint x: 553, endPoint y: 279, distance: 22.4
click at [544, 299] on div "S Customer Address Outbox Net terms Status Send statement Actions Selections De…" at bounding box center [545, 291] width 1008 height 416
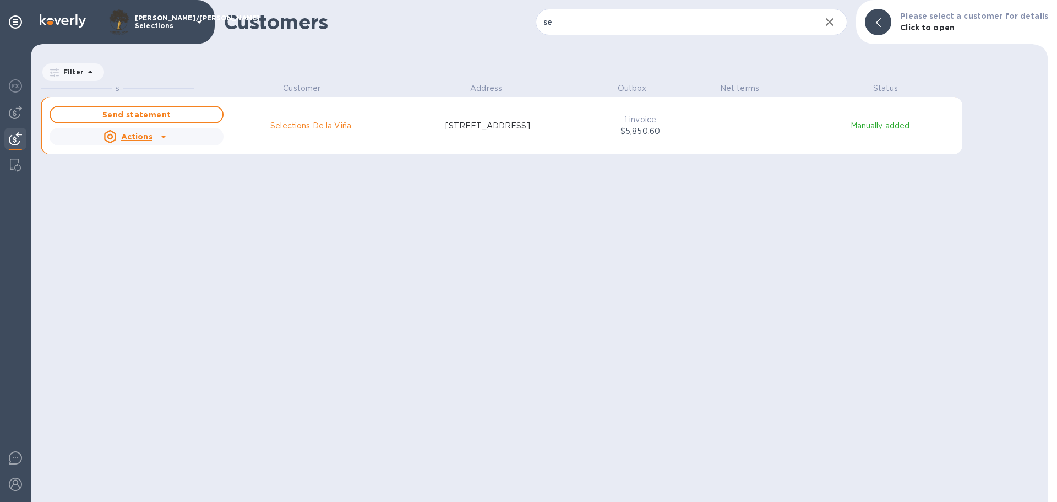
scroll to position [411, 1013]
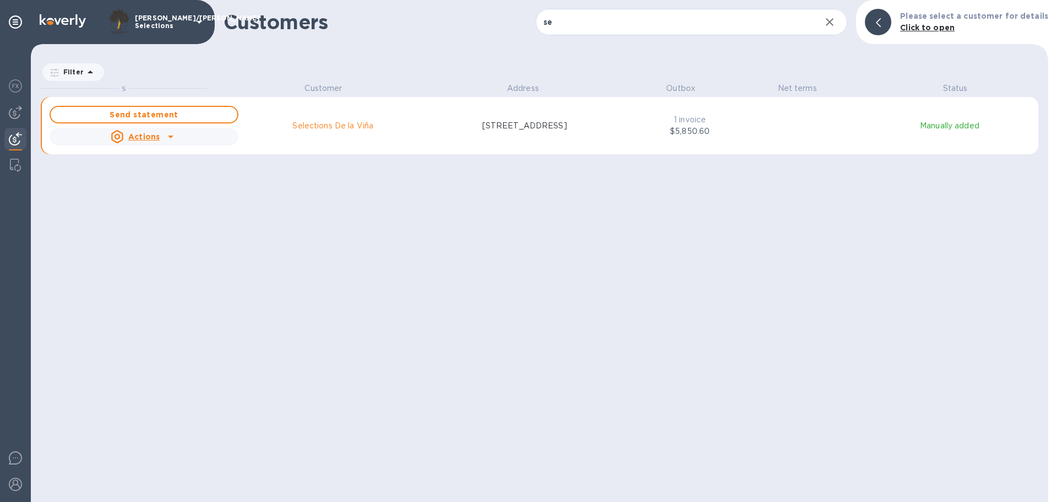
click at [399, 275] on div "S Customer Address Outbox Net terms Status Send statement Actions Selections De…" at bounding box center [545, 291] width 1008 height 416
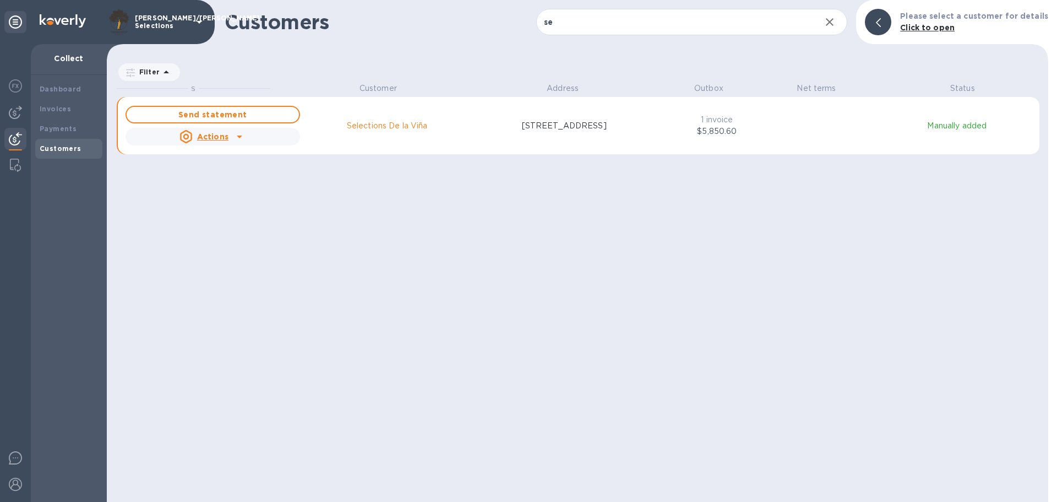
scroll to position [411, 937]
click at [59, 108] on b "Invoices" at bounding box center [55, 109] width 31 height 8
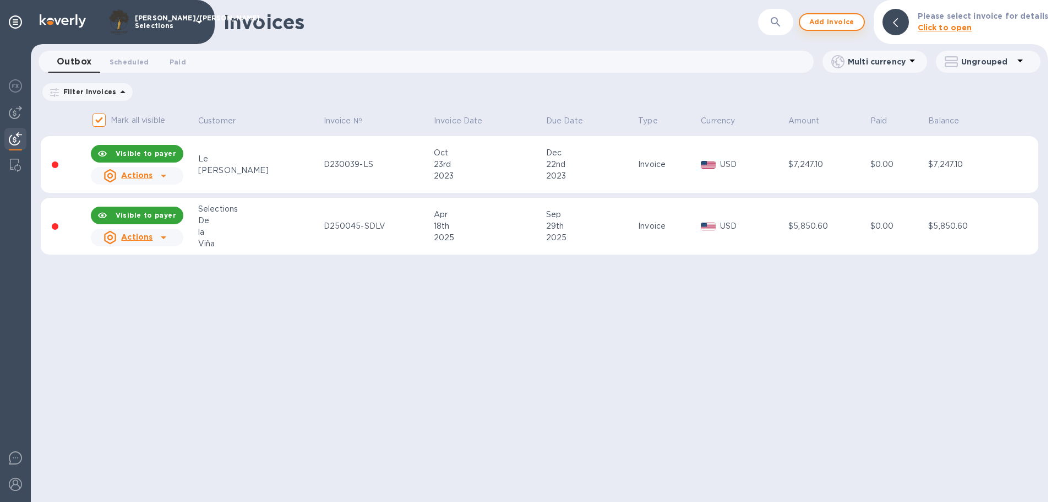
click at [833, 20] on span "Add invoice" at bounding box center [832, 21] width 46 height 13
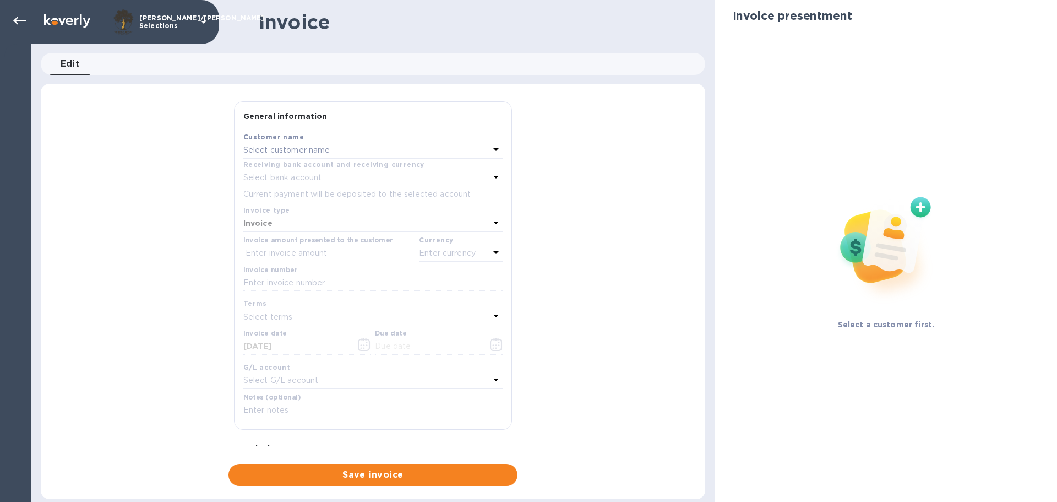
click at [329, 142] on div "Customer name" at bounding box center [372, 137] width 259 height 12
click at [326, 148] on p "Select customer name" at bounding box center [286, 150] width 87 height 12
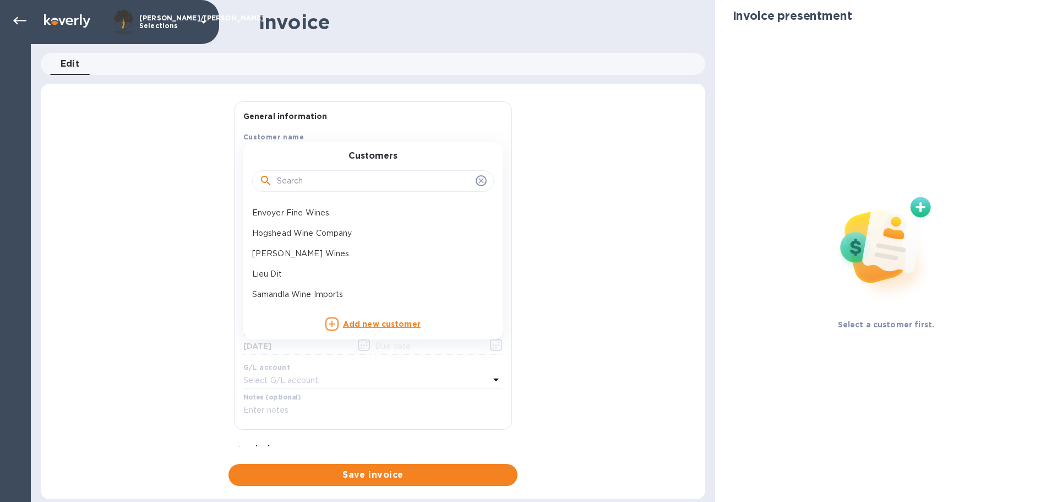
drag, startPoint x: 357, startPoint y: 196, endPoint x: 366, endPoint y: 188, distance: 11.7
click at [357, 197] on div at bounding box center [373, 179] width 242 height 37
click at [369, 187] on input "text" at bounding box center [374, 181] width 194 height 17
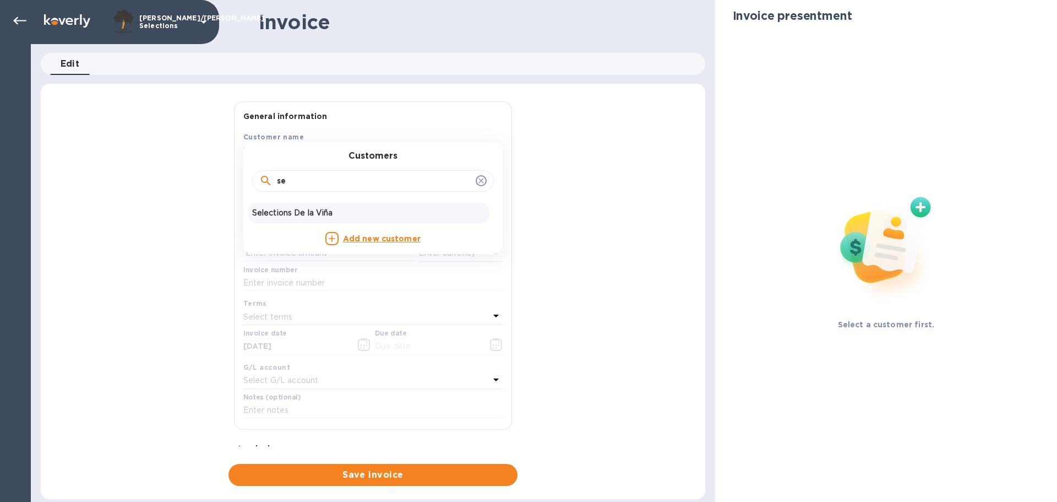
type input "se"
click at [335, 213] on p "Selections De la Viña" at bounding box center [368, 213] width 233 height 12
type input "09/30/2025"
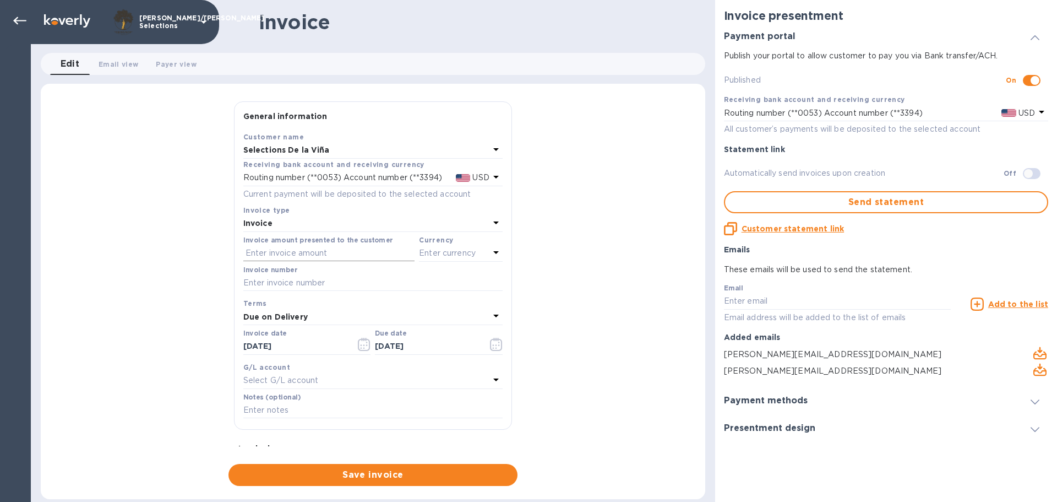
click at [341, 256] on input "text" at bounding box center [328, 253] width 171 height 17
type input "115.11"
click at [316, 284] on input "text" at bounding box center [372, 283] width 259 height 17
click at [376, 275] on input "D250045-SDLV" at bounding box center [372, 283] width 259 height 17
type input "D250058-SDLV"
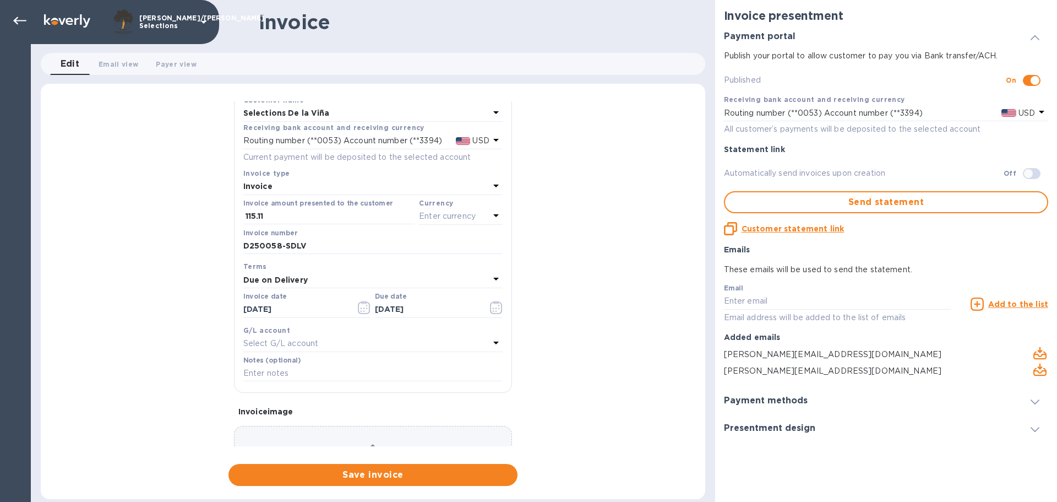
scroll to position [55, 0]
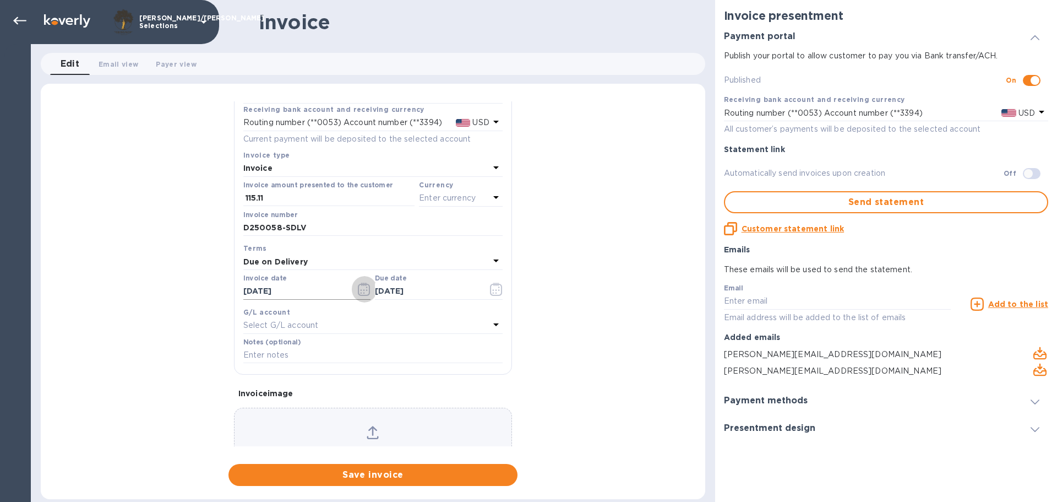
click at [362, 288] on icon "button" at bounding box center [364, 289] width 13 height 13
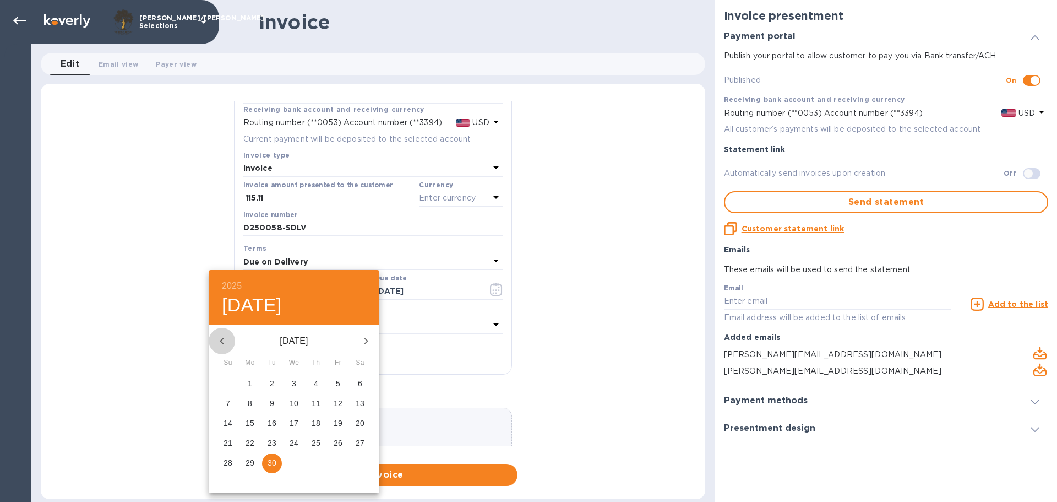
click at [225, 340] on icon "button" at bounding box center [221, 340] width 13 height 13
click at [224, 340] on icon "button" at bounding box center [221, 340] width 13 height 13
click at [268, 383] on span "3" at bounding box center [272, 383] width 20 height 11
type input "06/03/2025"
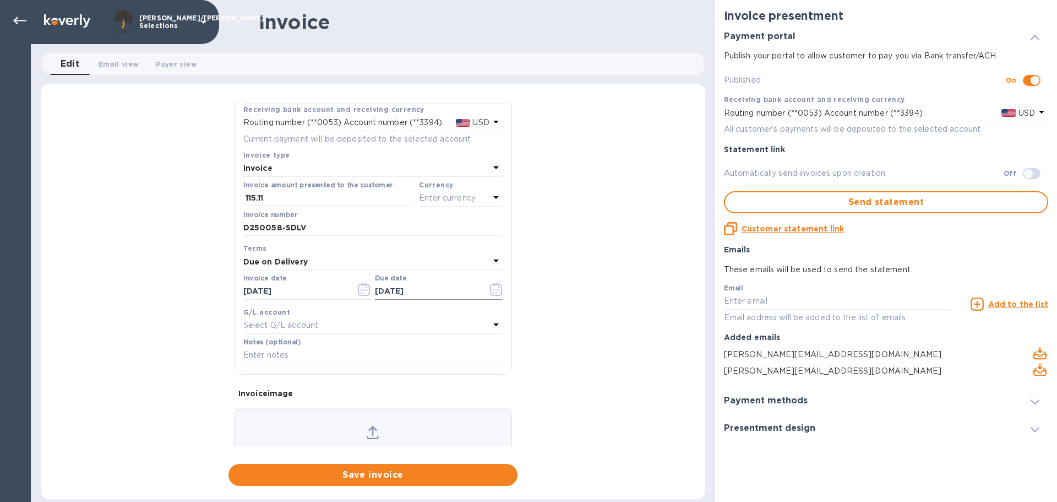
click at [492, 290] on icon "button" at bounding box center [493, 290] width 2 height 2
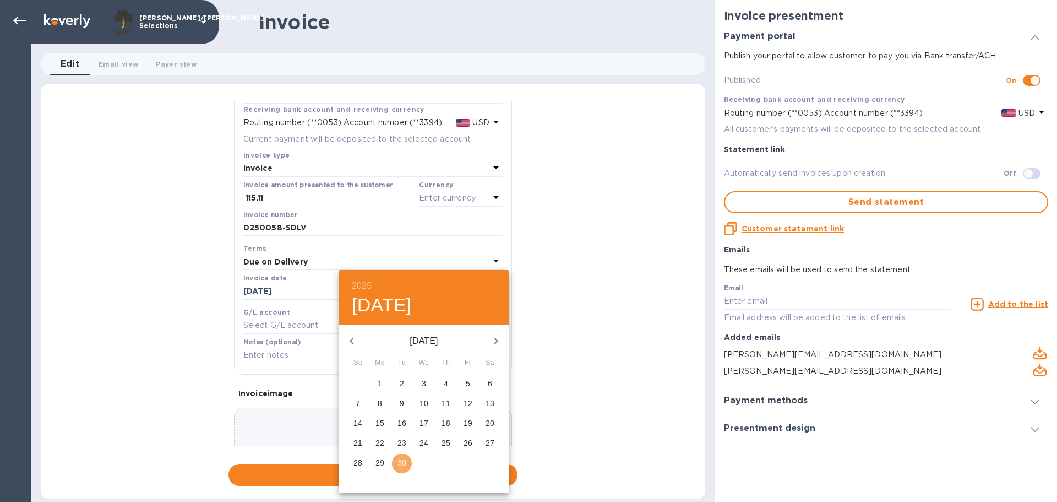
click at [401, 460] on p "30" at bounding box center [402, 462] width 9 height 11
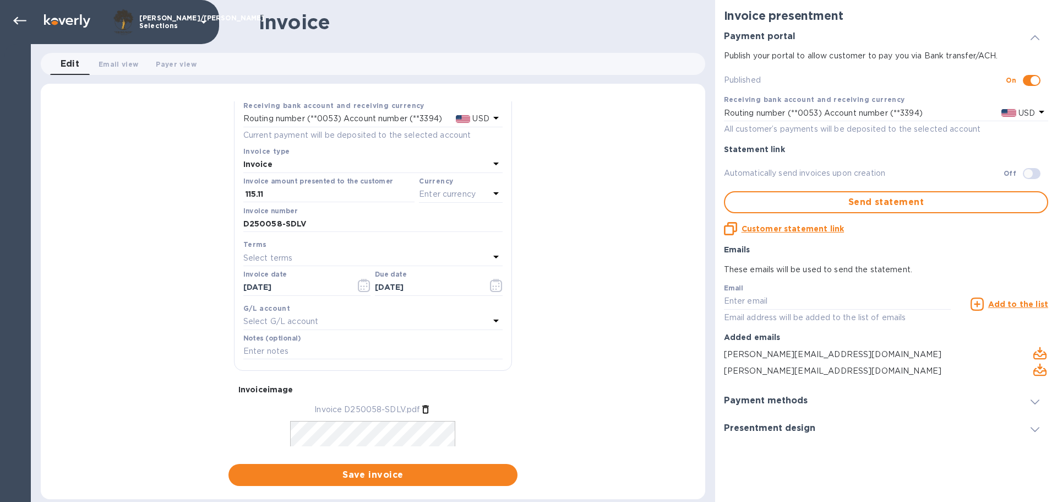
scroll to position [0, 0]
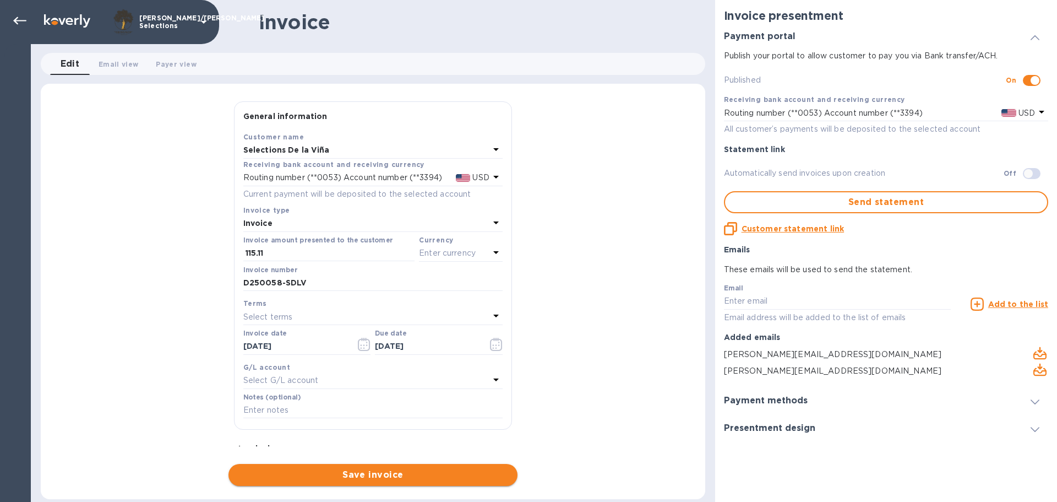
click at [354, 473] on span "Save invoice" at bounding box center [372, 474] width 271 height 13
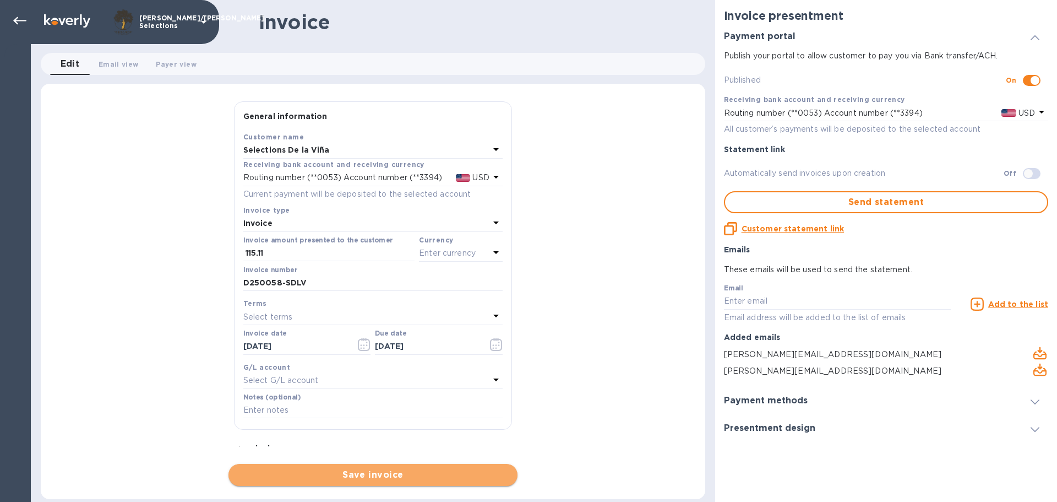
click at [394, 476] on span "Save invoice" at bounding box center [372, 474] width 271 height 13
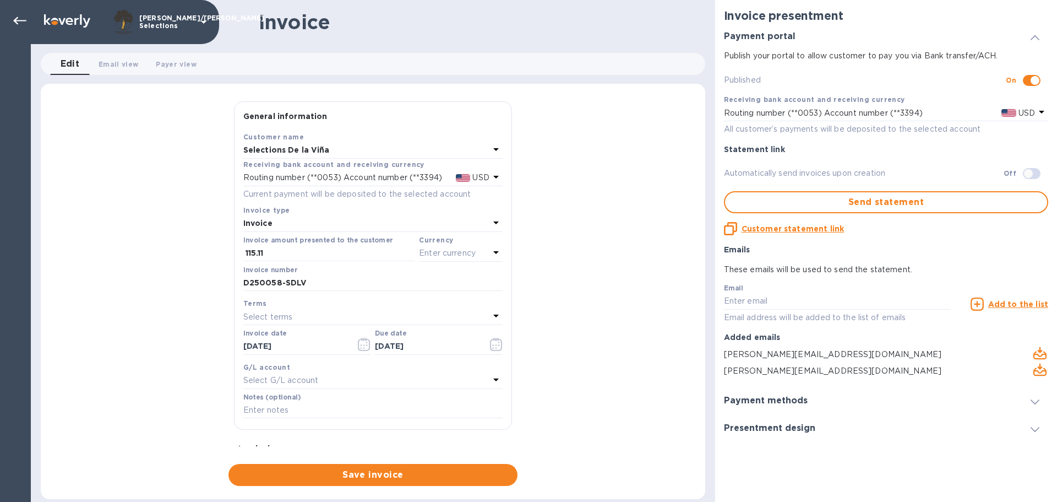
click at [491, 251] on icon at bounding box center [496, 252] width 13 height 13
click at [326, 278] on div "USD" at bounding box center [353, 281] width 89 height 16
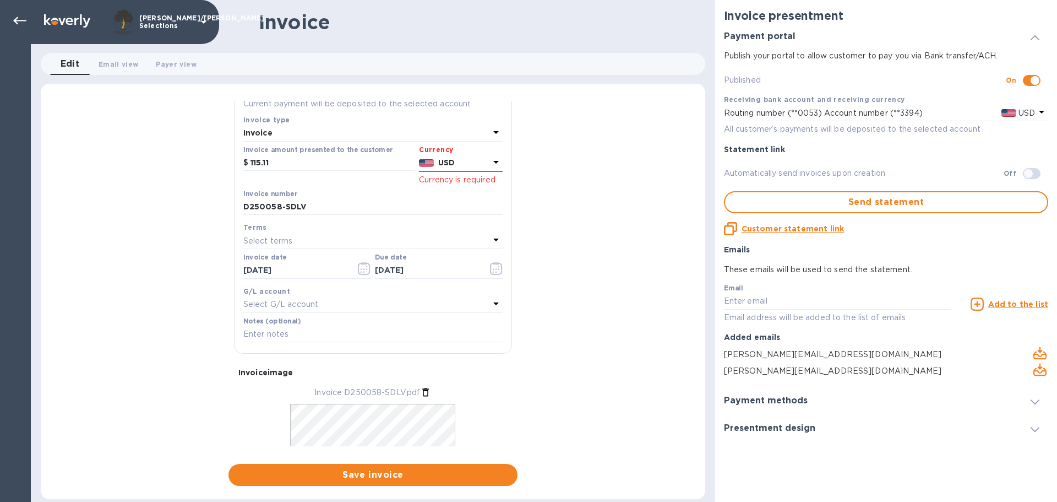
scroll to position [110, 0]
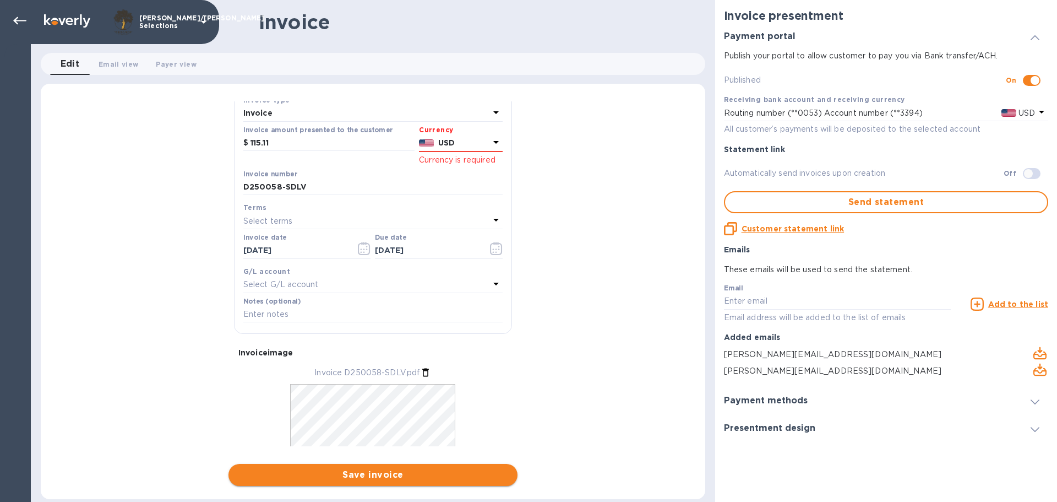
click at [340, 473] on span "Save invoice" at bounding box center [372, 474] width 271 height 13
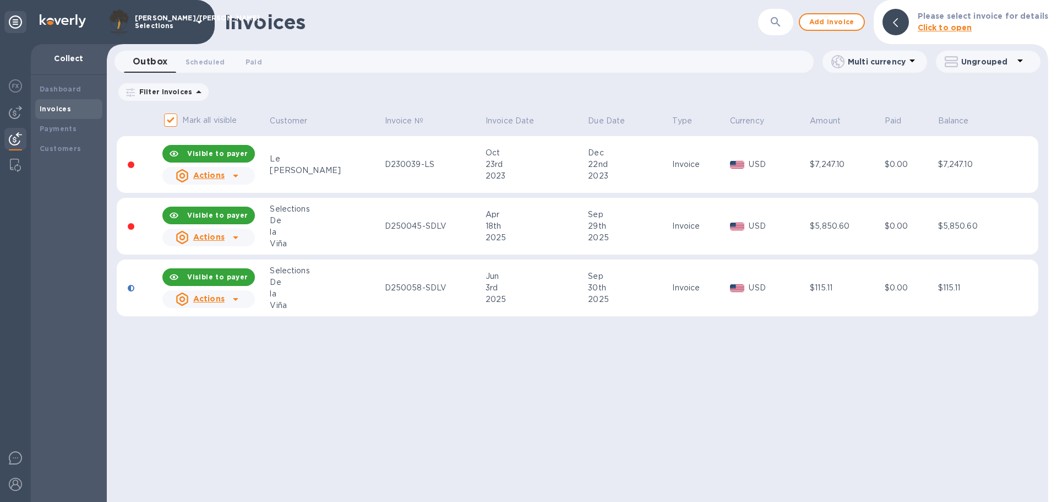
click at [133, 286] on div at bounding box center [131, 288] width 7 height 7
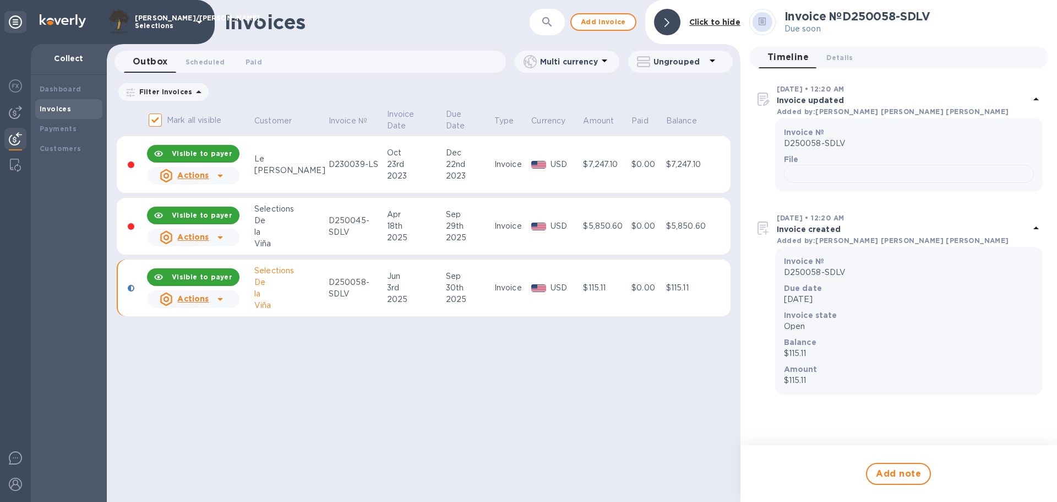
click at [285, 296] on div "la" at bounding box center [289, 294] width 71 height 12
click at [501, 435] on div "Invoices ​ Add invoice Click to hide Outbox 0 Scheduled 0 Paid 0 Multi currency…" at bounding box center [424, 251] width 634 height 502
drag, startPoint x: 668, startPoint y: 19, endPoint x: 663, endPoint y: 21, distance: 5.7
click at [668, 19] on icon at bounding box center [667, 22] width 5 height 9
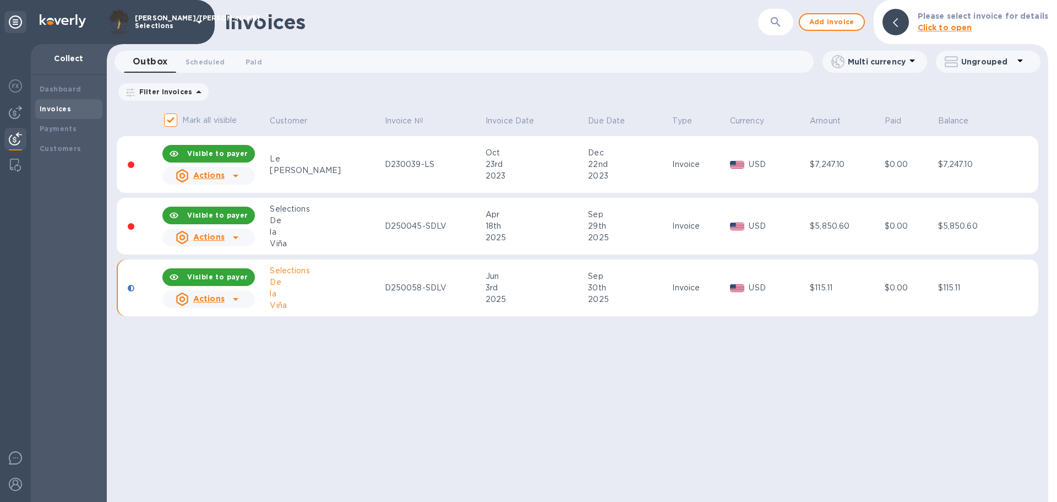
click at [213, 298] on u "Actions" at bounding box center [208, 298] width 31 height 9
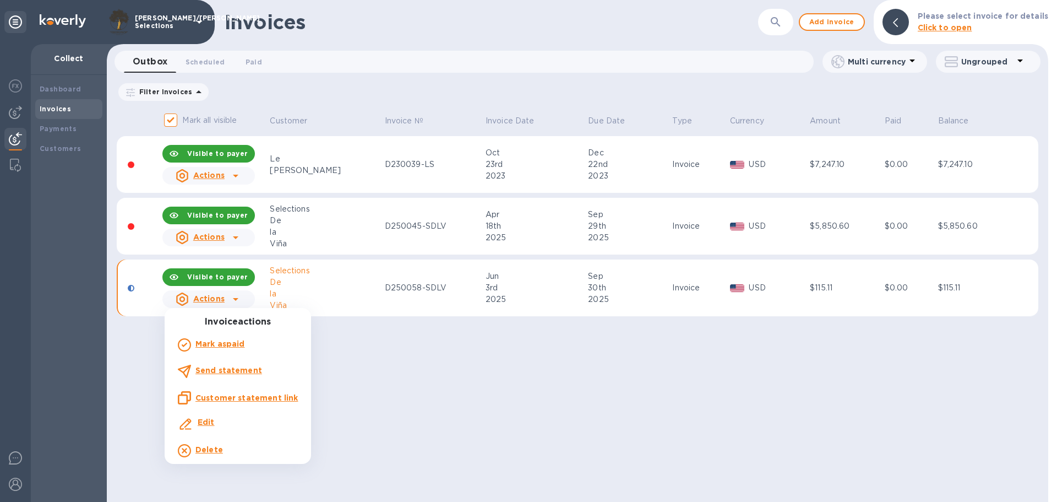
click at [207, 422] on b "Edit" at bounding box center [206, 421] width 17 height 9
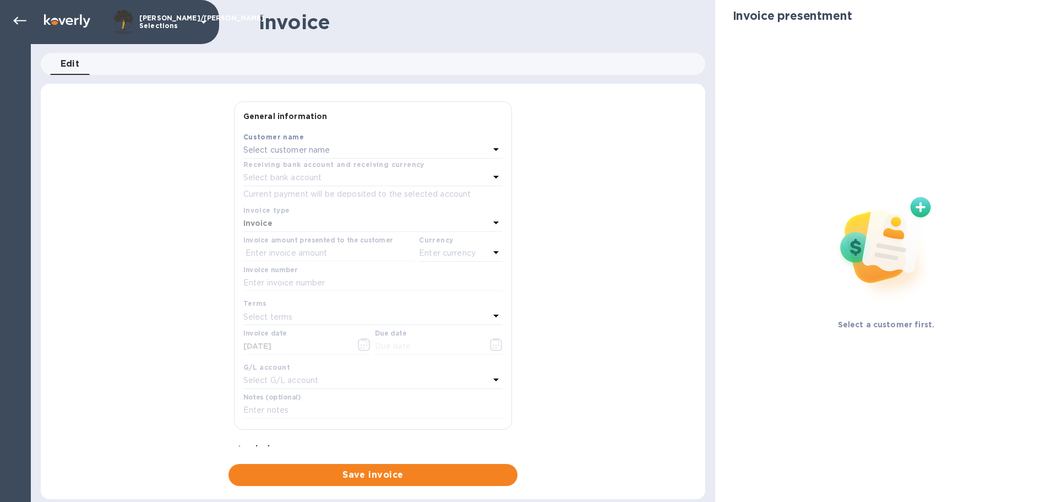
type input "06/03/2025"
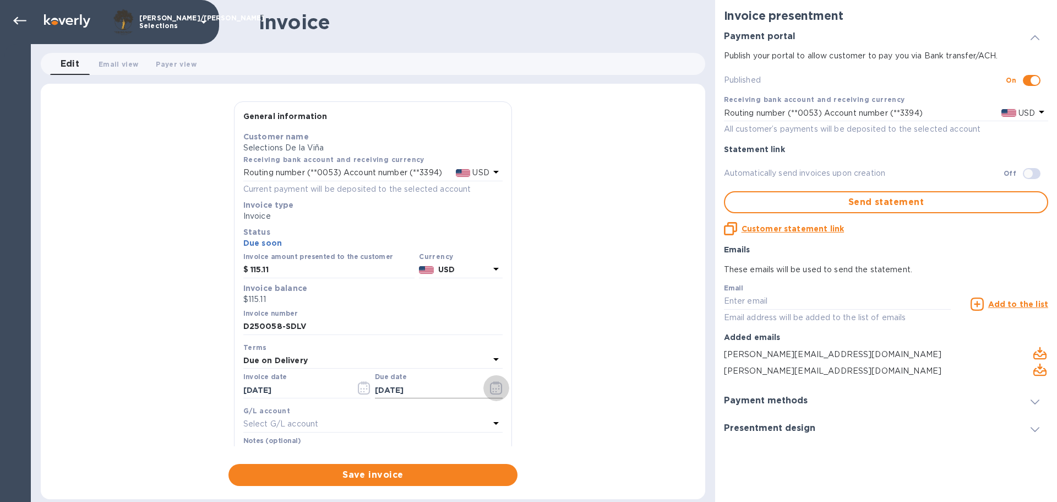
click at [490, 387] on icon "button" at bounding box center [496, 387] width 13 height 13
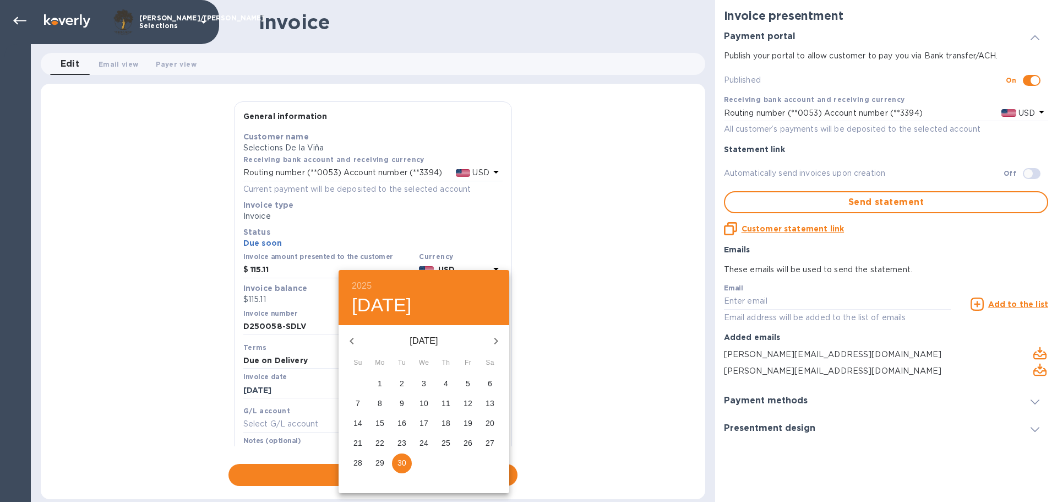
click at [378, 457] on p "29" at bounding box center [380, 462] width 9 height 11
type input "09/29/2025"
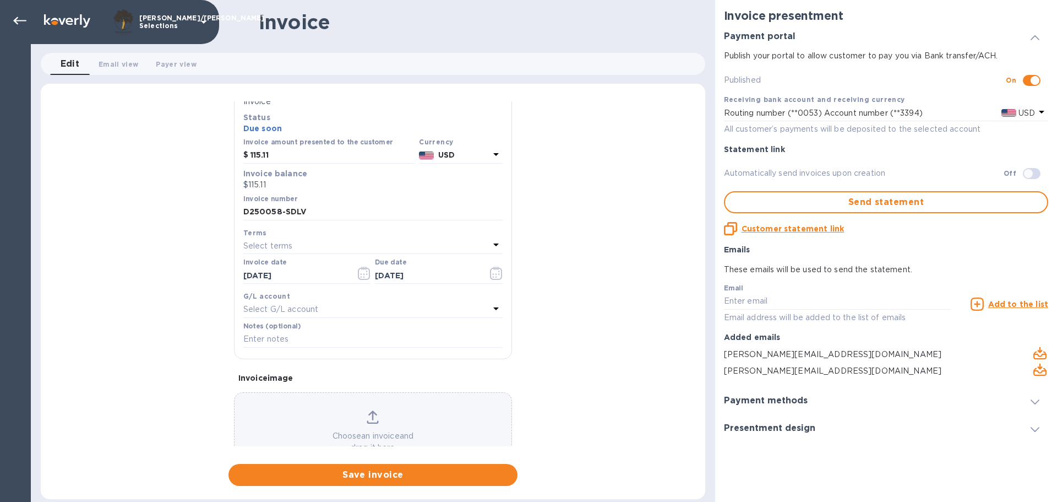
scroll to position [55, 0]
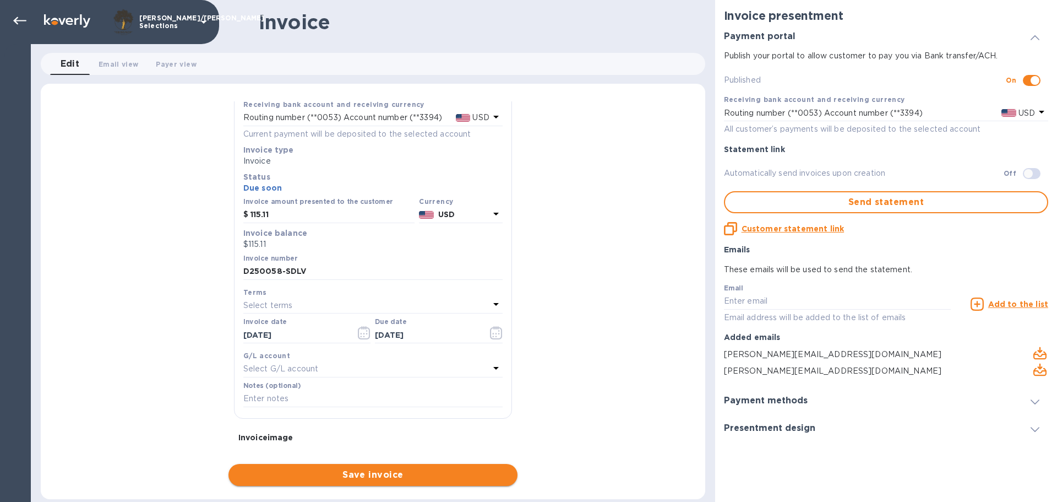
drag, startPoint x: 398, startPoint y: 475, endPoint x: 405, endPoint y: 475, distance: 7.7
click at [398, 475] on span "Save invoice" at bounding box center [372, 474] width 271 height 13
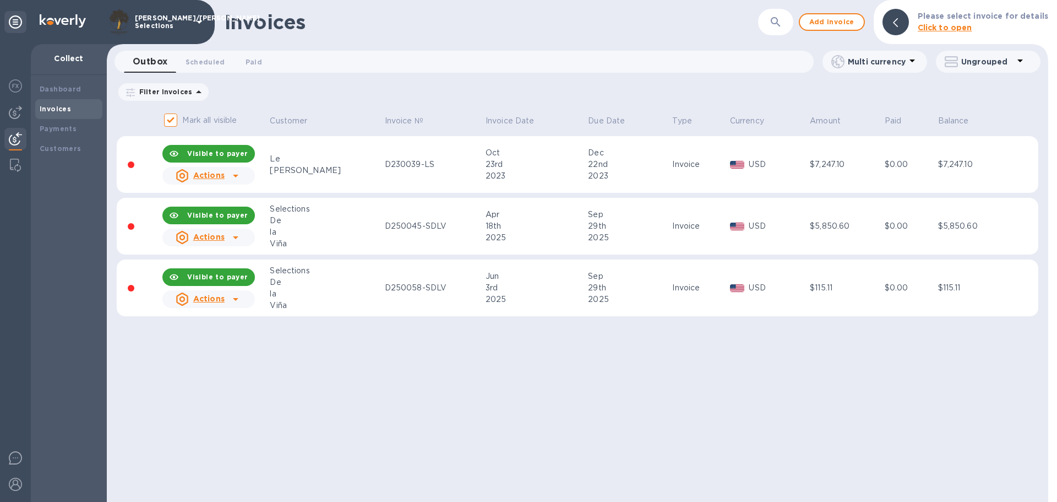
click at [674, 414] on div "Invoices ​ Add invoice Please select invoice for details Click to open Outbox 0…" at bounding box center [578, 251] width 942 height 502
click at [830, 22] on span "Add invoice" at bounding box center [832, 21] width 46 height 13
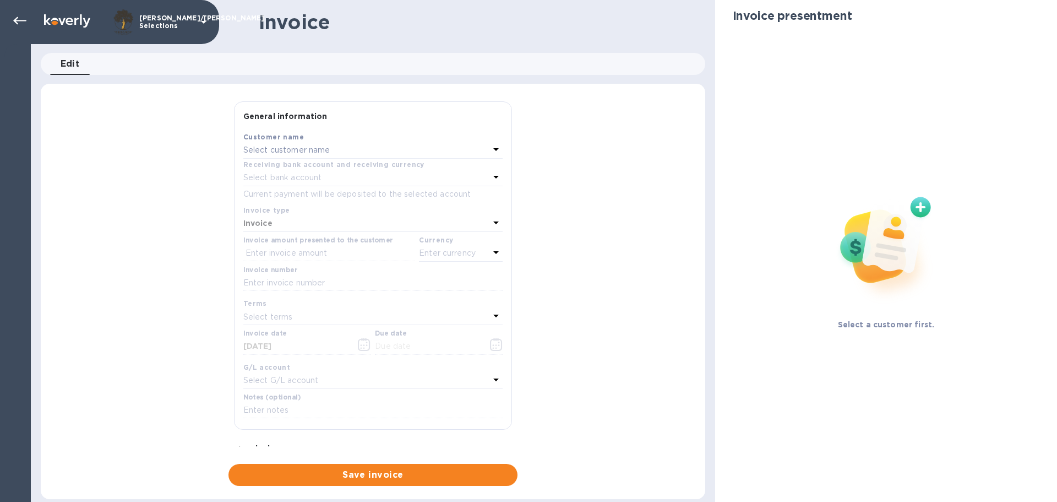
click at [317, 149] on p "Select customer name" at bounding box center [286, 150] width 87 height 12
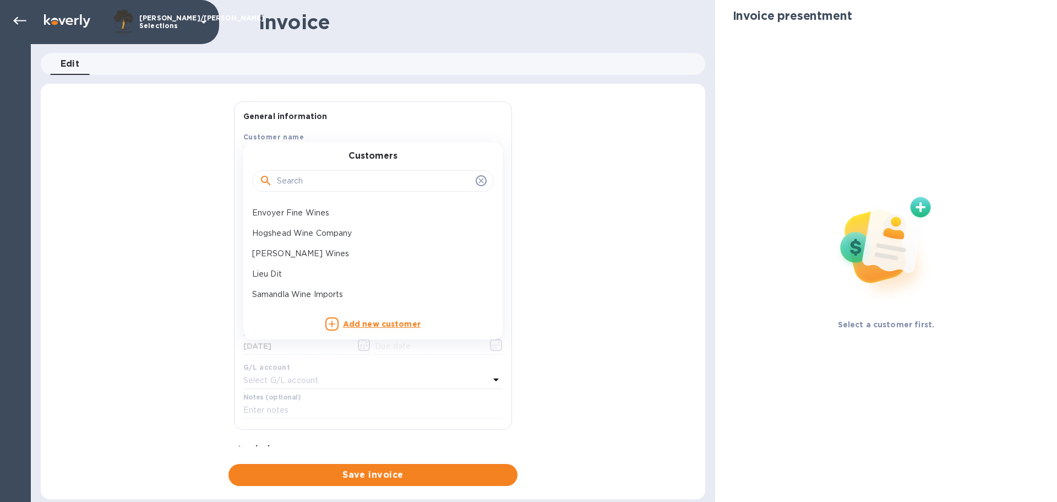
click at [357, 177] on input "text" at bounding box center [374, 181] width 194 height 17
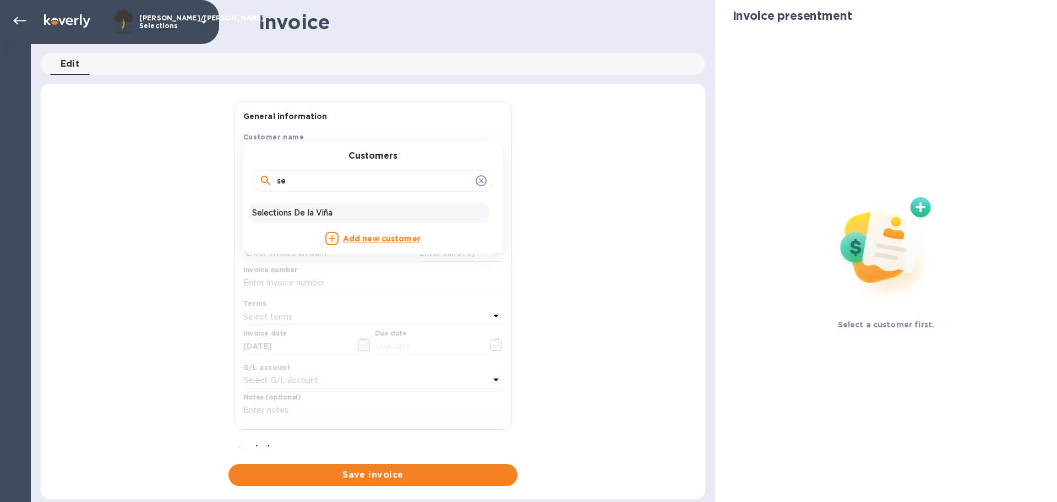
type input "se"
click at [330, 213] on p "Selections De la Viña" at bounding box center [368, 213] width 233 height 12
type input "09/30/2025"
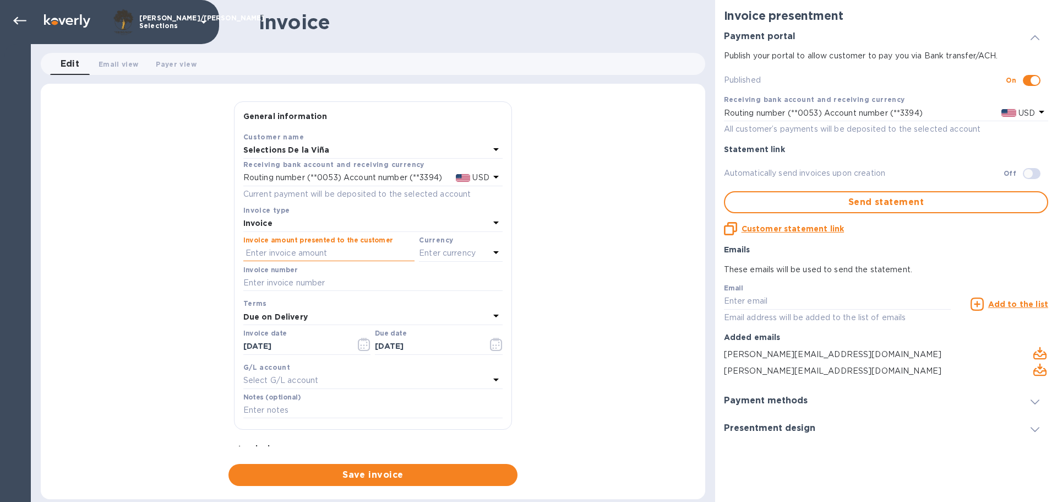
click at [306, 252] on input "text" at bounding box center [328, 253] width 171 height 17
type input "7,675.36"
click at [493, 252] on icon at bounding box center [496, 252] width 13 height 13
click at [338, 279] on p "USD" at bounding box center [341, 281] width 17 height 12
click at [264, 283] on input "text" at bounding box center [372, 283] width 259 height 17
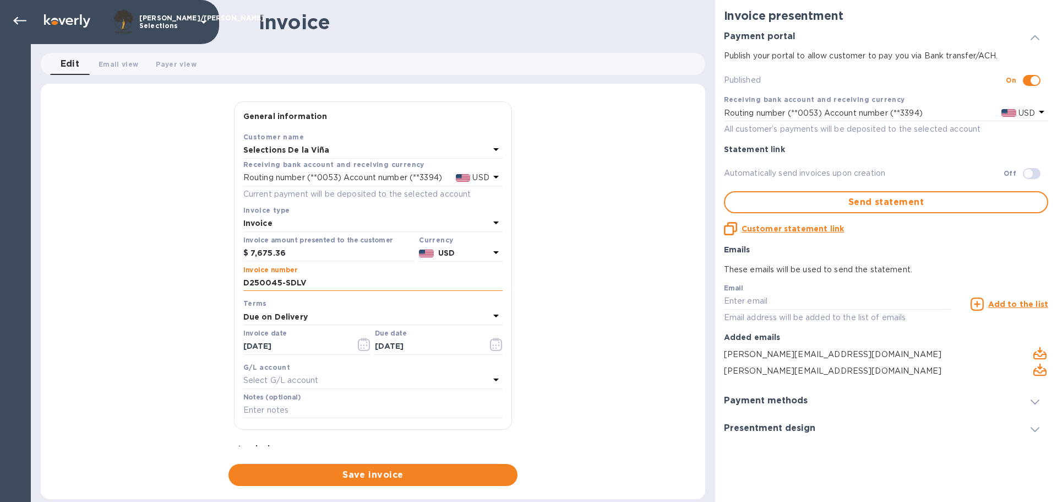
click at [312, 280] on input "D250045-SDLV" at bounding box center [372, 283] width 259 height 17
type input "D250063-SDLV"
click at [426, 315] on div "Due on Delivery" at bounding box center [366, 316] width 246 height 15
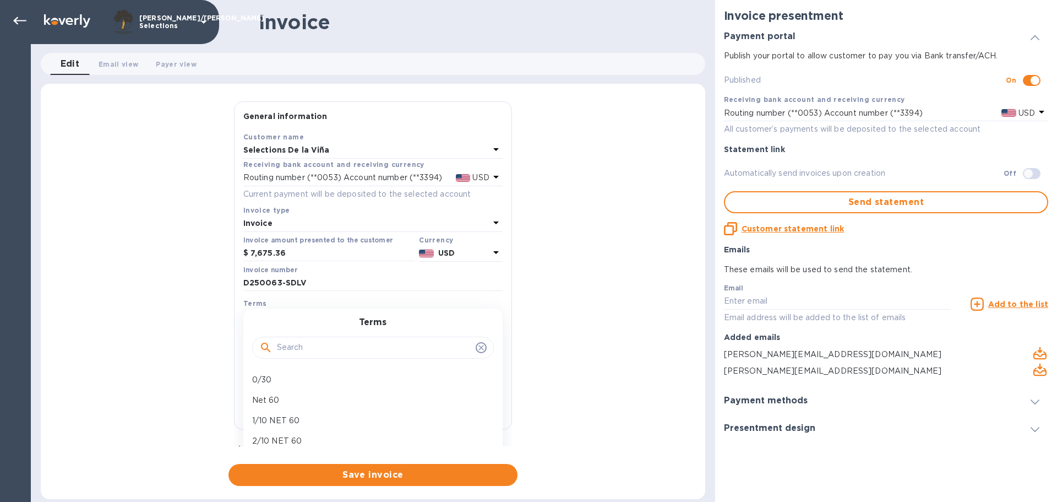
click at [426, 315] on div "Terms 0/30 Net 60 1/10 NET 60 2/10 NET 60 Due on Delivery NET15 NET75 Net 100 3…" at bounding box center [372, 400] width 259 height 184
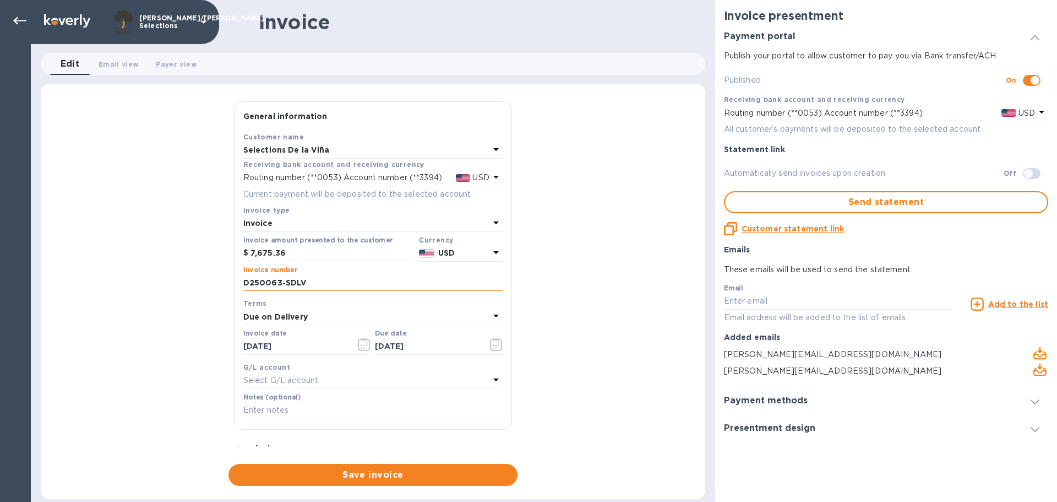
click at [274, 278] on input "D250063-SDLV" at bounding box center [372, 283] width 259 height 17
click at [493, 346] on icon "button" at bounding box center [496, 344] width 13 height 13
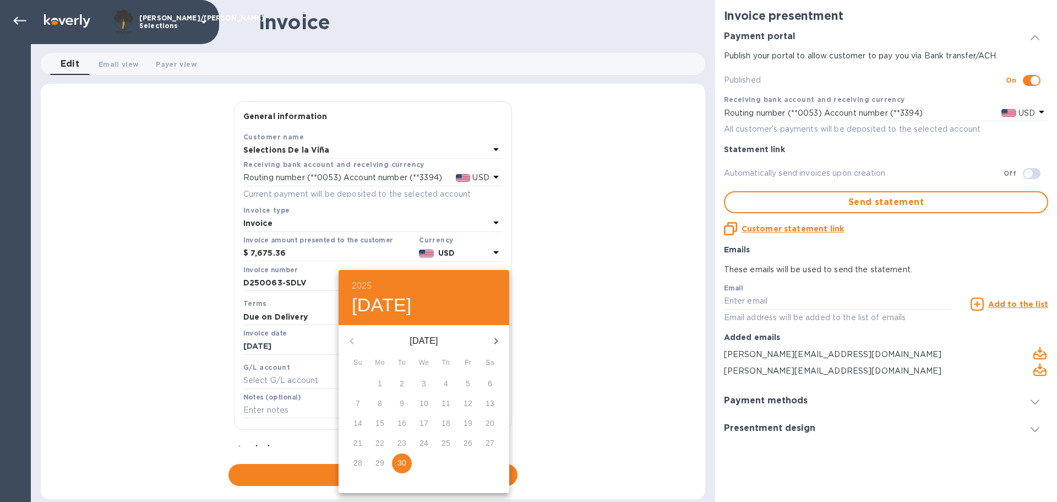
click at [378, 459] on div "29" at bounding box center [380, 463] width 22 height 20
click at [281, 341] on div at bounding box center [528, 251] width 1057 height 502
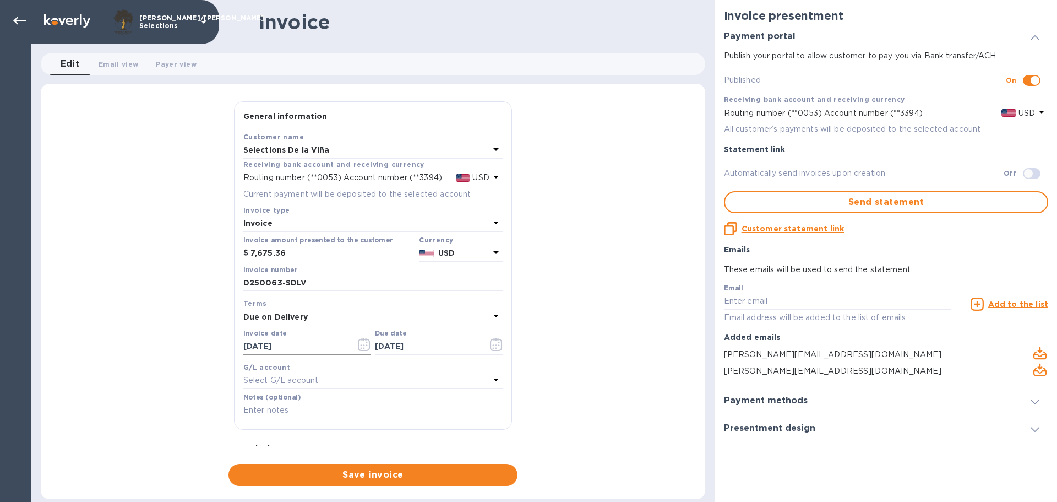
click at [361, 345] on icon "button" at bounding box center [364, 344] width 13 height 13
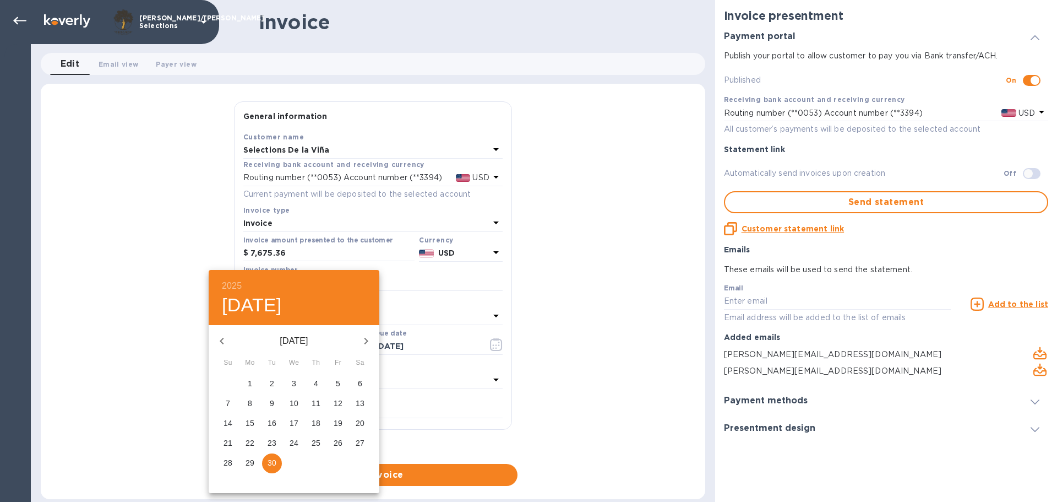
click at [218, 337] on icon "button" at bounding box center [221, 340] width 13 height 13
click at [232, 422] on p "13" at bounding box center [228, 422] width 9 height 11
type input "07/13/2025"
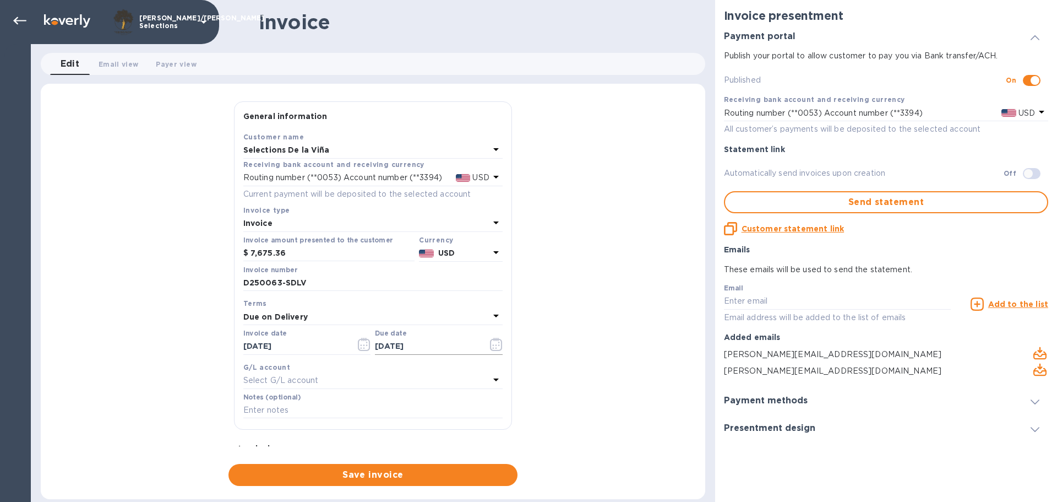
click at [492, 342] on icon "button" at bounding box center [496, 344] width 13 height 13
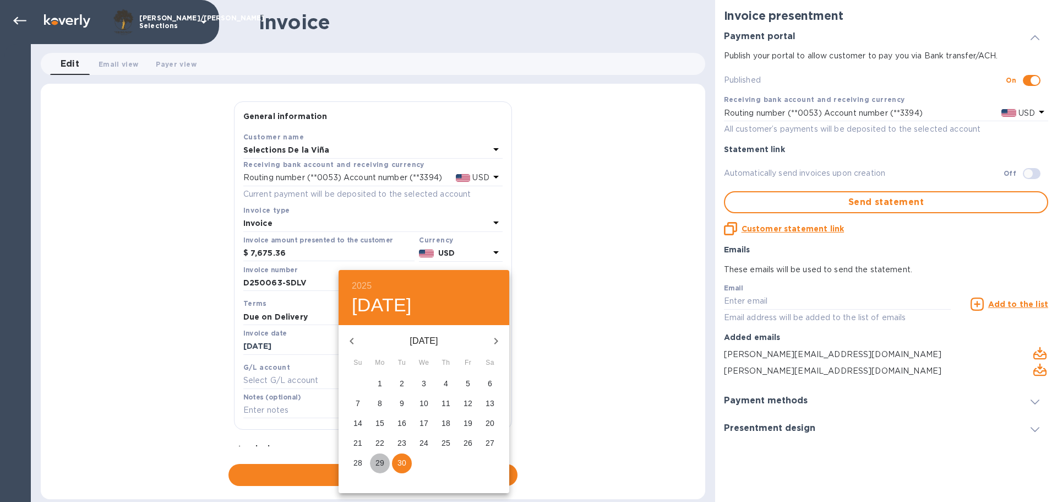
click at [383, 462] on p "29" at bounding box center [380, 462] width 9 height 11
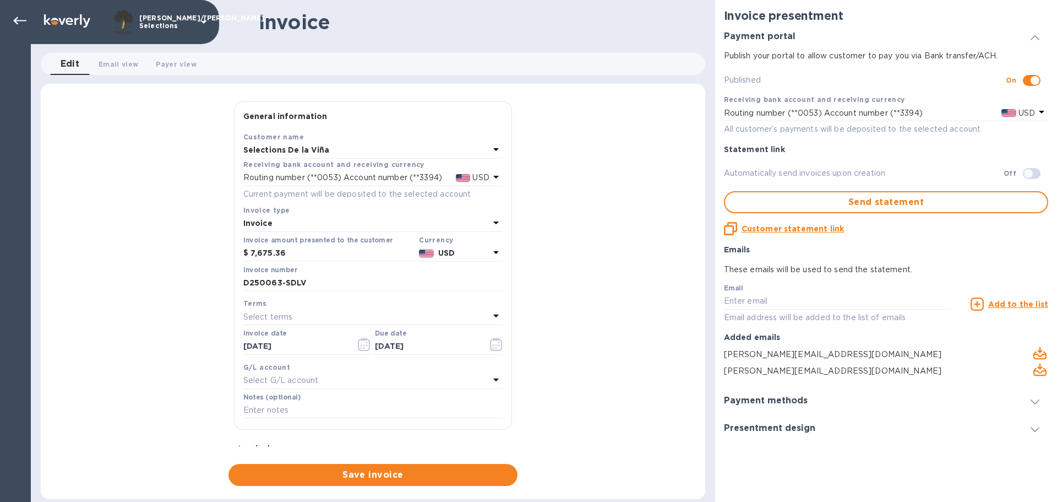
click at [295, 314] on div "Select terms" at bounding box center [366, 316] width 246 height 15
click at [301, 395] on p "Due on Delivery" at bounding box center [368, 398] width 233 height 12
type input "07/13/2025"
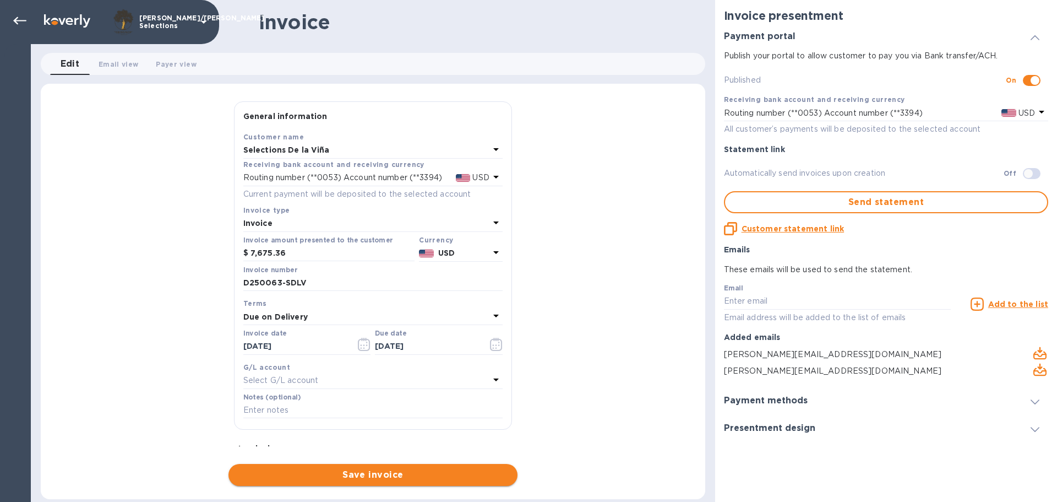
click at [412, 475] on span "Save invoice" at bounding box center [372, 474] width 271 height 13
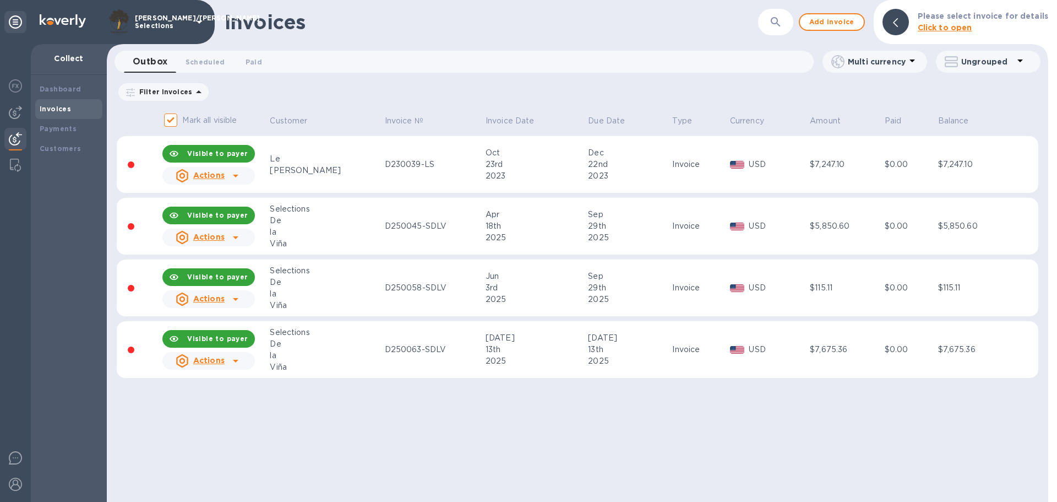
click at [273, 225] on div "De" at bounding box center [325, 221] width 111 height 12
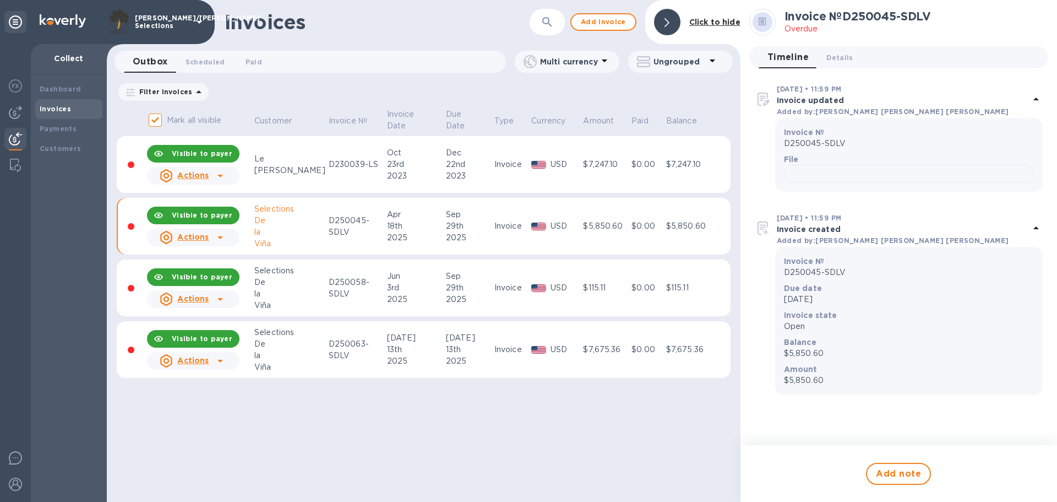
scroll to position [265, 0]
click at [376, 422] on div "Invoices ​ Add invoice Click to hide Outbox 0 Scheduled 0 Paid 0 Multi currency…" at bounding box center [424, 251] width 634 height 502
click at [298, 285] on div "De" at bounding box center [289, 282] width 71 height 12
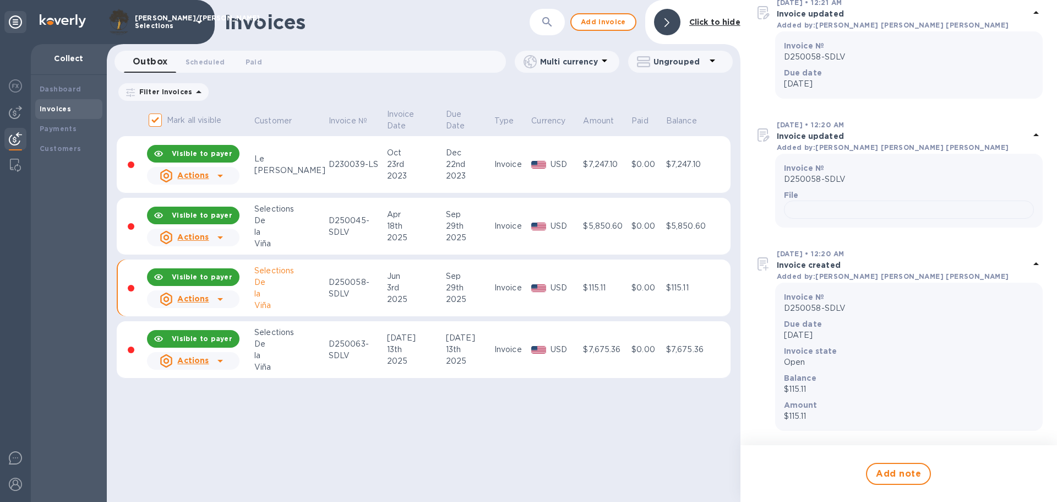
scroll to position [388, 0]
click at [299, 290] on div "la" at bounding box center [289, 294] width 71 height 12
click at [279, 352] on div "la" at bounding box center [289, 356] width 71 height 12
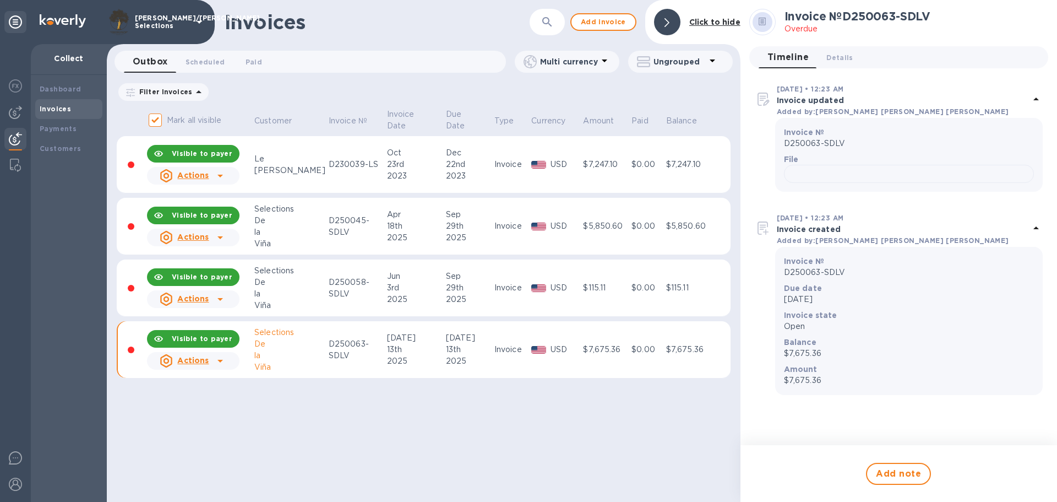
scroll to position [265, 0]
click at [297, 285] on div "De" at bounding box center [289, 282] width 71 height 12
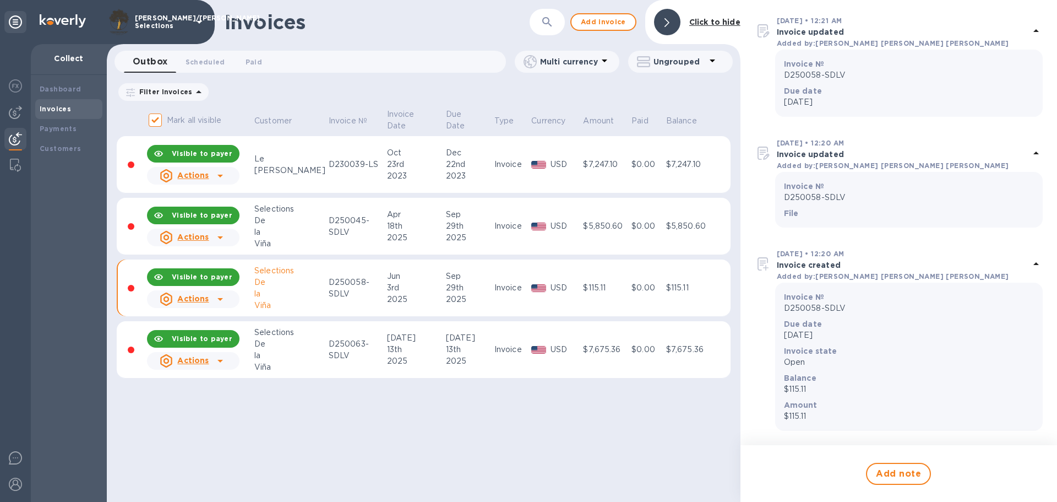
scroll to position [265, 0]
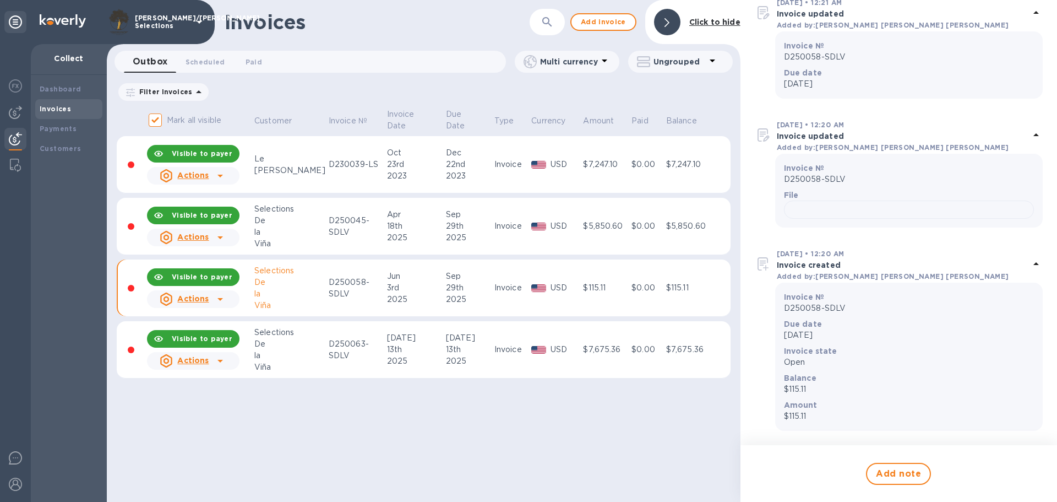
click at [218, 296] on icon at bounding box center [220, 298] width 13 height 13
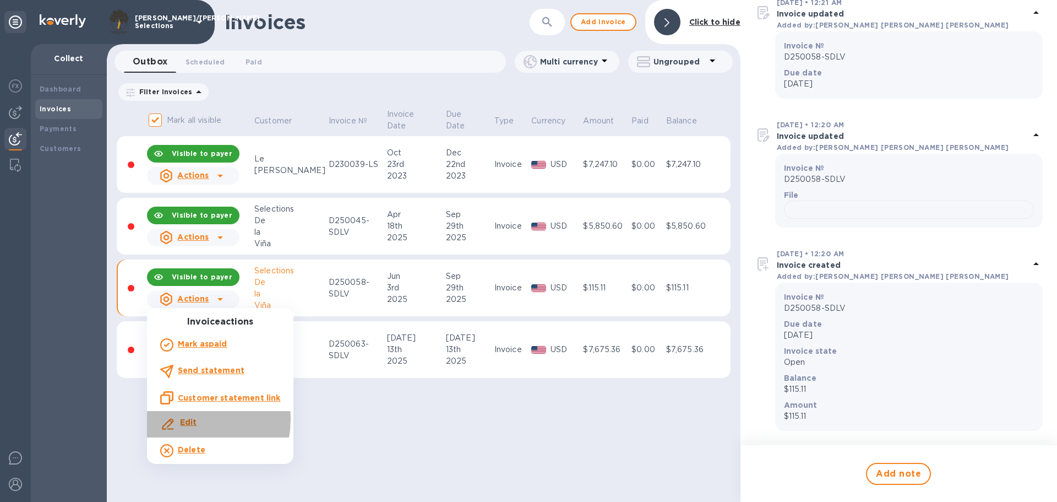
click at [188, 419] on b "Edit" at bounding box center [188, 421] width 17 height 9
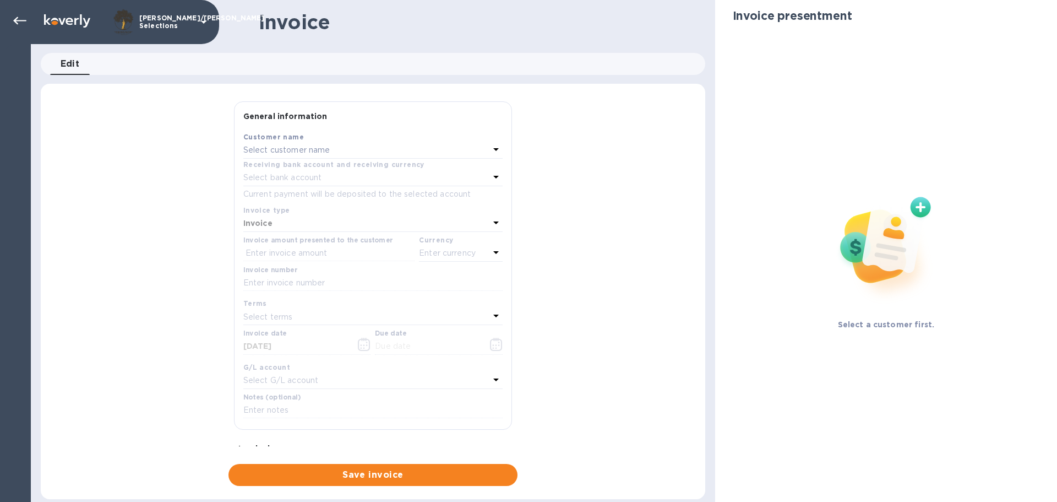
type input "06/03/2025"
type input "09/29/2025"
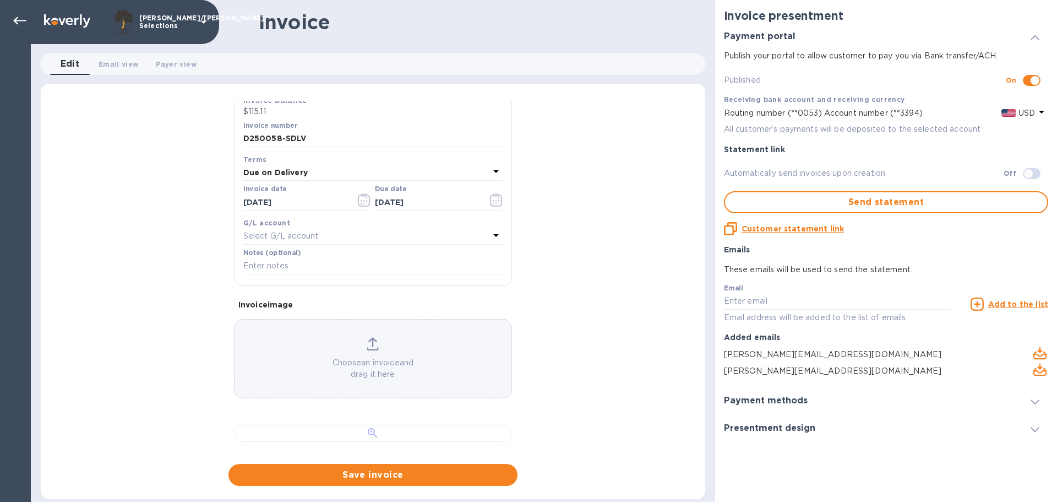
scroll to position [220, 0]
click at [351, 473] on span "Save invoice" at bounding box center [372, 474] width 271 height 13
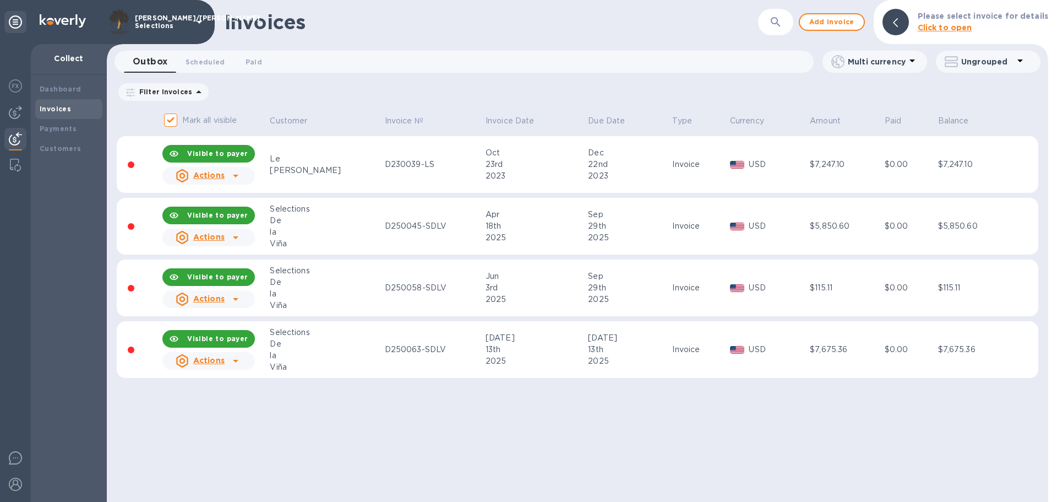
click at [385, 355] on div "D250063-SDLV" at bounding box center [433, 350] width 97 height 12
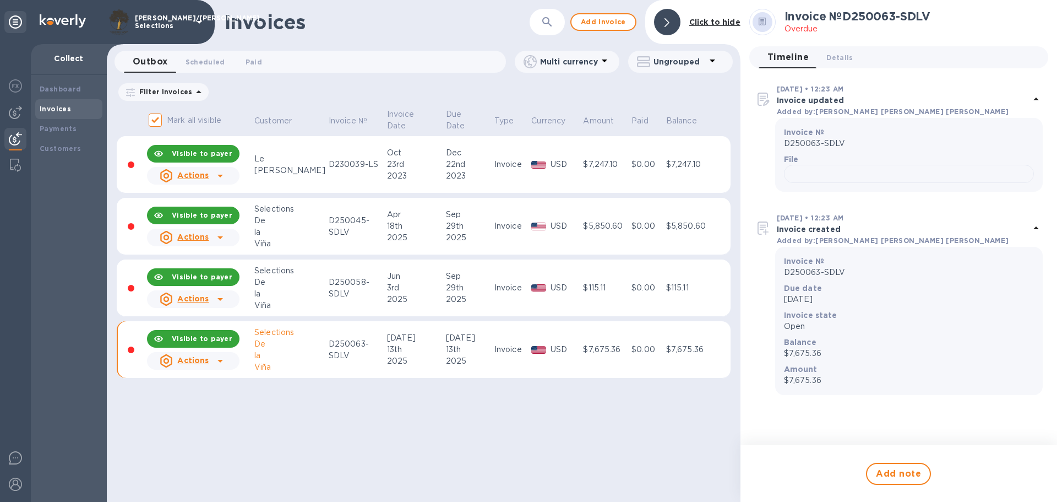
click at [220, 360] on icon at bounding box center [221, 361] width 6 height 3
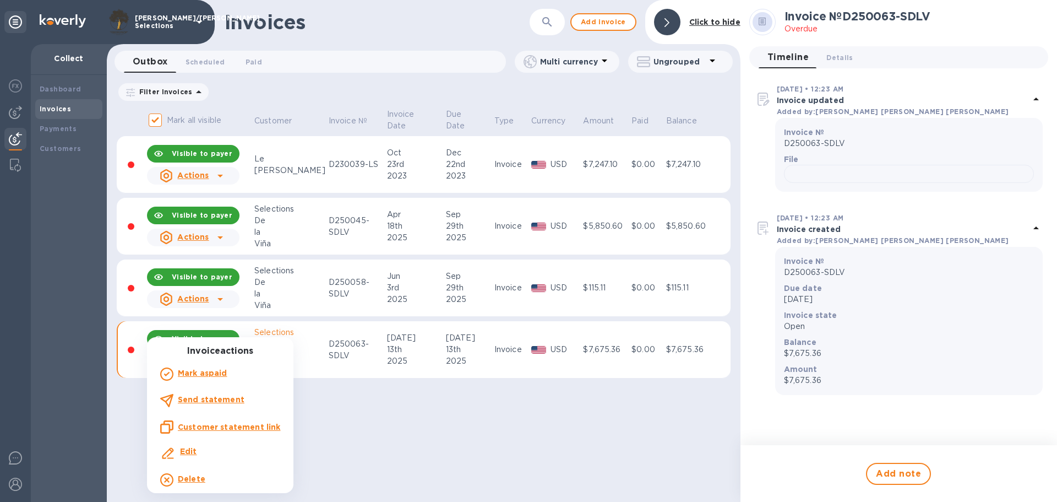
drag, startPoint x: 453, startPoint y: 428, endPoint x: 524, endPoint y: 411, distance: 73.5
click at [452, 428] on div at bounding box center [528, 251] width 1057 height 502
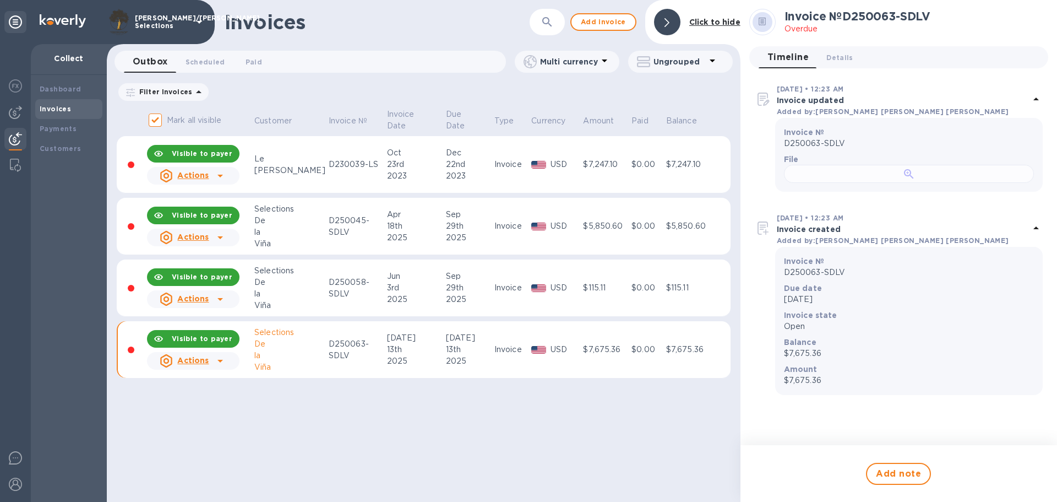
scroll to position [265, 0]
drag, startPoint x: 405, startPoint y: 424, endPoint x: 392, endPoint y: 413, distance: 16.8
click at [405, 424] on div "Invoices ​ Add invoice Click to hide Outbox 0 Scheduled 0 Paid 0 Multi currency…" at bounding box center [424, 251] width 634 height 502
click at [669, 18] on span at bounding box center [667, 22] width 5 height 10
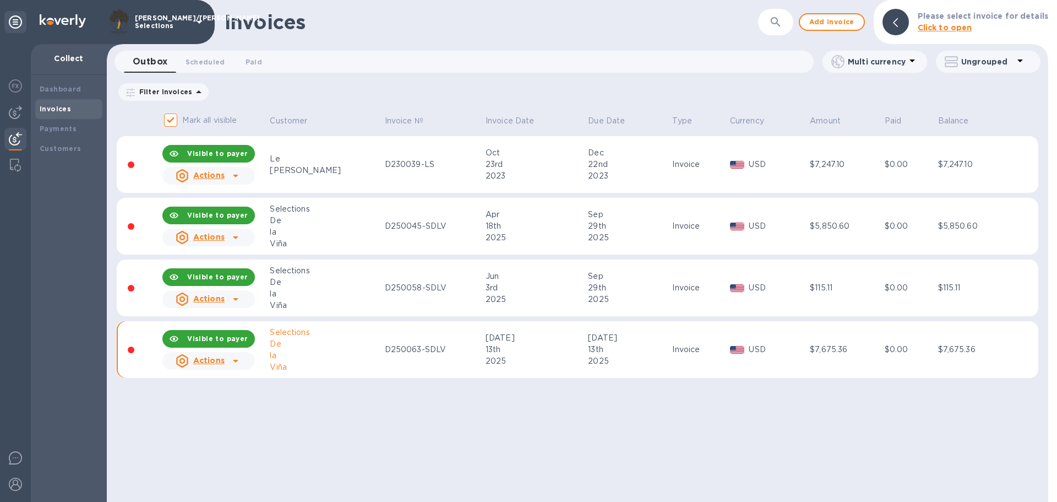
click at [491, 432] on div "Invoices ​ Add invoice Please select invoice for details Click to open Outbox 0…" at bounding box center [578, 251] width 942 height 502
click at [324, 346] on div "De" at bounding box center [325, 344] width 111 height 12
click at [412, 350] on div "D250063-SDLV" at bounding box center [433, 350] width 97 height 12
click at [233, 359] on icon at bounding box center [235, 360] width 13 height 13
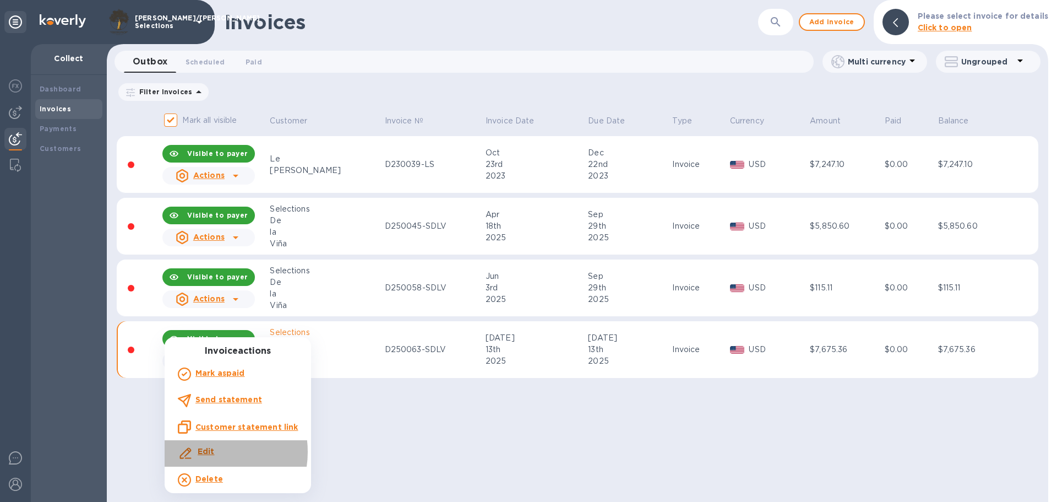
click at [205, 452] on b "Edit" at bounding box center [206, 451] width 17 height 9
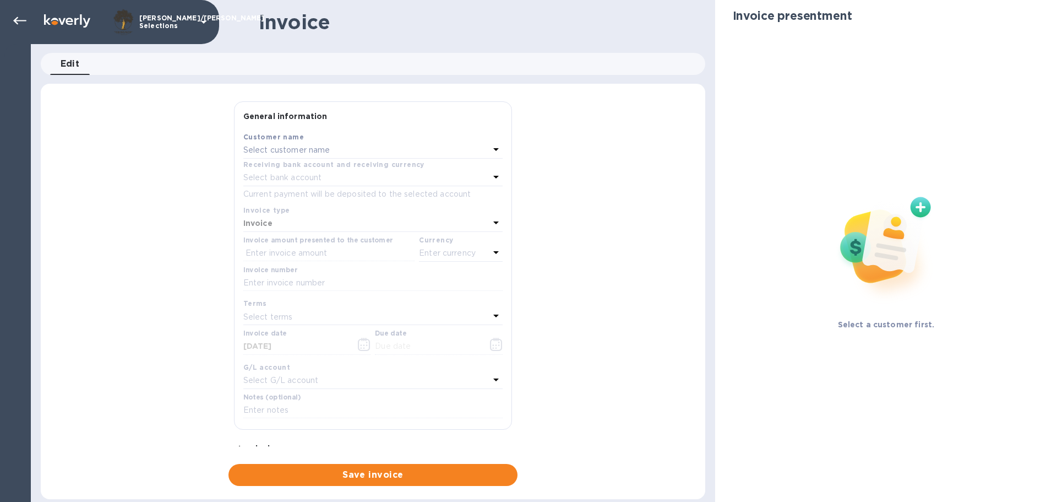
type input "07/13/2025"
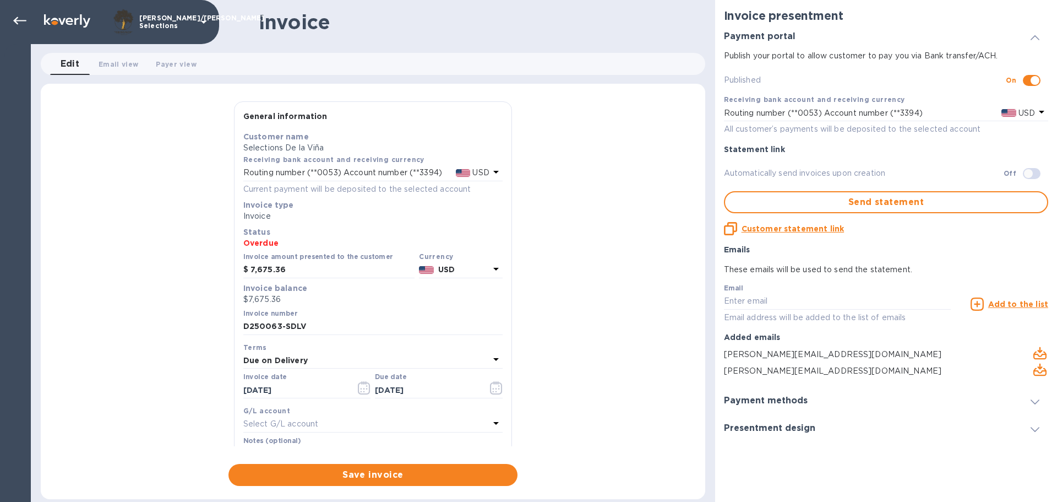
click at [298, 356] on b "Due on Delivery" at bounding box center [275, 360] width 64 height 9
click at [137, 352] on div "General information Save Customer name Selections De la Viña Receiving bank acc…" at bounding box center [373, 293] width 665 height 384
click at [20, 18] on icon at bounding box center [19, 20] width 13 height 13
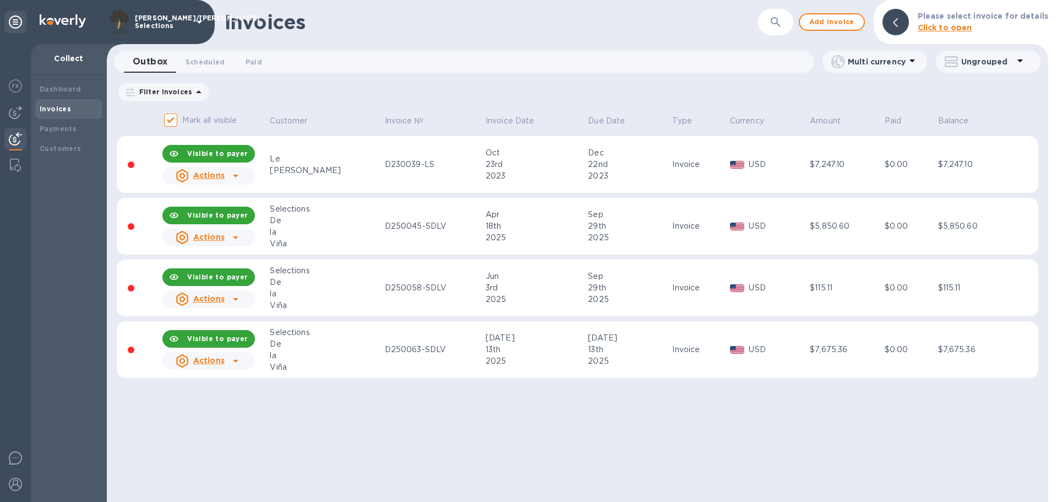
click at [349, 288] on div "la" at bounding box center [325, 294] width 111 height 12
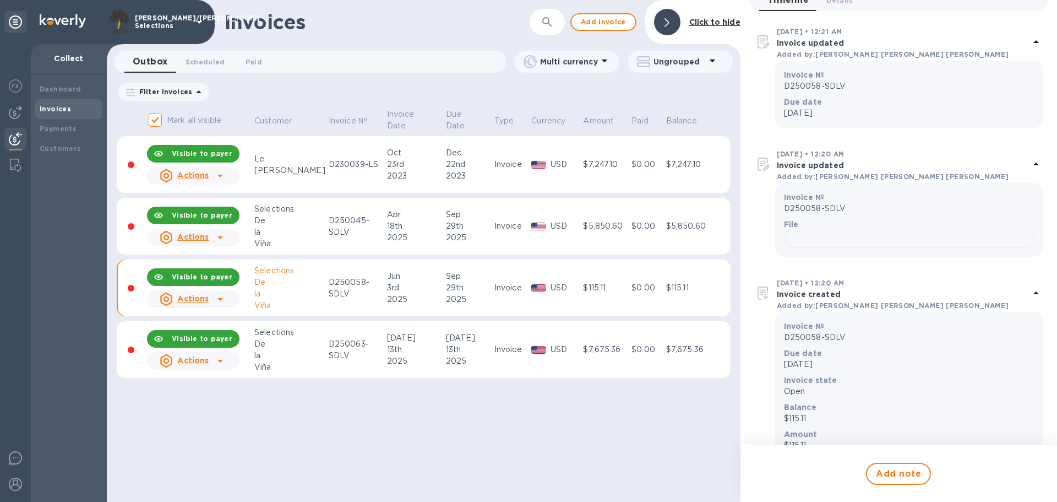
scroll to position [110, 0]
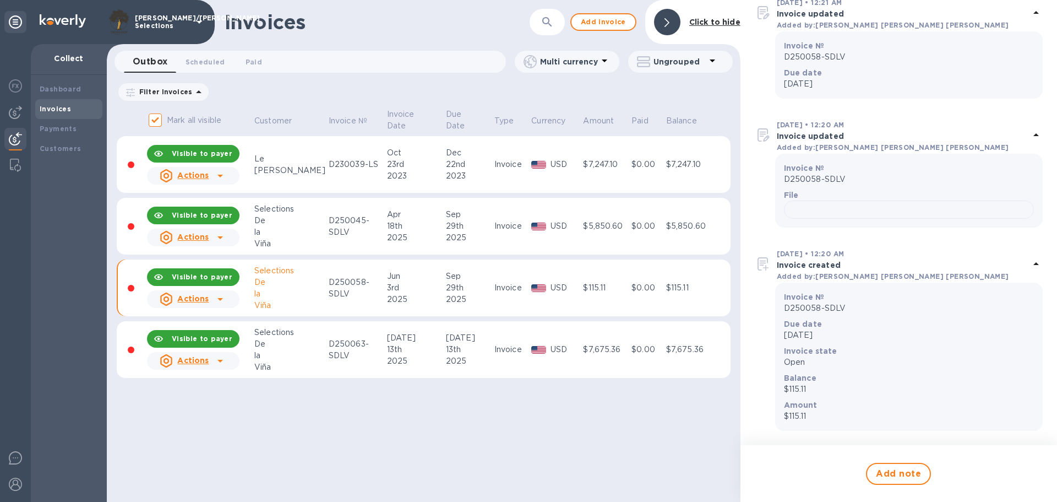
click at [214, 298] on icon at bounding box center [220, 298] width 13 height 13
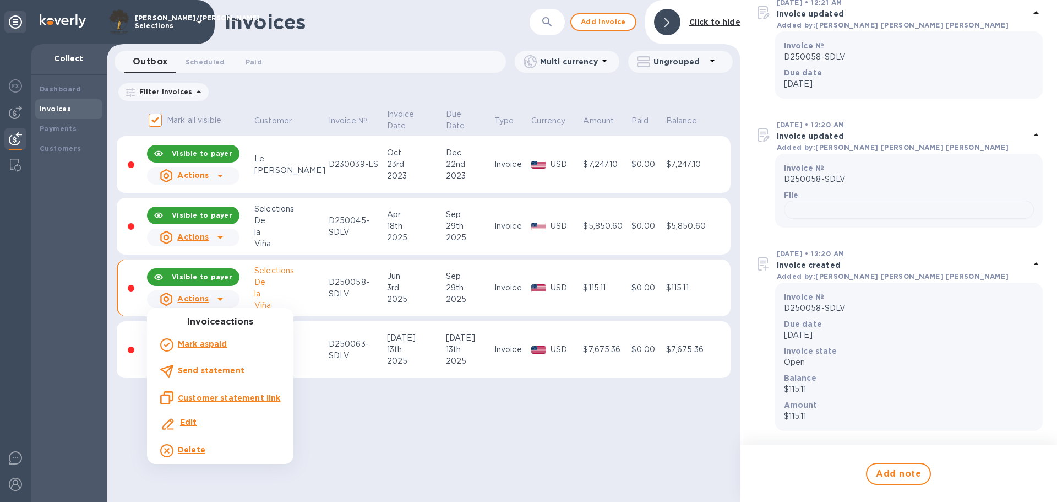
click at [189, 421] on b "Edit" at bounding box center [188, 421] width 17 height 9
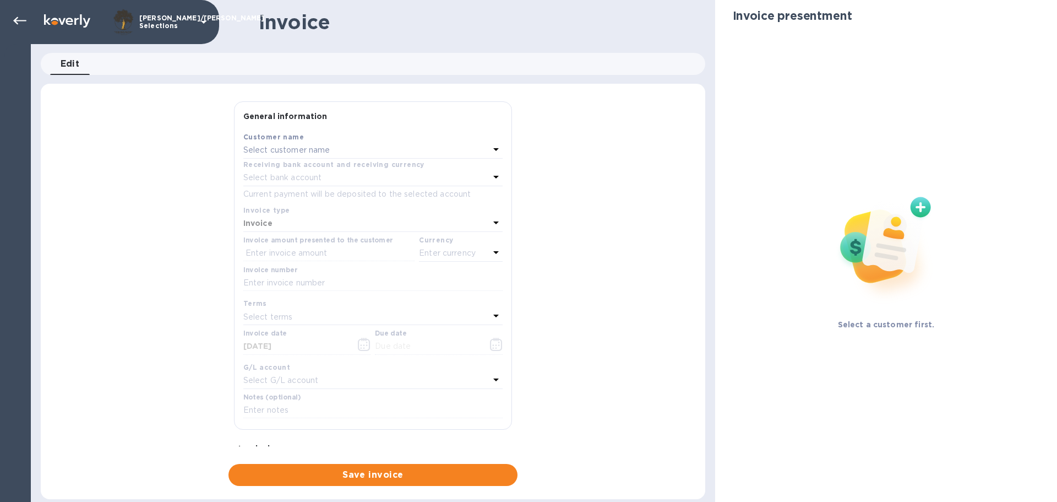
type input "06/03/2025"
type input "09/29/2025"
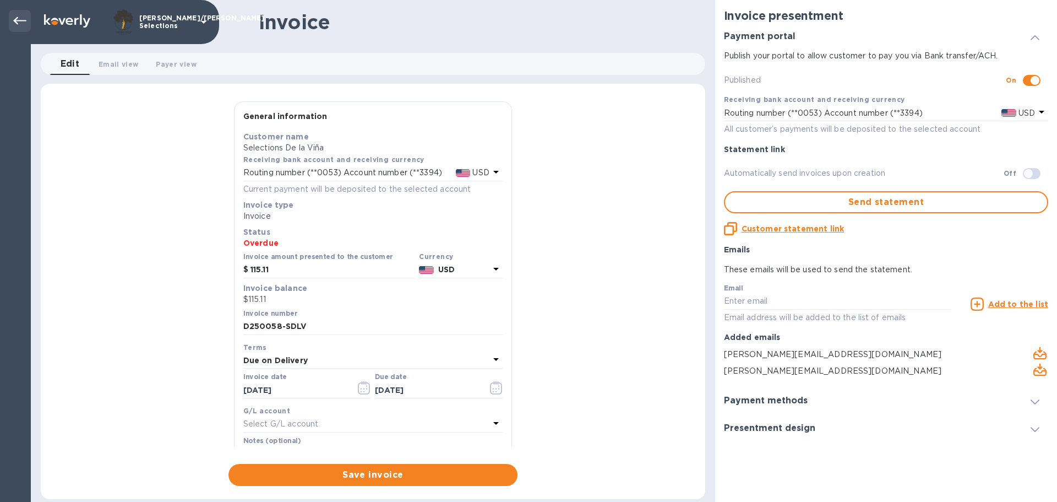
click at [20, 26] on icon at bounding box center [19, 20] width 13 height 13
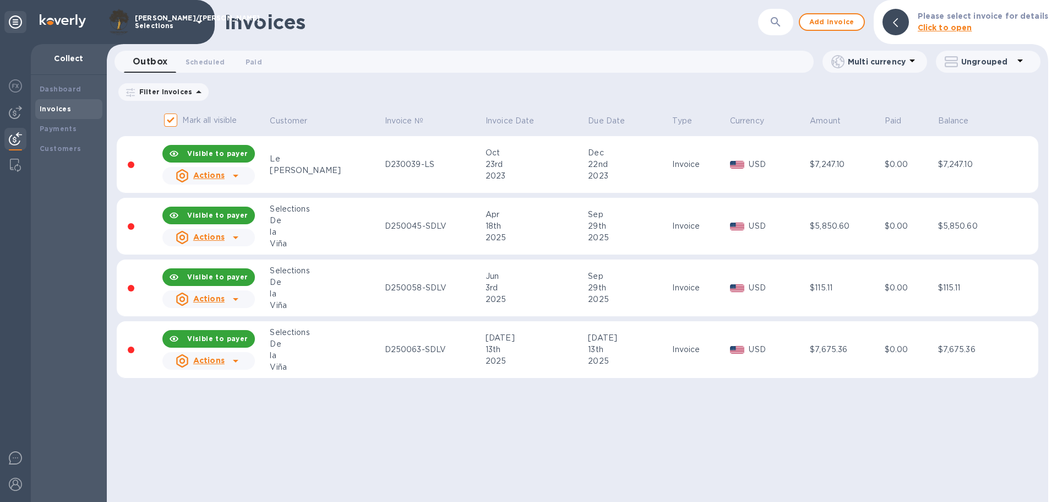
click at [327, 350] on div "la" at bounding box center [325, 356] width 111 height 12
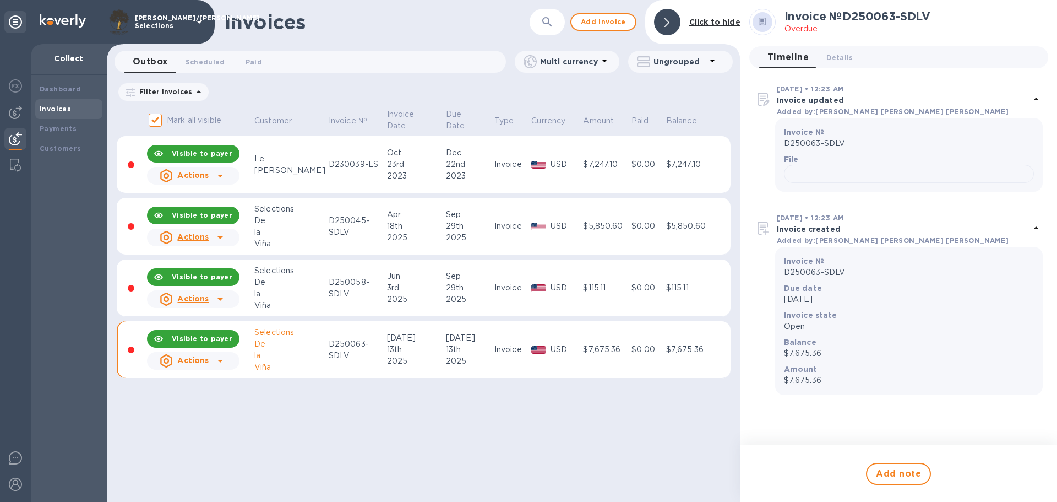
click at [215, 360] on icon at bounding box center [220, 360] width 13 height 13
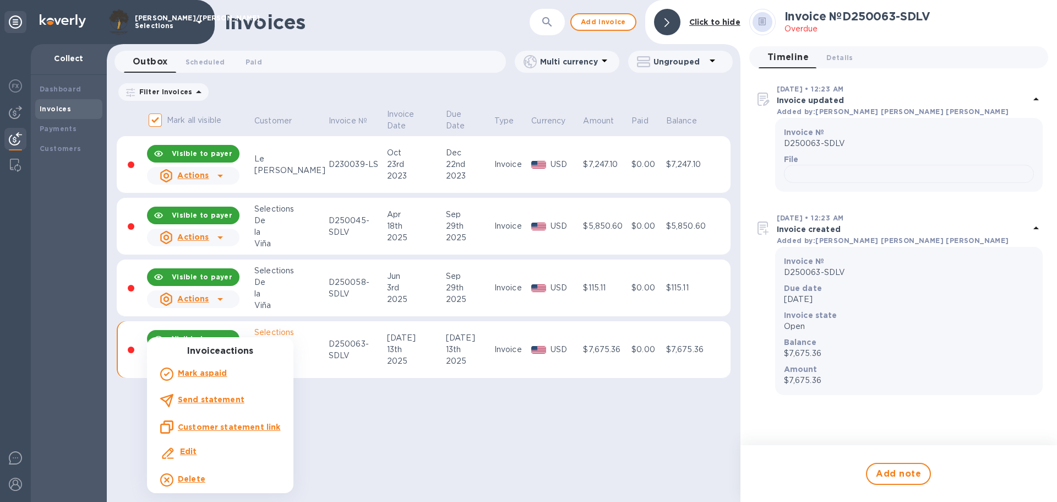
click at [184, 449] on b "Edit" at bounding box center [188, 451] width 17 height 9
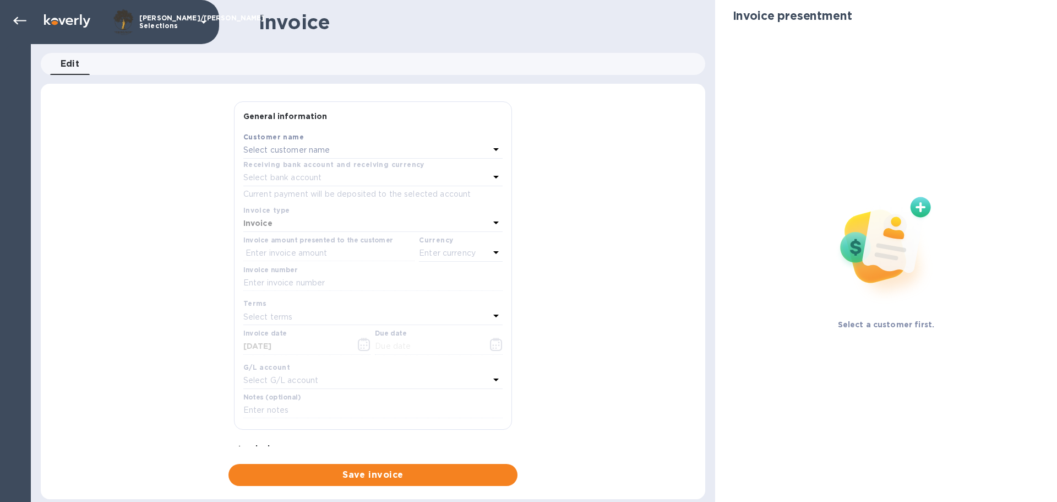
type input "07/13/2025"
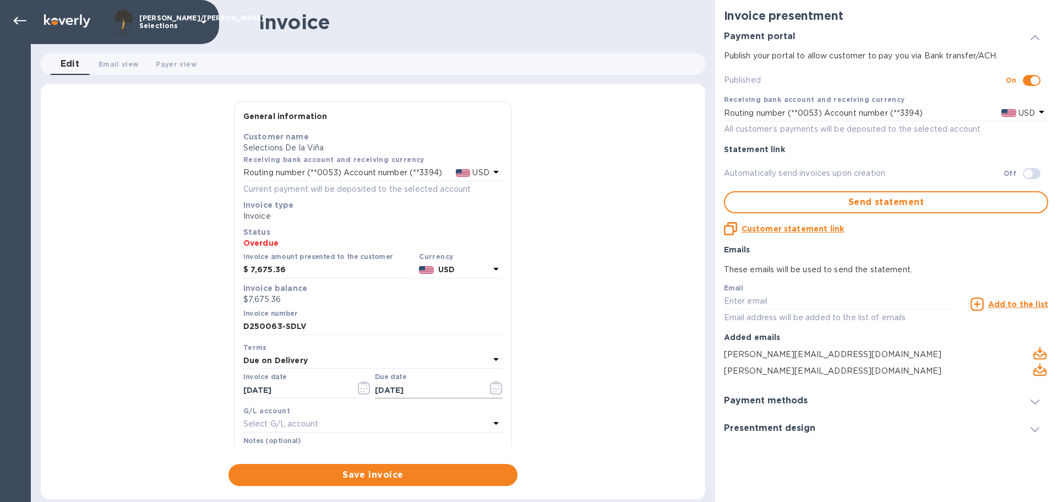
click at [492, 385] on icon "button" at bounding box center [496, 387] width 13 height 13
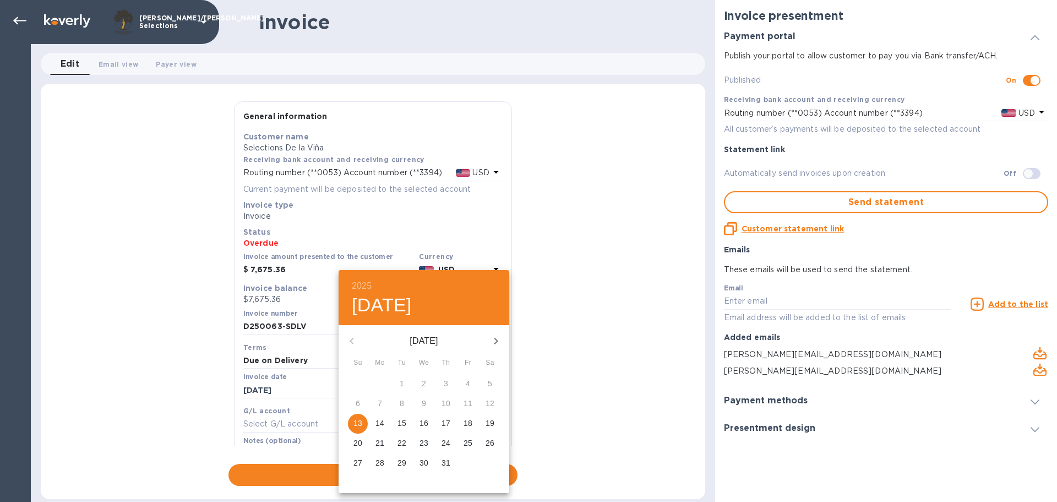
click at [494, 339] on icon "button" at bounding box center [496, 340] width 13 height 13
click at [495, 339] on icon "button" at bounding box center [496, 340] width 13 height 13
click at [376, 460] on p "29" at bounding box center [380, 462] width 9 height 11
type input "09/29/2025"
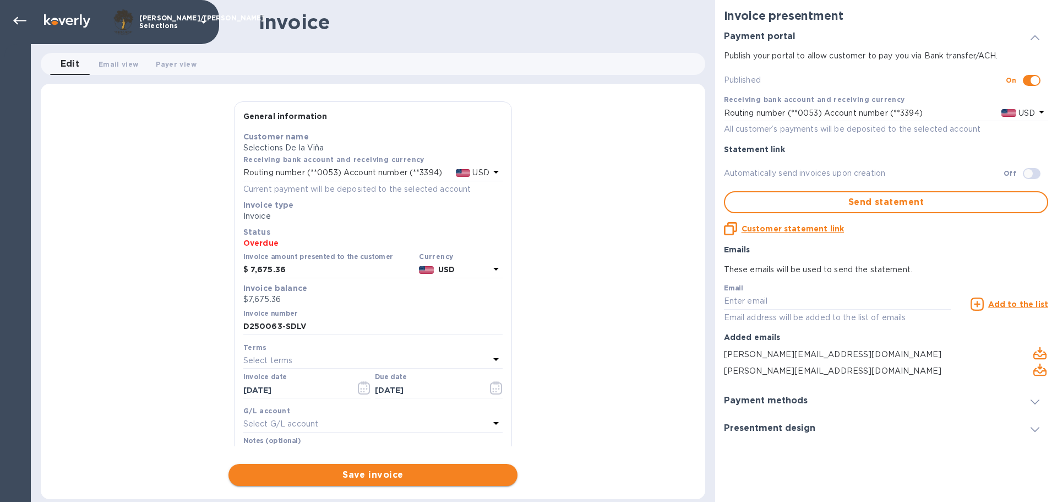
click at [372, 473] on span "Save invoice" at bounding box center [372, 474] width 271 height 13
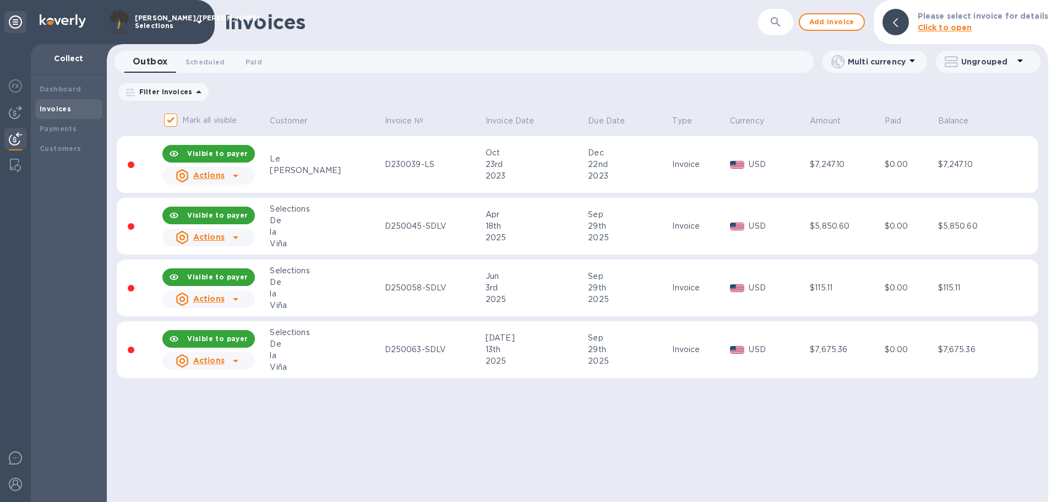
click at [521, 416] on div "Invoices ​ Add invoice Please select invoice for details Click to open Outbox 0…" at bounding box center [578, 251] width 942 height 502
click at [236, 235] on icon at bounding box center [235, 237] width 13 height 13
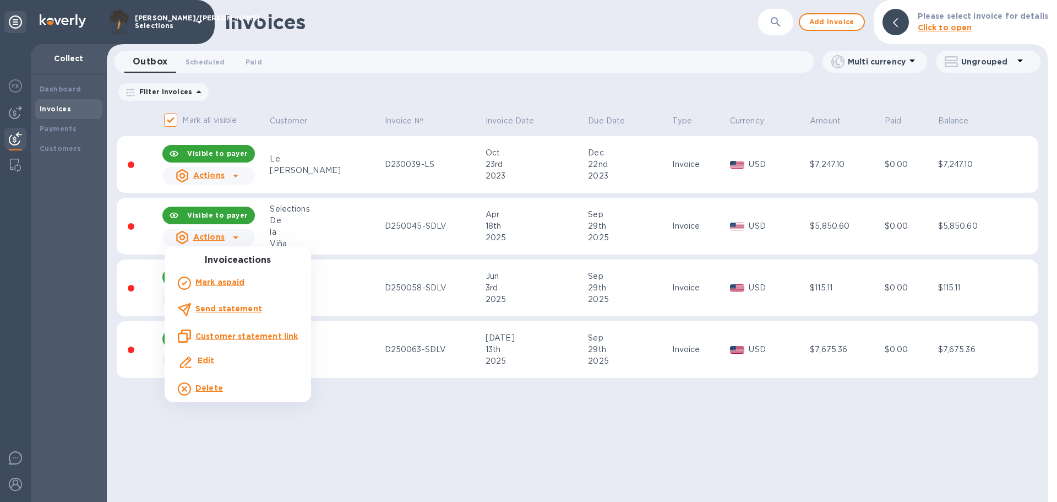
click at [768, 488] on div at bounding box center [528, 251] width 1057 height 502
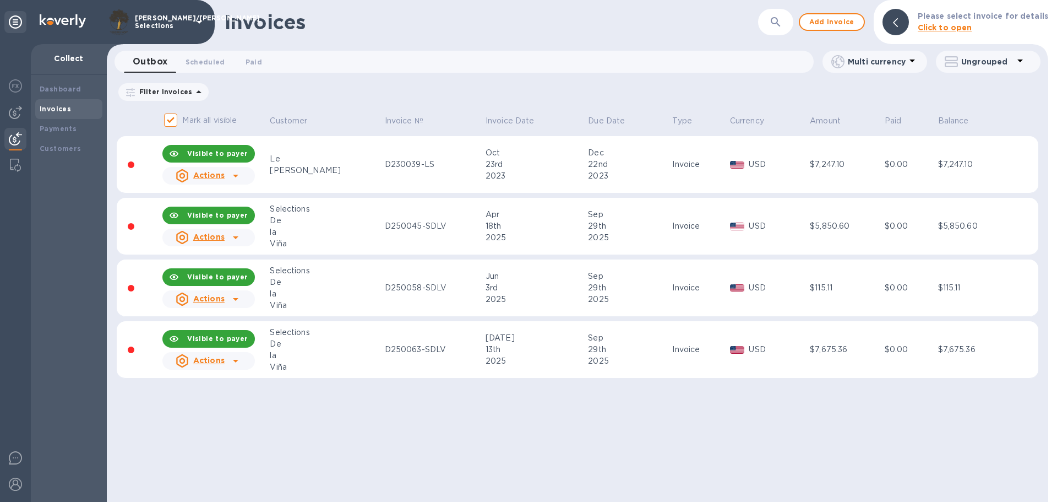
click at [536, 281] on div "Jun" at bounding box center [535, 276] width 99 height 12
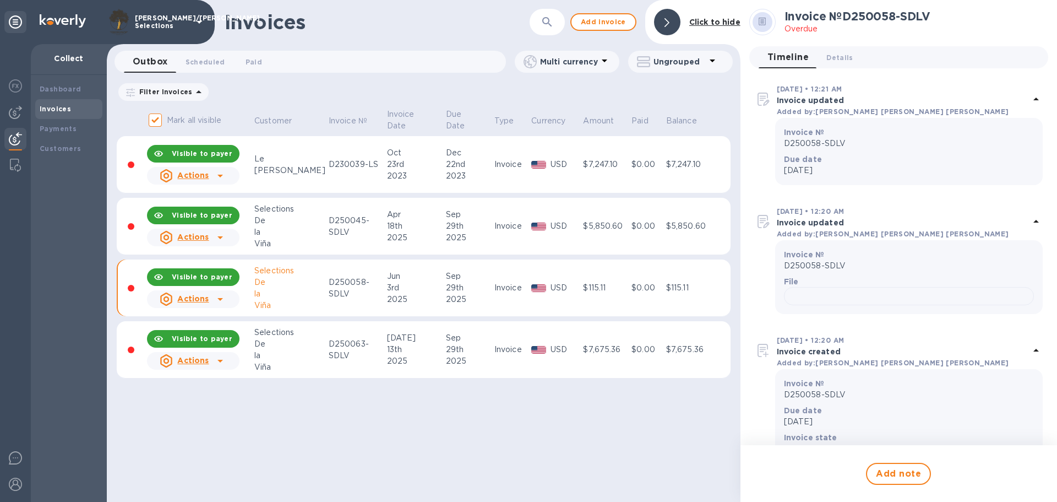
click at [344, 443] on div "Invoices ​ Add invoice Click to hide Outbox 0 Scheduled 0 Paid 0 Multi currency…" at bounding box center [424, 251] width 634 height 502
click at [220, 295] on icon at bounding box center [220, 298] width 13 height 13
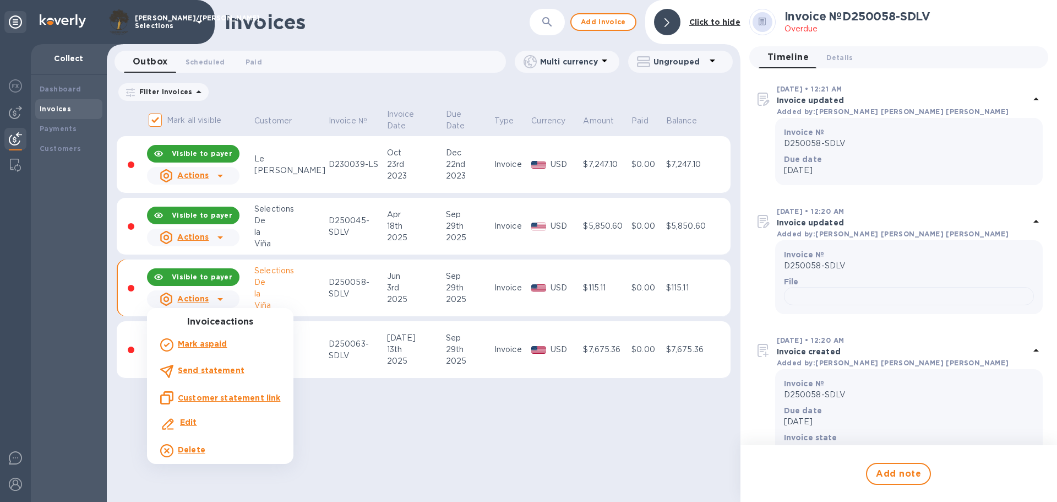
click at [204, 396] on u "Customer statement link" at bounding box center [229, 397] width 102 height 9
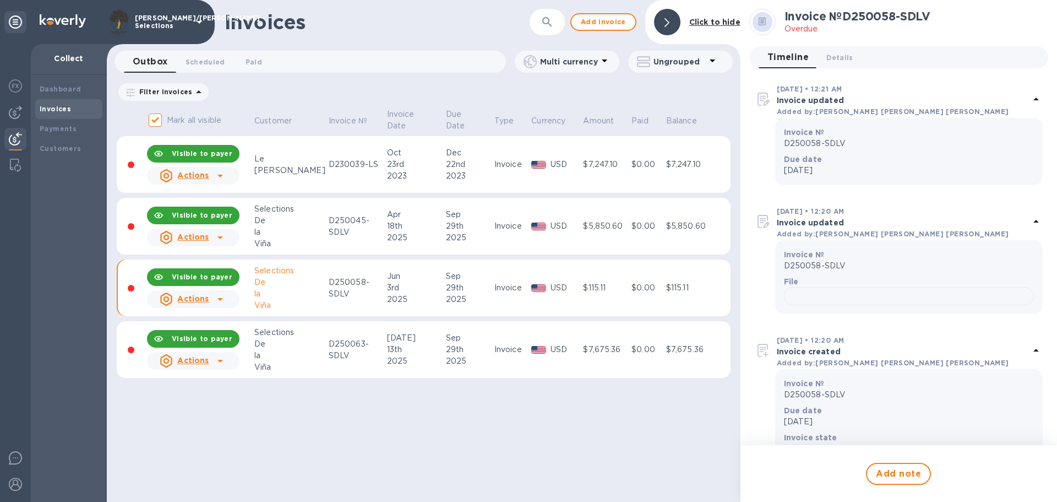
click at [218, 298] on icon at bounding box center [221, 299] width 6 height 3
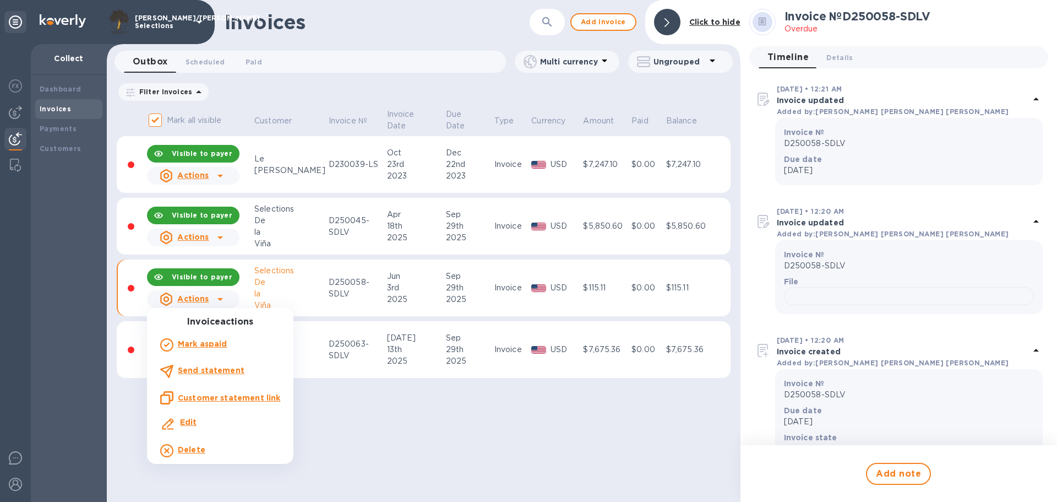
click at [200, 397] on u "Customer statement link" at bounding box center [229, 397] width 102 height 9
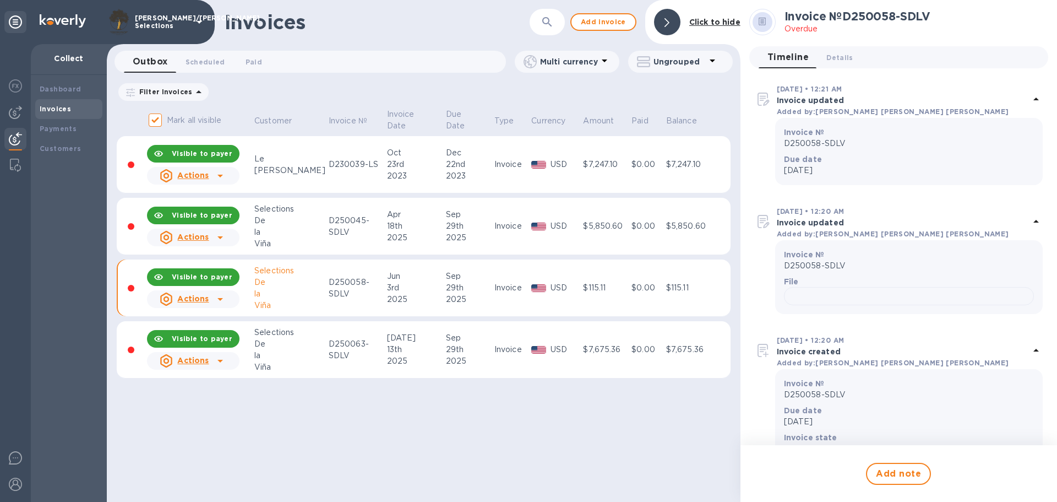
click at [217, 361] on icon at bounding box center [220, 360] width 13 height 13
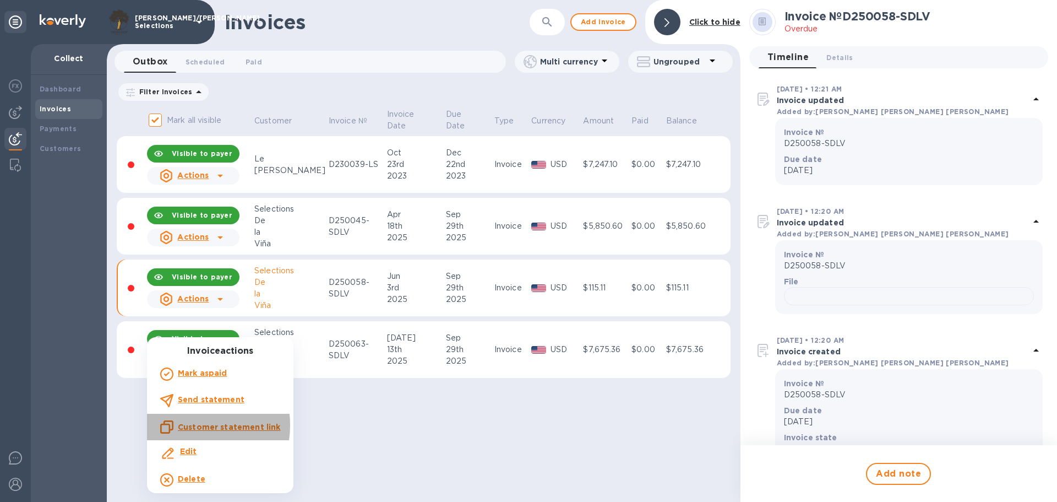
click at [192, 425] on u "Customer statement link" at bounding box center [229, 426] width 102 height 9
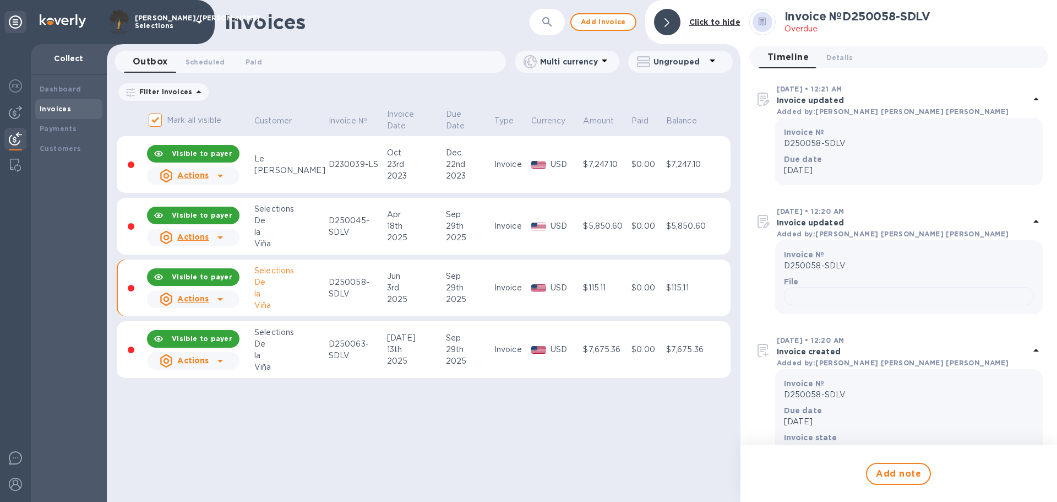
click at [306, 425] on div "Invoices ​ Add invoice Click to hide Outbox 0 Scheduled 0 Paid 0 Multi currency…" at bounding box center [424, 251] width 634 height 502
click at [219, 236] on icon at bounding box center [221, 237] width 6 height 3
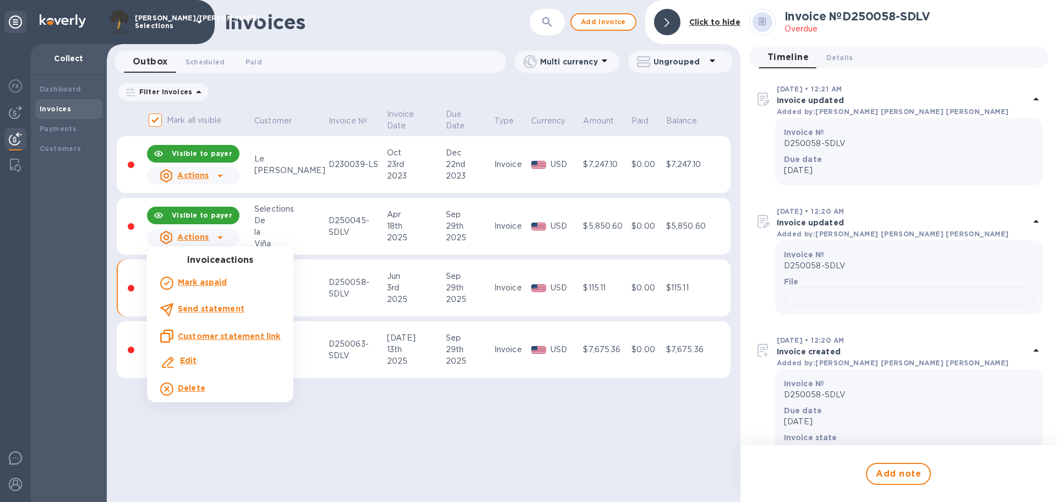
click at [399, 213] on div at bounding box center [528, 251] width 1057 height 502
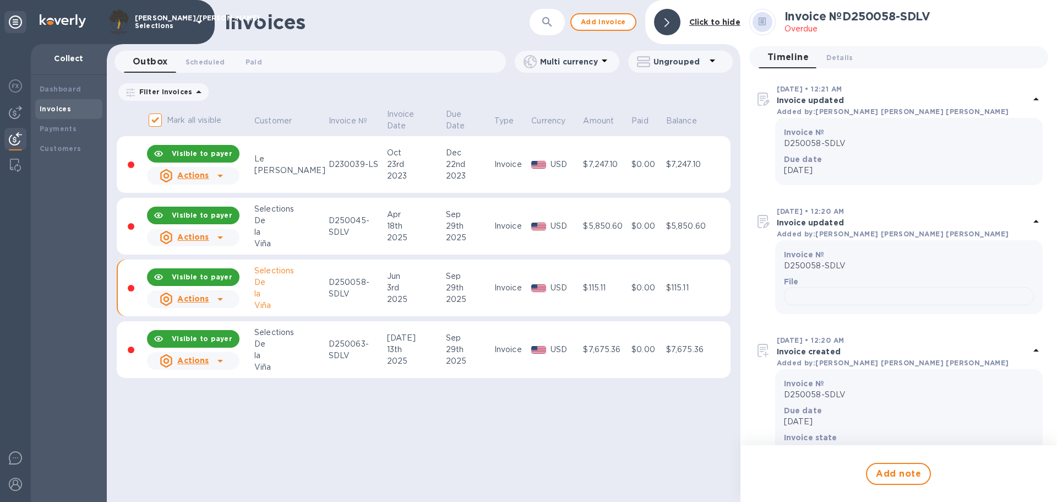
click at [335, 229] on div "D250045-SDLV" at bounding box center [356, 226] width 55 height 23
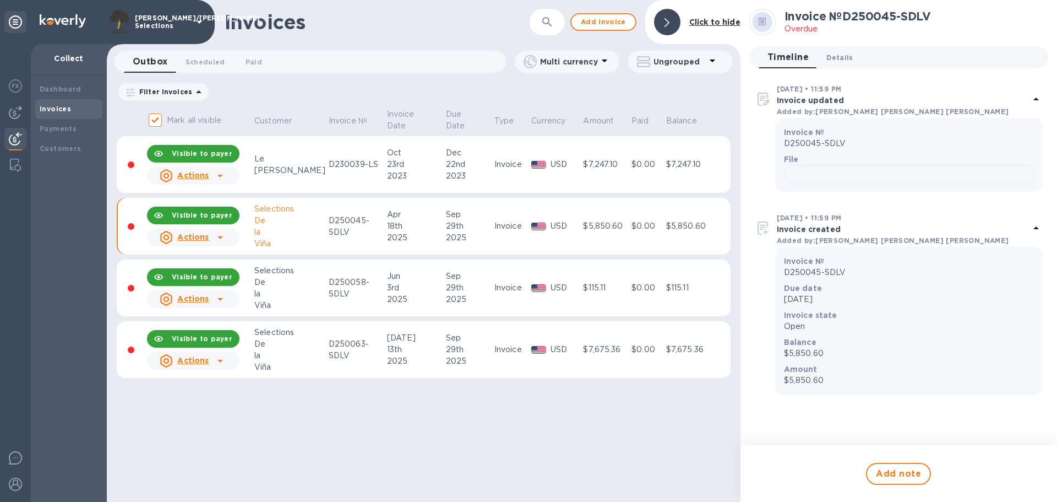
click at [832, 56] on span "Details 0" at bounding box center [840, 58] width 26 height 12
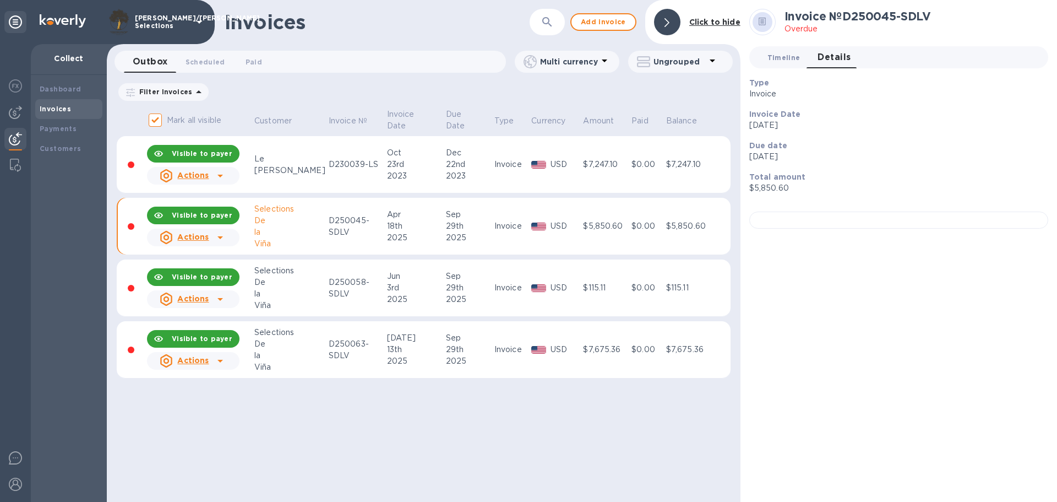
click at [788, 55] on span "Timeline 0" at bounding box center [784, 58] width 33 height 12
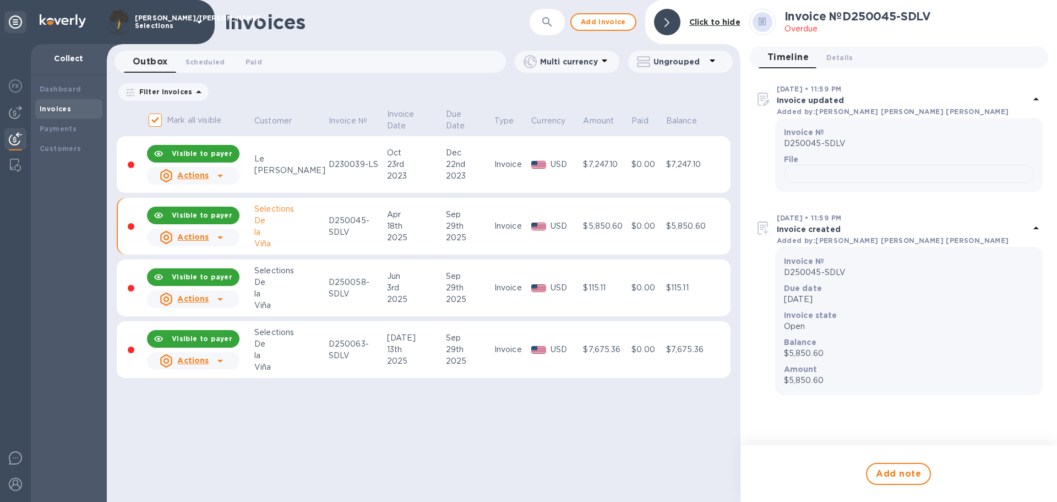
scroll to position [265, 0]
click at [352, 295] on td "D250058-SDLV" at bounding box center [356, 287] width 58 height 57
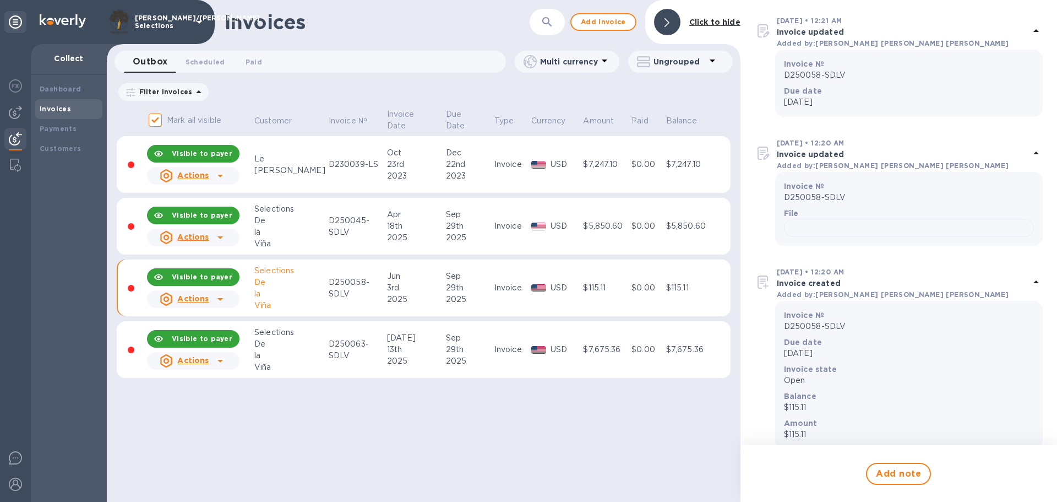
scroll to position [265, 0]
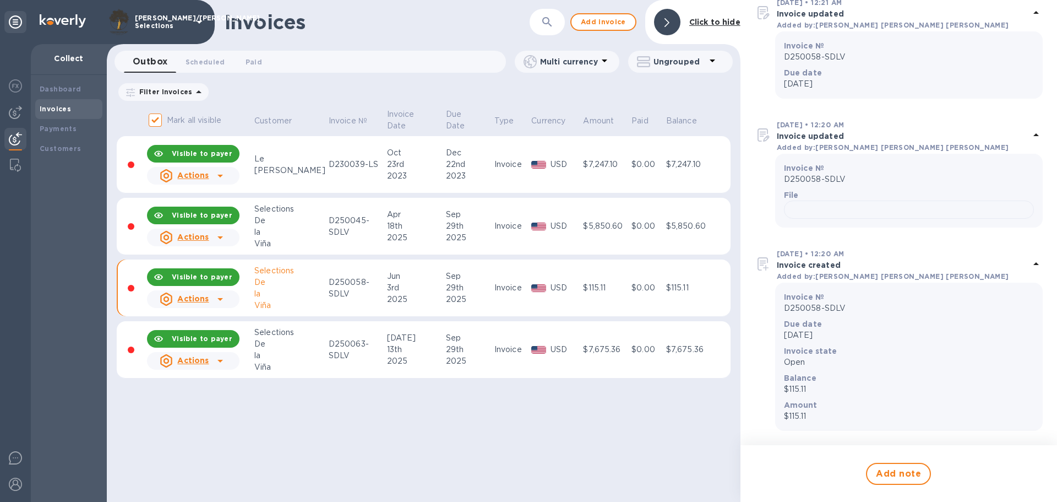
click at [254, 405] on div "Invoices ​ Add invoice Click to hide Outbox 0 Scheduled 0 Paid 0 Multi currency…" at bounding box center [424, 251] width 634 height 502
click at [662, 23] on div at bounding box center [667, 22] width 26 height 26
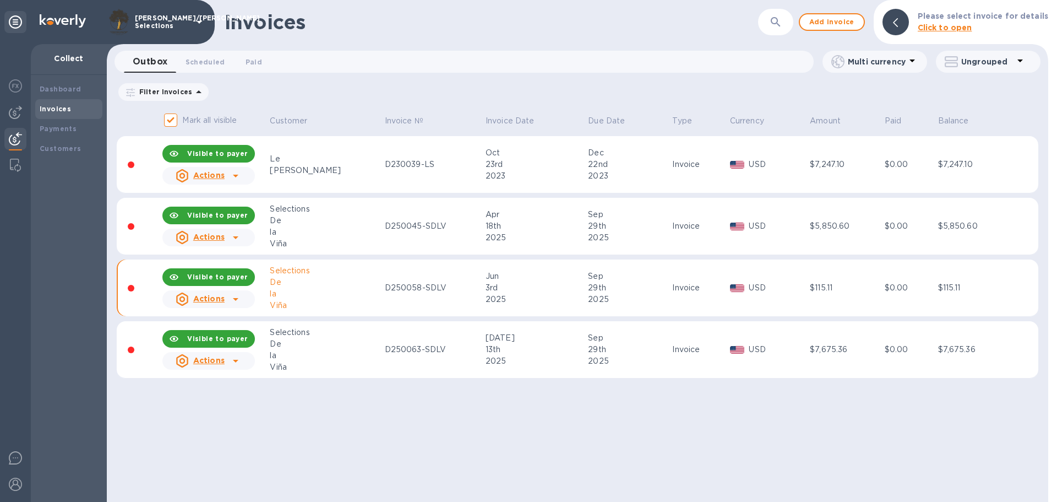
click at [345, 449] on div "Invoices ​ Add invoice Please select invoice for details Click to open Outbox 0…" at bounding box center [578, 251] width 942 height 502
click at [312, 222] on div "De" at bounding box center [325, 221] width 111 height 12
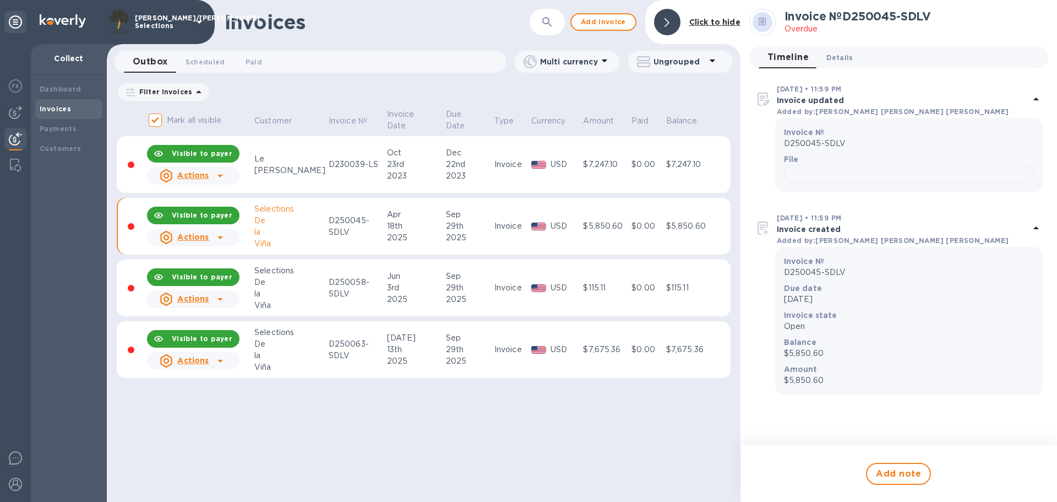
click at [835, 56] on span "Details 0" at bounding box center [840, 58] width 26 height 12
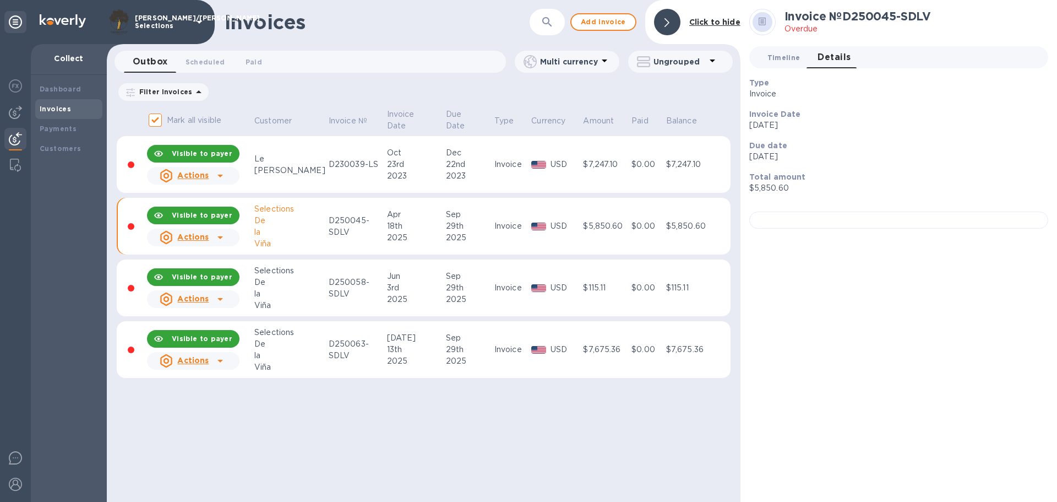
click at [771, 52] on span "Timeline 0" at bounding box center [784, 58] width 33 height 12
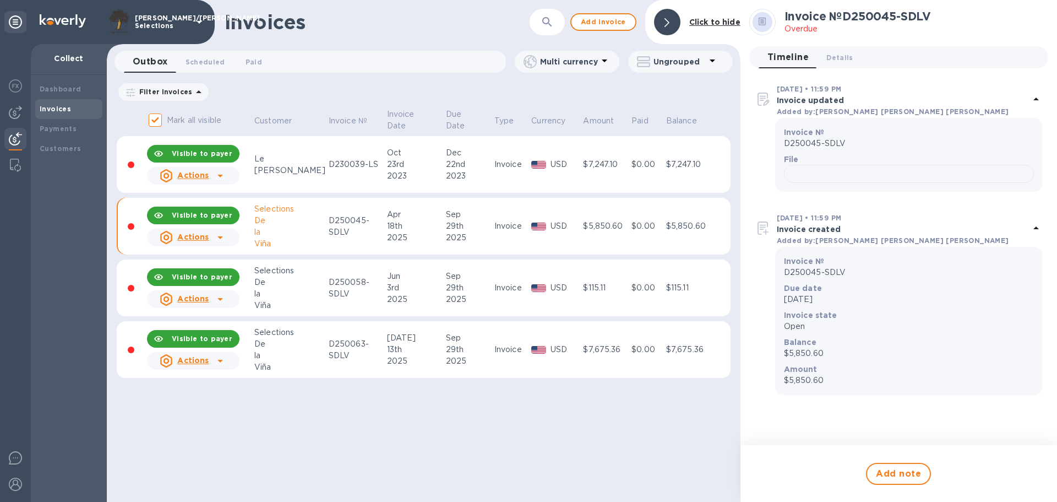
drag, startPoint x: 450, startPoint y: 451, endPoint x: 302, endPoint y: 381, distance: 164.1
click at [450, 450] on div "Invoices ​ Add invoice Click to hide Outbox 0 Scheduled 0 Paid 0 Multi currency…" at bounding box center [424, 251] width 634 height 502
click at [220, 237] on icon at bounding box center [221, 237] width 6 height 3
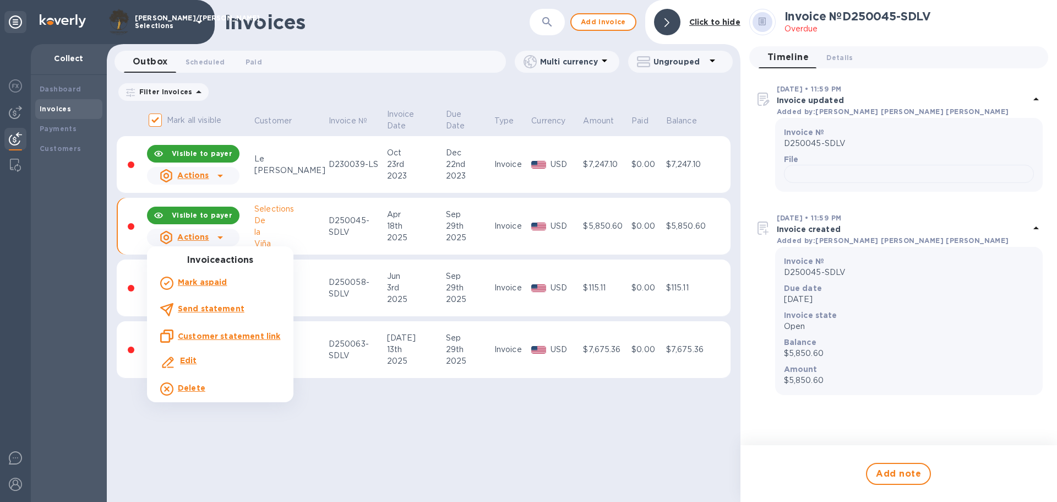
click at [200, 334] on u "Customer statement link" at bounding box center [229, 336] width 102 height 9
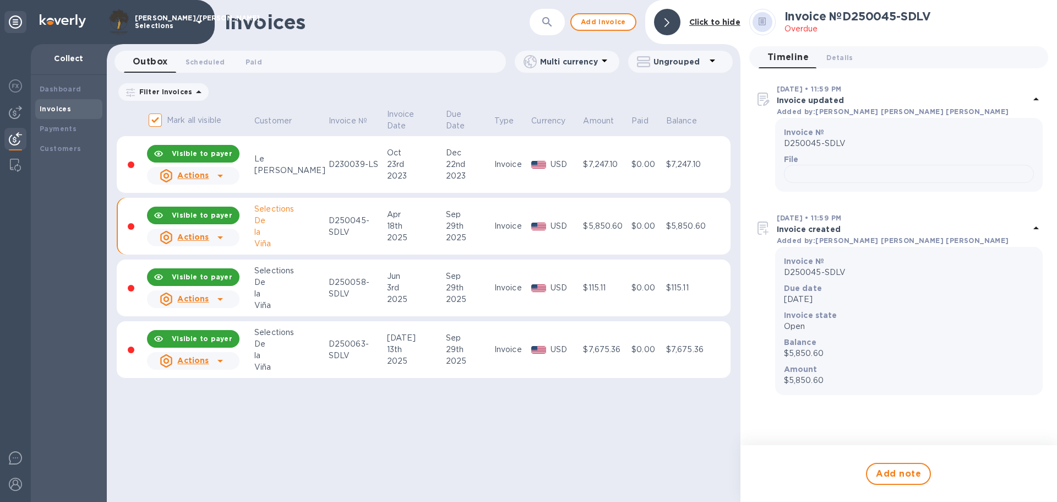
click at [247, 444] on div "Invoices ​ Add invoice Click to hide Outbox 0 Scheduled 0 Paid 0 Multi currency…" at bounding box center [424, 251] width 634 height 502
click at [231, 300] on div "Actions" at bounding box center [193, 299] width 97 height 22
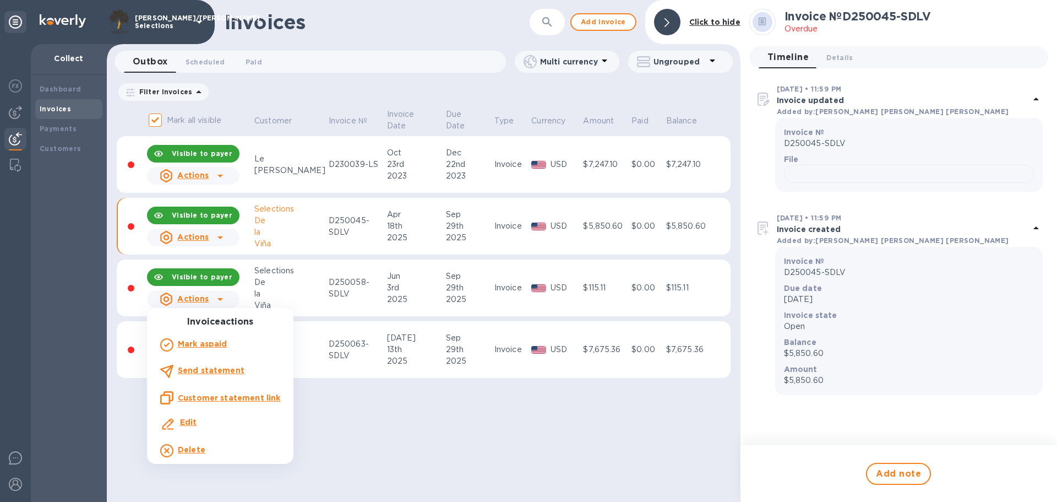
click at [338, 302] on div at bounding box center [528, 251] width 1057 height 502
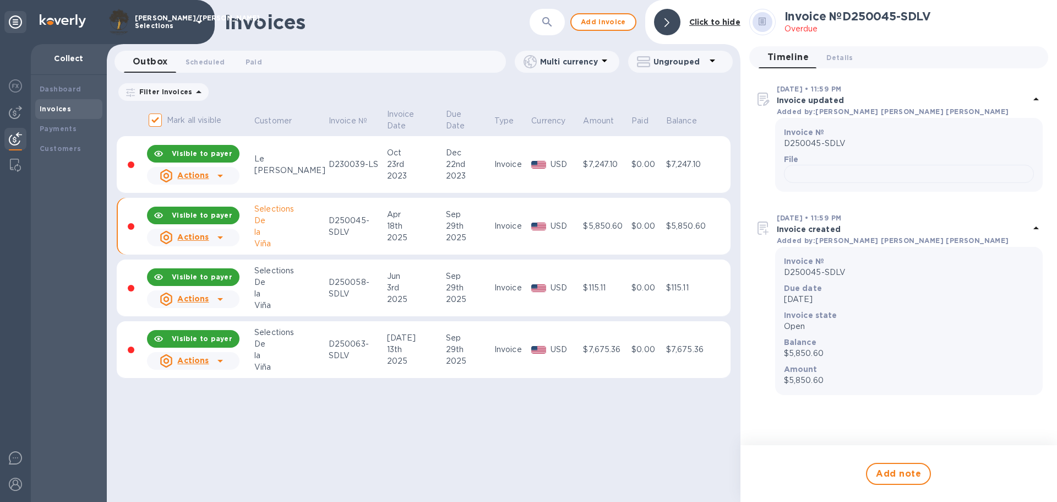
click at [352, 294] on td "D250058-SDLV" at bounding box center [356, 287] width 58 height 57
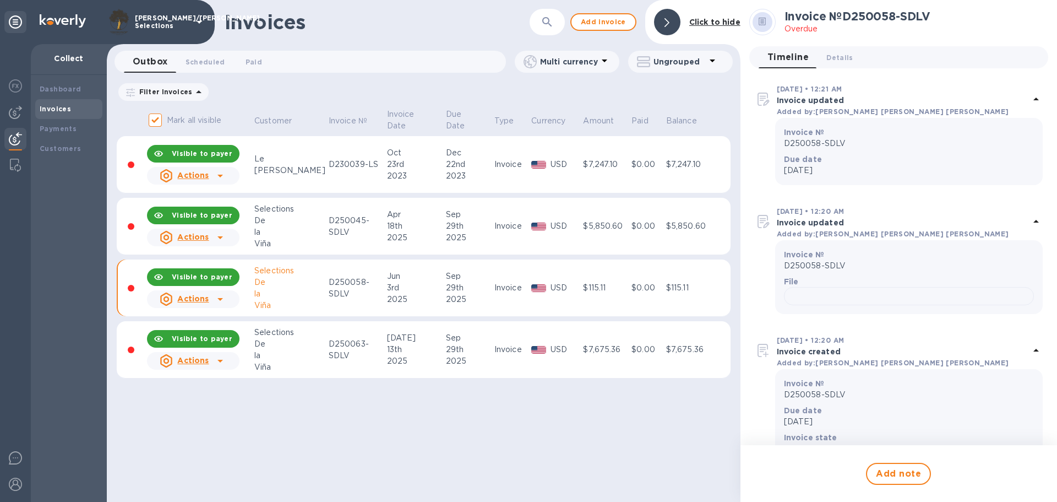
click at [219, 298] on icon at bounding box center [220, 298] width 13 height 13
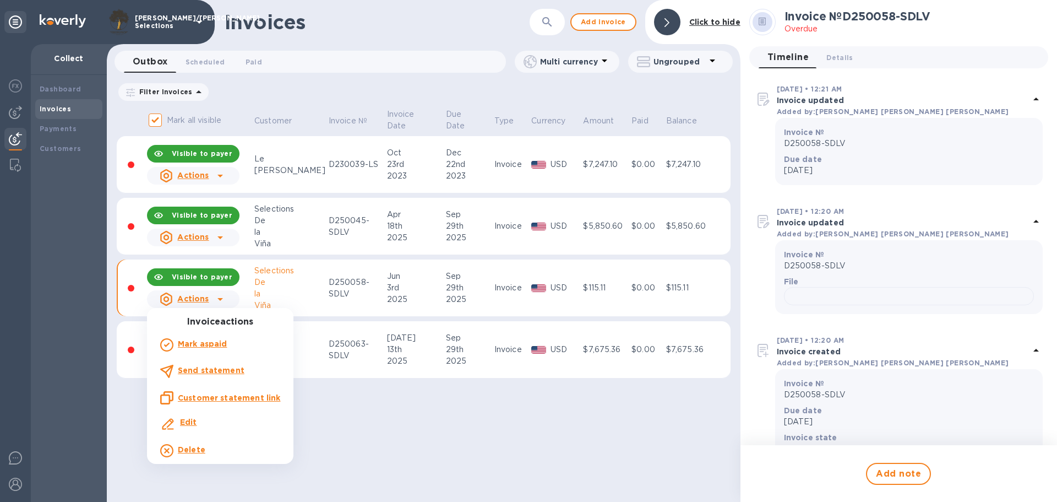
click at [211, 398] on u "Customer statement link" at bounding box center [229, 397] width 102 height 9
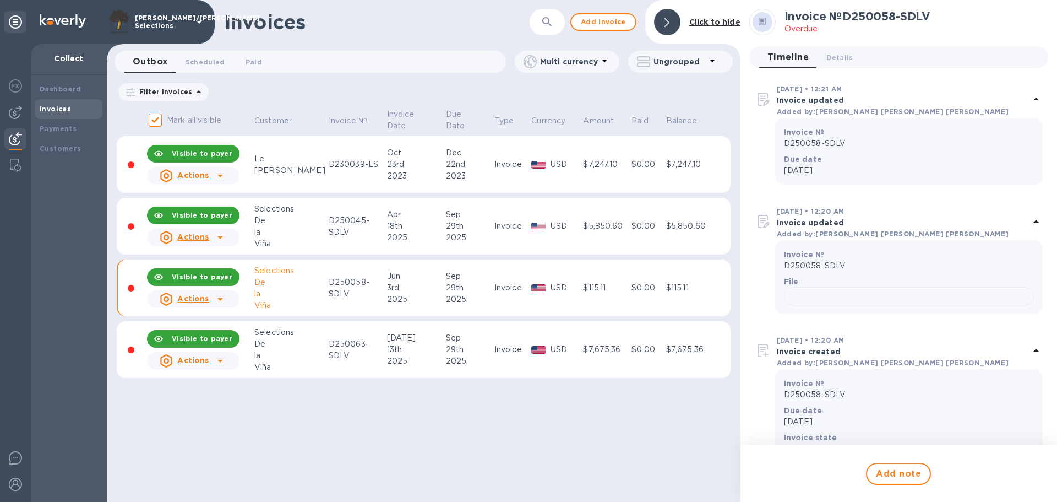
click at [219, 236] on icon at bounding box center [220, 237] width 13 height 13
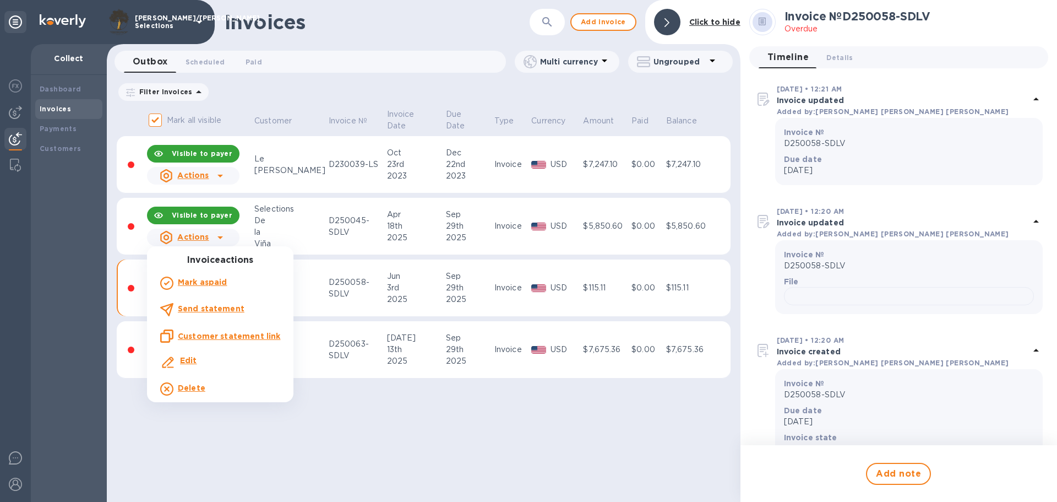
click at [203, 308] on b "Send statement" at bounding box center [211, 308] width 67 height 9
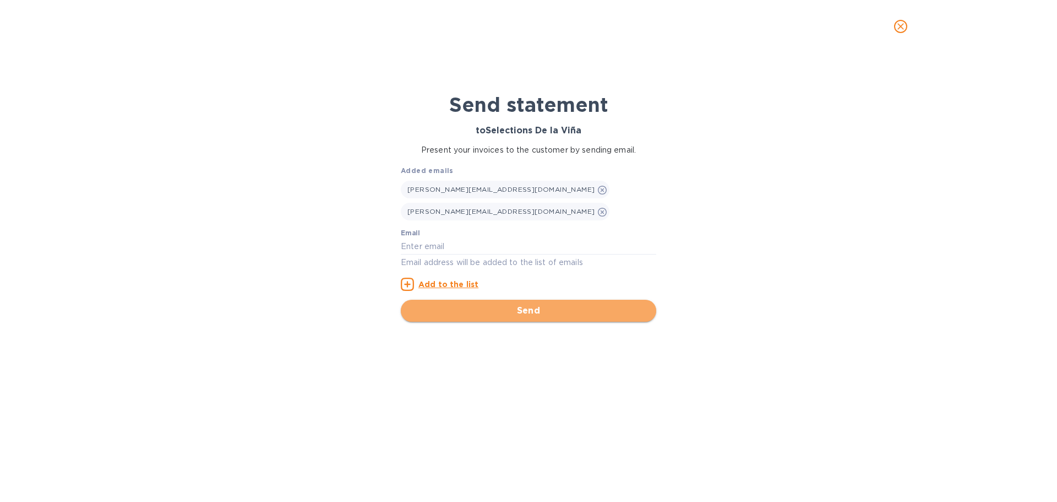
click at [537, 311] on span "Send" at bounding box center [529, 310] width 238 height 13
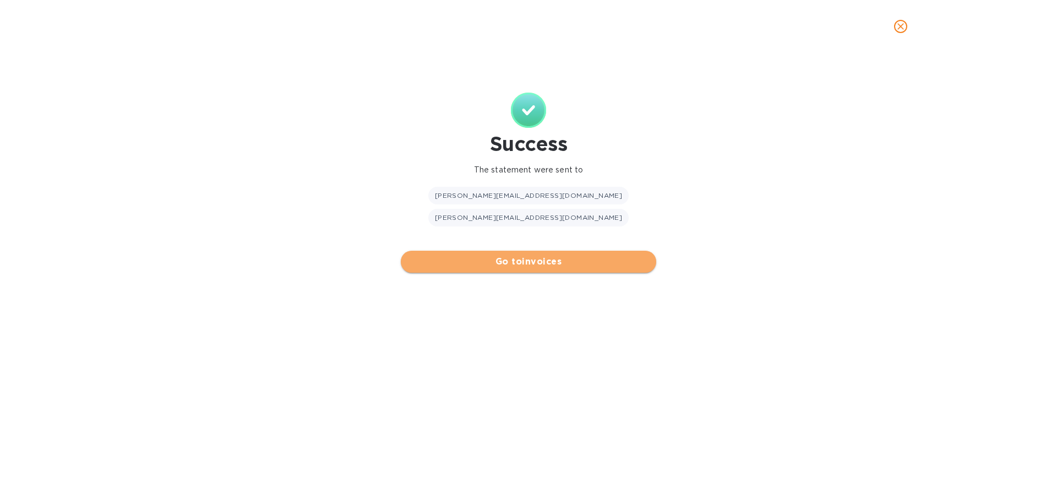
click at [556, 255] on span "Go to invoices" at bounding box center [529, 261] width 238 height 13
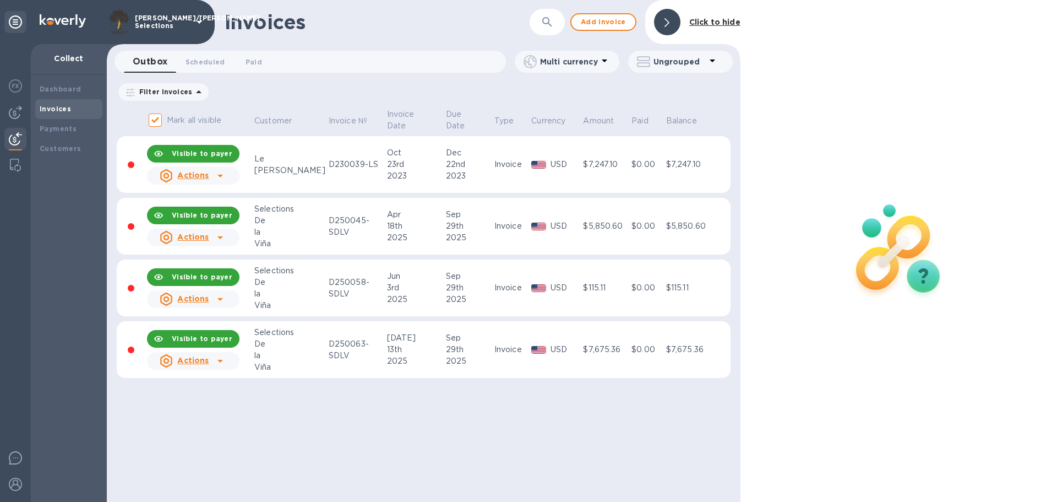
click at [220, 298] on icon at bounding box center [221, 299] width 6 height 3
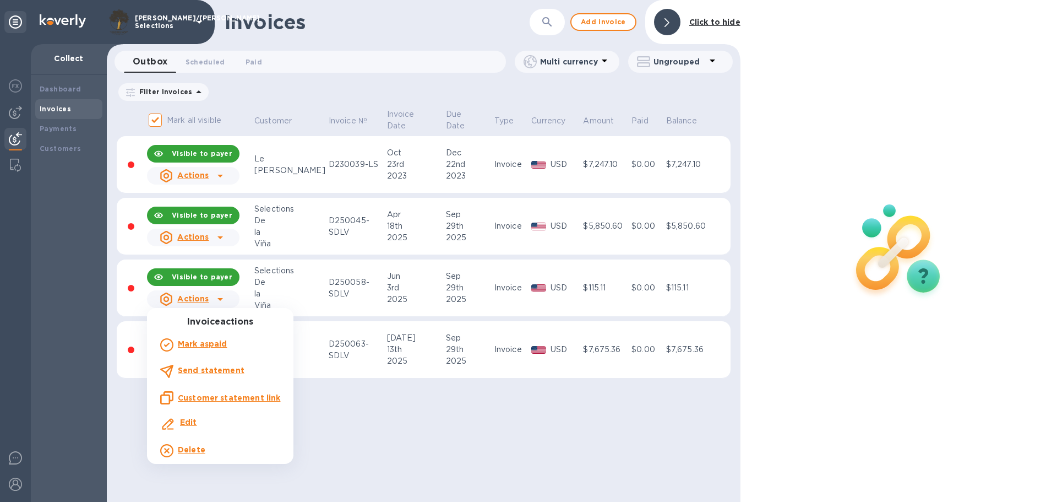
click at [216, 368] on b "Send statement" at bounding box center [211, 370] width 67 height 9
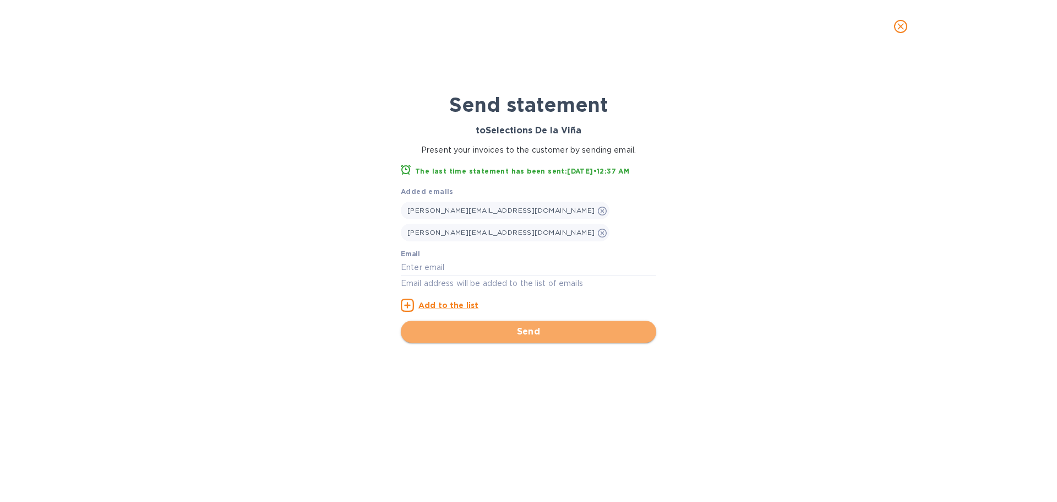
click at [536, 332] on span "Send" at bounding box center [529, 331] width 238 height 13
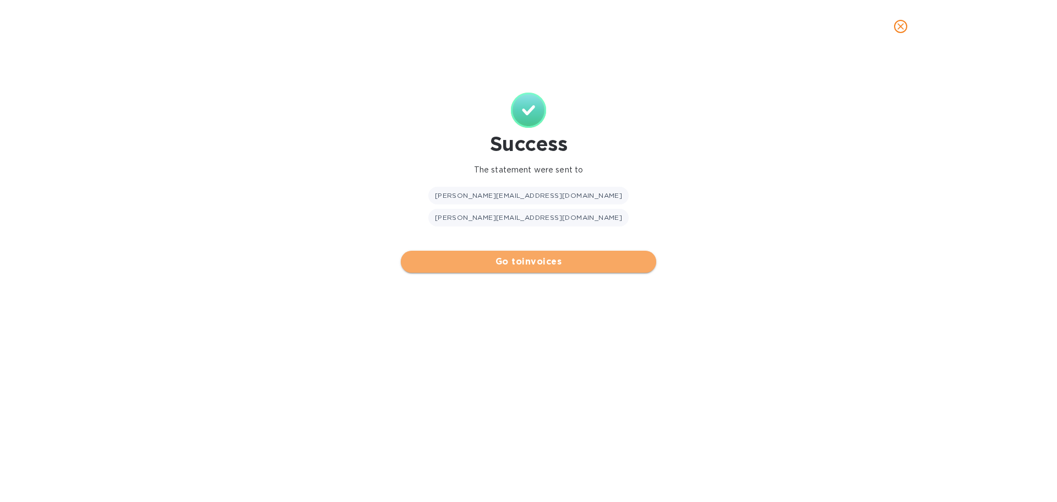
drag, startPoint x: 456, startPoint y: 241, endPoint x: 463, endPoint y: 247, distance: 8.6
click at [457, 255] on span "Go to invoices" at bounding box center [529, 261] width 238 height 13
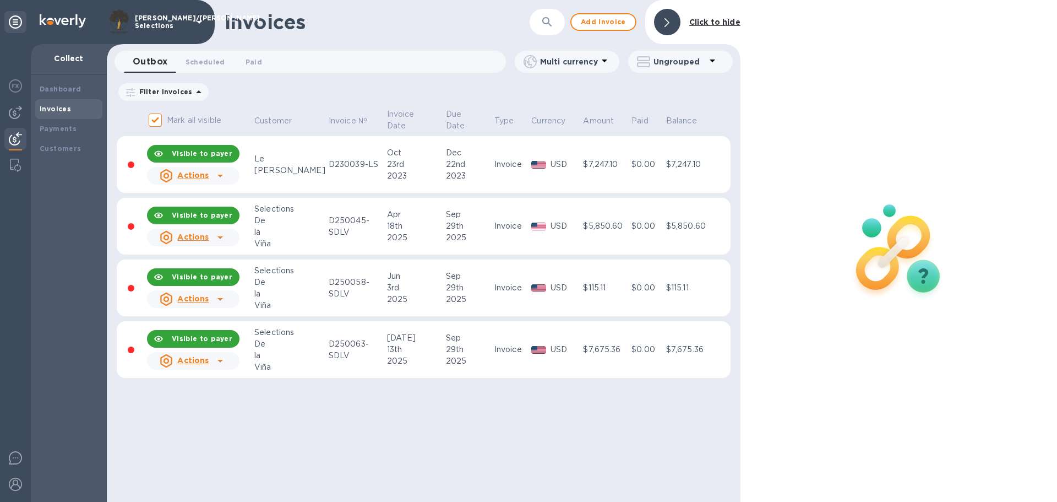
click at [218, 359] on icon at bounding box center [220, 360] width 13 height 13
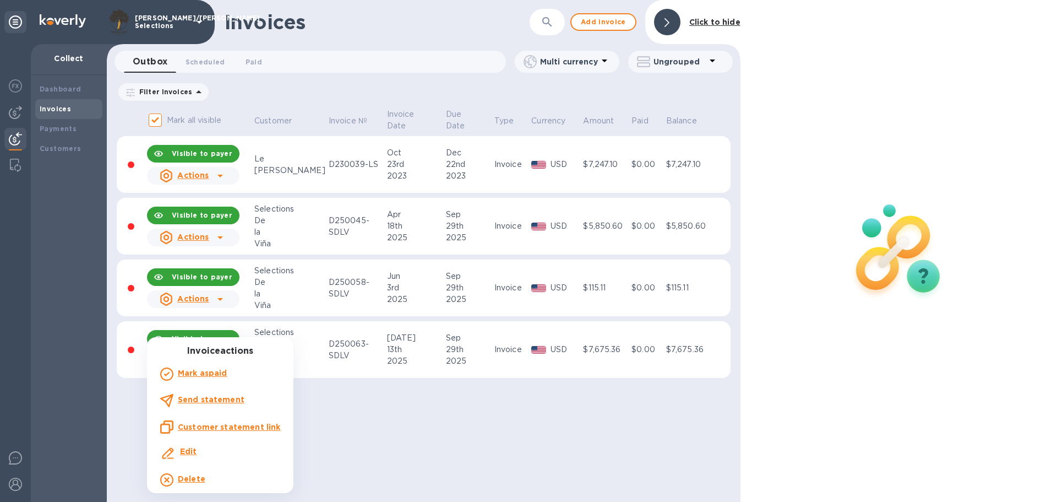
click at [224, 398] on b "Send statement" at bounding box center [211, 399] width 67 height 9
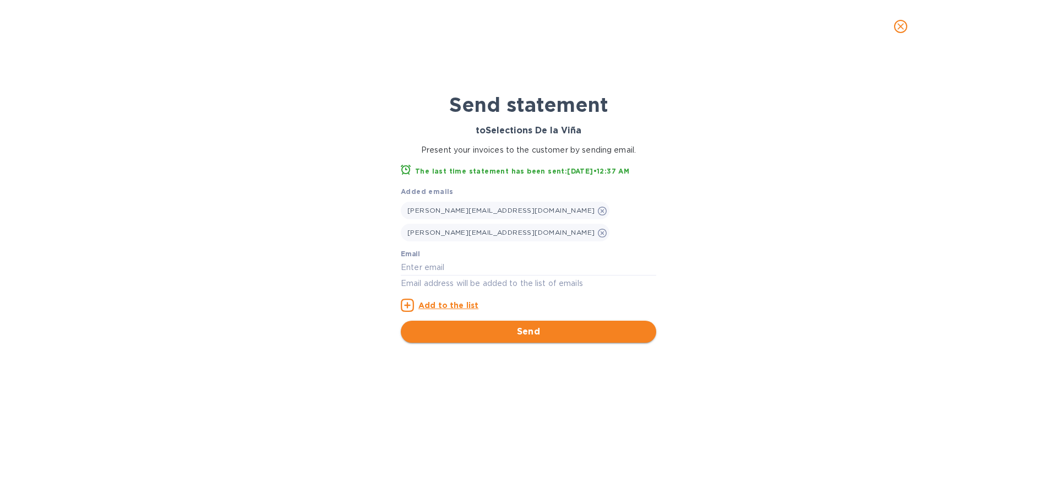
click at [502, 330] on span "Send" at bounding box center [529, 331] width 238 height 13
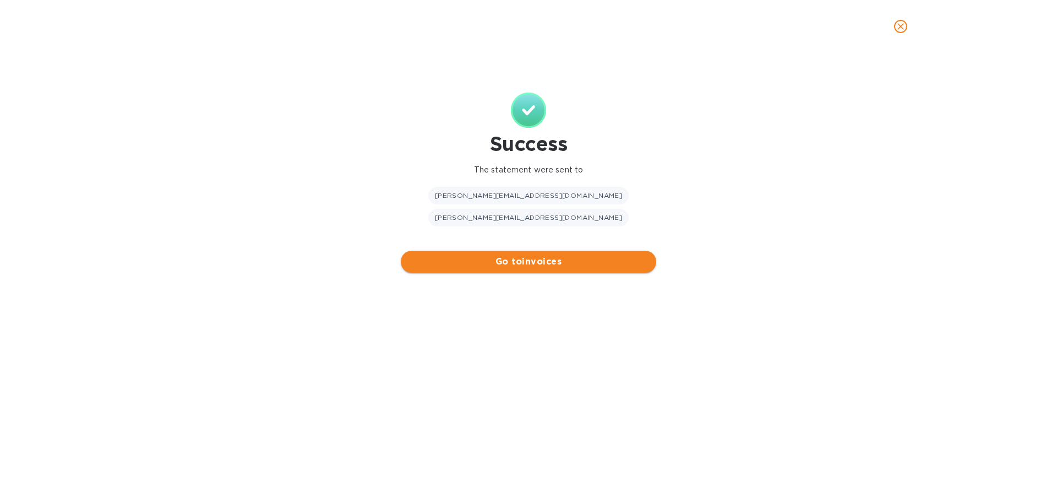
click at [531, 255] on span "Go to invoices" at bounding box center [529, 261] width 238 height 13
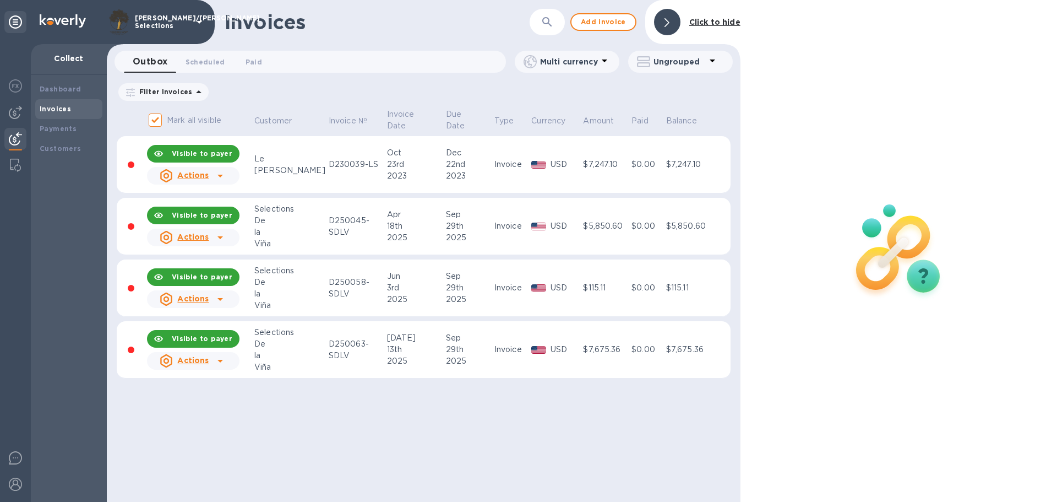
click at [220, 237] on icon at bounding box center [221, 237] width 6 height 3
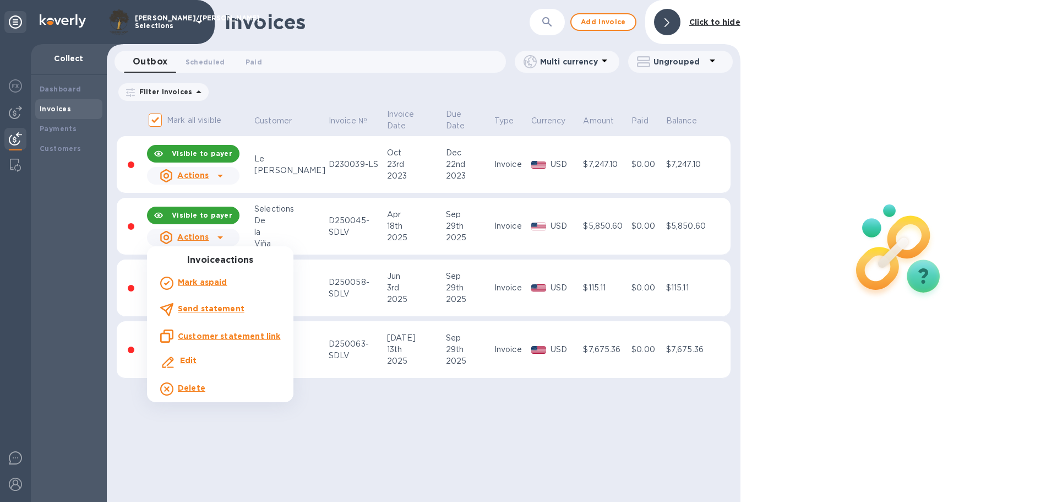
click at [220, 334] on u "Customer statement link" at bounding box center [229, 336] width 102 height 9
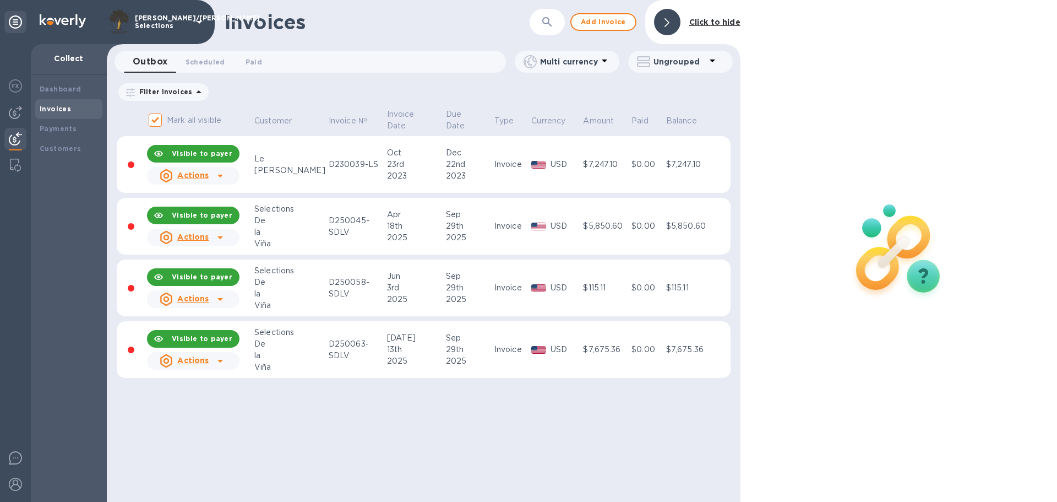
click at [221, 297] on icon at bounding box center [220, 298] width 13 height 13
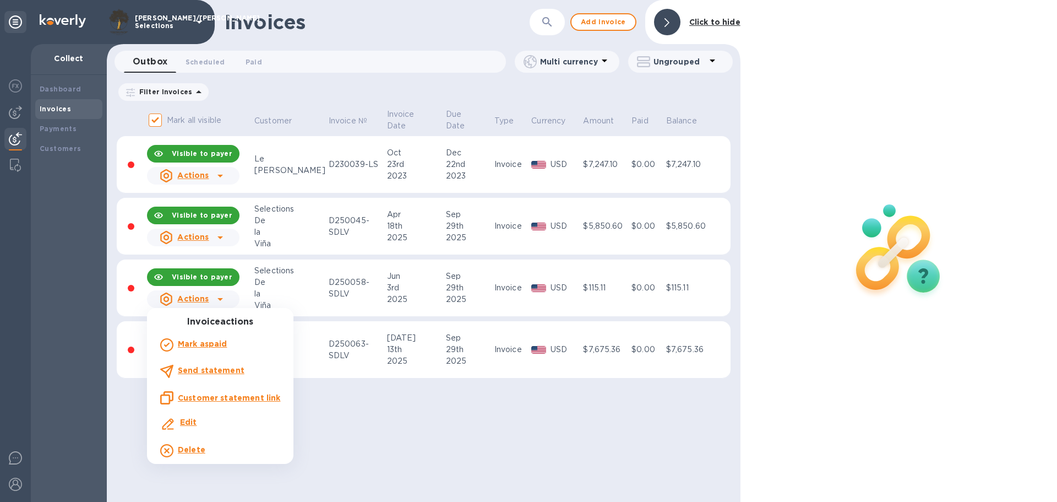
click at [202, 398] on u "Customer statement link" at bounding box center [229, 397] width 102 height 9
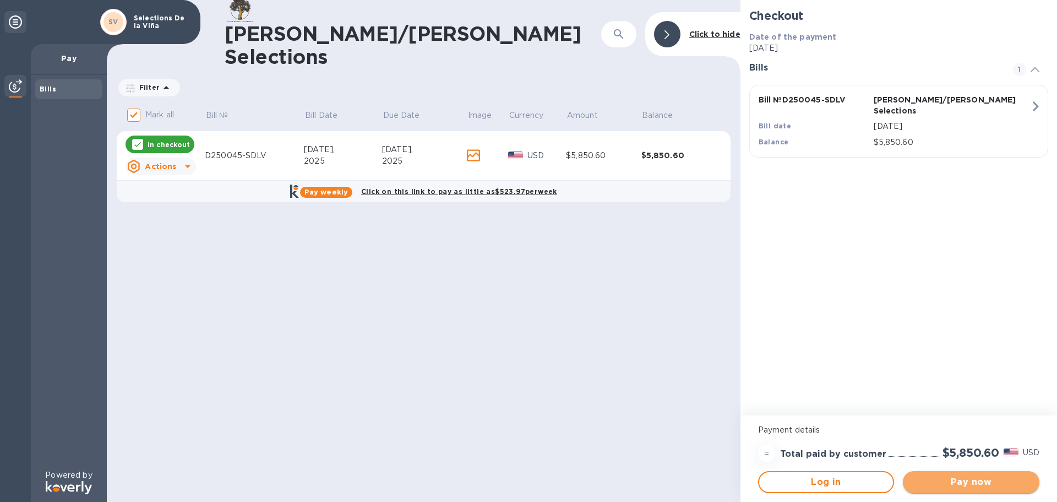
click at [963, 484] on span "Pay now" at bounding box center [971, 481] width 119 height 13
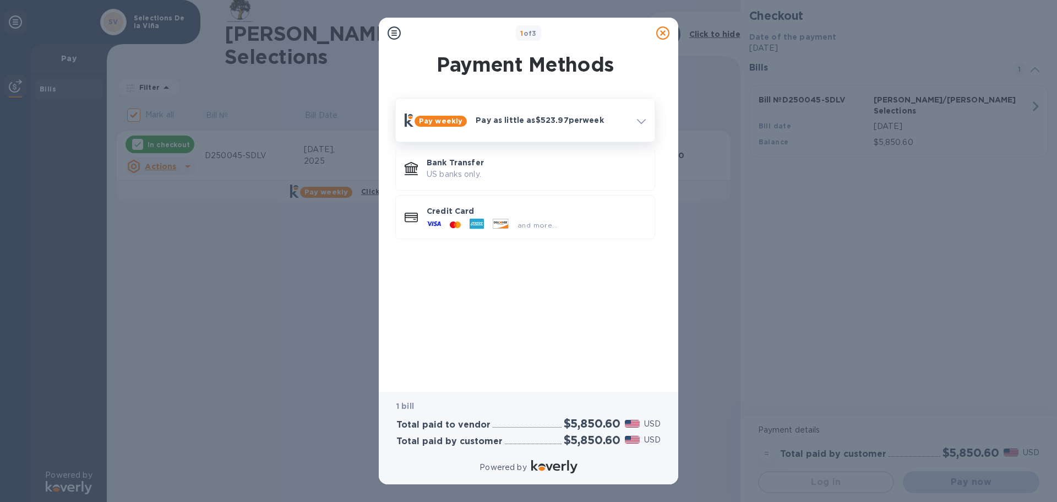
click at [643, 120] on icon at bounding box center [641, 121] width 9 height 5
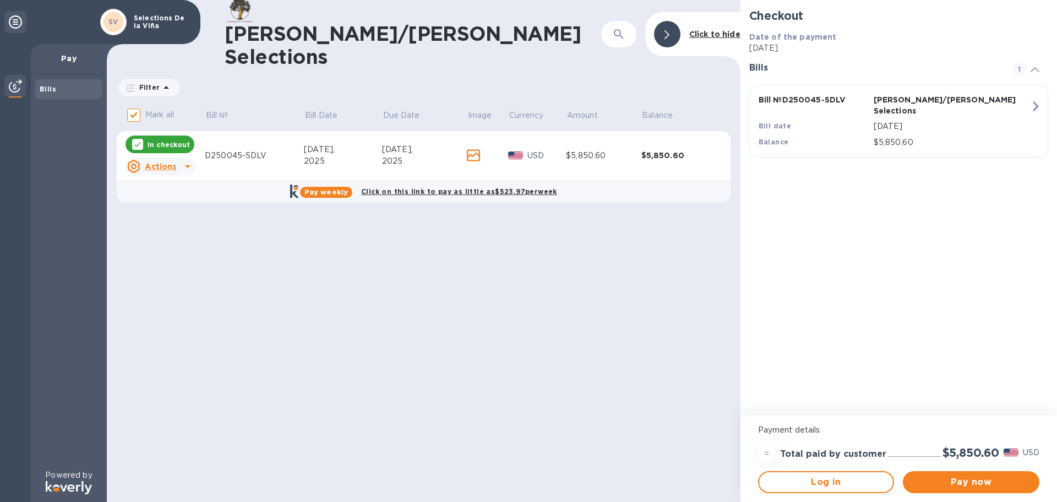
click at [389, 291] on div "Grossberg/Kopman Selections ​ Click to hide Filter Amount Mark all Bill № Bill …" at bounding box center [424, 251] width 634 height 502
click at [397, 284] on div "Grossberg/Kopman Selections ​ Click to hide Filter Amount Mark all Bill № Bill …" at bounding box center [424, 251] width 634 height 502
click at [669, 30] on icon at bounding box center [667, 34] width 5 height 9
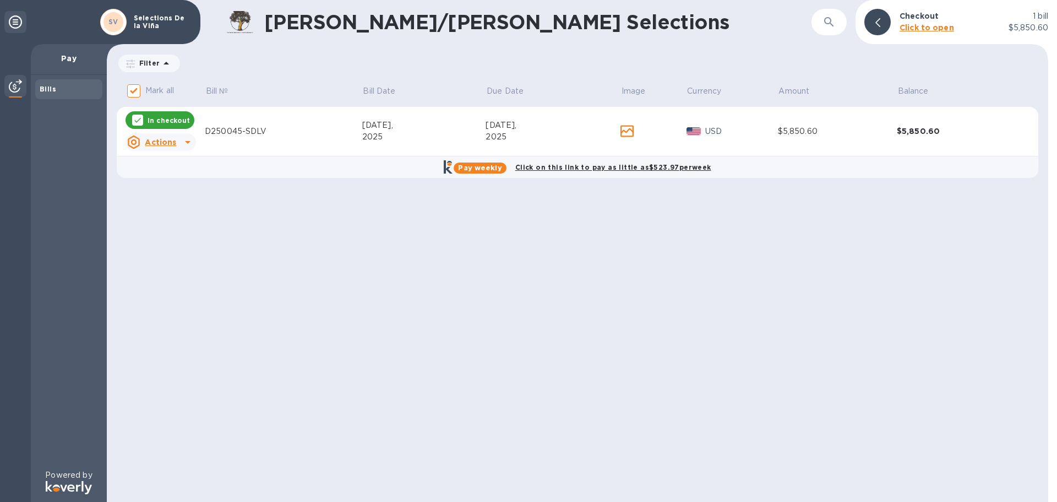
click at [528, 355] on div "Grossberg/Kopman Selections ​ Checkout 1 bill Click to open $5,850.60 Filter Am…" at bounding box center [578, 251] width 942 height 502
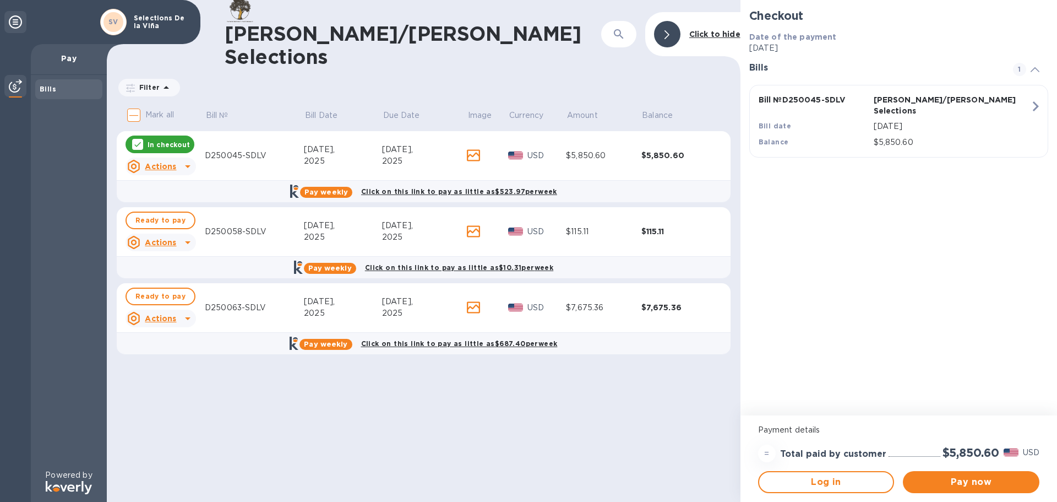
click at [556, 439] on div "[PERSON_NAME]/[PERSON_NAME] Selections ​ Click to hide Filter Amount Mark all B…" at bounding box center [424, 251] width 634 height 502
click at [340, 383] on div "[PERSON_NAME]/[PERSON_NAME] Selections ​ Click to hide Filter Amount Mark all B…" at bounding box center [424, 251] width 634 height 502
click at [139, 140] on icon at bounding box center [137, 144] width 9 height 9
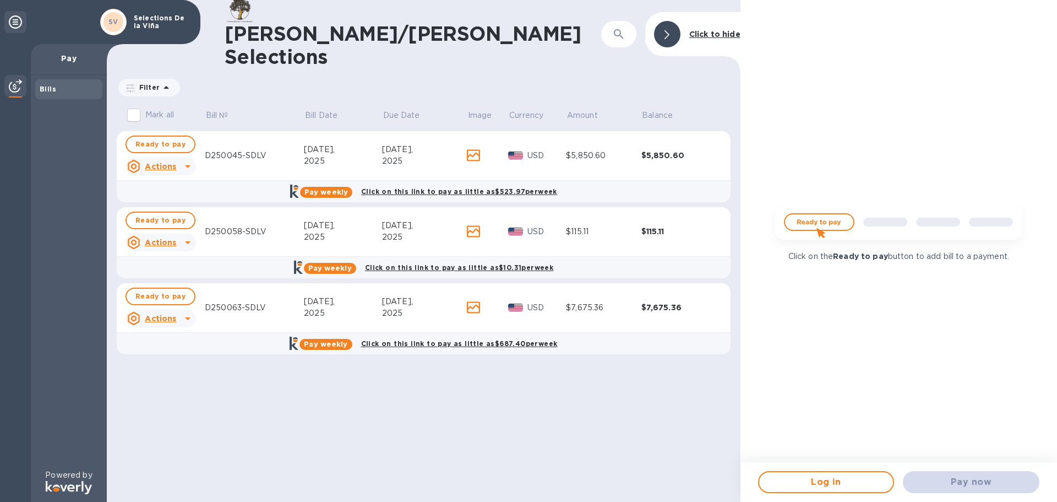
click at [417, 415] on div "[PERSON_NAME]/[PERSON_NAME] Selections ​ Click to hide Filter Amount Mark all B…" at bounding box center [424, 251] width 634 height 502
click at [151, 138] on span "Ready to pay" at bounding box center [160, 144] width 50 height 13
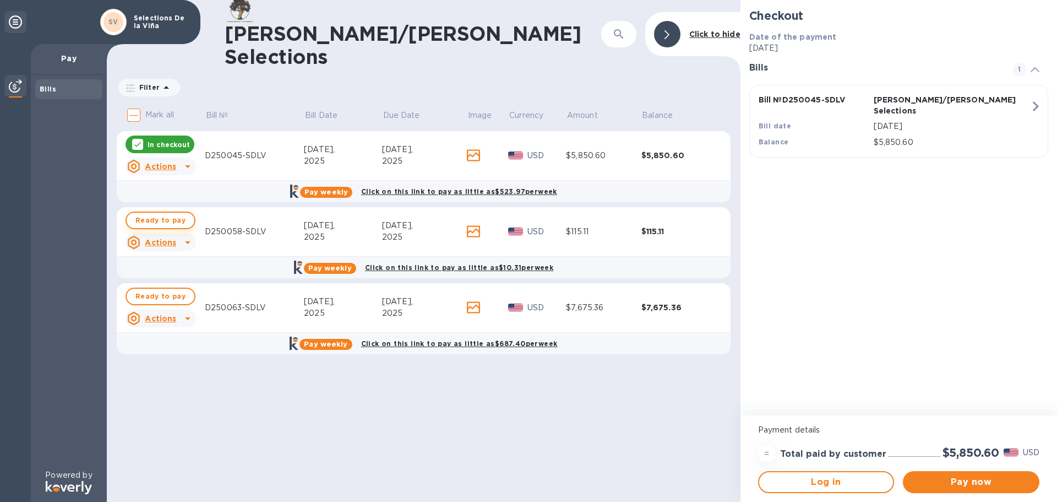
click at [161, 214] on span "Ready to pay" at bounding box center [160, 220] width 50 height 13
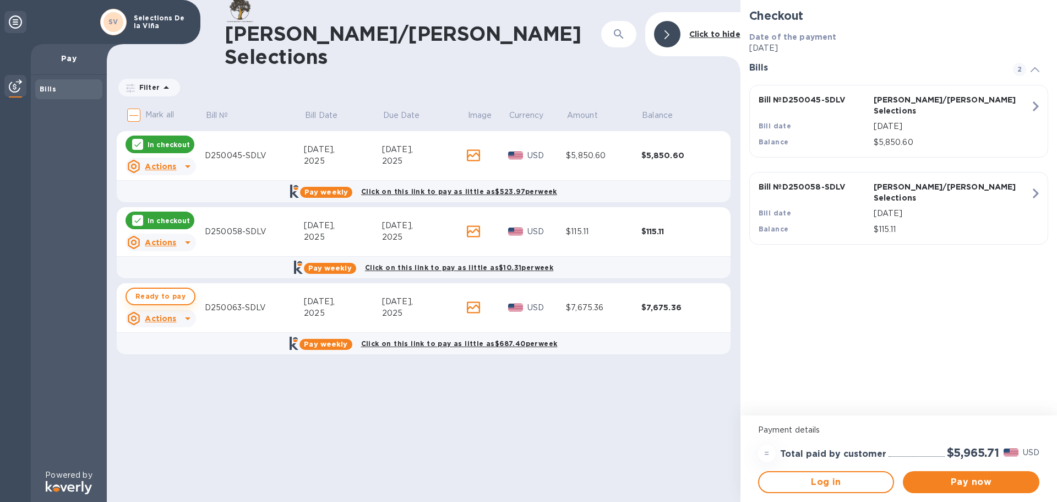
click at [164, 290] on span "Ready to pay" at bounding box center [160, 296] width 50 height 13
checkbox input "true"
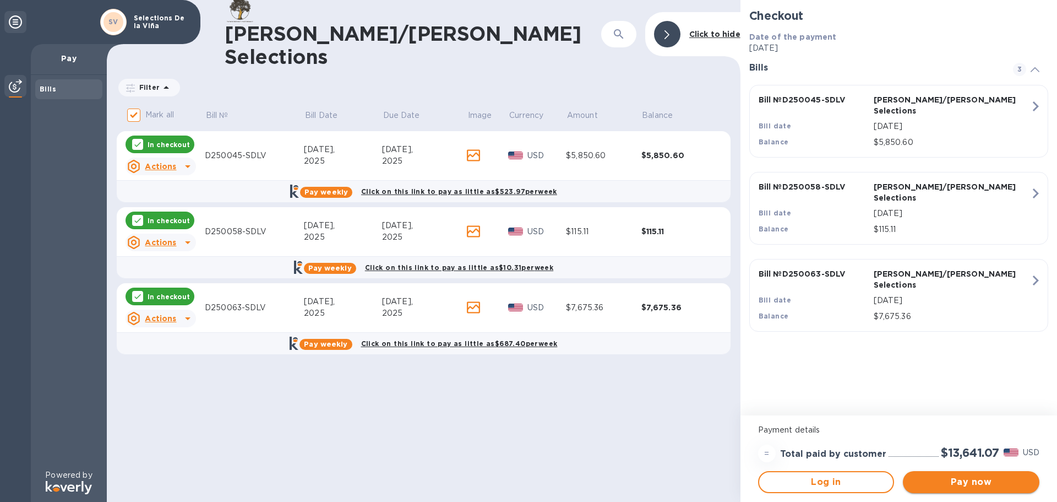
click at [992, 481] on span "Pay now" at bounding box center [971, 481] width 119 height 13
click at [505, 358] on div "Grossberg/Kopman Selections ​ Click to hide Filter Amount Mark all Bill № Bill …" at bounding box center [424, 251] width 634 height 502
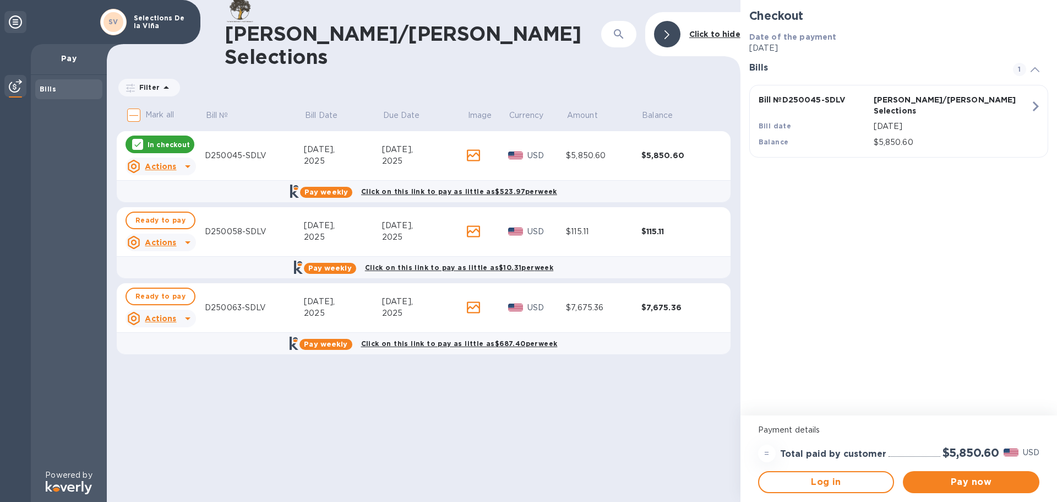
click at [174, 140] on p "In checkout" at bounding box center [169, 144] width 42 height 9
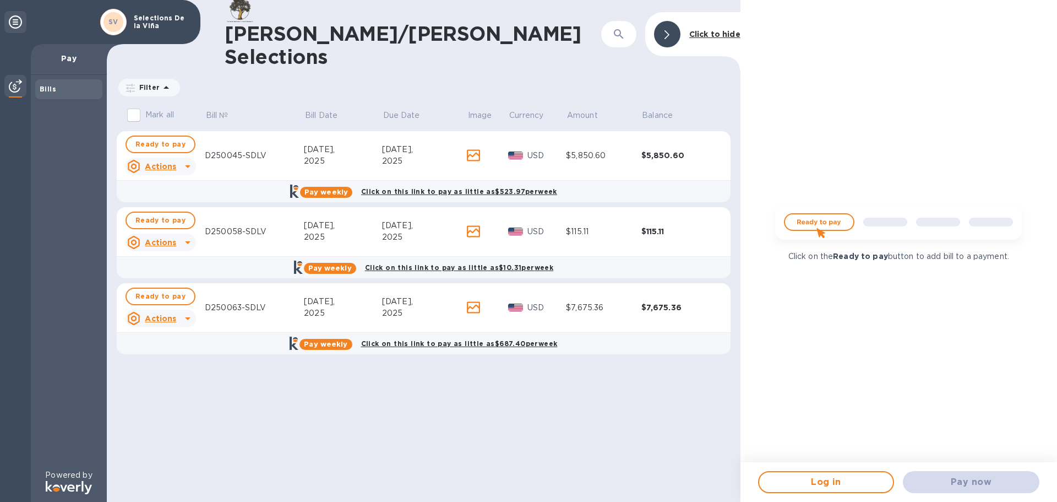
click at [186, 236] on icon at bounding box center [187, 242] width 13 height 13
click at [297, 405] on div at bounding box center [528, 251] width 1057 height 502
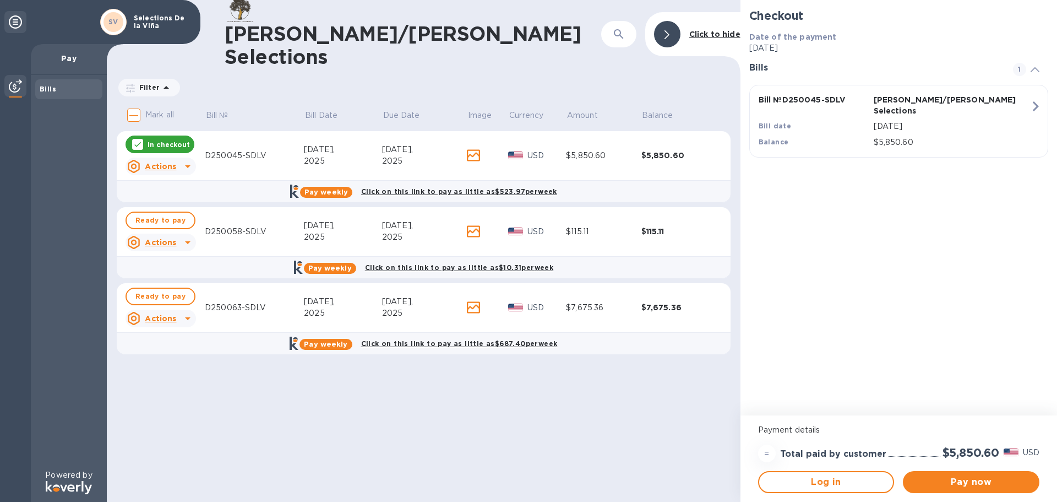
click at [189, 160] on icon at bounding box center [187, 166] width 13 height 13
click at [238, 399] on div at bounding box center [528, 251] width 1057 height 502
